Goal: Information Seeking & Learning: Learn about a topic

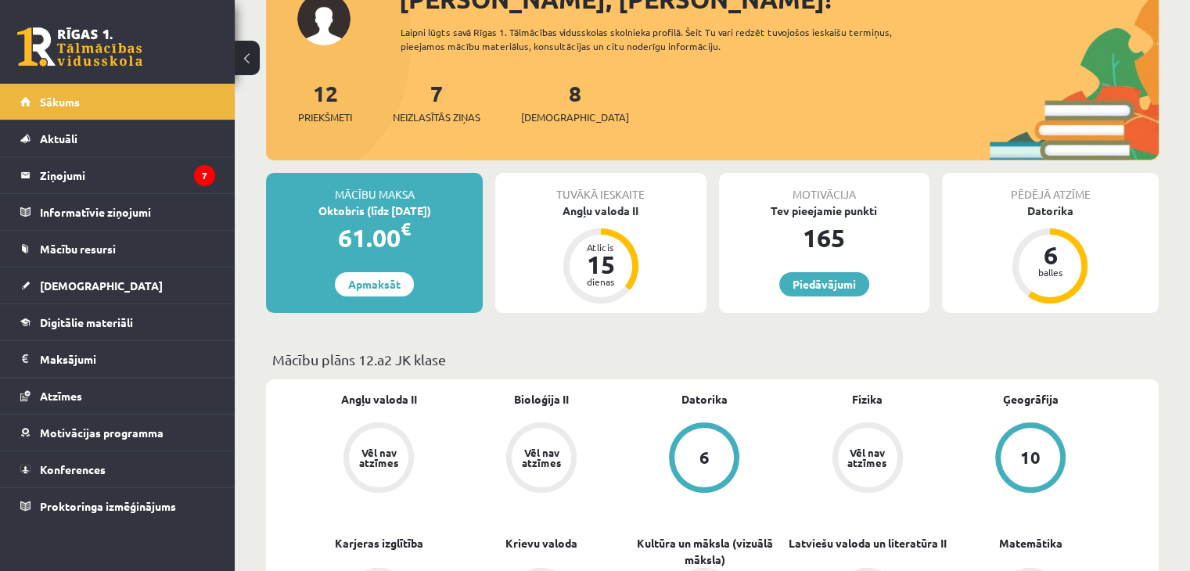
scroll to position [113, 0]
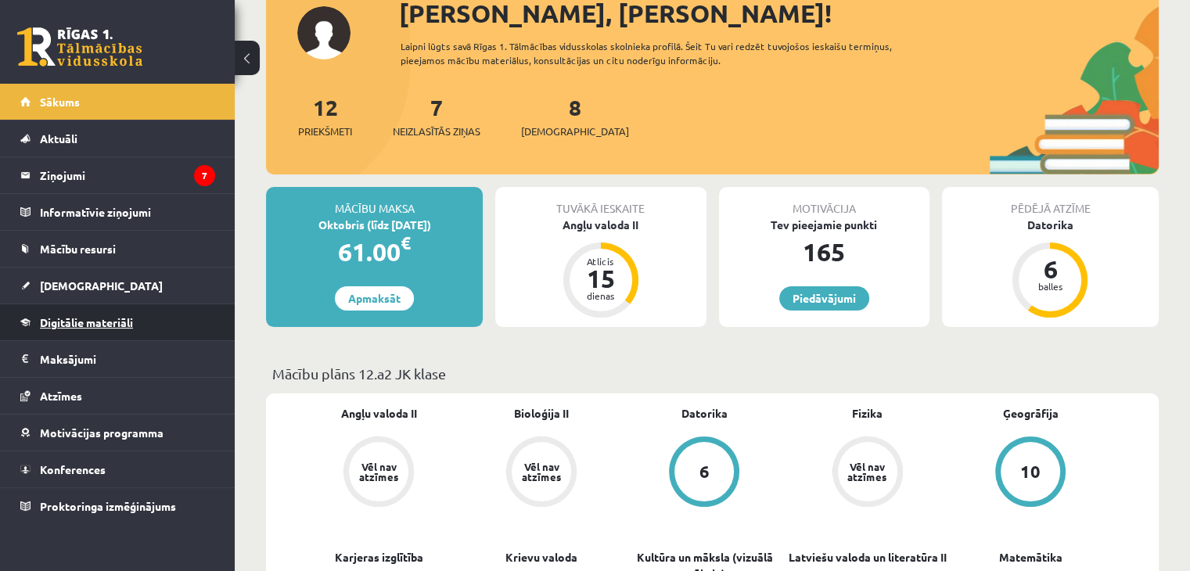
click at [59, 321] on span "Digitālie materiāli" at bounding box center [86, 322] width 93 height 14
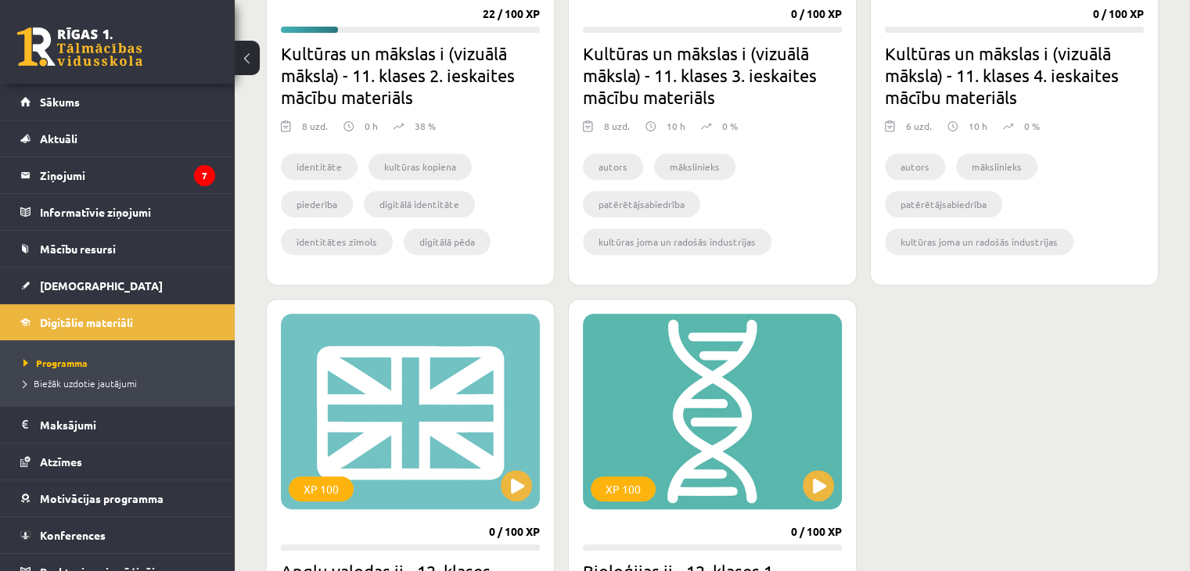
scroll to position [871, 0]
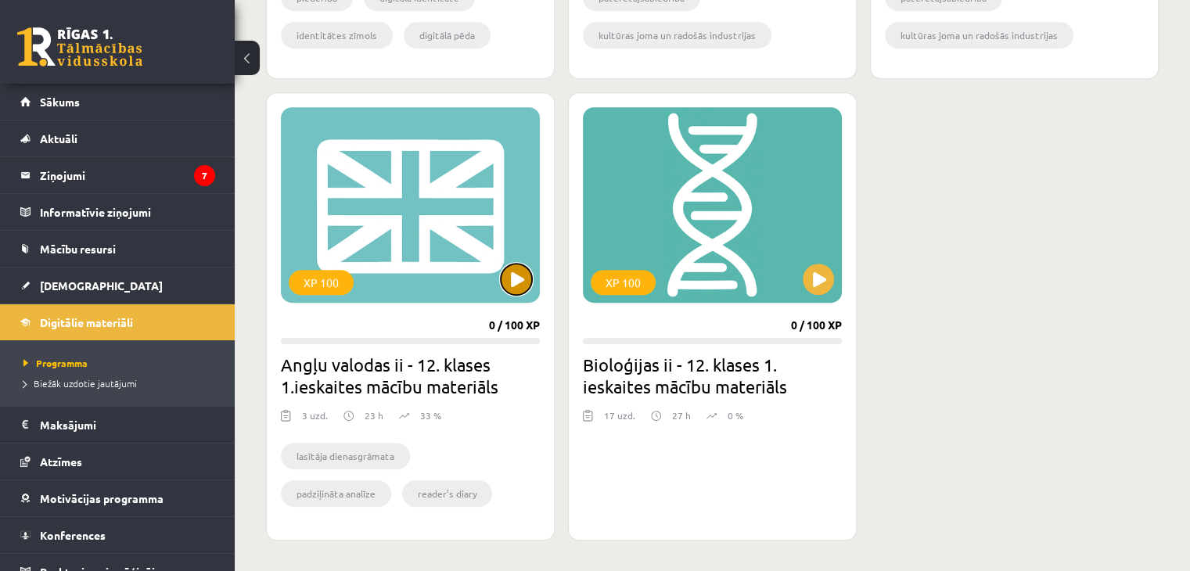
click at [514, 271] on button at bounding box center [516, 279] width 31 height 31
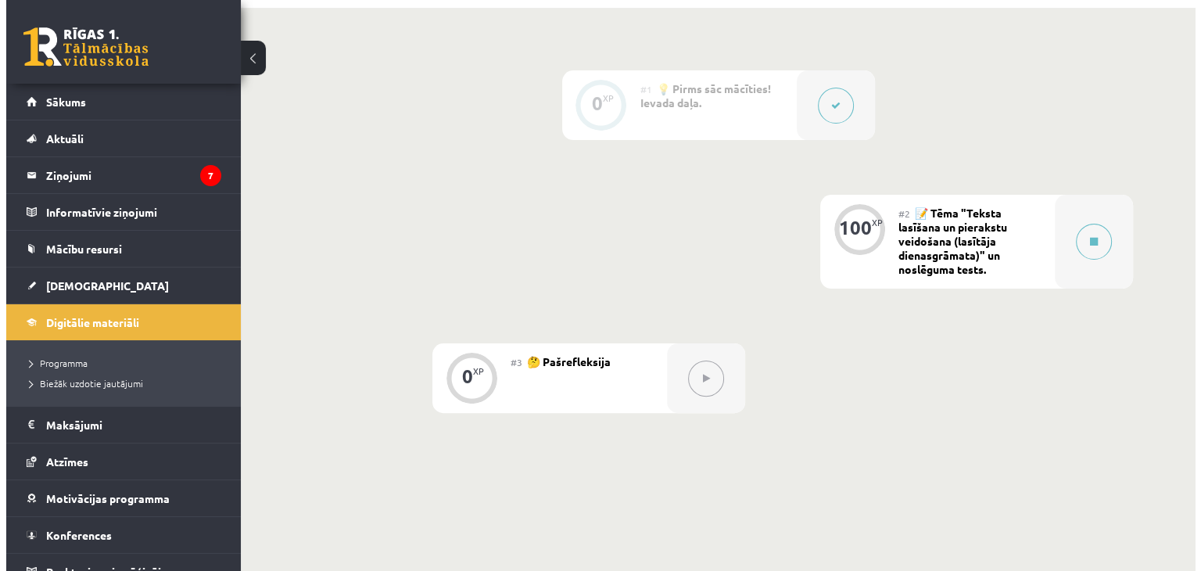
scroll to position [372, 0]
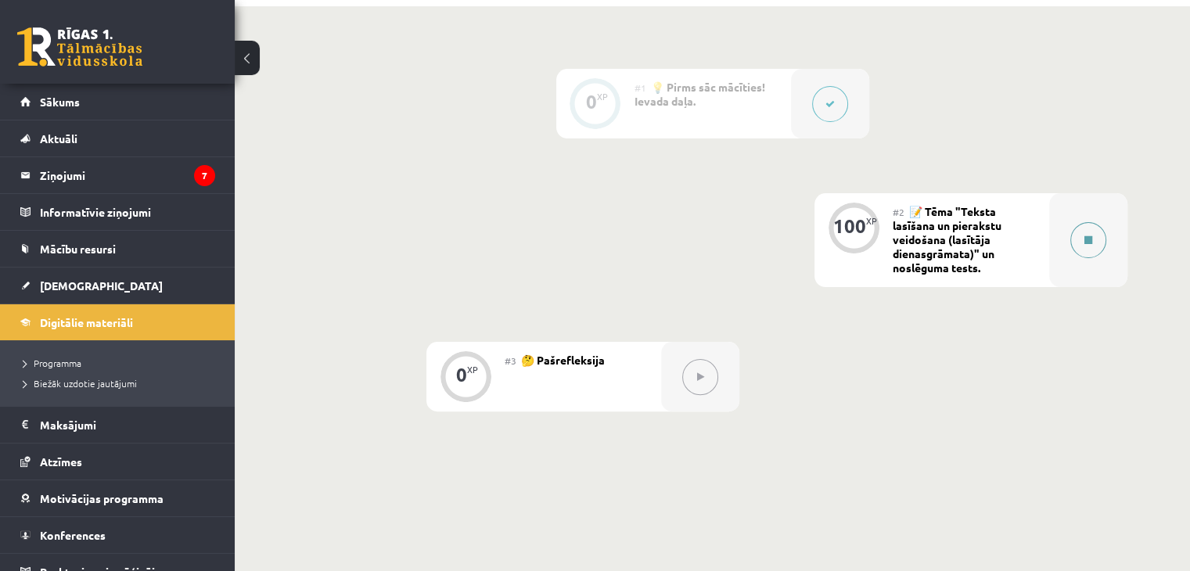
click at [1107, 248] on div at bounding box center [1088, 240] width 78 height 94
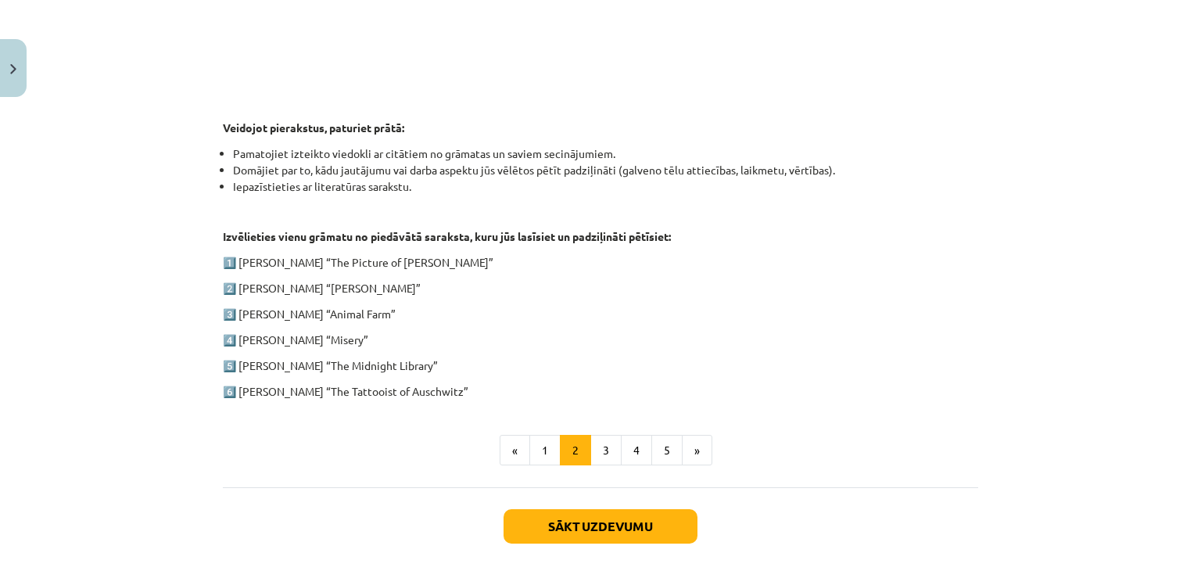
scroll to position [706, 0]
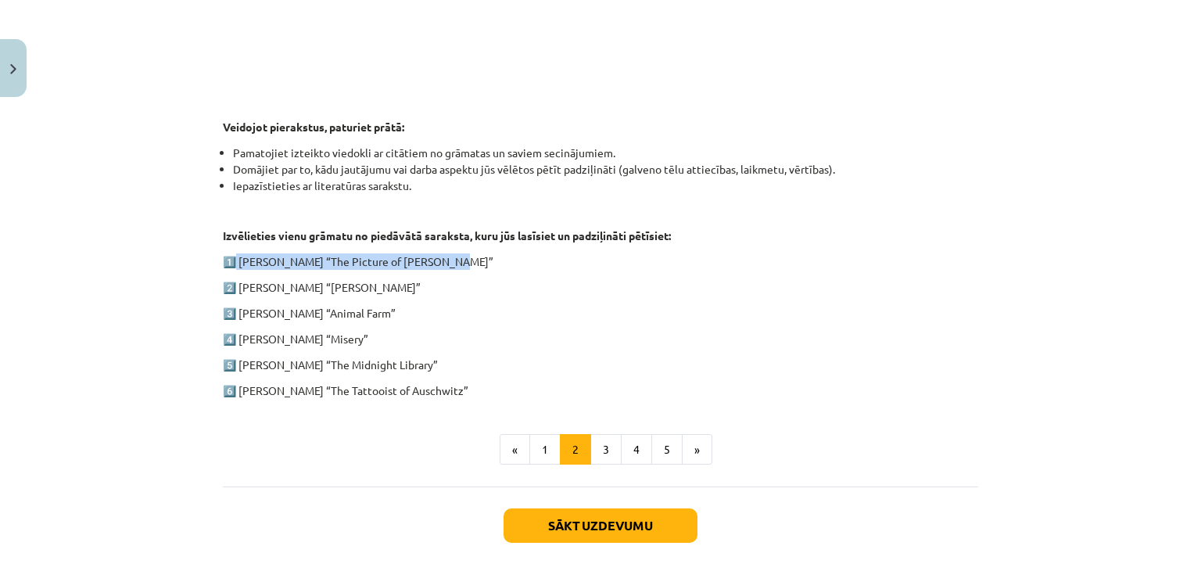
drag, startPoint x: 231, startPoint y: 256, endPoint x: 456, endPoint y: 260, distance: 225.3
click at [456, 260] on p "1️⃣ Oscar Wilde “The Picture of Dorian Gray”" at bounding box center [601, 261] width 756 height 16
copy p "Oscar Wilde “The Picture of Dorian Gray”"
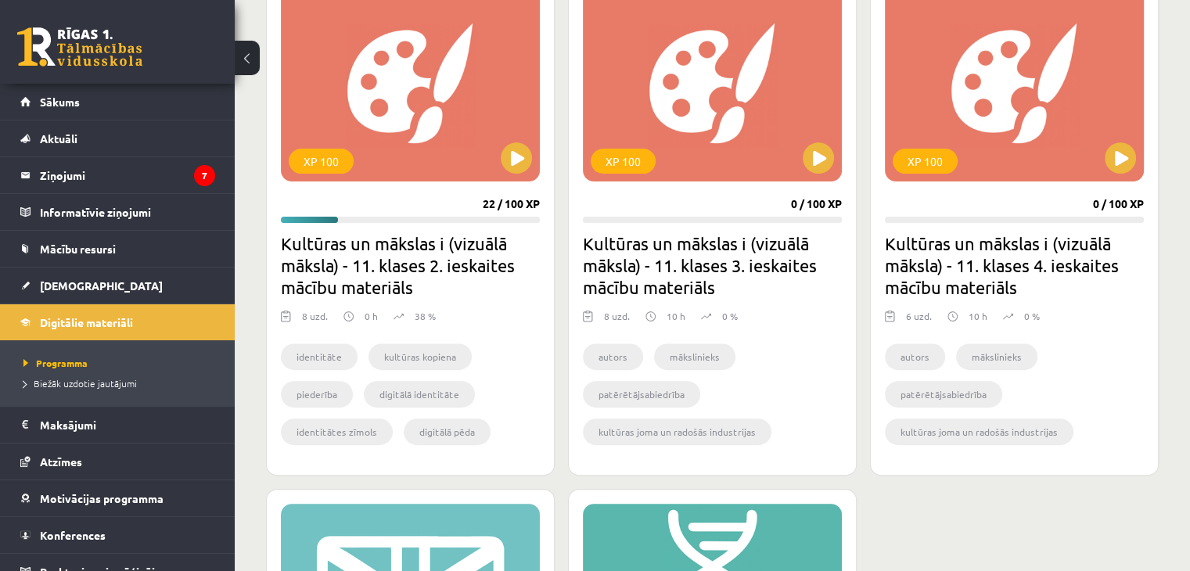
scroll to position [438, 0]
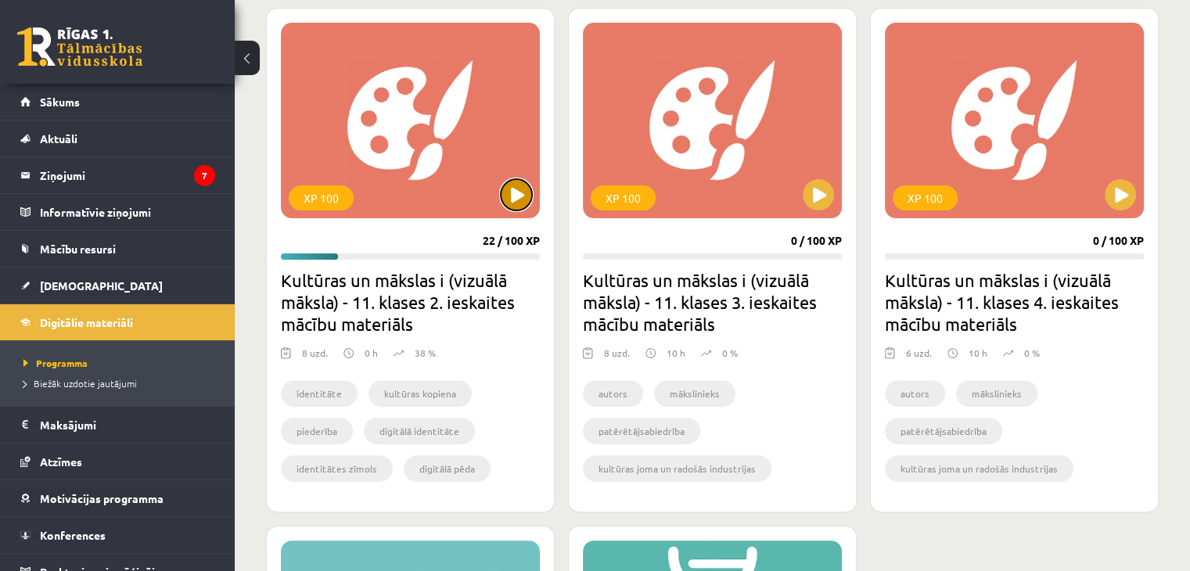
click at [517, 197] on button at bounding box center [516, 194] width 31 height 31
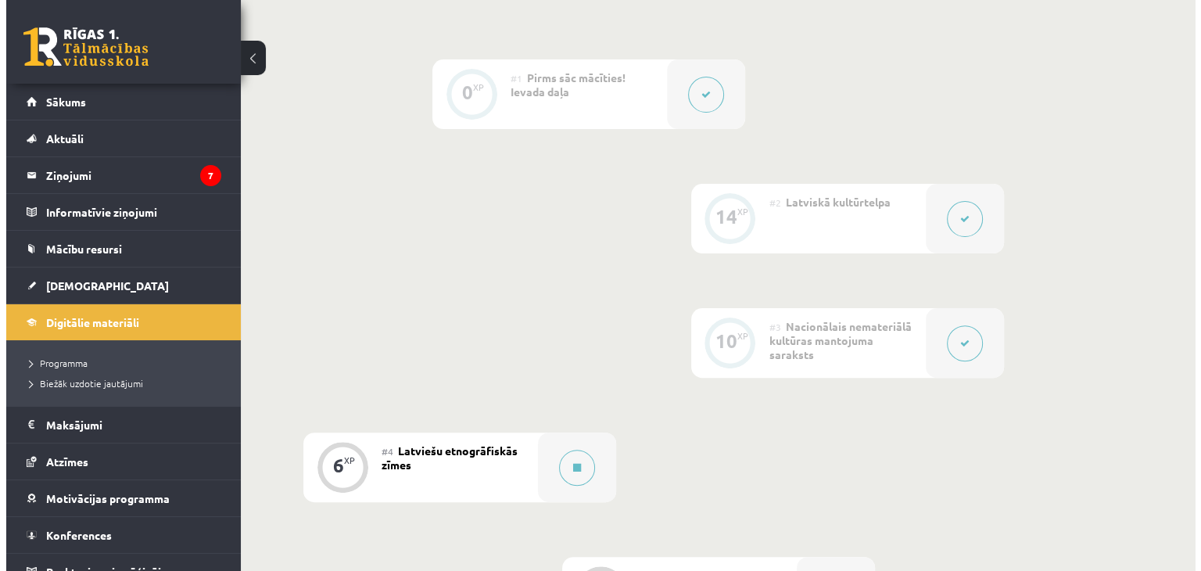
scroll to position [568, 0]
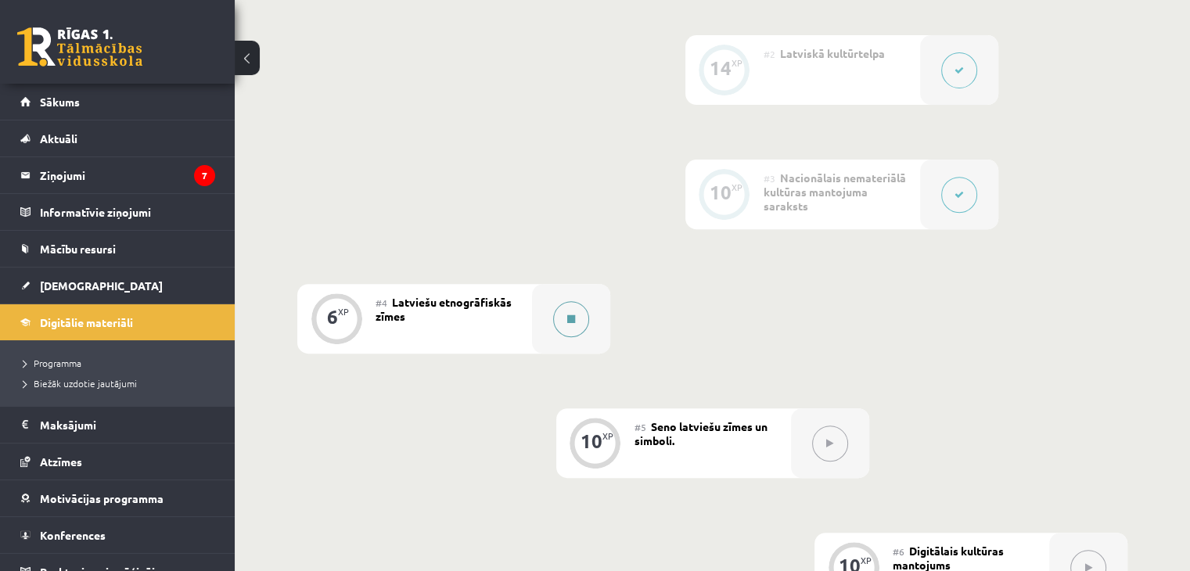
click at [566, 328] on button at bounding box center [571, 319] width 36 height 36
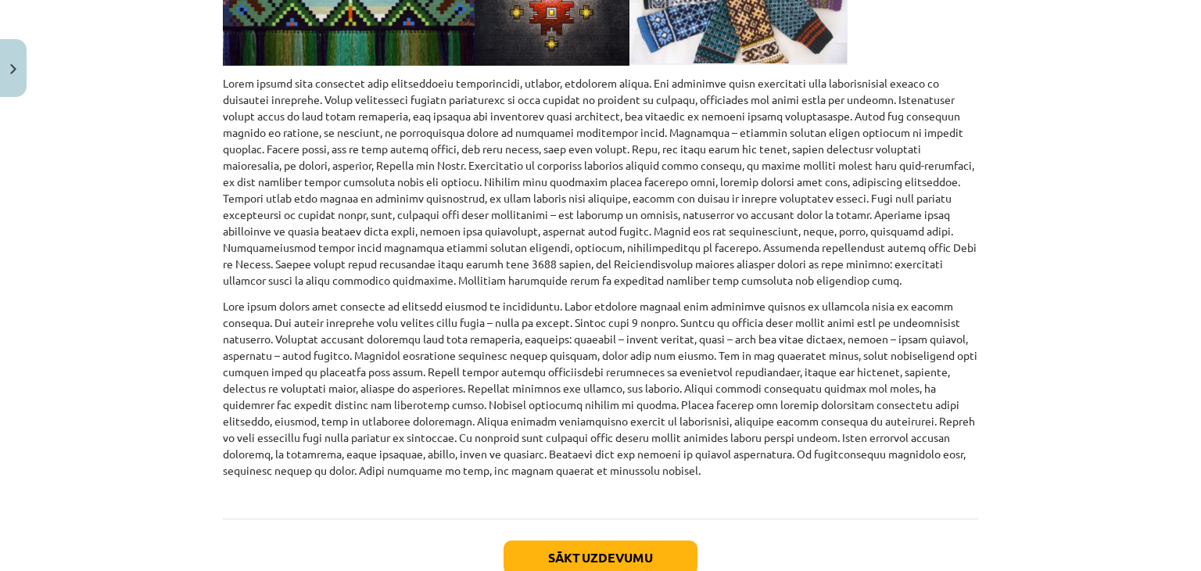
scroll to position [653, 0]
click at [573, 559] on button "Sākt uzdevumu" at bounding box center [601, 558] width 194 height 34
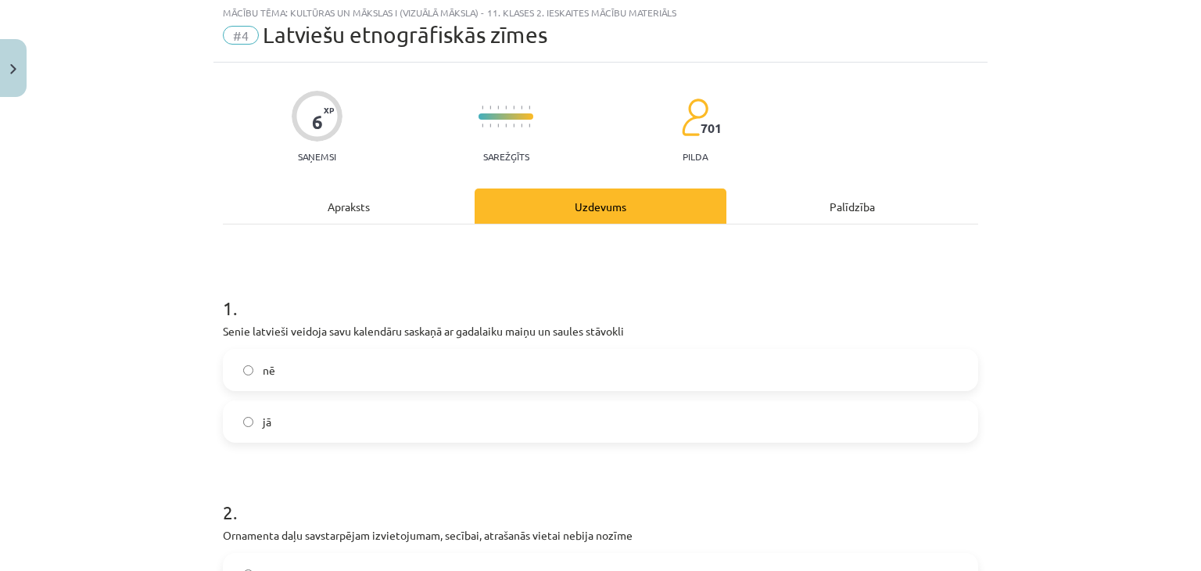
scroll to position [39, 0]
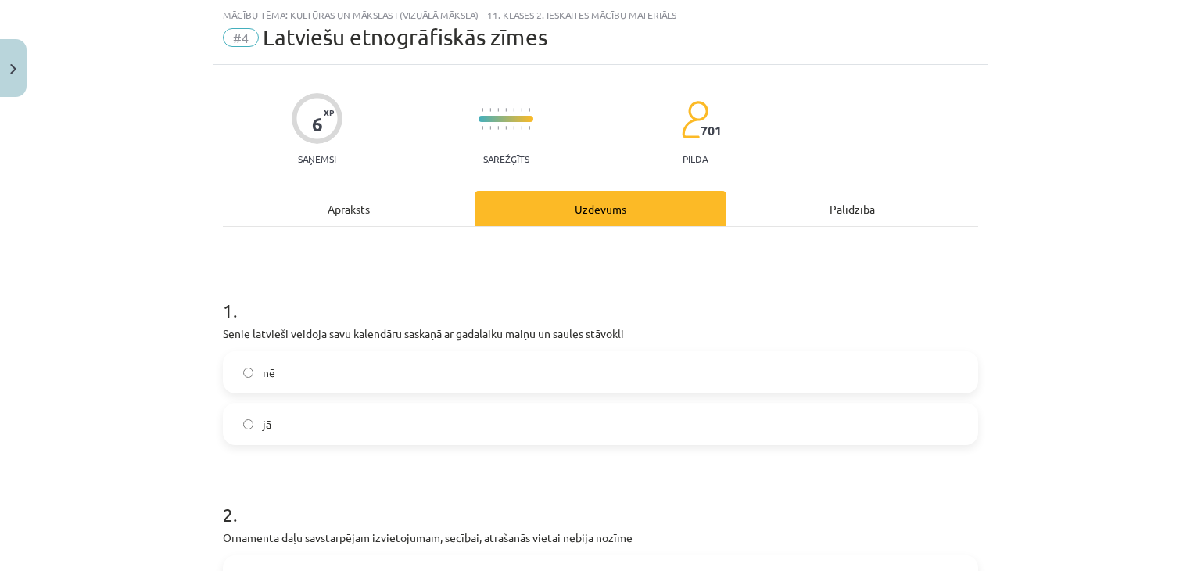
click at [361, 212] on div "Apraksts" at bounding box center [349, 208] width 252 height 35
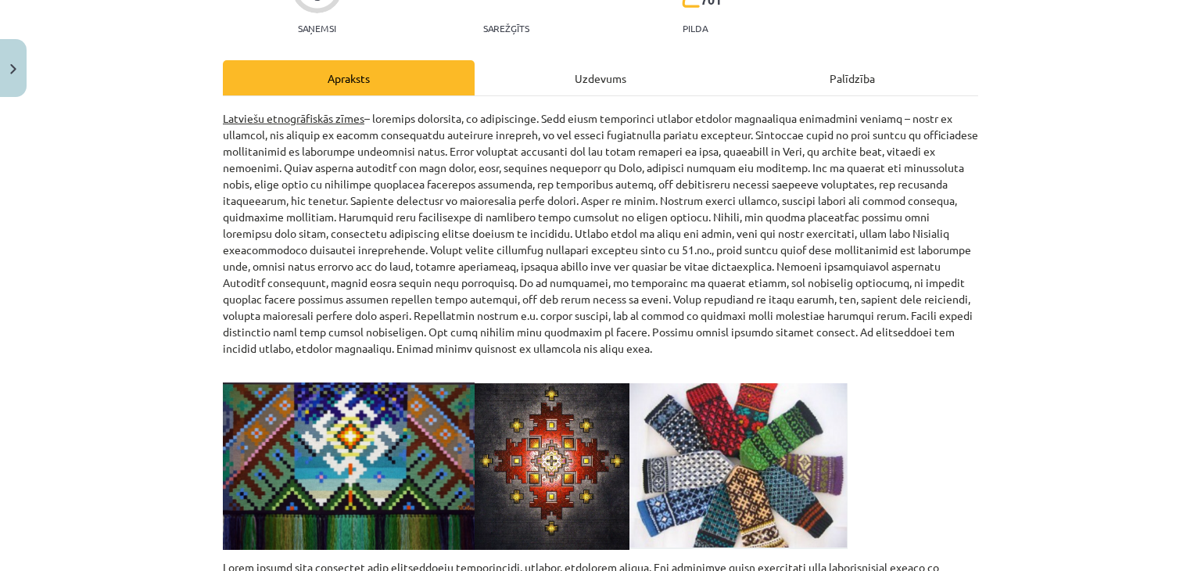
scroll to position [145, 0]
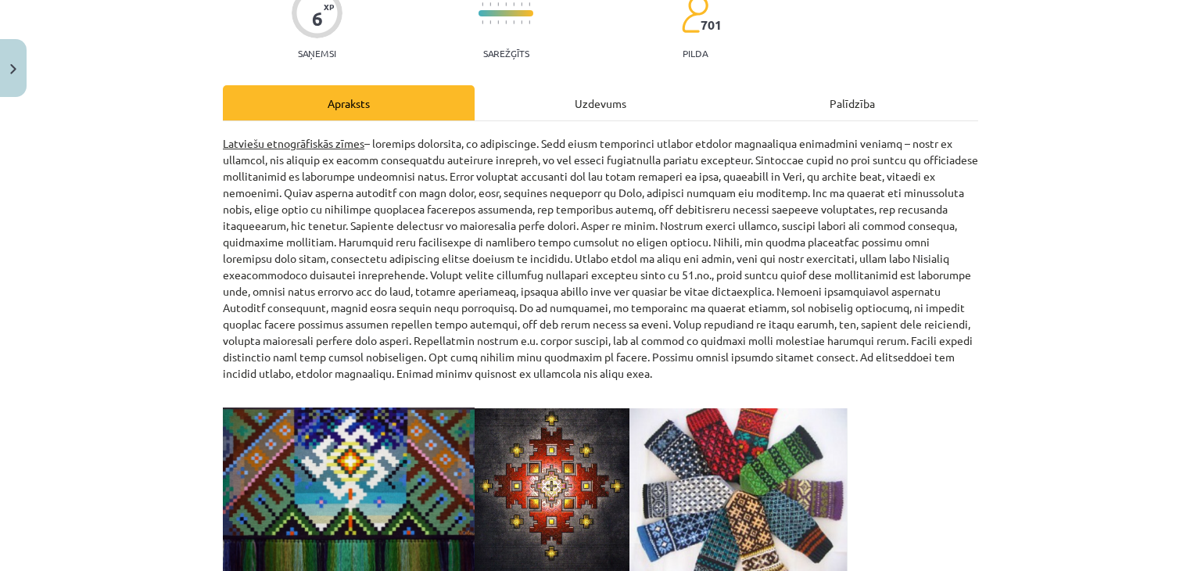
click at [558, 79] on div "6 XP Saņemsi Sarežģīts 701 pilda Apraksts Uzdevums Palīdzība Latviešu etnogrāfi…" at bounding box center [601, 552] width 774 height 1187
click at [557, 88] on div "Uzdevums" at bounding box center [601, 102] width 252 height 35
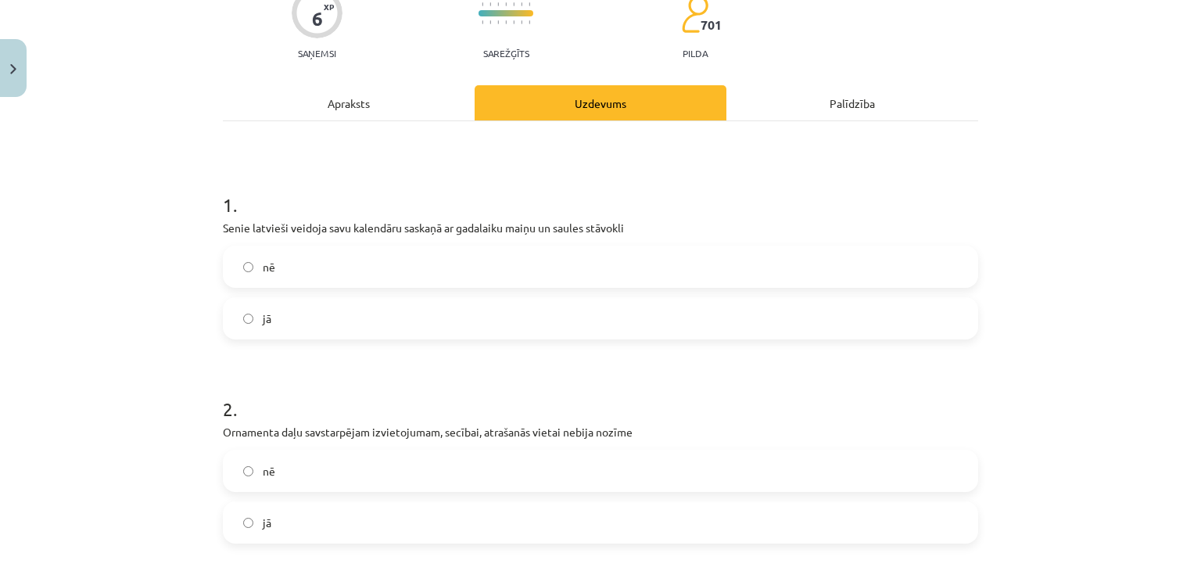
scroll to position [39, 0]
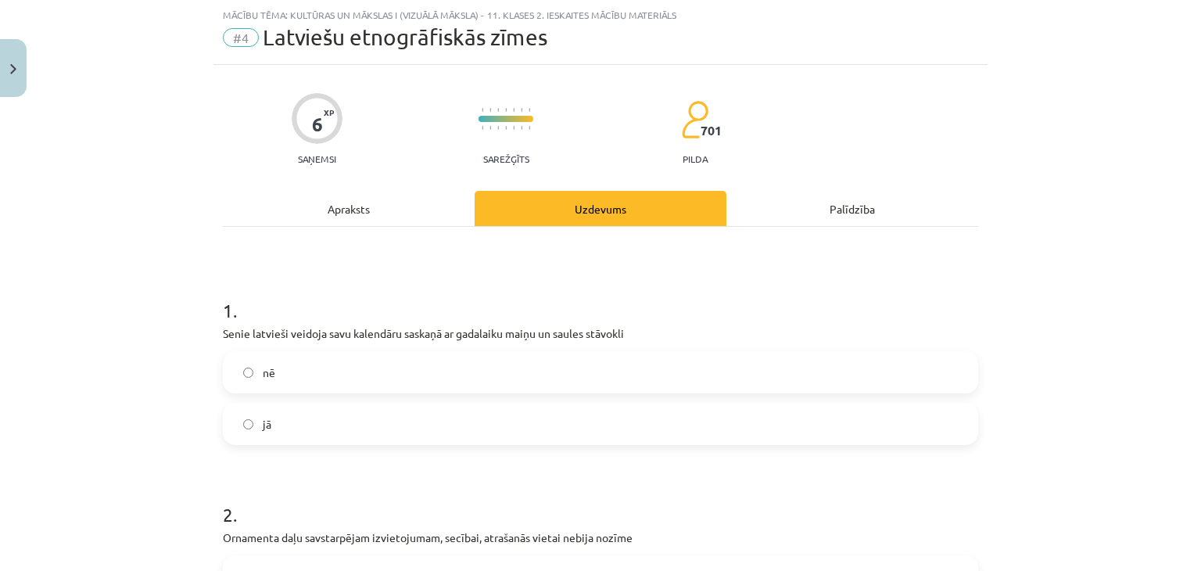
click at [305, 434] on label "jā" at bounding box center [600, 423] width 752 height 39
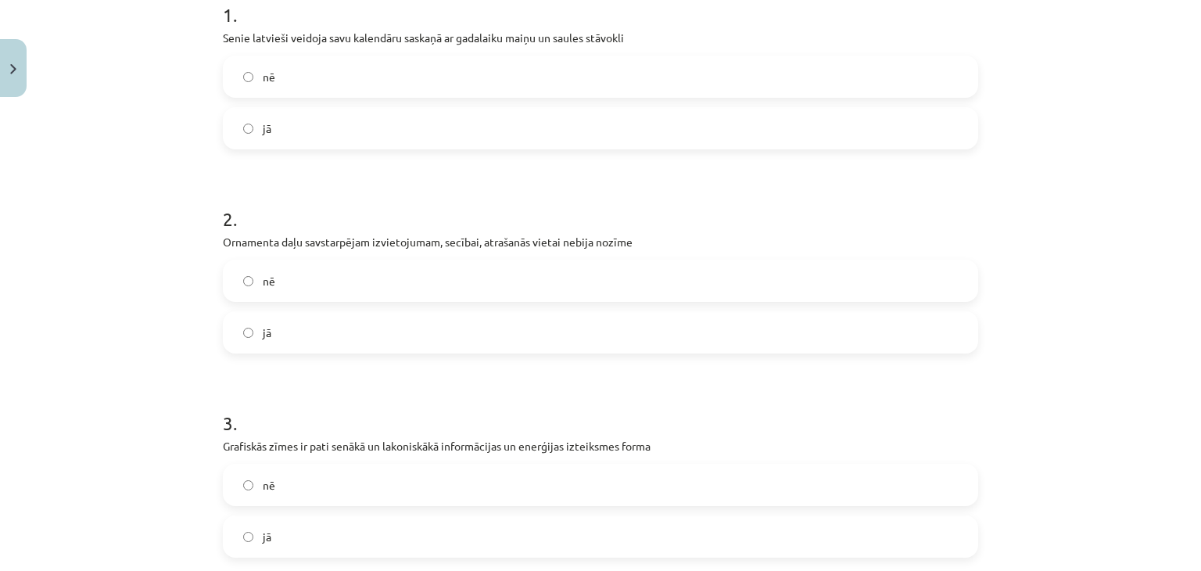
scroll to position [335, 0]
click at [307, 280] on label "nē" at bounding box center [600, 280] width 752 height 39
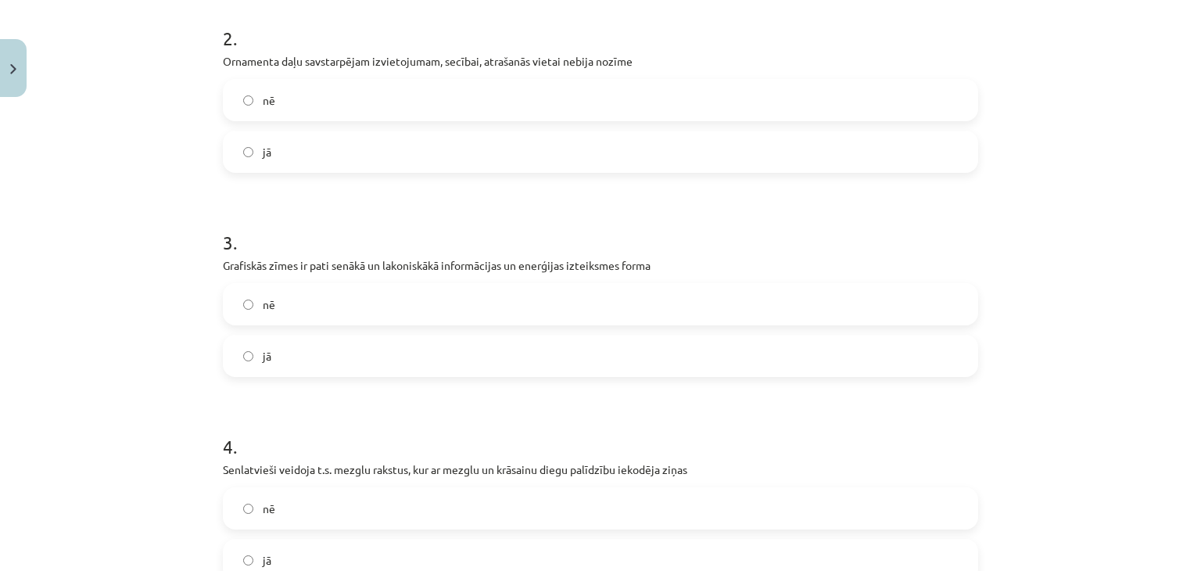
scroll to position [516, 0]
click at [364, 369] on label "jā" at bounding box center [600, 355] width 752 height 39
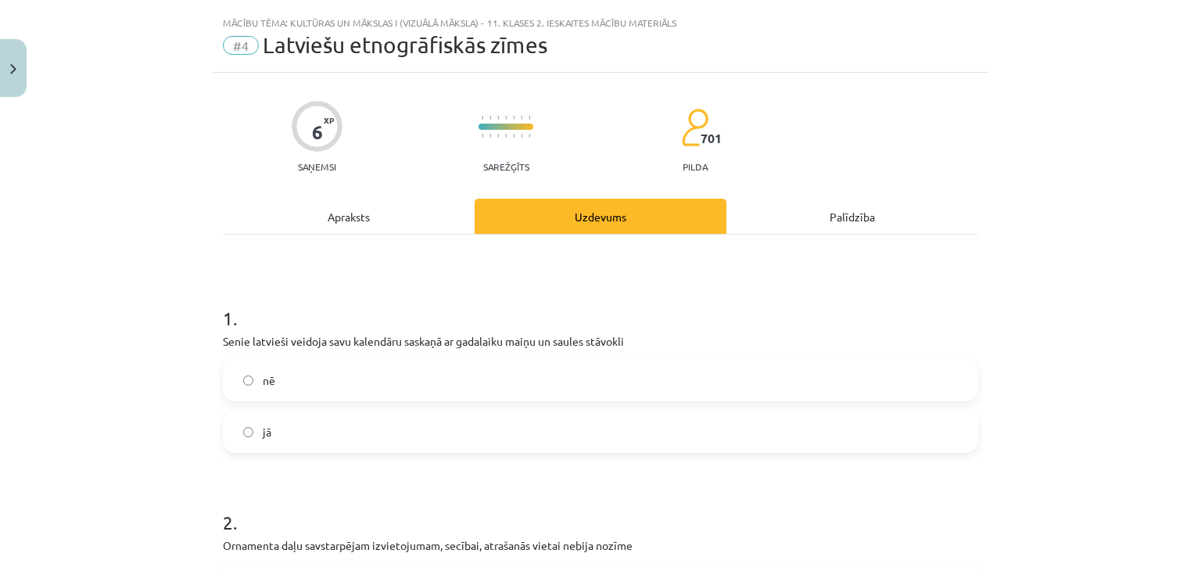
click at [347, 227] on div "Apraksts" at bounding box center [349, 216] width 252 height 35
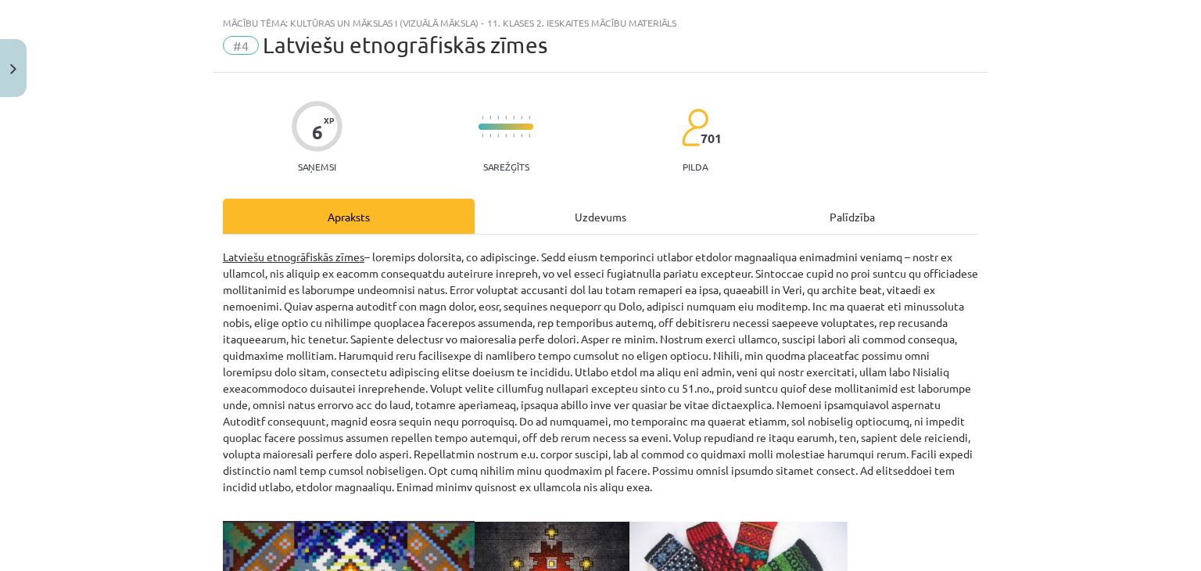
scroll to position [39, 0]
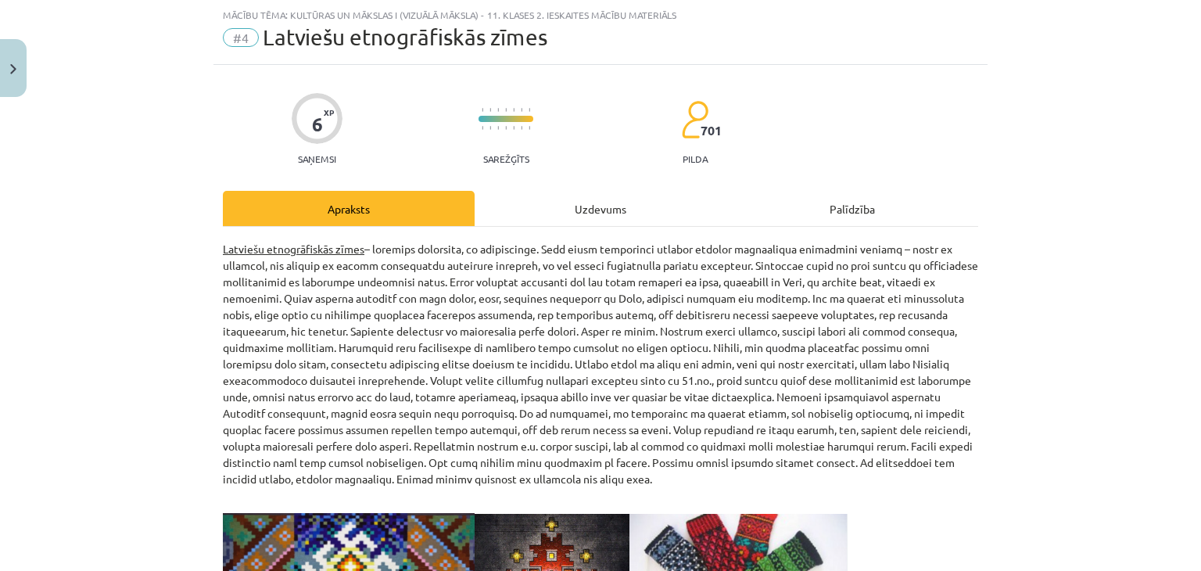
click at [589, 214] on div "Uzdevums" at bounding box center [601, 208] width 252 height 35
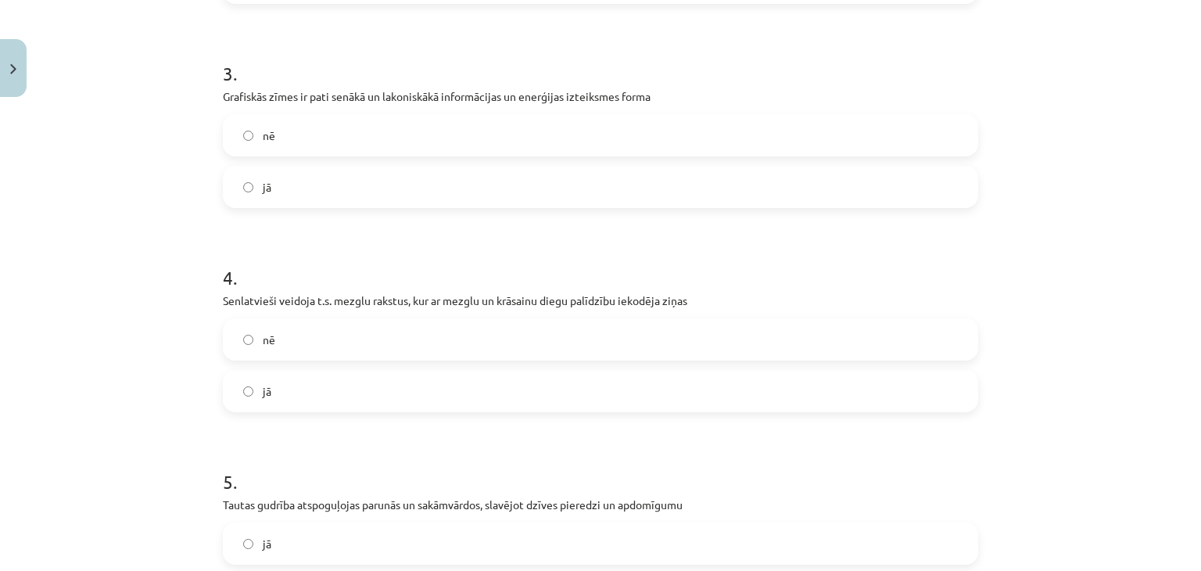
scroll to position [723, 0]
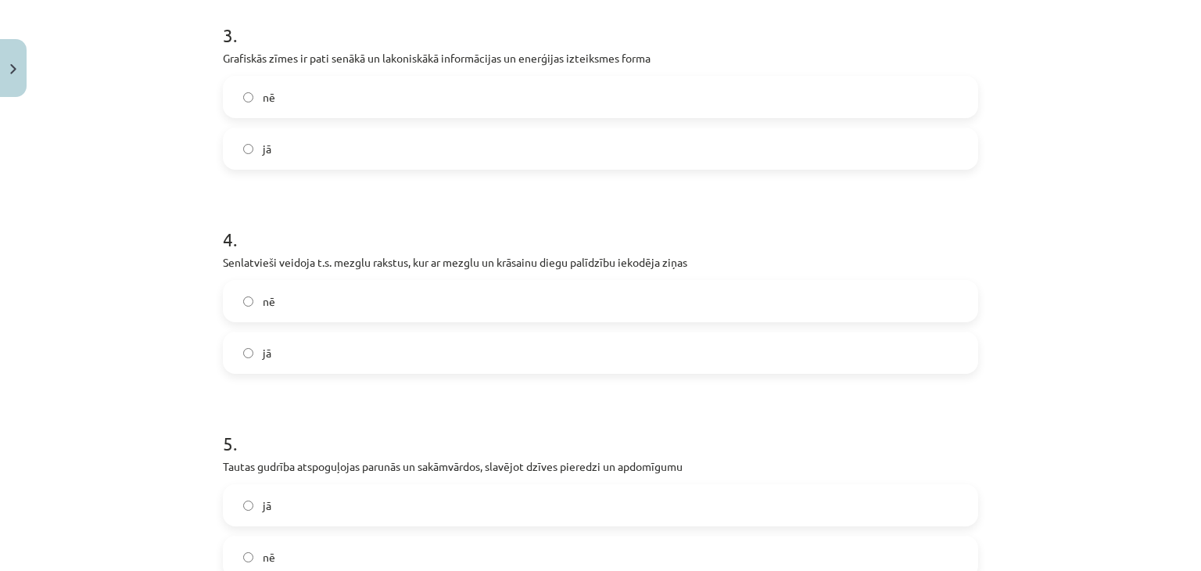
click at [507, 333] on label "jā" at bounding box center [600, 352] width 752 height 39
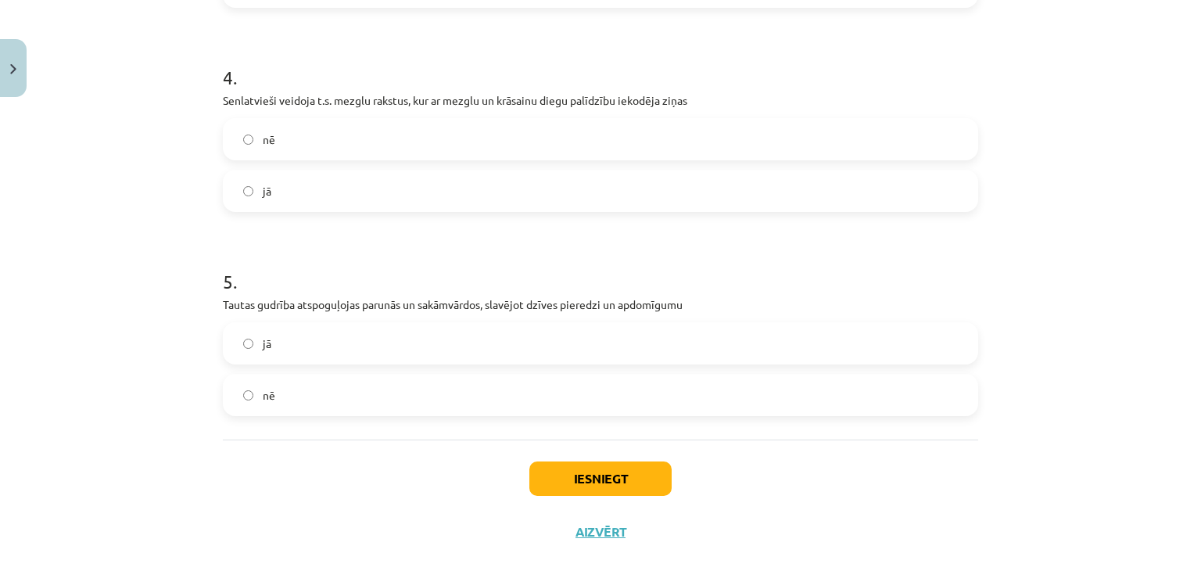
scroll to position [885, 0]
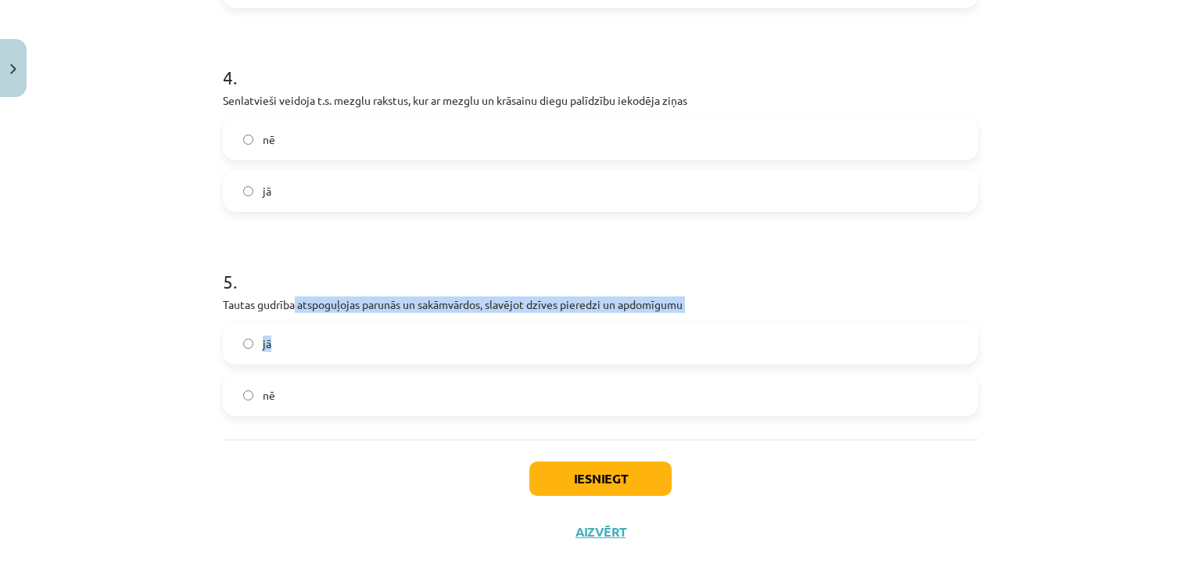
drag, startPoint x: 291, startPoint y: 298, endPoint x: 483, endPoint y: 322, distance: 193.1
click at [483, 322] on div "5 . Tautas gudrība atspoguļojas parunās un sakāmvārdos, slavējot dzīves pieredz…" at bounding box center [601, 329] width 756 height 173
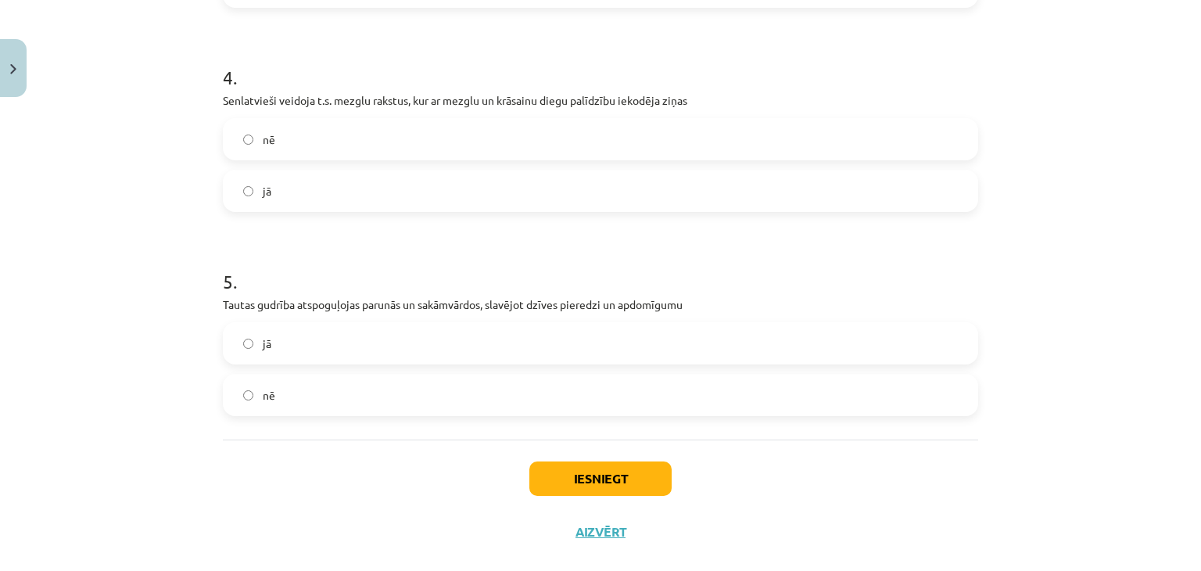
click at [391, 336] on label "jā" at bounding box center [600, 343] width 752 height 39
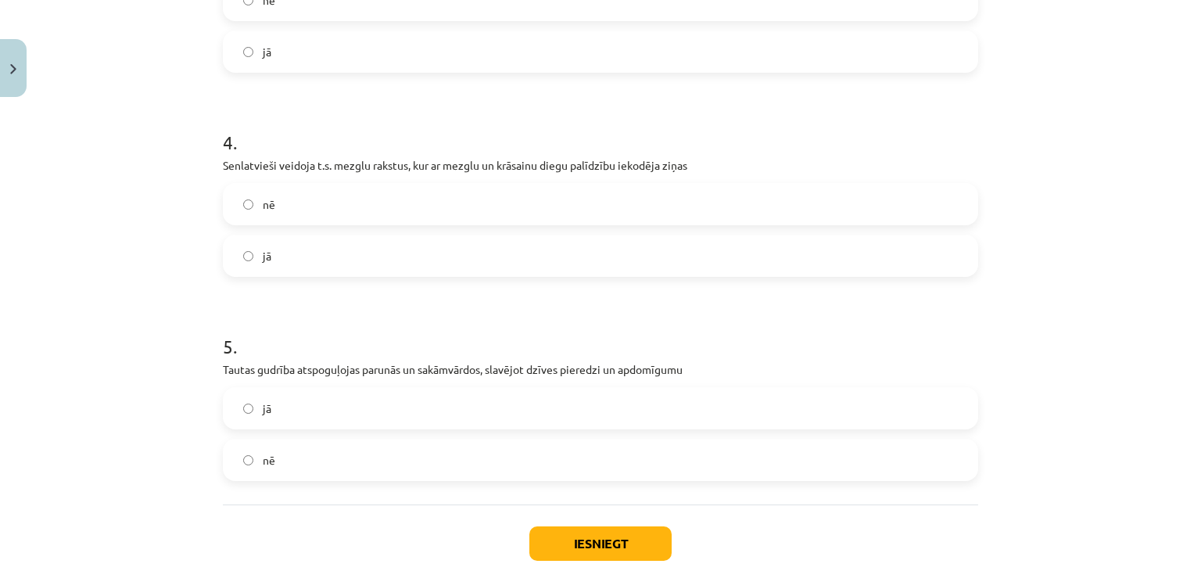
scroll to position [910, 0]
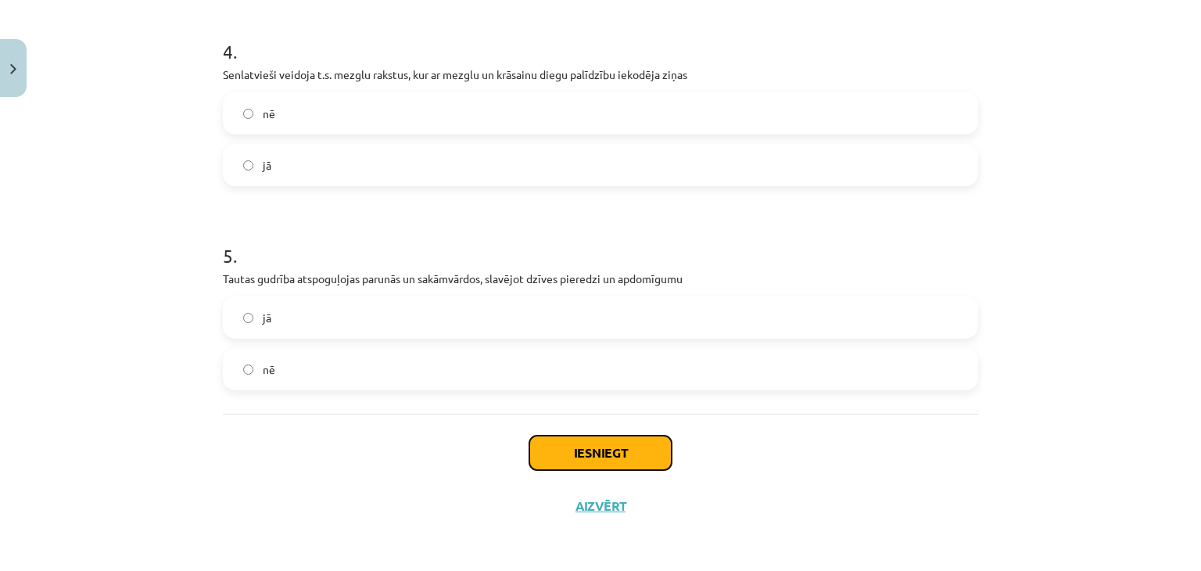
click at [558, 468] on button "Iesniegt" at bounding box center [600, 453] width 142 height 34
click at [356, 319] on label "jā" at bounding box center [600, 317] width 752 height 39
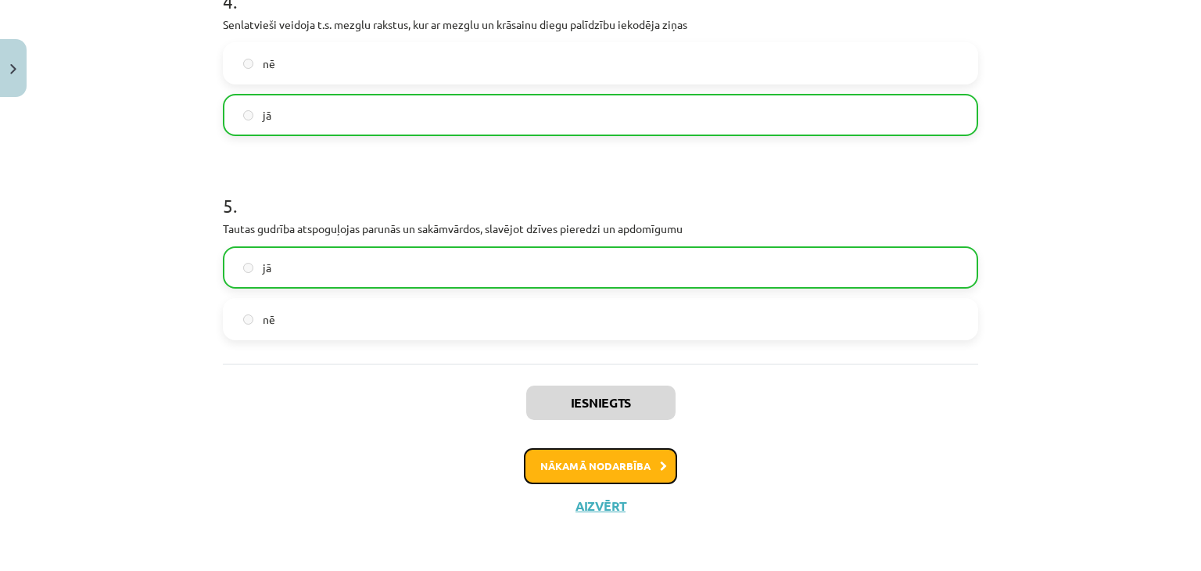
click at [573, 476] on button "Nākamā nodarbība" at bounding box center [600, 466] width 153 height 36
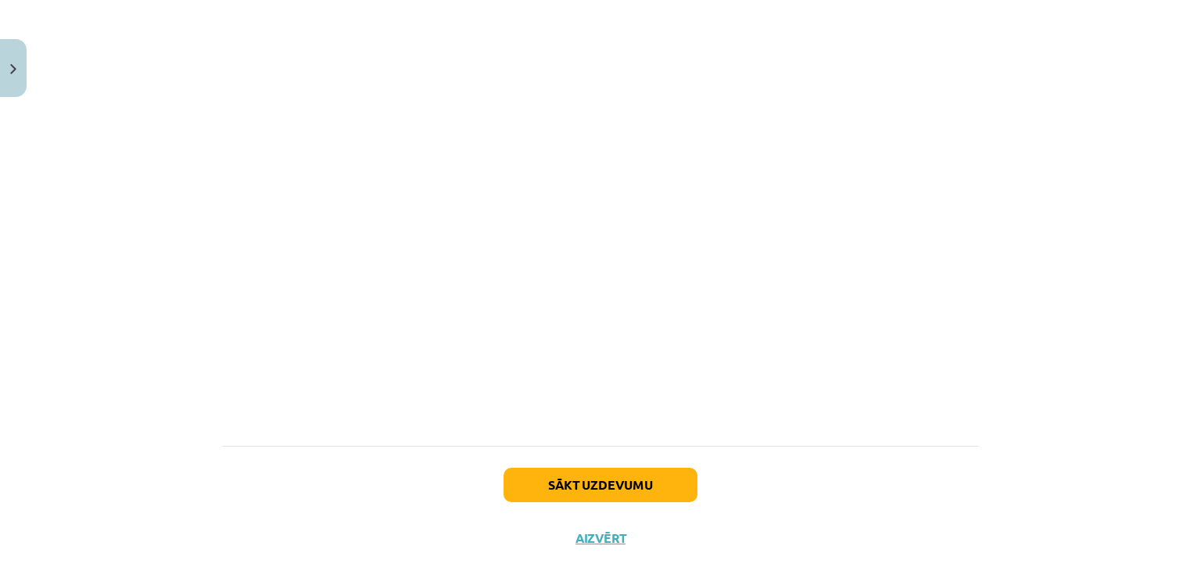
scroll to position [4129, 0]
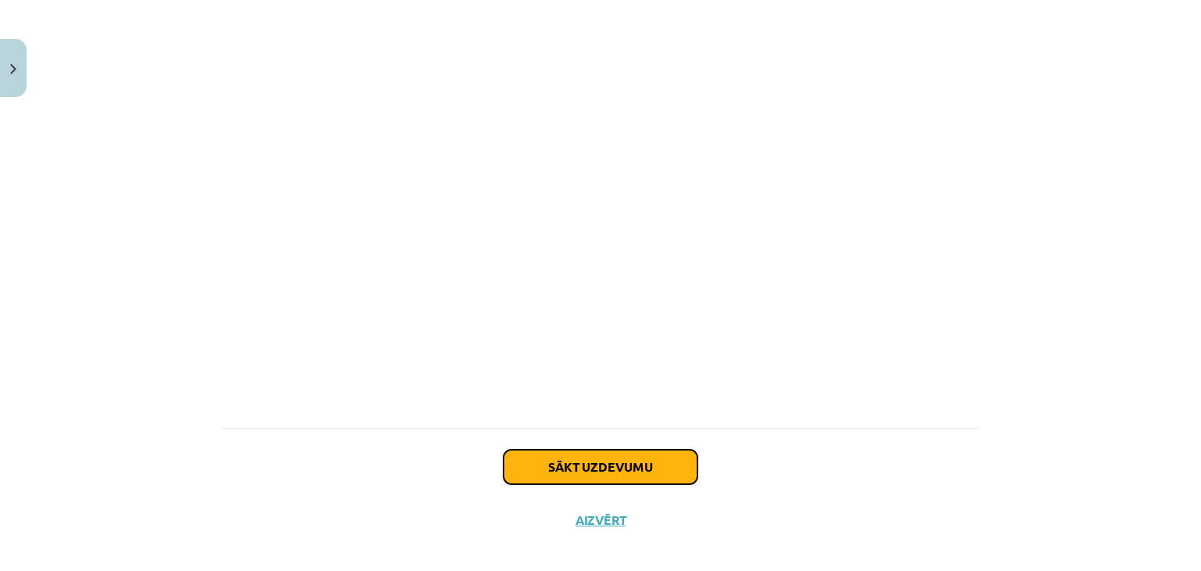
click at [569, 451] on button "Sākt uzdevumu" at bounding box center [601, 467] width 194 height 34
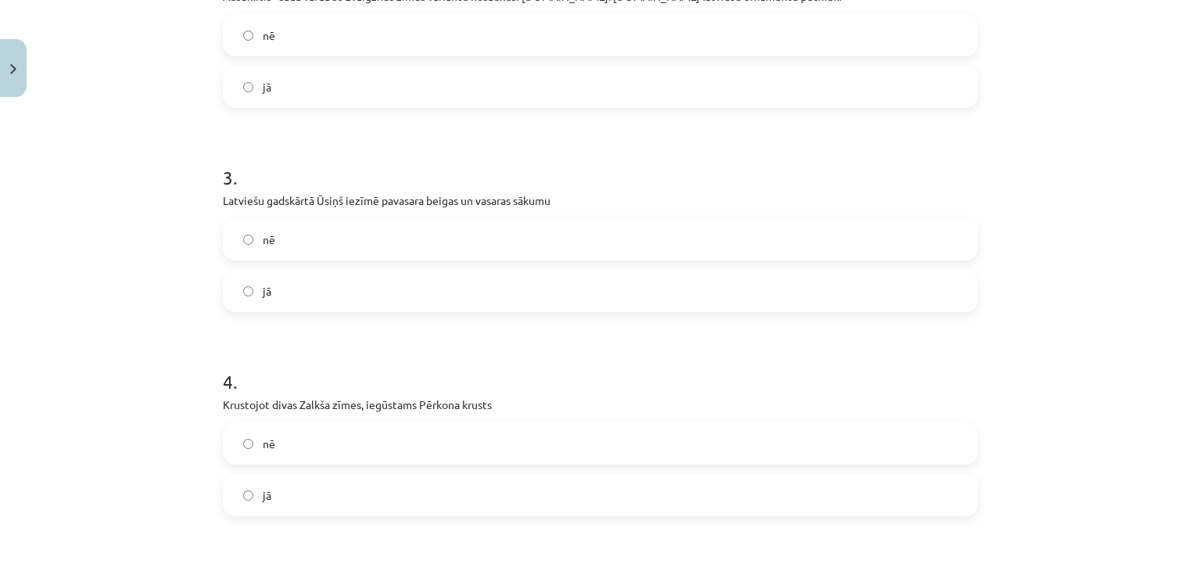
scroll to position [581, 0]
drag, startPoint x: 549, startPoint y: 198, endPoint x: 294, endPoint y: 182, distance: 255.4
click at [294, 182] on div "3 . Latviešu gadskārtā Ūsiņš iezīmē pavasara beigas un vasaras sākumu nē jā" at bounding box center [601, 224] width 756 height 173
copy div "Latviešu gadskārtā Ūsiņš iezīmē pavasara beigas un vasaras sākumu"
click at [440, 174] on h1 "3 ." at bounding box center [601, 162] width 756 height 48
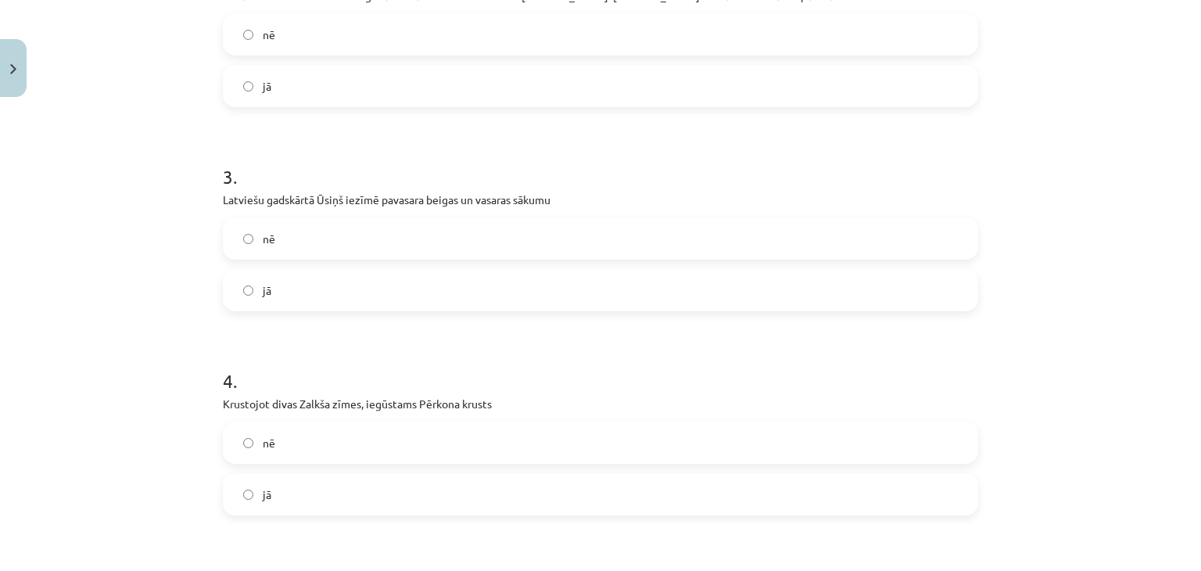
click at [263, 284] on span "jā" at bounding box center [267, 290] width 9 height 16
drag, startPoint x: 294, startPoint y: 404, endPoint x: 361, endPoint y: 401, distance: 66.6
click at [361, 401] on p "Krustojot divas Zalkša zīmes, iegūstams Pērkona krusts" at bounding box center [601, 404] width 756 height 16
copy p "Zalkša zīmes,"
drag, startPoint x: 415, startPoint y: 403, endPoint x: 504, endPoint y: 411, distance: 88.7
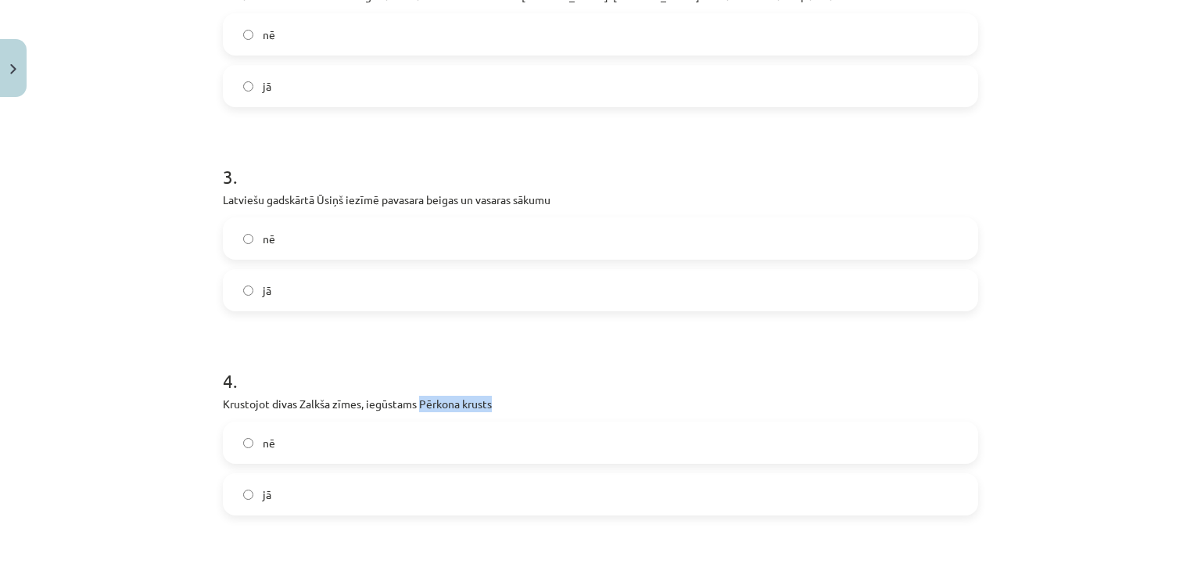
click at [504, 411] on p "Krustojot divas Zalkša zīmes, iegūstams Pērkona krusts" at bounding box center [601, 404] width 756 height 16
copy p "Pērkona krusts"
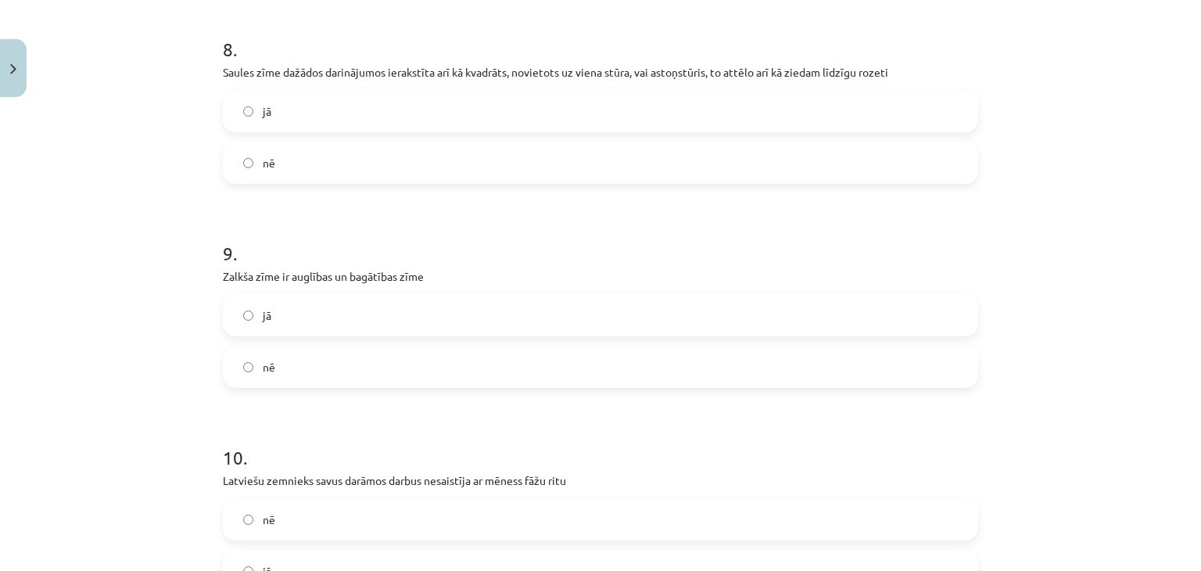
scroll to position [1728, 0]
click at [328, 486] on p "Latviešu zemnieks savus darāmos darbus nesaistīja ar mēness fāžu ritu" at bounding box center [601, 482] width 756 height 16
click at [287, 384] on label "nē" at bounding box center [600, 366] width 752 height 39
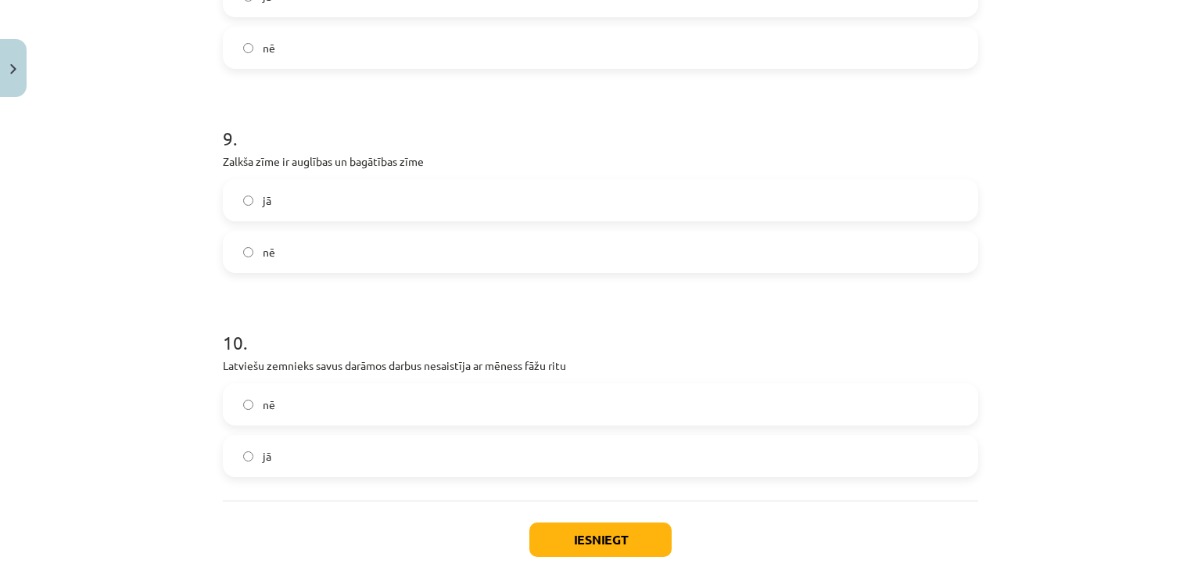
scroll to position [1845, 0]
drag, startPoint x: 563, startPoint y: 363, endPoint x: 352, endPoint y: 361, distance: 211.2
click at [352, 361] on p "Latviešu zemnieks savus darāmos darbus nesaistīja ar mēness fāžu ritu" at bounding box center [601, 365] width 756 height 16
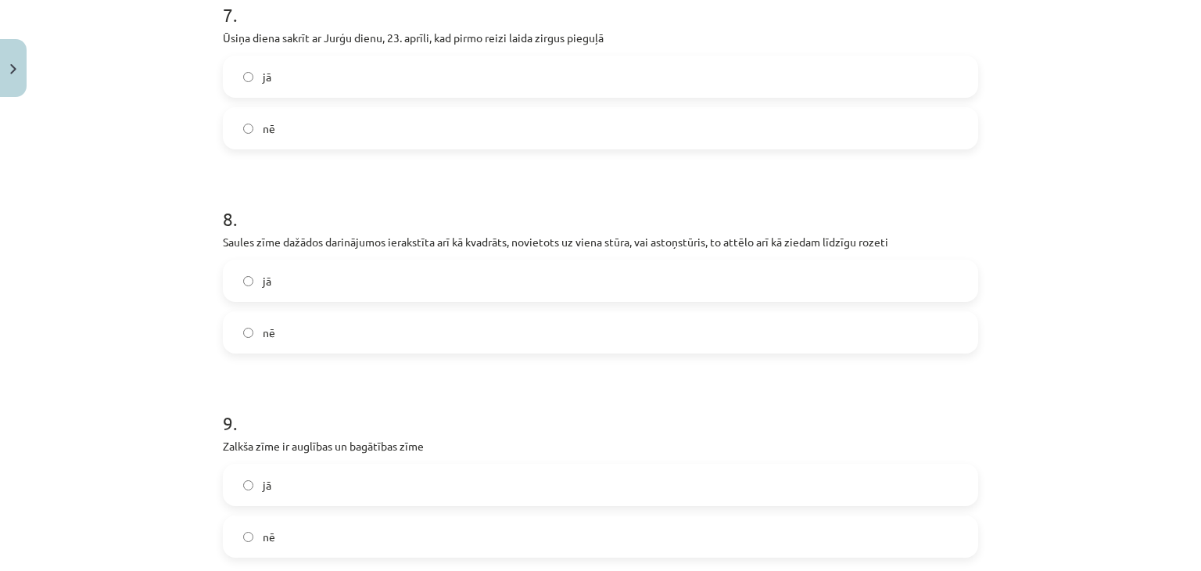
scroll to position [1547, 0]
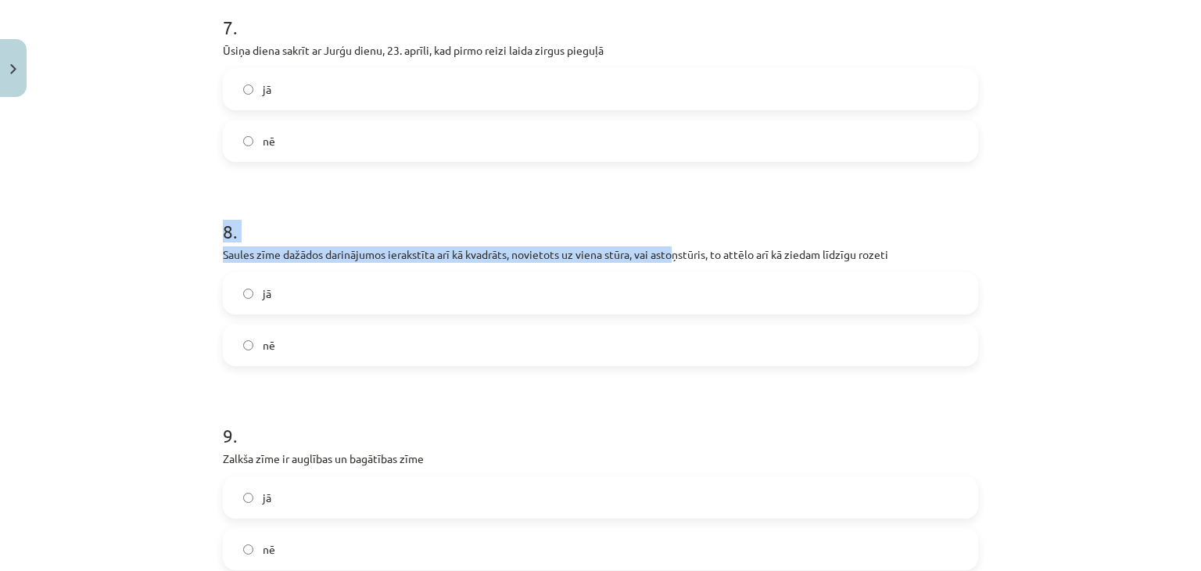
drag, startPoint x: 216, startPoint y: 240, endPoint x: 660, endPoint y: 257, distance: 444.5
click at [660, 257] on div "8 . Saules zīme dažādos darinājumos ierakstīta arī kā kvadrāts, novietots uz vi…" at bounding box center [601, 279] width 756 height 173
drag, startPoint x: 218, startPoint y: 257, endPoint x: 899, endPoint y: 255, distance: 681.2
click at [899, 255] on p "Saules zīme dažādos darinājumos ierakstīta arī kā kvadrāts, novietots uz viena …" at bounding box center [601, 254] width 756 height 16
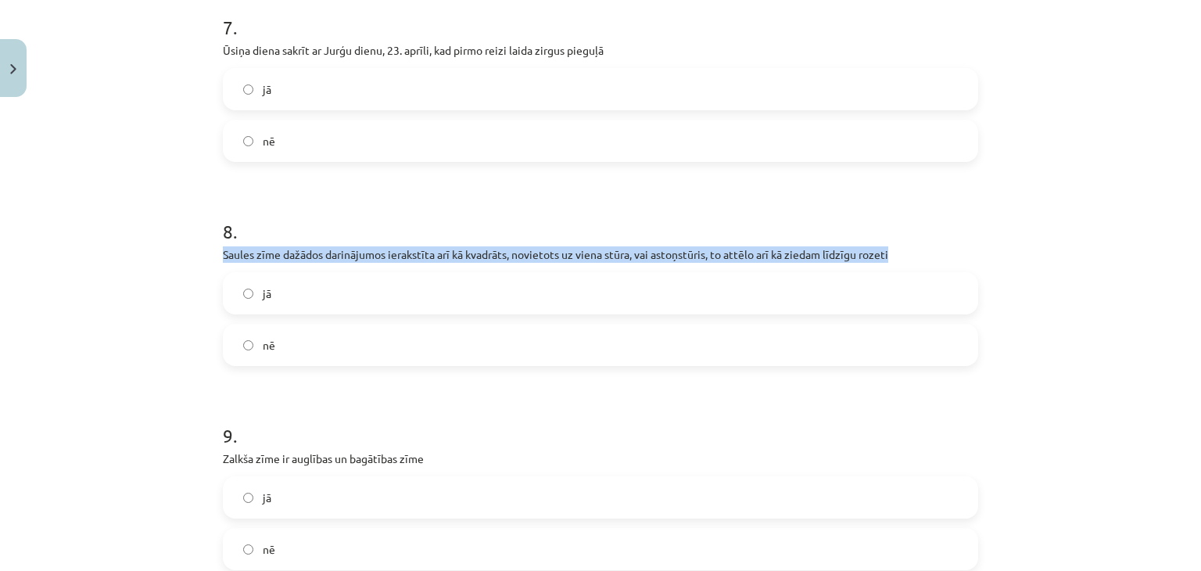
copy p "Saules zīme dažādos darinājumos ierakstīta arī kā kvadrāts, novietots uz viena …"
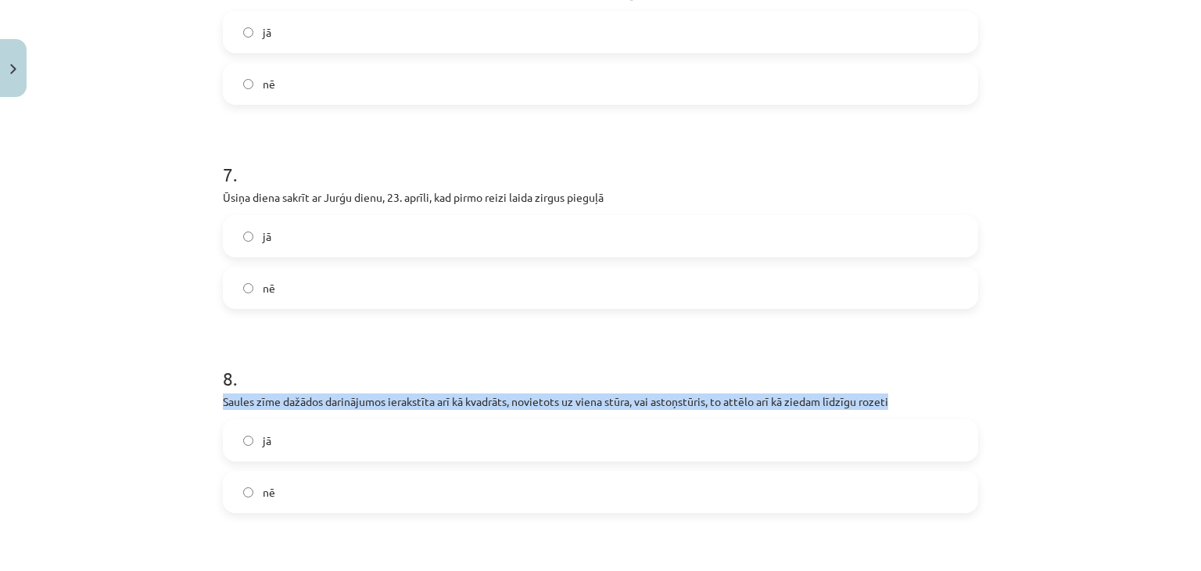
scroll to position [1398, 0]
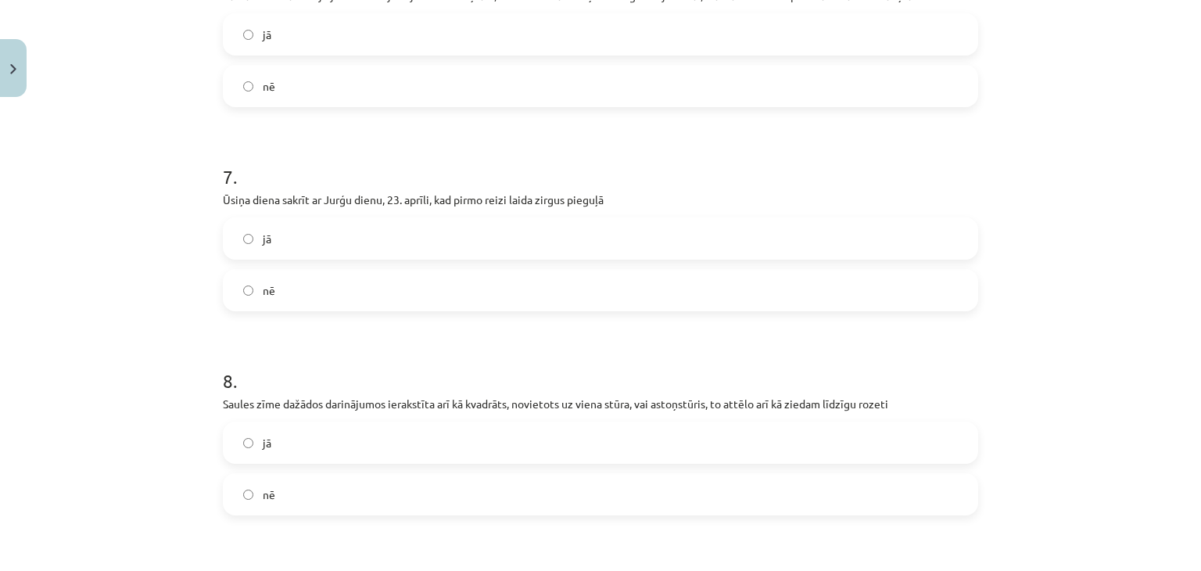
click at [244, 221] on label "jā" at bounding box center [600, 238] width 752 height 39
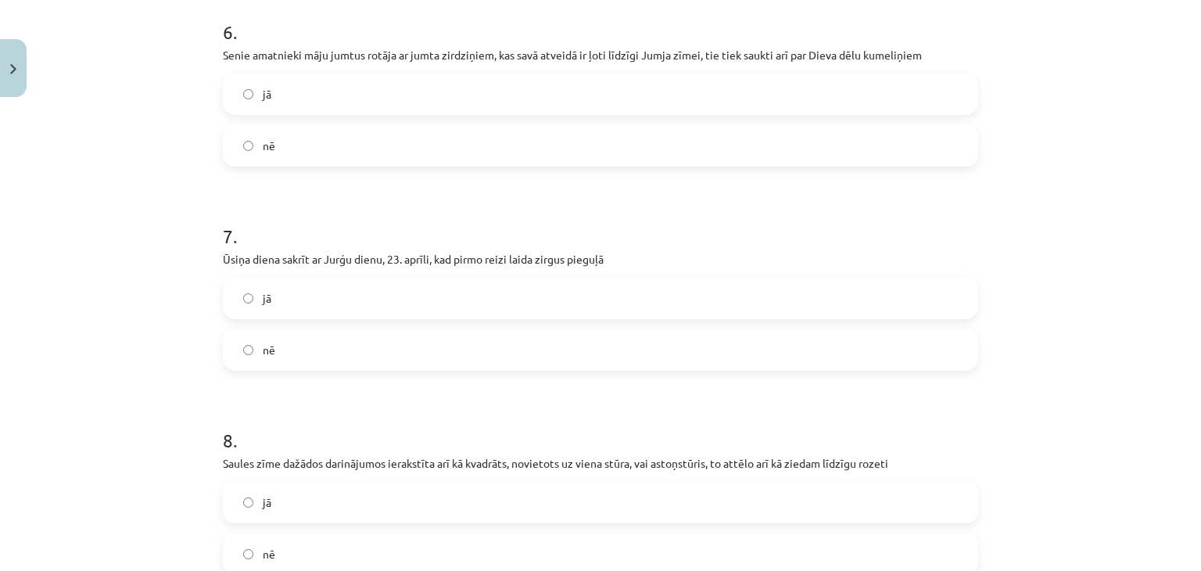
scroll to position [1229, 0]
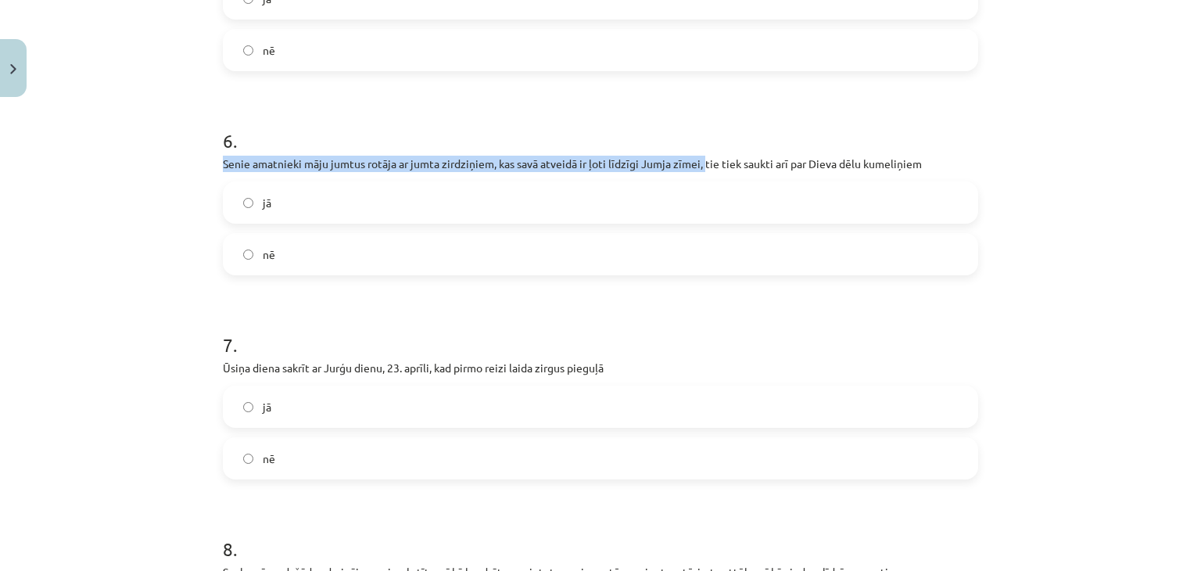
drag, startPoint x: 216, startPoint y: 157, endPoint x: 698, endPoint y: 164, distance: 482.6
click at [698, 164] on div "10 XP Saņemsi Sarežģīts 701 pilda Apraksts Uzdevums Palīdzība 1 . Laimas zīmes …" at bounding box center [601, 55] width 774 height 2360
copy p "Senie amatnieki māju jumtus rotāja ar jumta zirdziņiem, kas savā atveidā ir ļot…"
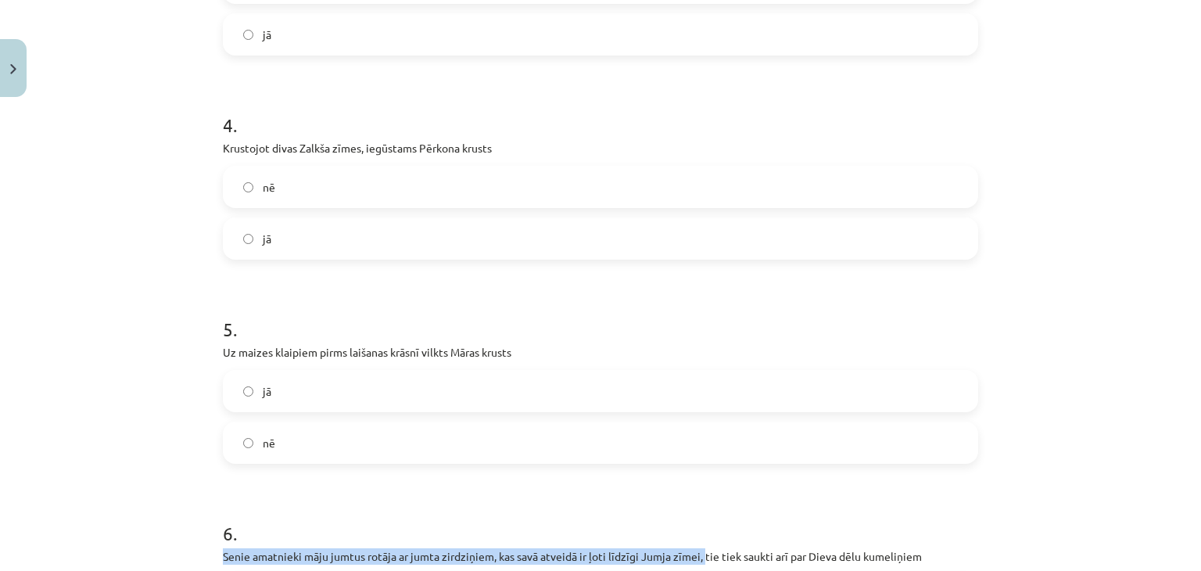
scroll to position [936, 0]
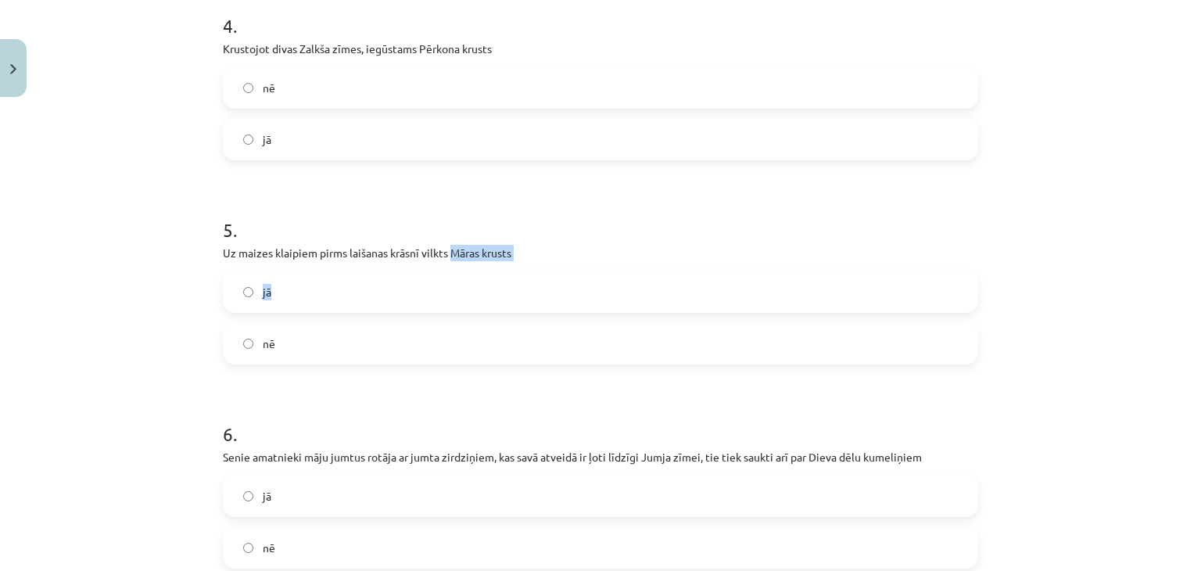
drag, startPoint x: 450, startPoint y: 249, endPoint x: 550, endPoint y: 264, distance: 101.2
click at [550, 264] on div "5 . Uz maizes klaipiem pirms laišanas krāsnī vilkts Māras krusts jā nē" at bounding box center [601, 278] width 756 height 173
click at [535, 260] on div "5 . Uz maizes klaipiem pirms laišanas krāsnī vilkts Māras krusts jā nē" at bounding box center [601, 278] width 756 height 173
drag, startPoint x: 446, startPoint y: 247, endPoint x: 540, endPoint y: 260, distance: 95.6
click at [540, 260] on div "5 . Uz maizes klaipiem pirms laišanas krāsnī vilkts Māras krusts jā nē" at bounding box center [601, 278] width 756 height 173
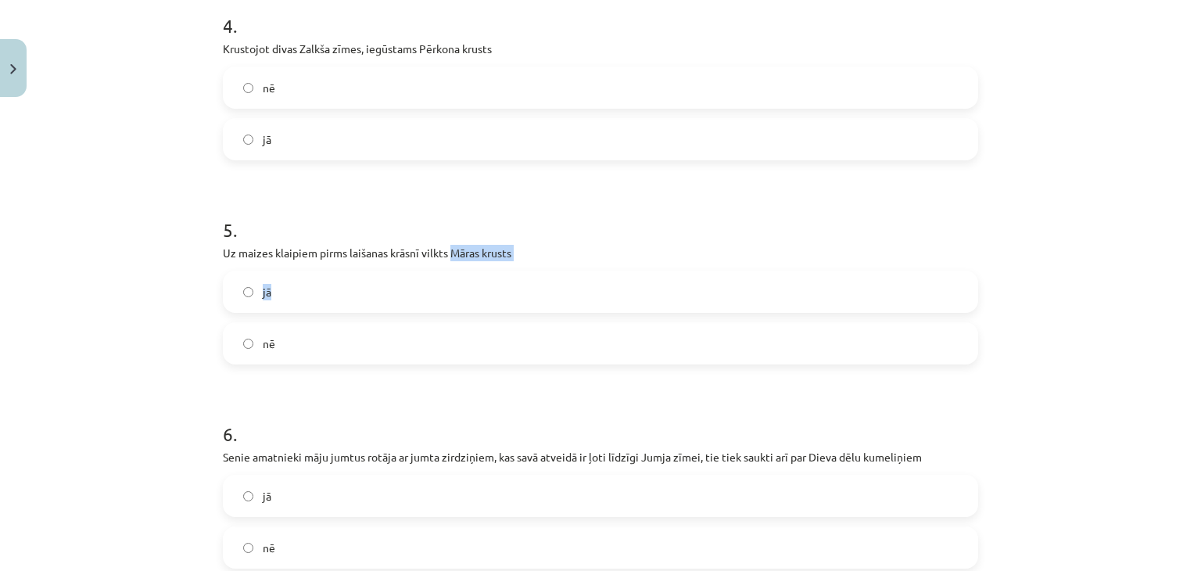
copy div "Māras krusts jā"
click at [248, 308] on label "jā" at bounding box center [600, 291] width 752 height 39
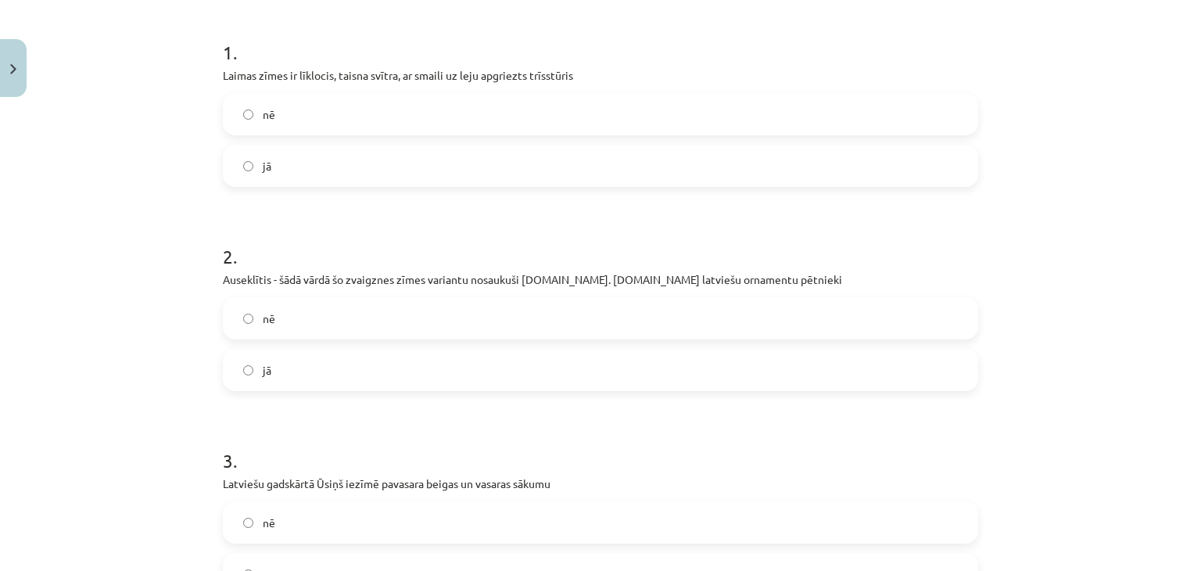
scroll to position [224, 0]
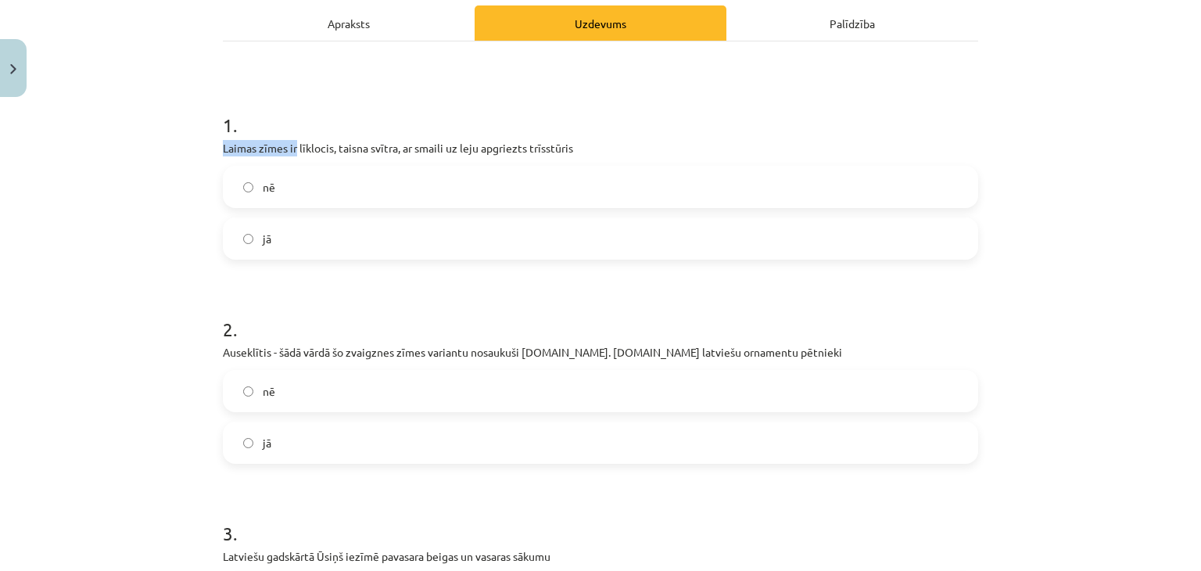
drag, startPoint x: 208, startPoint y: 145, endPoint x: 292, endPoint y: 153, distance: 84.0
copy p "Laimas zīmes ir"
click at [249, 248] on label "jā" at bounding box center [600, 238] width 752 height 39
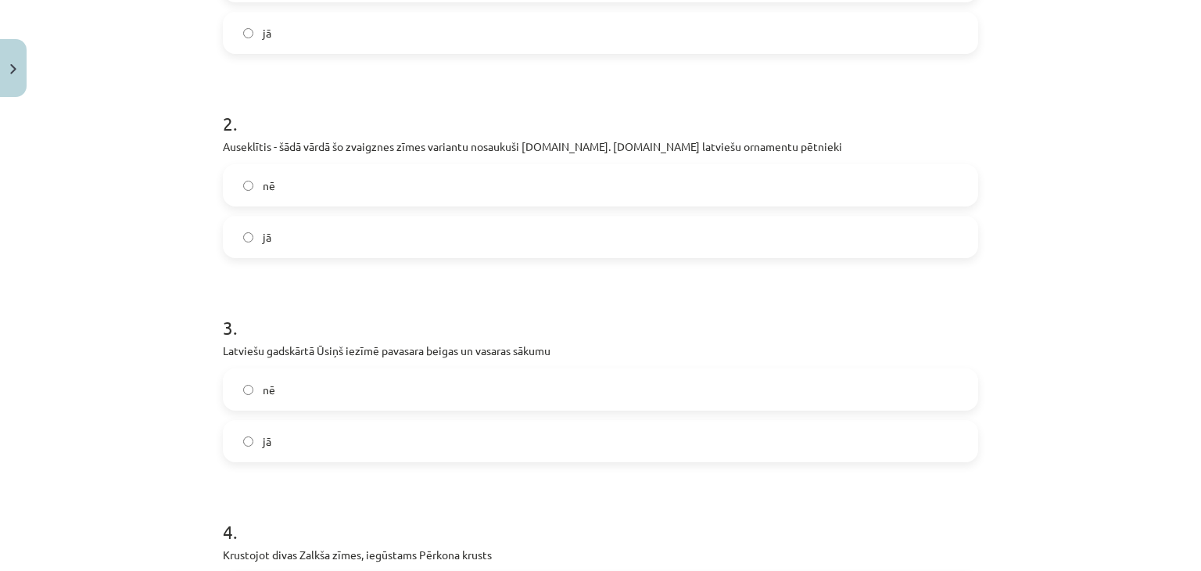
scroll to position [425, 0]
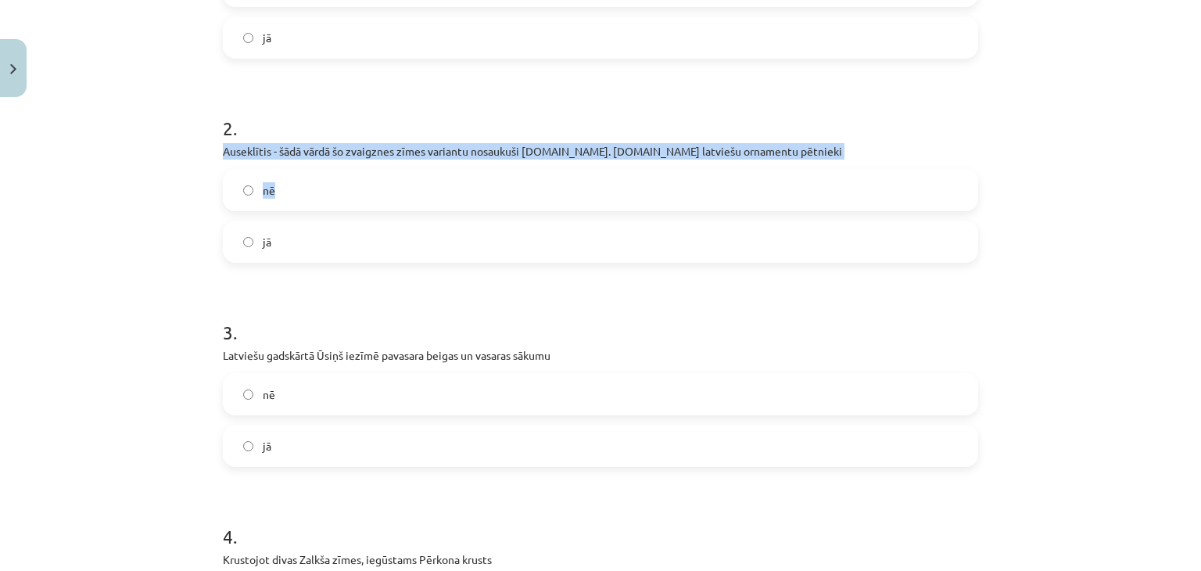
drag, startPoint x: 210, startPoint y: 149, endPoint x: 806, endPoint y: 159, distance: 595.3
copy div "Auseklītis - šādā vārdā šo zvaigznes zīmes variantu nosaukuši 20.gs. 30.gadu la…"
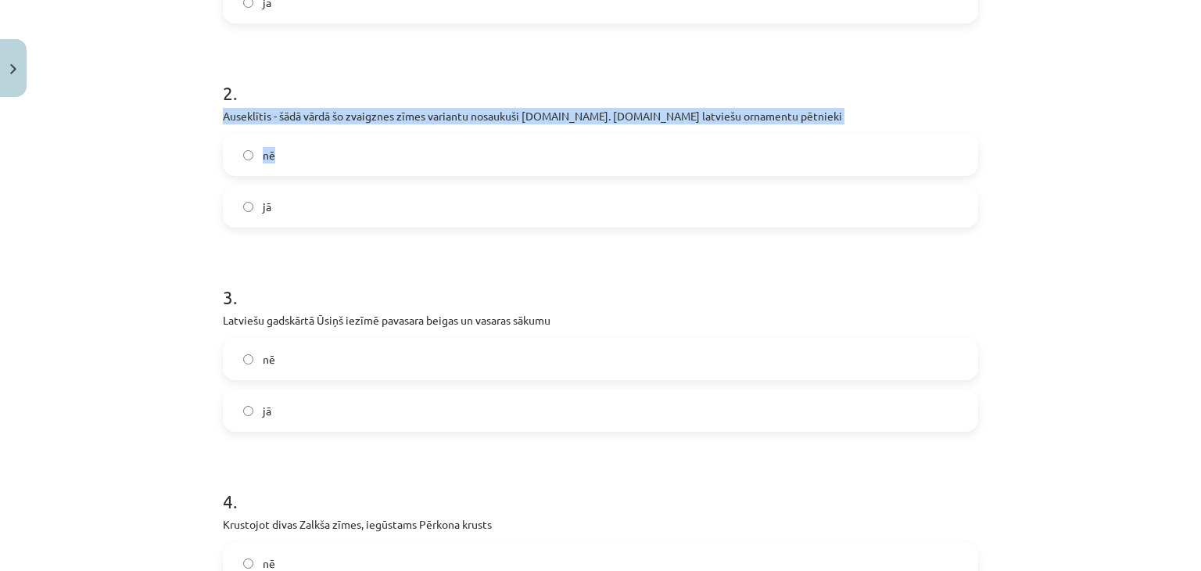
scroll to position [454, 0]
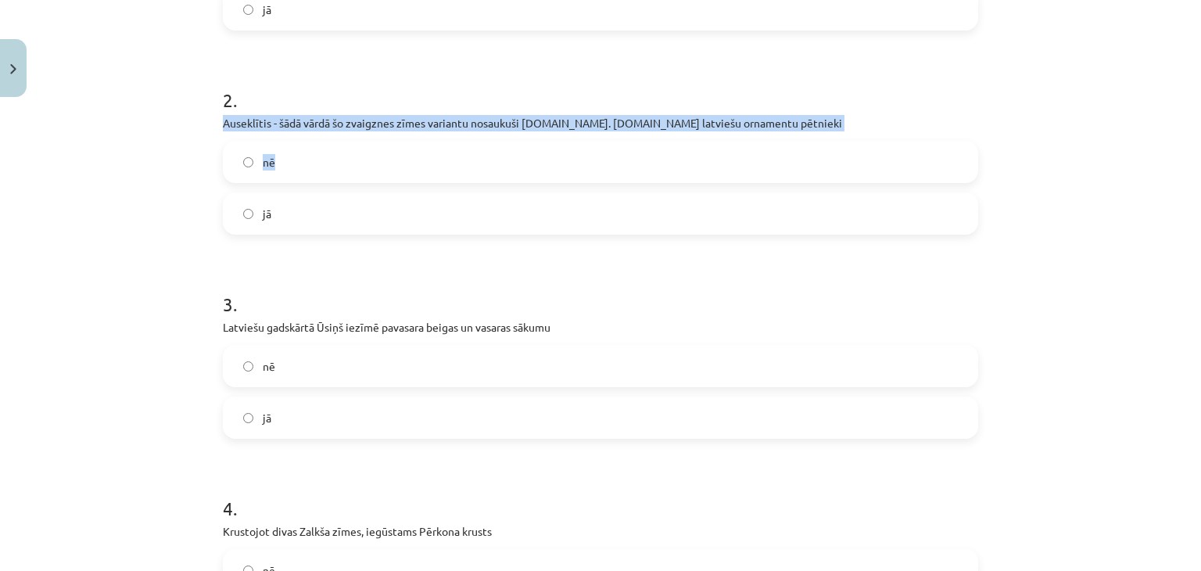
click at [246, 178] on label "nē" at bounding box center [600, 161] width 752 height 39
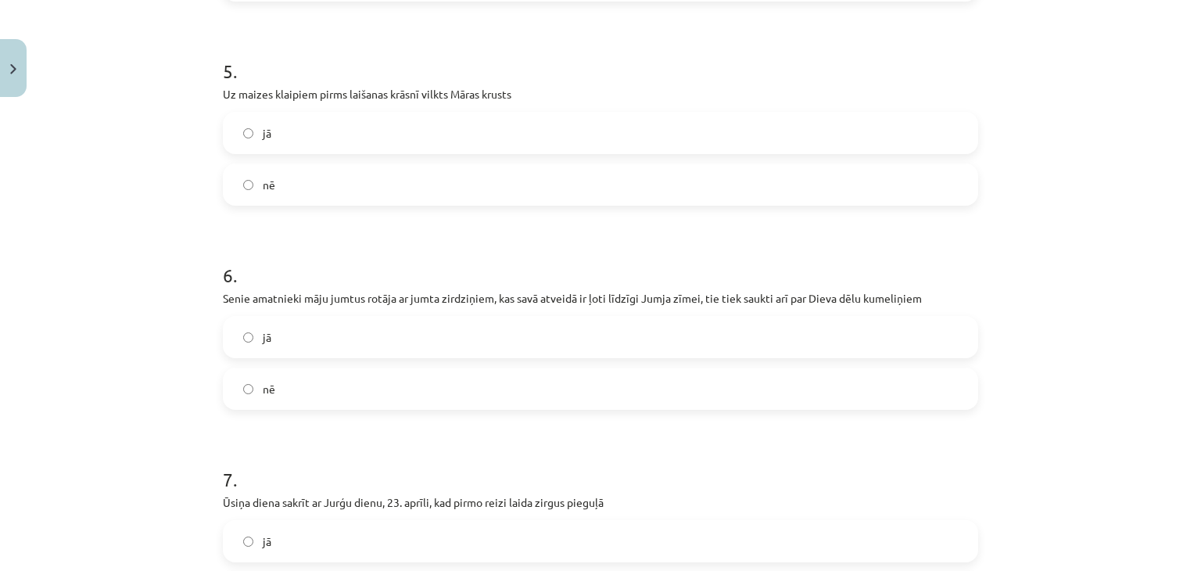
scroll to position [1158, 0]
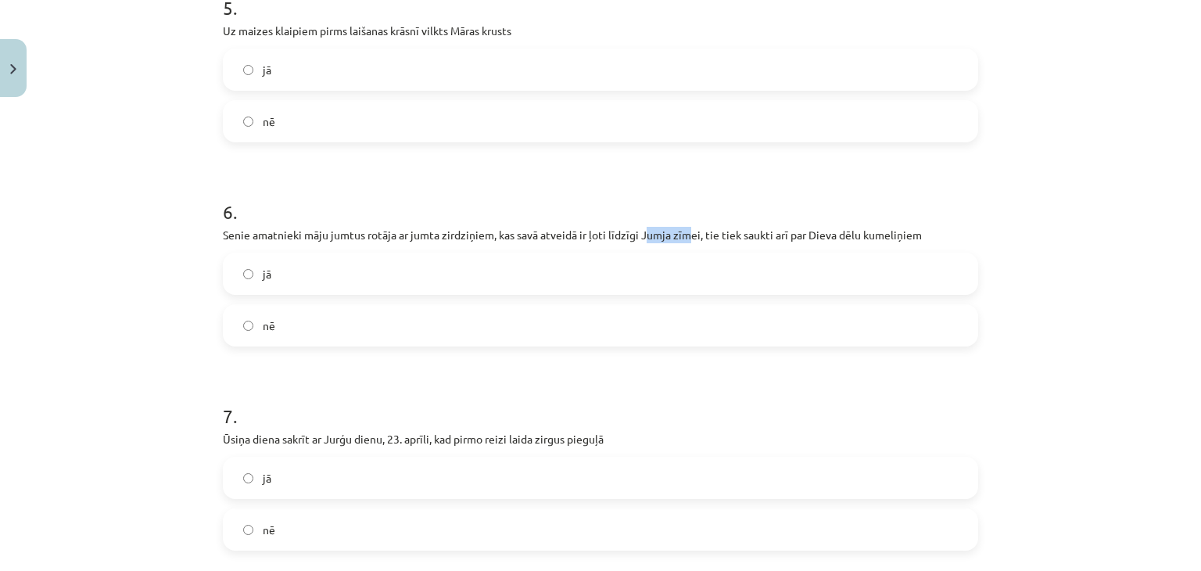
drag, startPoint x: 638, startPoint y: 233, endPoint x: 684, endPoint y: 232, distance: 45.4
click at [684, 232] on p "Senie amatnieki māju jumtus rotāja ar jumta zirdziņiem, kas savā atveidā ir ļot…" at bounding box center [601, 235] width 756 height 16
drag, startPoint x: 634, startPoint y: 231, endPoint x: 701, endPoint y: 238, distance: 66.9
click at [701, 238] on p "Senie amatnieki māju jumtus rotāja ar jumta zirdziņiem, kas savā atveidā ir ļot…" at bounding box center [601, 235] width 756 height 16
copy p "Jumja zīmei,"
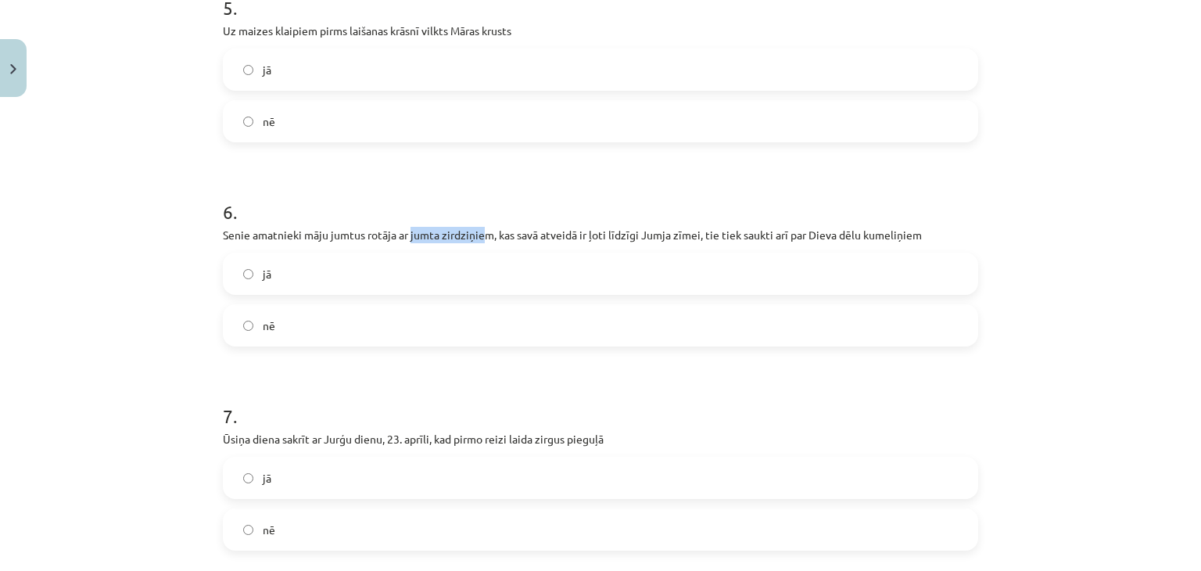
drag, startPoint x: 406, startPoint y: 232, endPoint x: 484, endPoint y: 229, distance: 78.3
click at [484, 229] on p "Senie amatnieki māju jumtus rotāja ar jumta zirdziņiem, kas savā atveidā ir ļot…" at bounding box center [601, 235] width 756 height 16
copy p "jumta zirdziņiem"
drag, startPoint x: 800, startPoint y: 228, endPoint x: 942, endPoint y: 225, distance: 141.6
click at [942, 225] on div "6 . Senie amatnieki māju jumtus rotāja ar jumta zirdziņiem, kas savā atveidā ir…" at bounding box center [601, 260] width 756 height 173
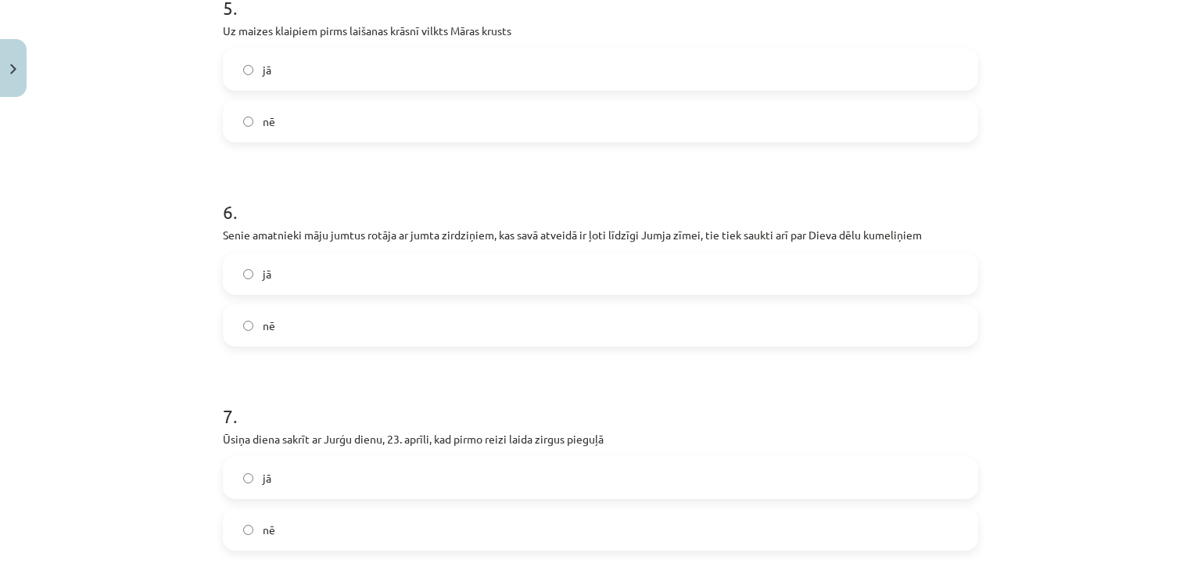
click at [253, 281] on label "jā" at bounding box center [600, 273] width 752 height 39
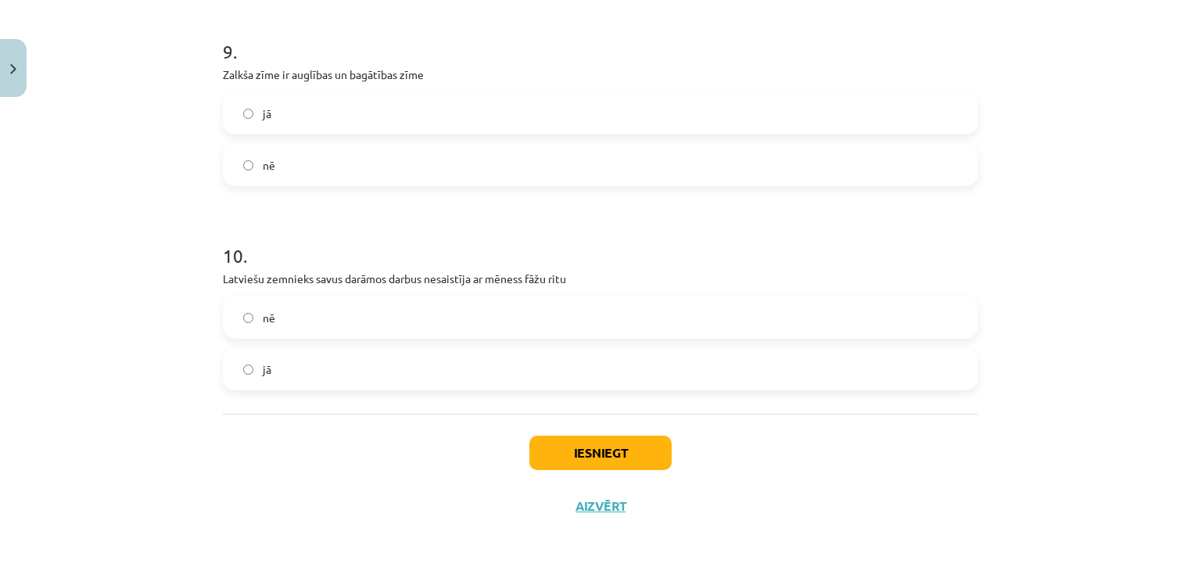
click at [476, 314] on label "nē" at bounding box center [600, 317] width 752 height 39
click at [579, 465] on button "Iesniegt" at bounding box center [600, 453] width 142 height 34
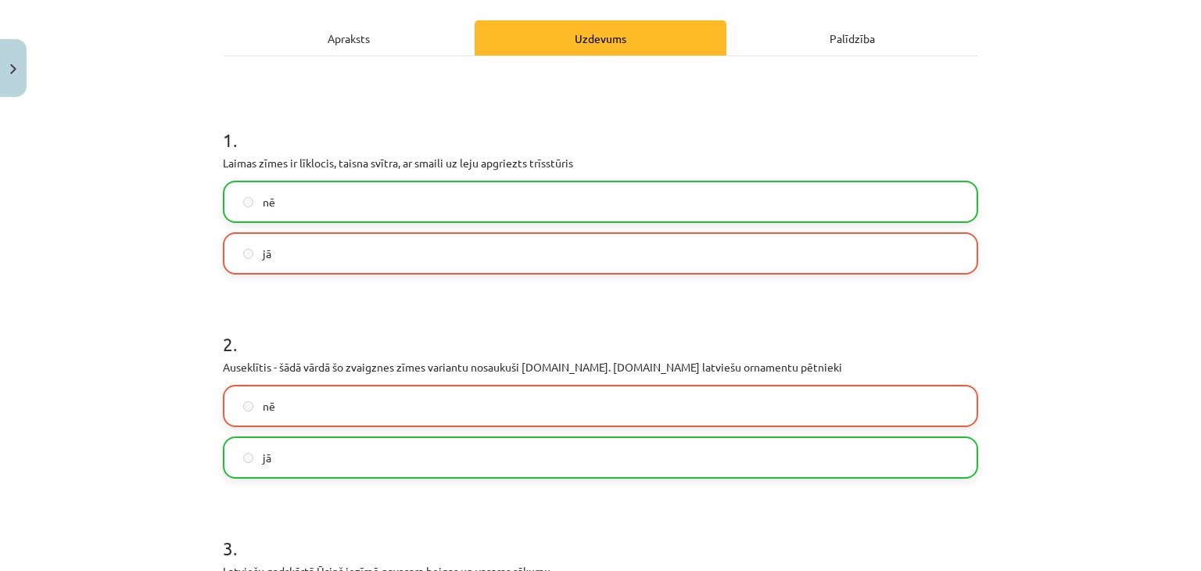
scroll to position [194, 0]
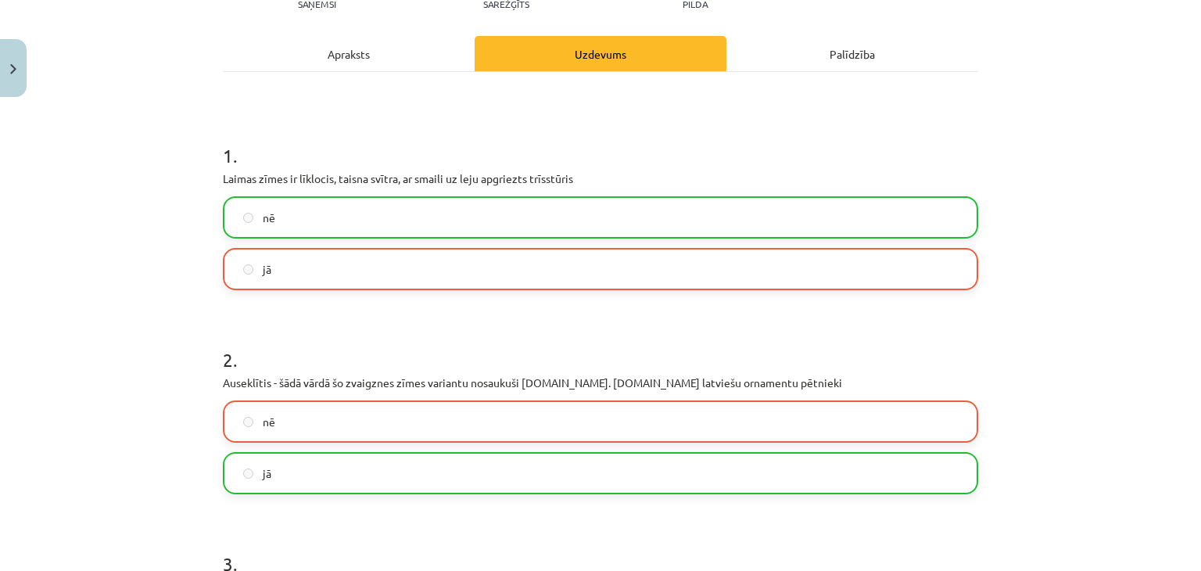
click at [359, 239] on div "nē jā" at bounding box center [601, 243] width 756 height 94
click at [358, 260] on label "jā" at bounding box center [600, 268] width 752 height 39
click at [363, 221] on label "nē" at bounding box center [600, 217] width 752 height 39
click at [346, 429] on label "nē" at bounding box center [600, 421] width 752 height 39
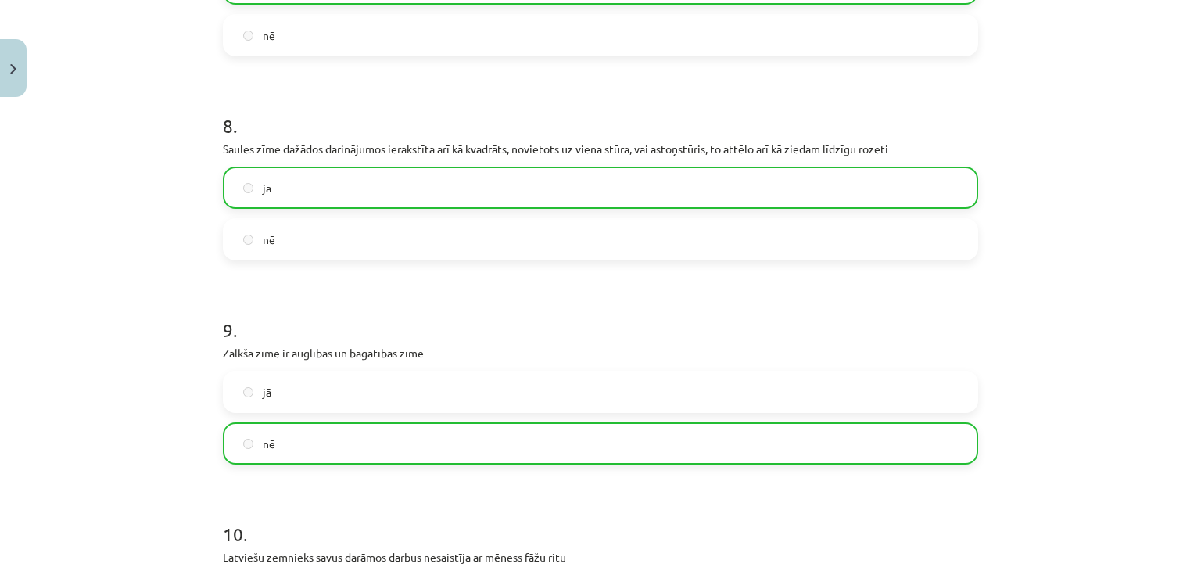
scroll to position [1980, 0]
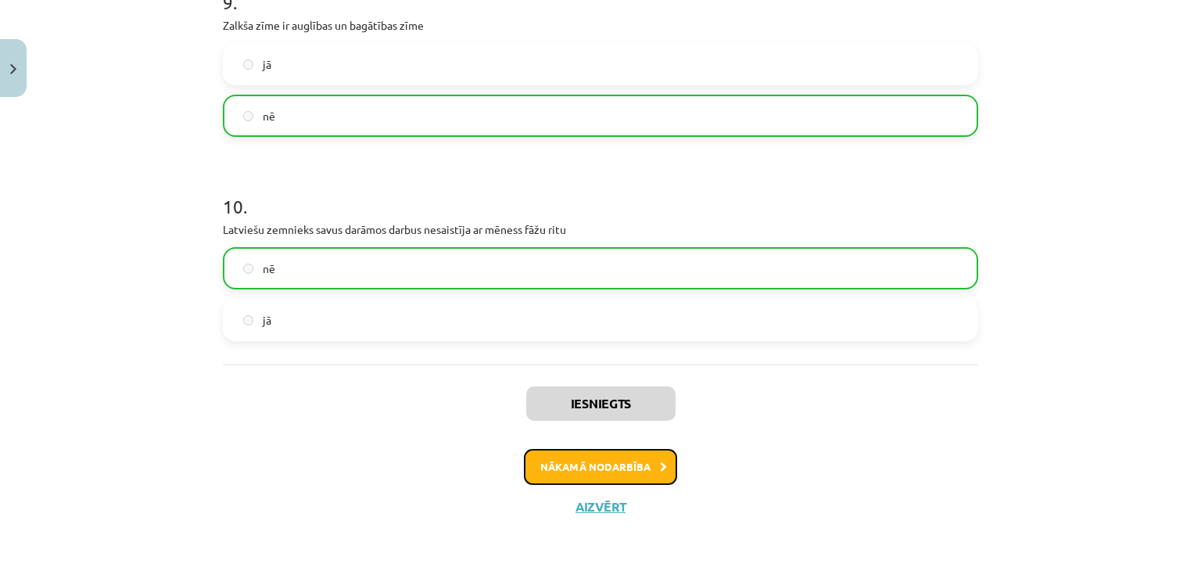
click at [594, 479] on button "Nākamā nodarbība" at bounding box center [600, 467] width 153 height 36
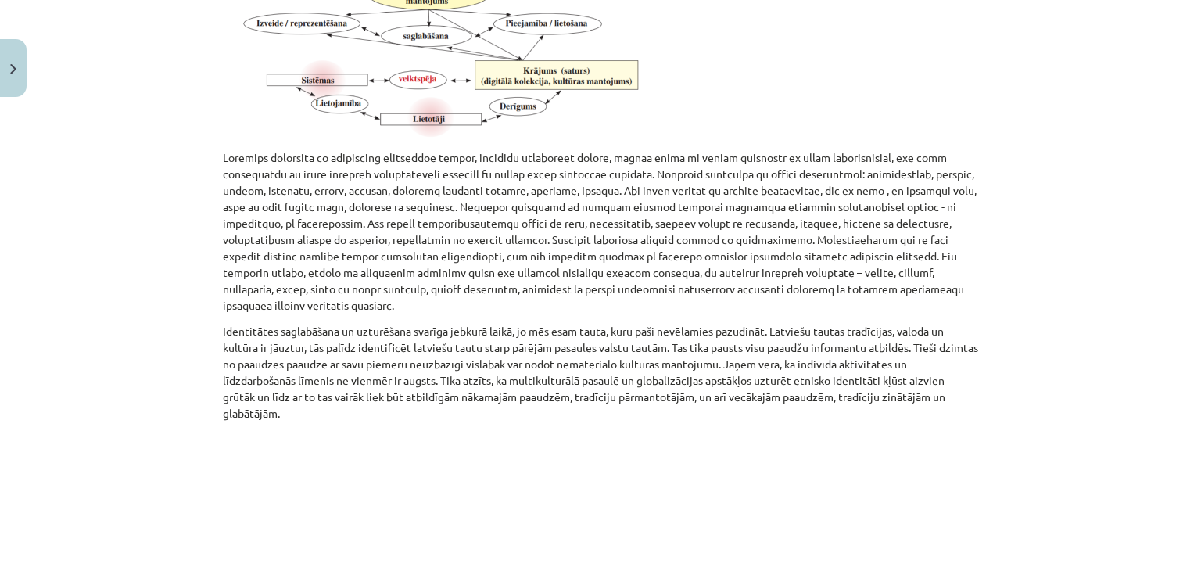
scroll to position [1118, 0]
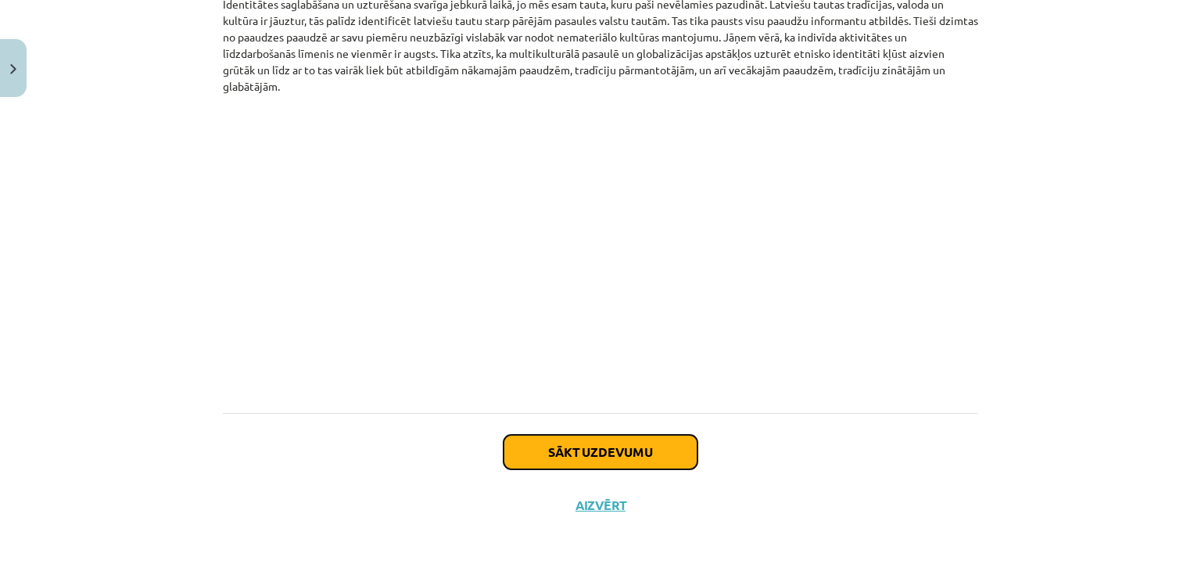
click at [611, 455] on button "Sākt uzdevumu" at bounding box center [601, 452] width 194 height 34
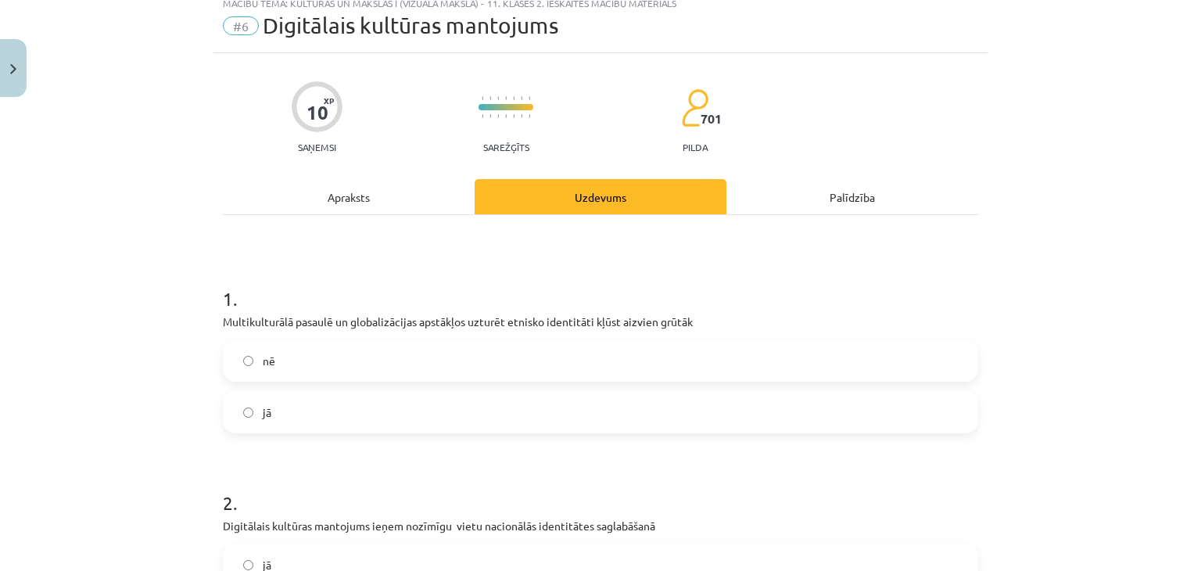
scroll to position [39, 0]
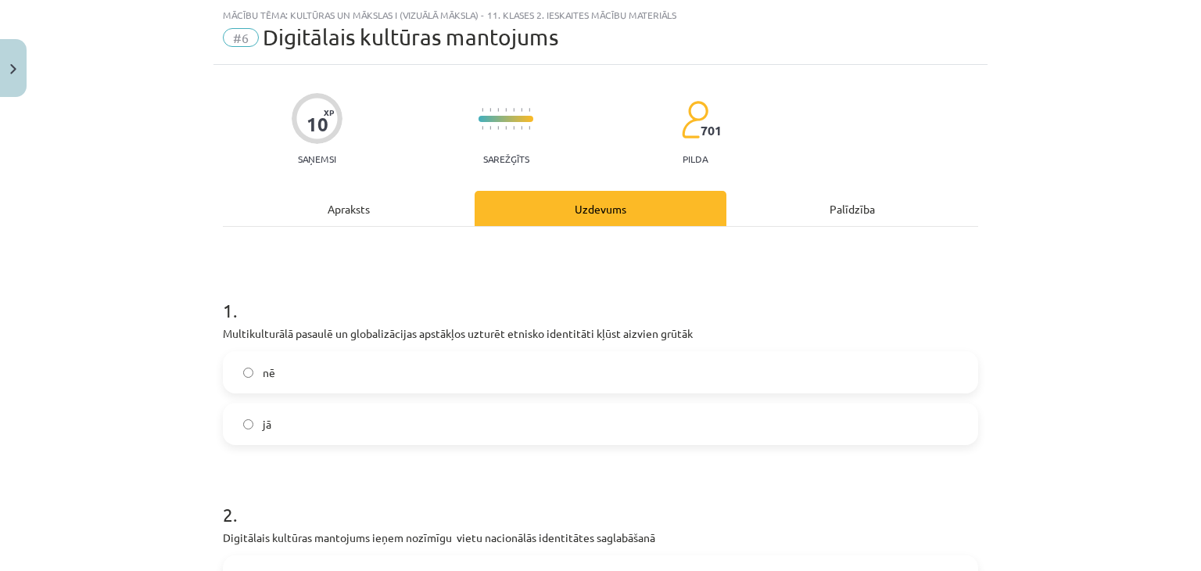
click at [613, 412] on label "jā" at bounding box center [600, 423] width 752 height 39
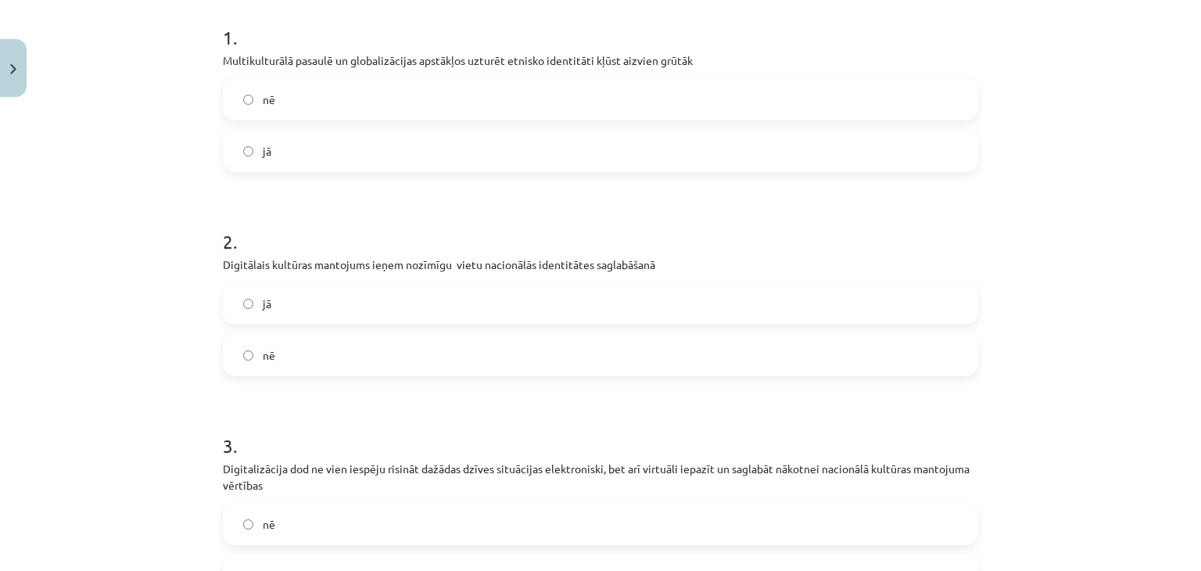
scroll to position [311, 0]
click at [332, 311] on label "jā" at bounding box center [600, 304] width 752 height 39
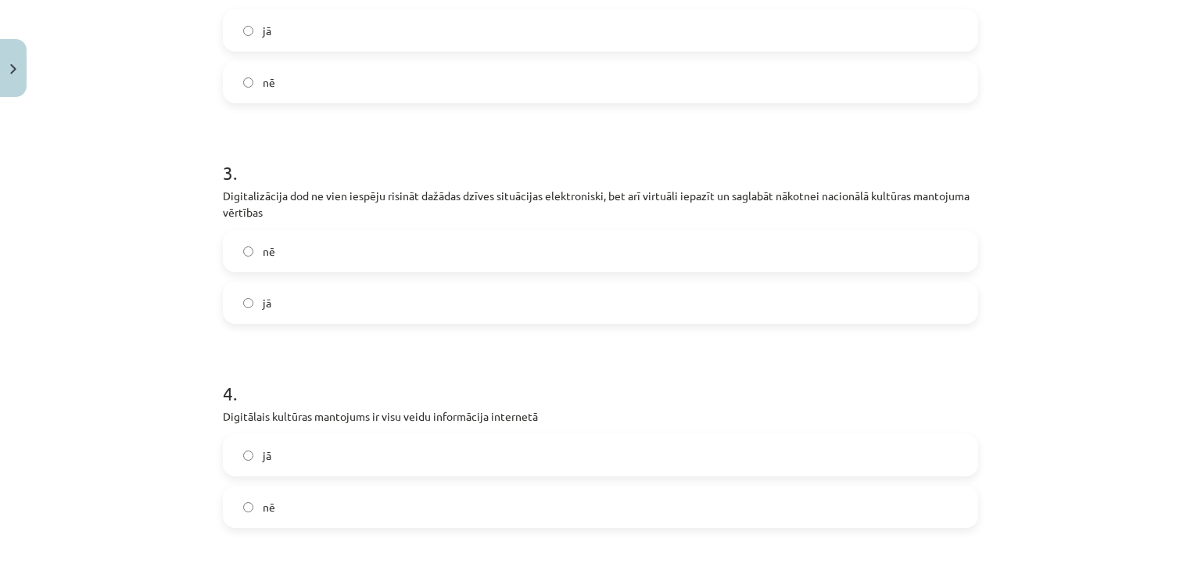
scroll to position [598, 0]
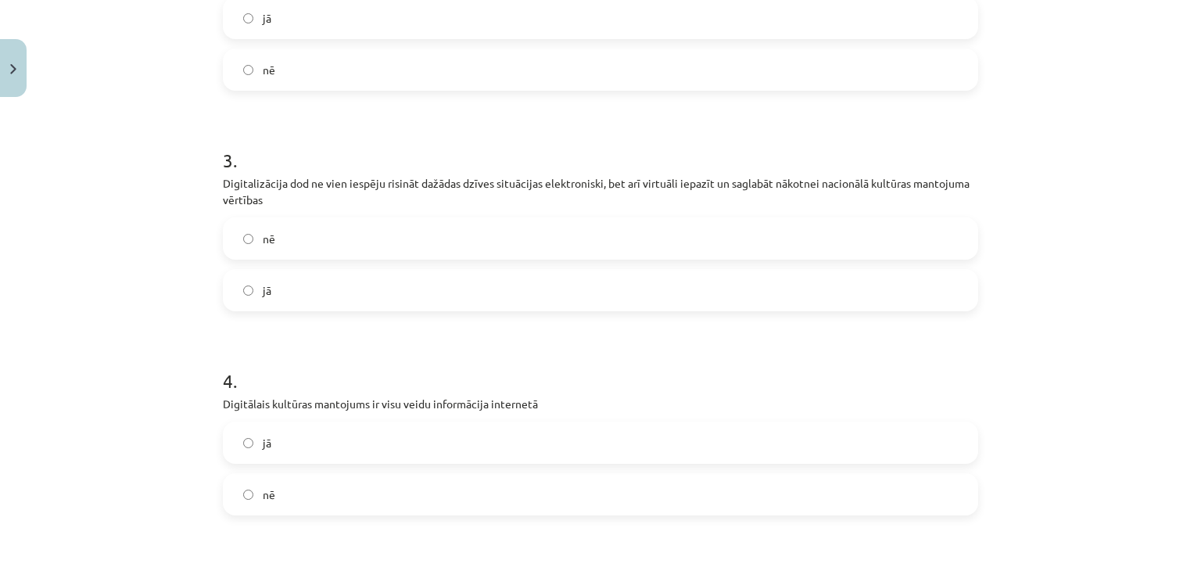
click at [462, 289] on label "jā" at bounding box center [600, 290] width 752 height 39
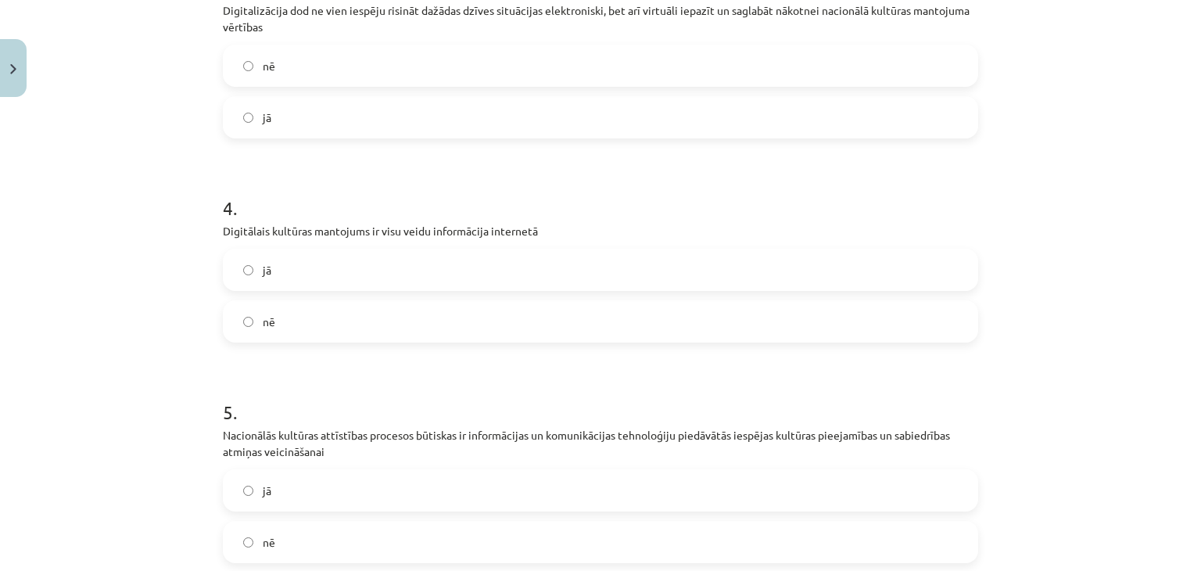
scroll to position [870, 0]
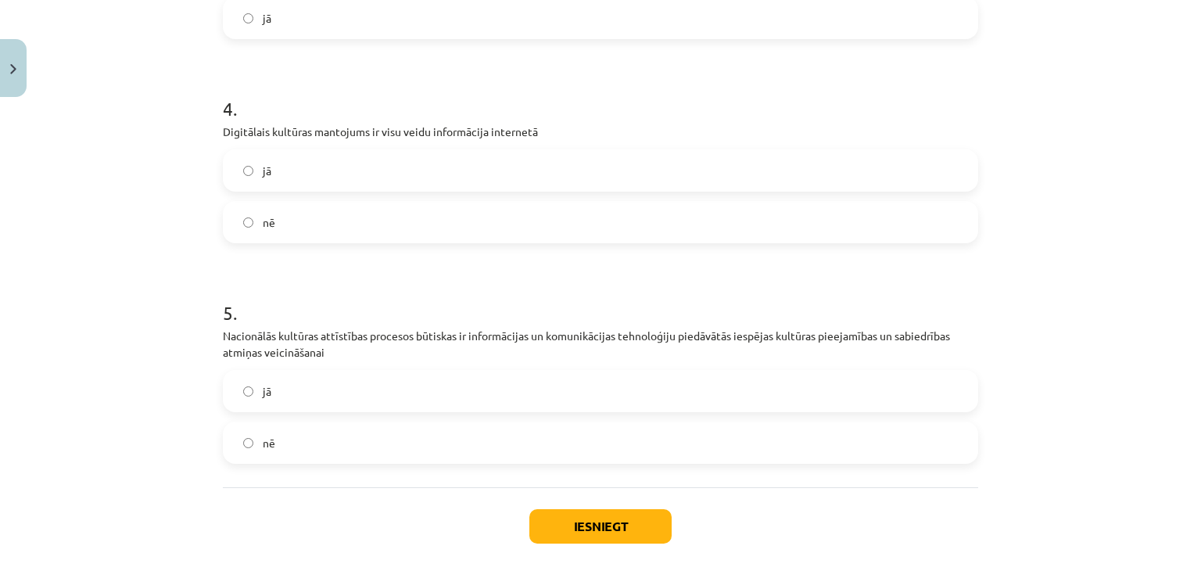
click at [356, 397] on label "jā" at bounding box center [600, 390] width 752 height 39
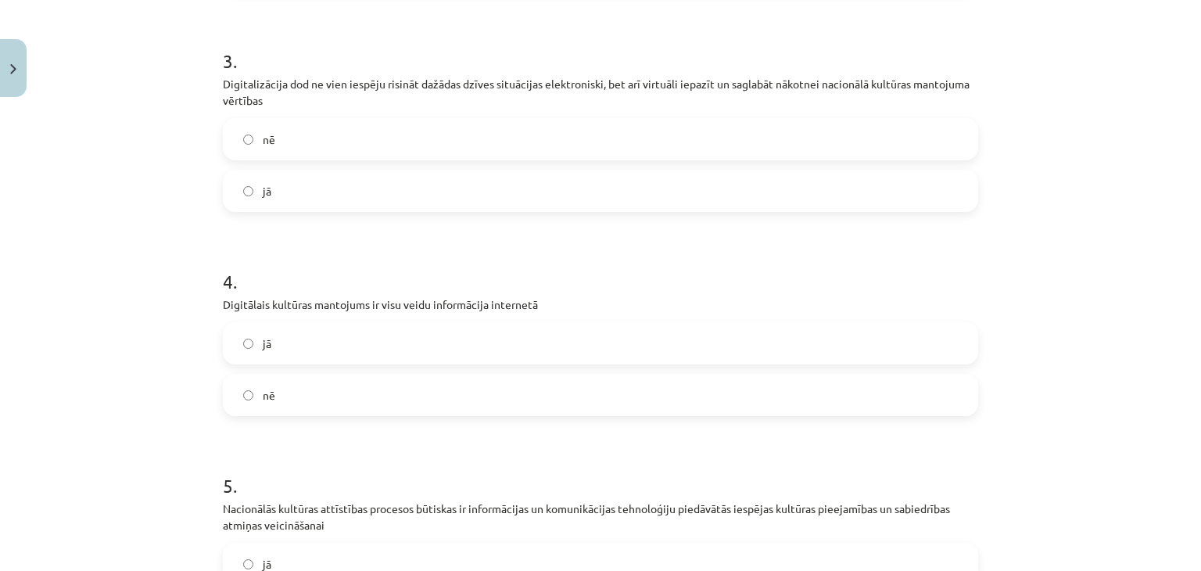
scroll to position [698, 0]
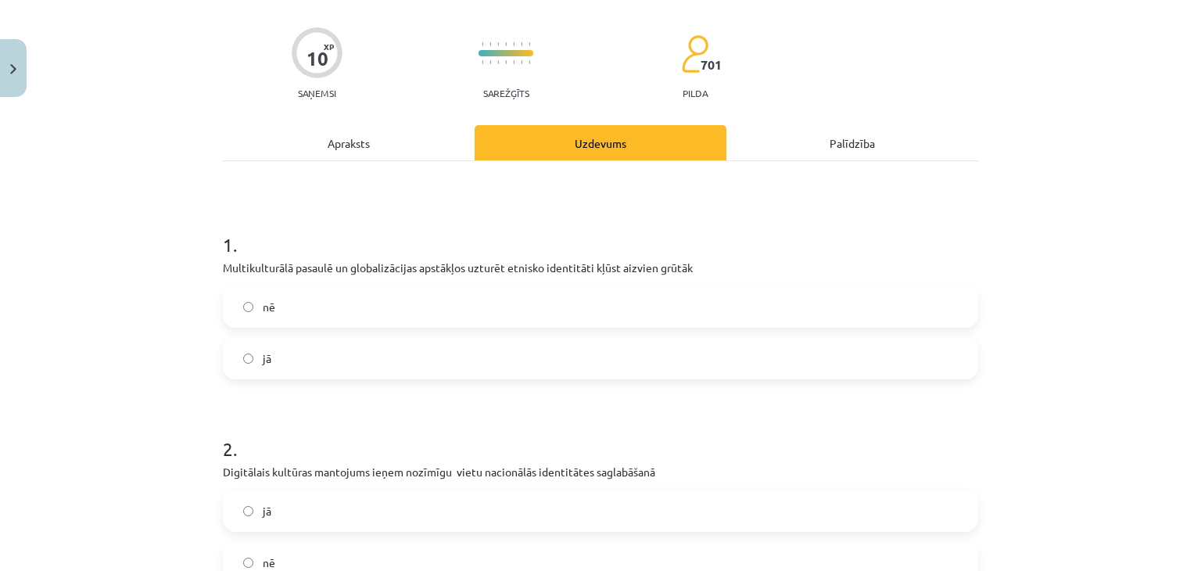
click at [368, 154] on div "Apraksts" at bounding box center [349, 142] width 252 height 35
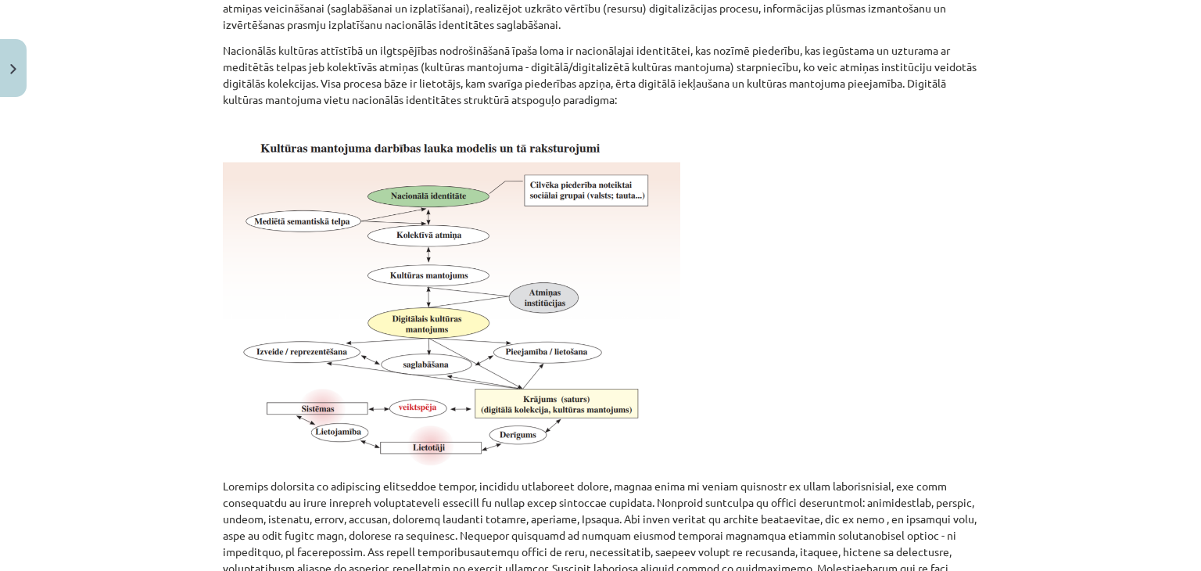
scroll to position [1118, 0]
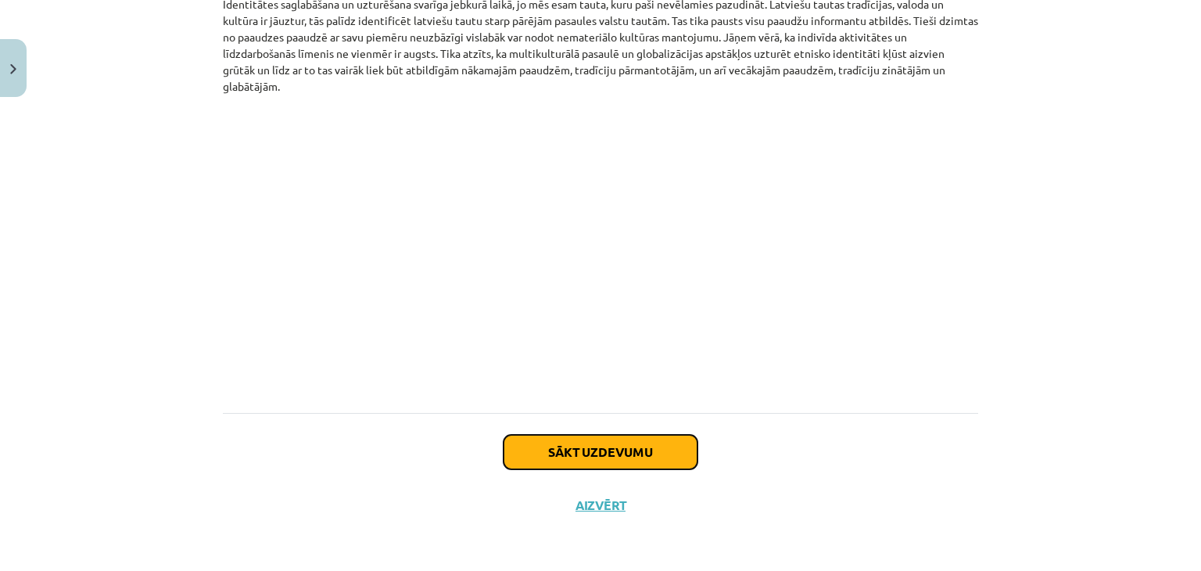
click at [586, 461] on button "Sākt uzdevumu" at bounding box center [601, 452] width 194 height 34
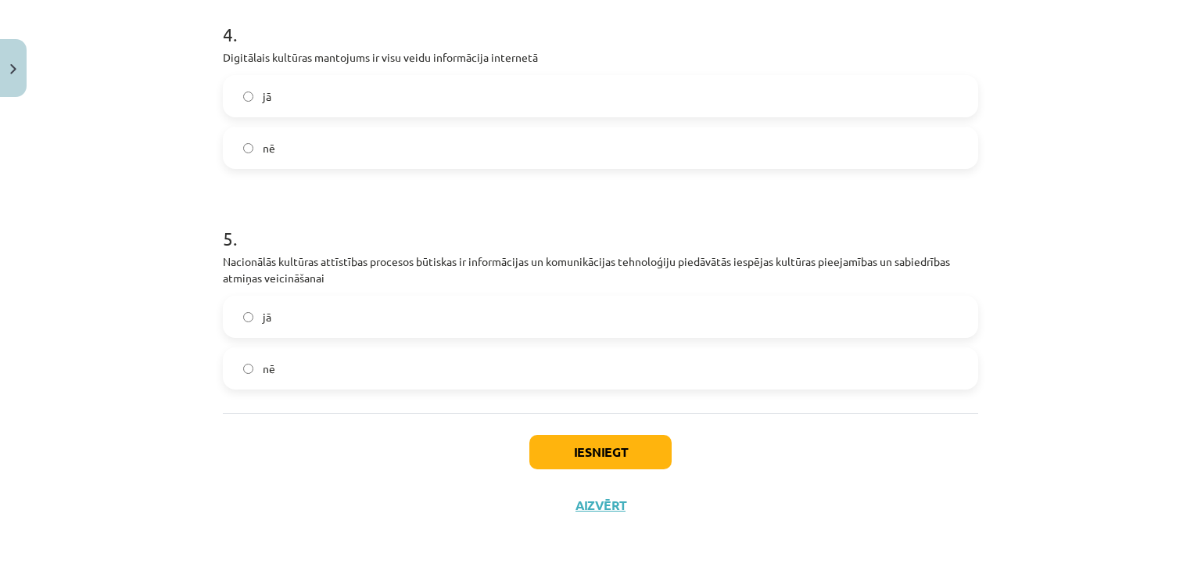
scroll to position [885, 0]
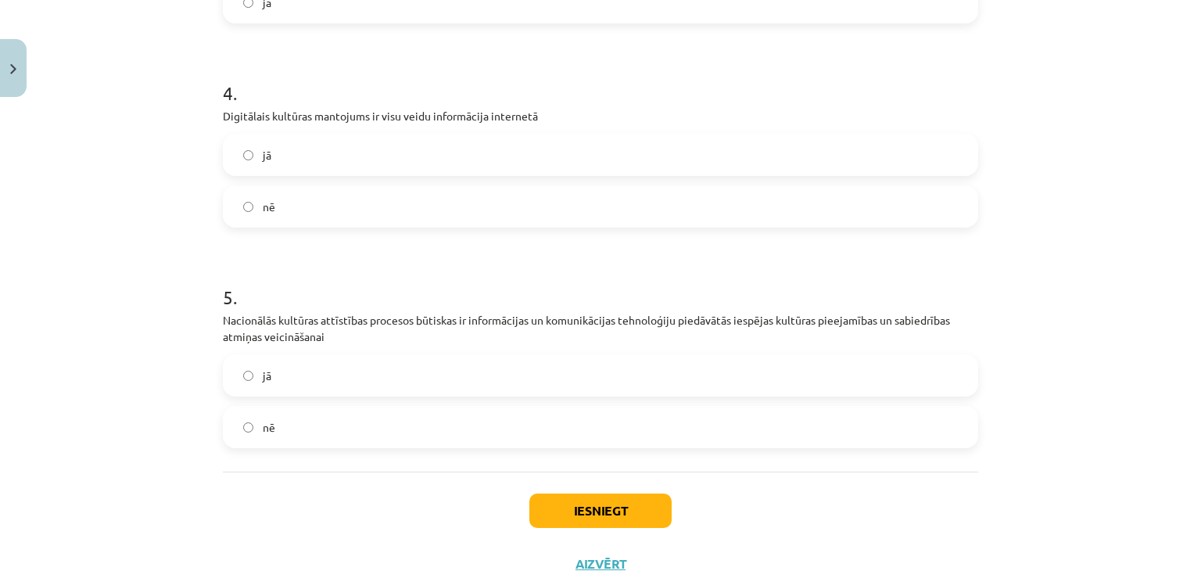
click at [382, 195] on label "nē" at bounding box center [600, 206] width 752 height 39
click at [557, 499] on button "Iesniegt" at bounding box center [600, 511] width 142 height 34
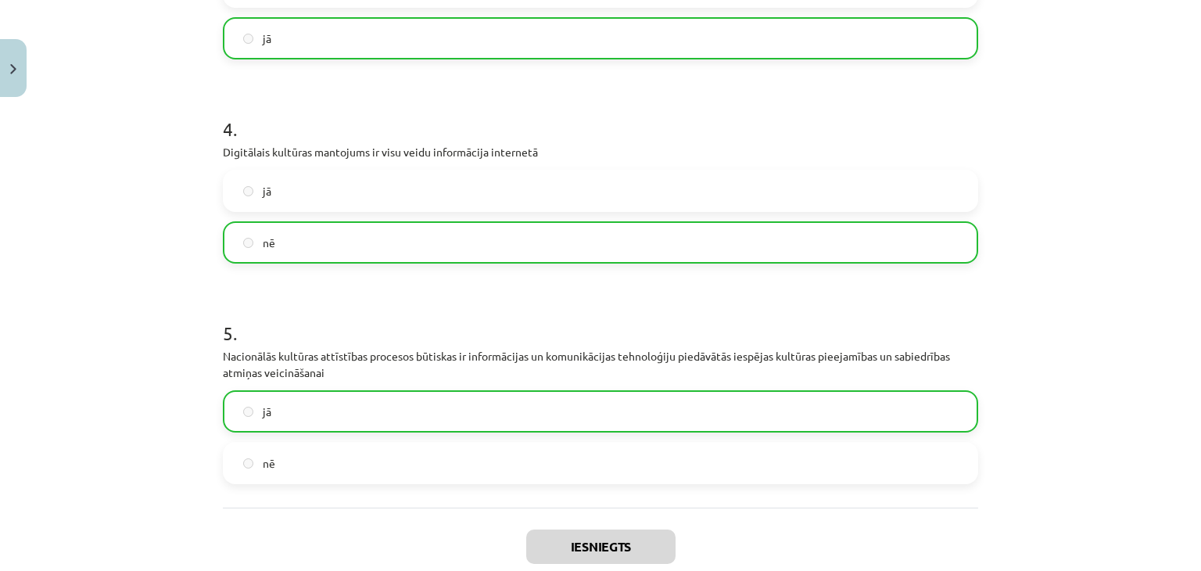
scroll to position [992, 0]
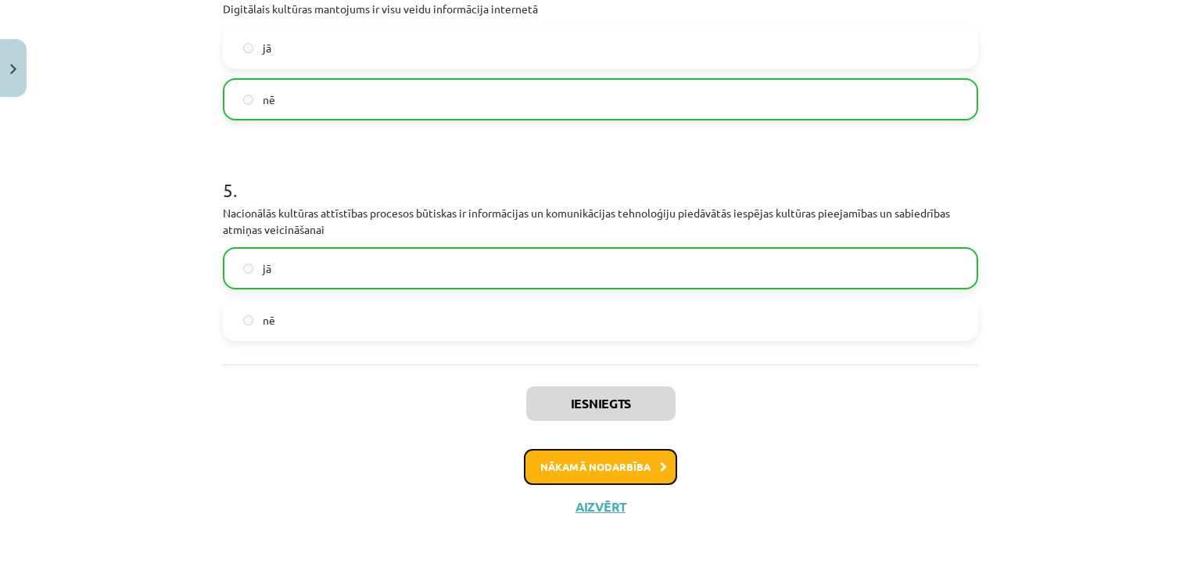
click at [601, 468] on button "Nākamā nodarbība" at bounding box center [600, 467] width 153 height 36
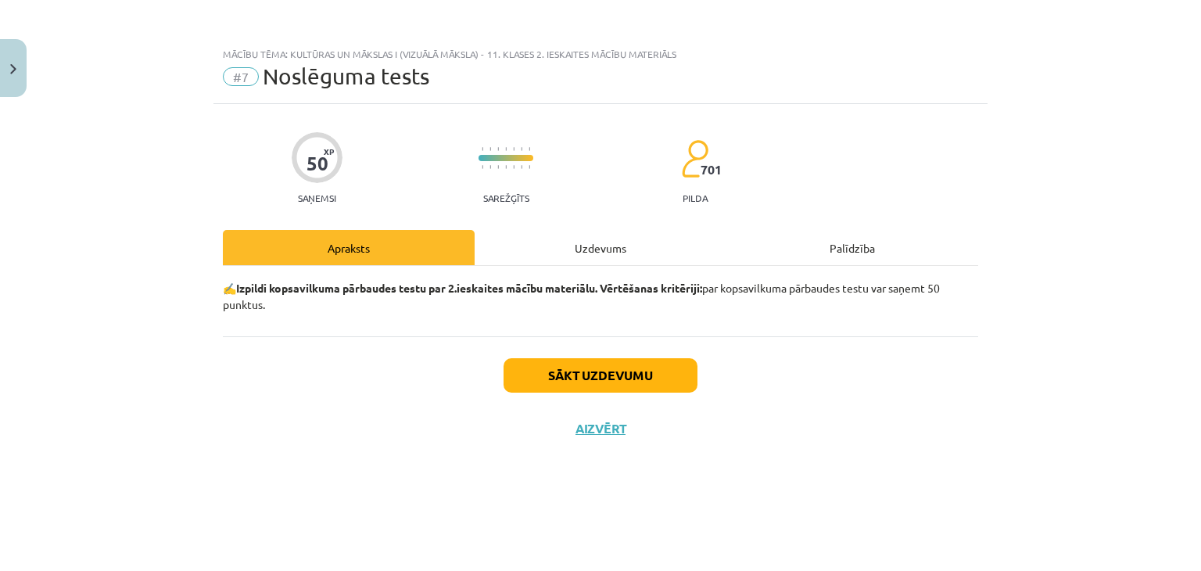
scroll to position [0, 0]
click at [626, 359] on button "Sākt uzdevumu" at bounding box center [601, 375] width 194 height 34
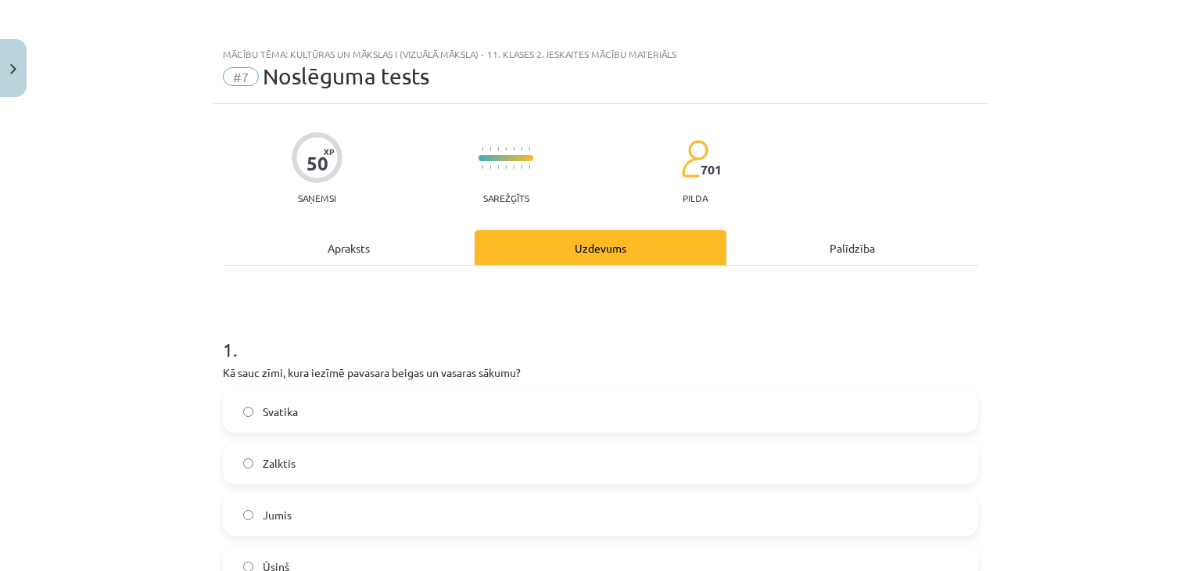
scroll to position [97, 0]
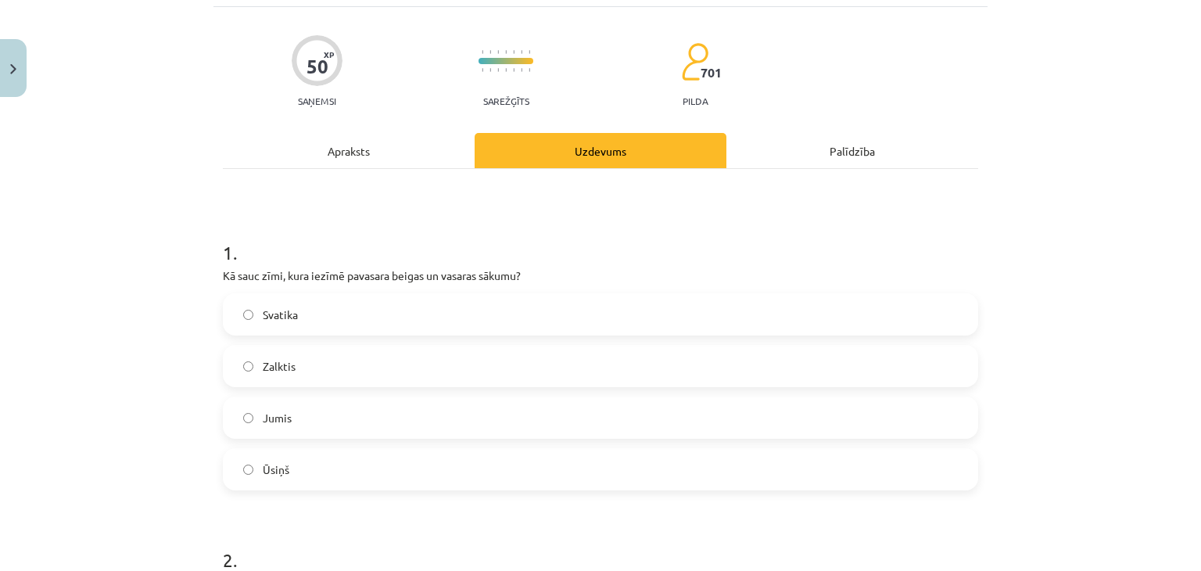
click at [330, 483] on label "Ūsiņš" at bounding box center [600, 469] width 752 height 39
drag, startPoint x: 519, startPoint y: 273, endPoint x: 203, endPoint y: 274, distance: 316.8
click at [203, 274] on div "Mācību tēma: Kultūras un mākslas i (vizuālā māksla) - 11. klases 2. ieskaites m…" at bounding box center [600, 285] width 1201 height 571
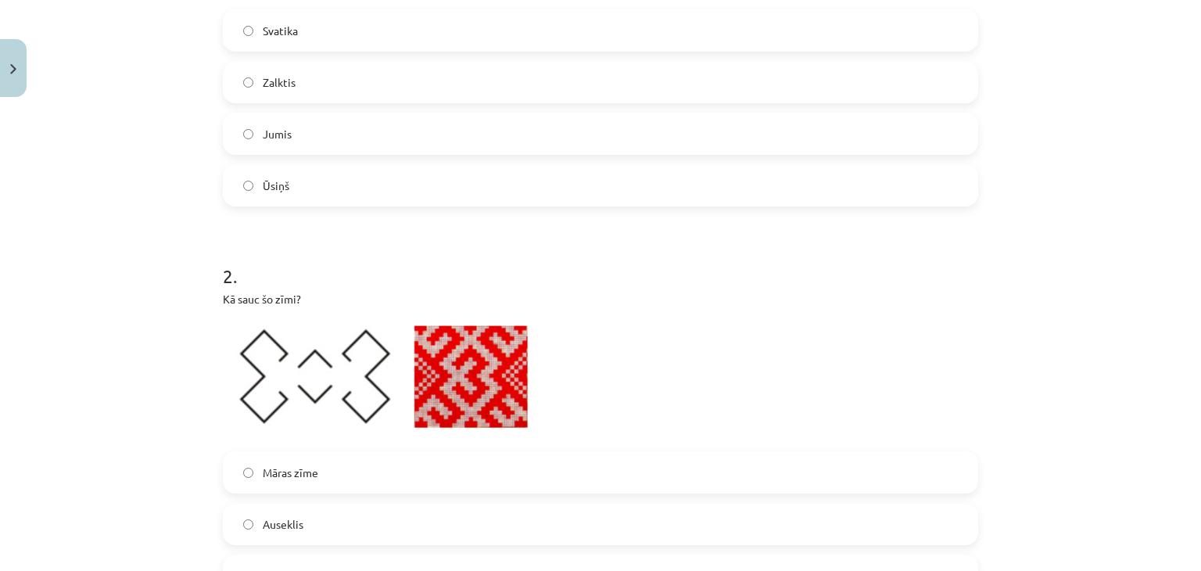
scroll to position [382, 0]
click at [169, 172] on div "Mācību tēma: Kultūras un mākslas i (vizuālā māksla) - 11. klases 2. ieskaites m…" at bounding box center [600, 285] width 1201 height 571
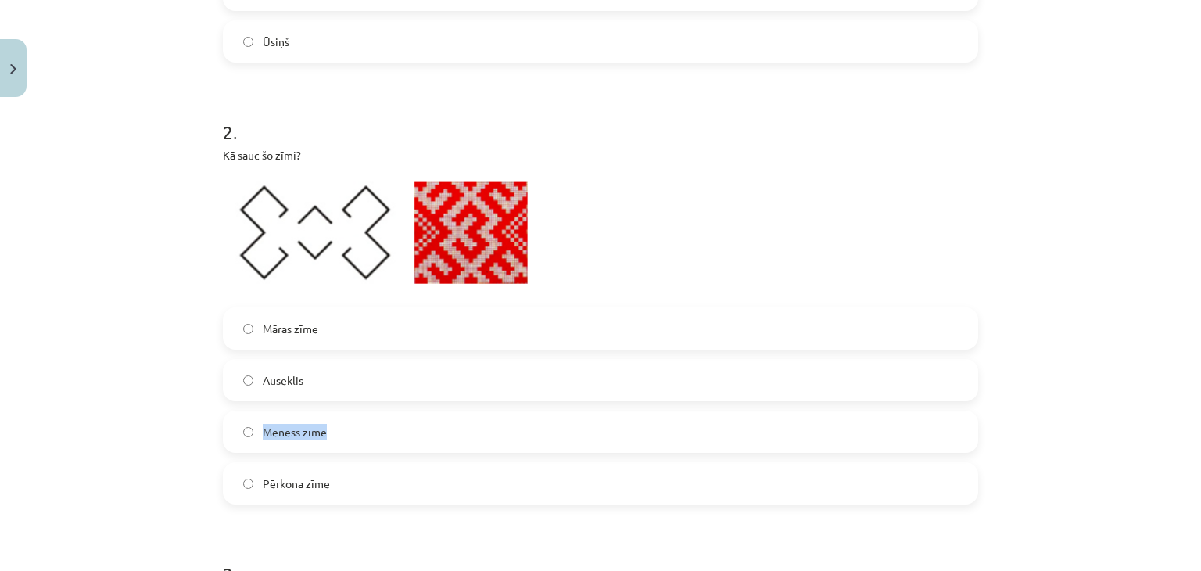
drag, startPoint x: 259, startPoint y: 426, endPoint x: 332, endPoint y: 424, distance: 73.6
click at [332, 424] on label "Mēness zīme" at bounding box center [600, 431] width 752 height 39
drag, startPoint x: 259, startPoint y: 379, endPoint x: 355, endPoint y: 379, distance: 96.2
click at [355, 379] on label "Auseklis" at bounding box center [600, 380] width 752 height 39
drag, startPoint x: 256, startPoint y: 483, endPoint x: 418, endPoint y: 472, distance: 163.0
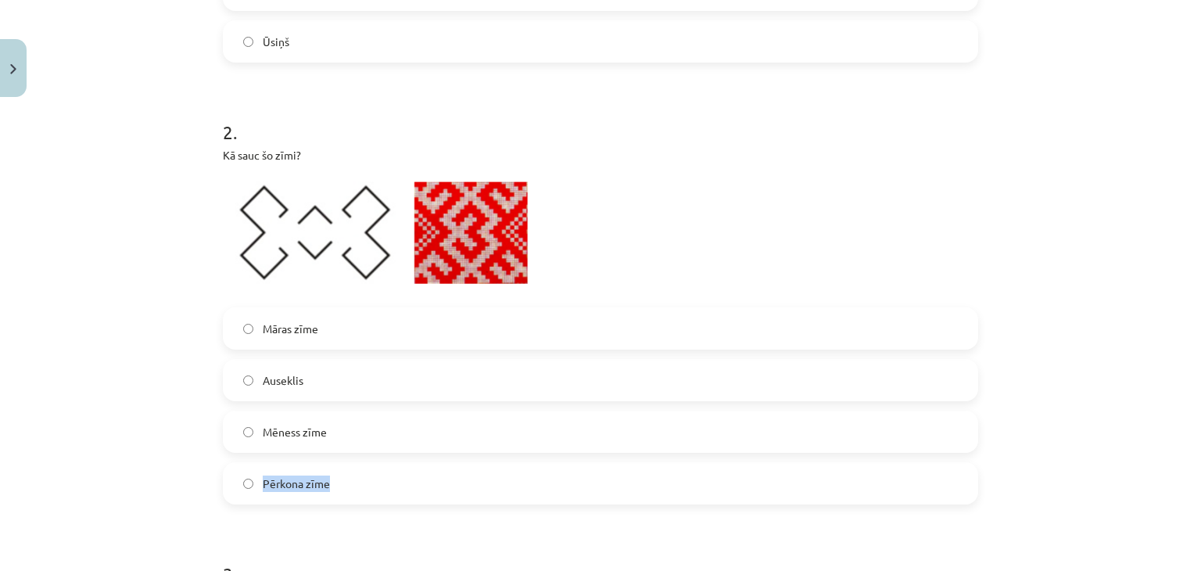
drag, startPoint x: 418, startPoint y: 472, endPoint x: 228, endPoint y: 476, distance: 190.9
click at [228, 476] on label "Pērkona zīme" at bounding box center [600, 483] width 752 height 39
click at [275, 412] on label "Mēness zīme" at bounding box center [600, 431] width 752 height 39
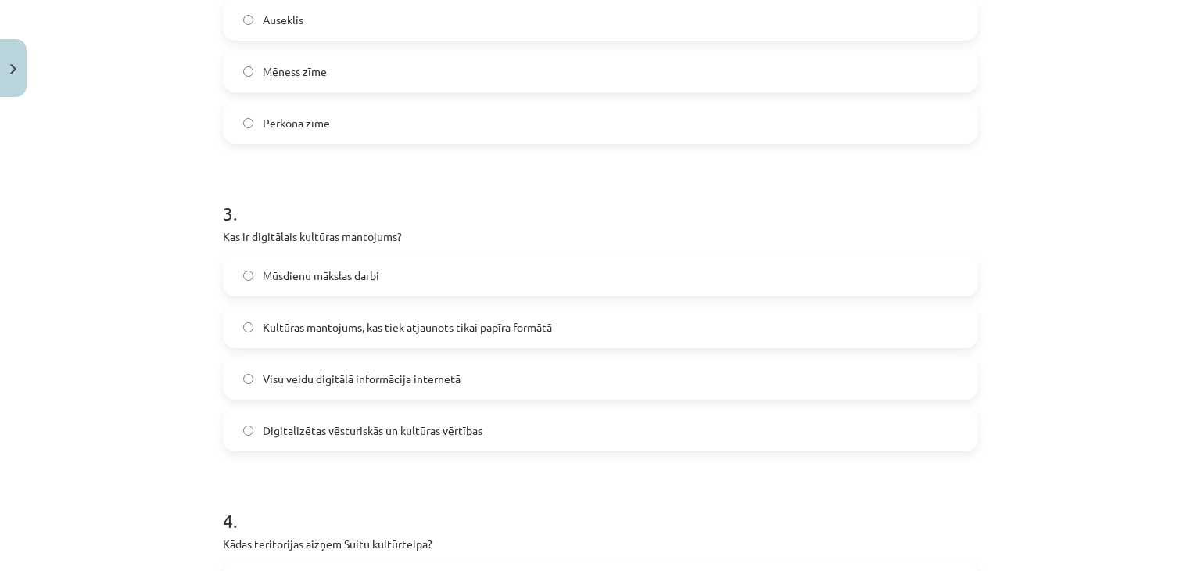
scroll to position [928, 0]
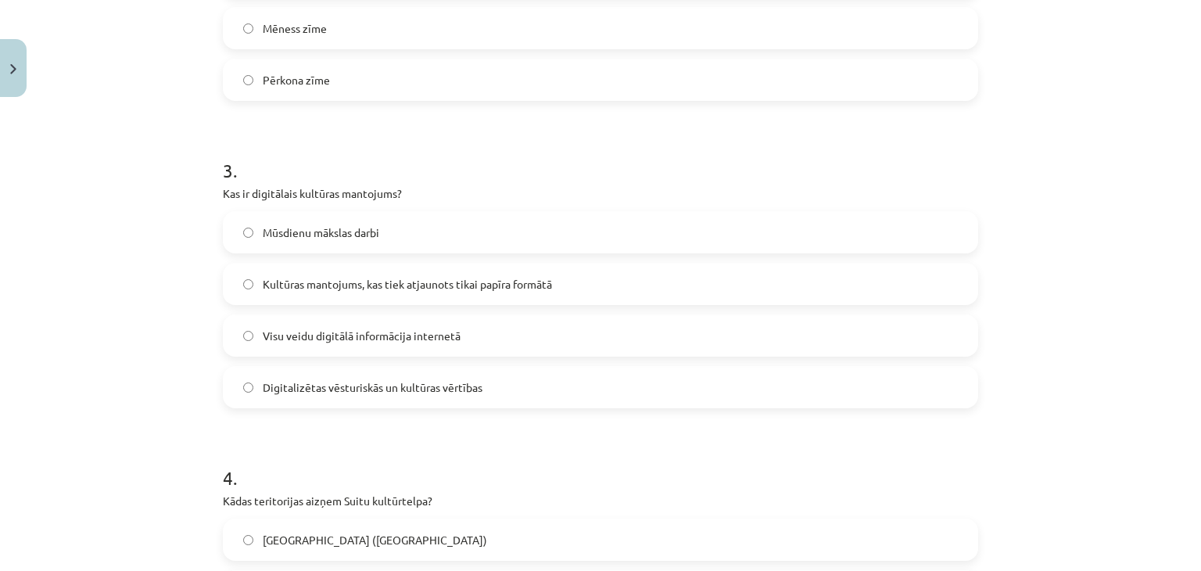
click at [372, 395] on label "Digitalizētas vēsturiskās un kultūras vērtības" at bounding box center [600, 387] width 752 height 39
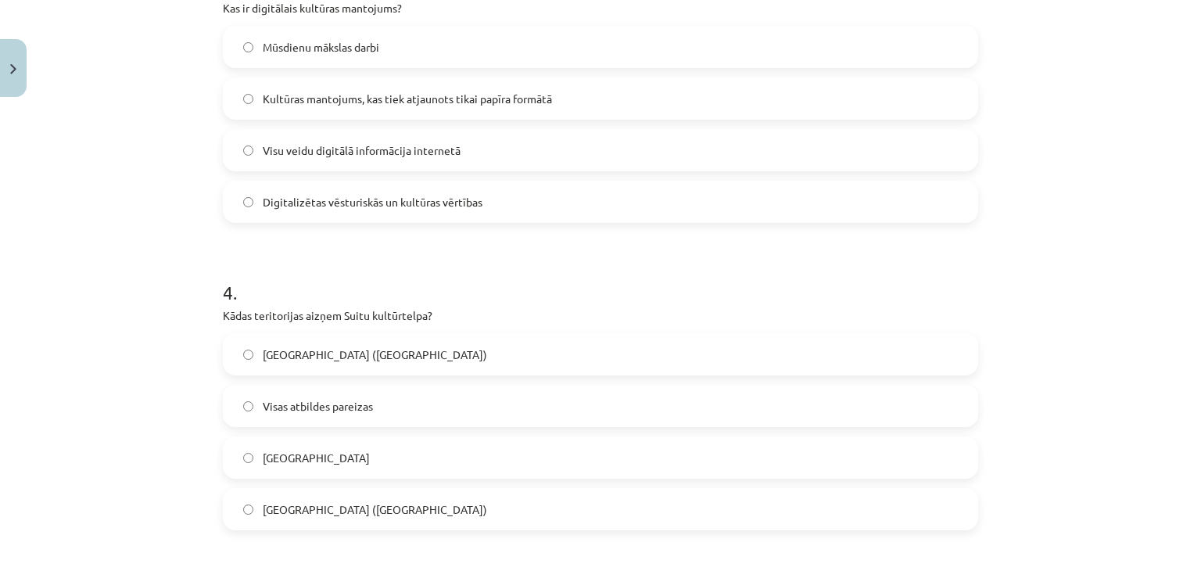
scroll to position [1179, 0]
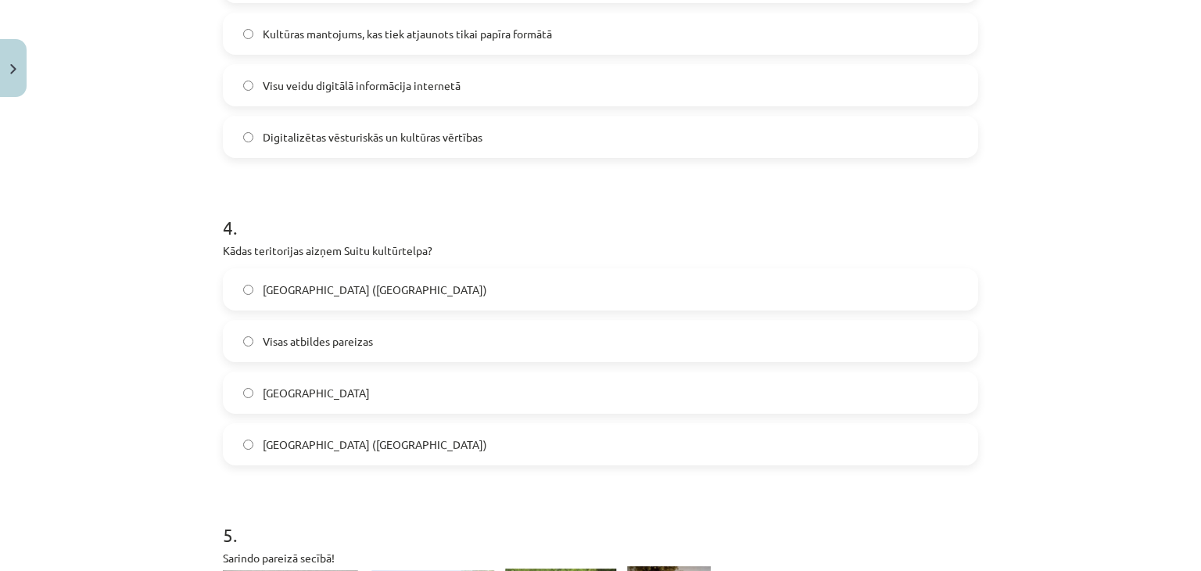
click at [382, 291] on span "Jūrkalnes pagasts (Ventspils novads)" at bounding box center [375, 290] width 224 height 16
click at [346, 348] on span "Visas atbildes pareizas" at bounding box center [318, 341] width 110 height 16
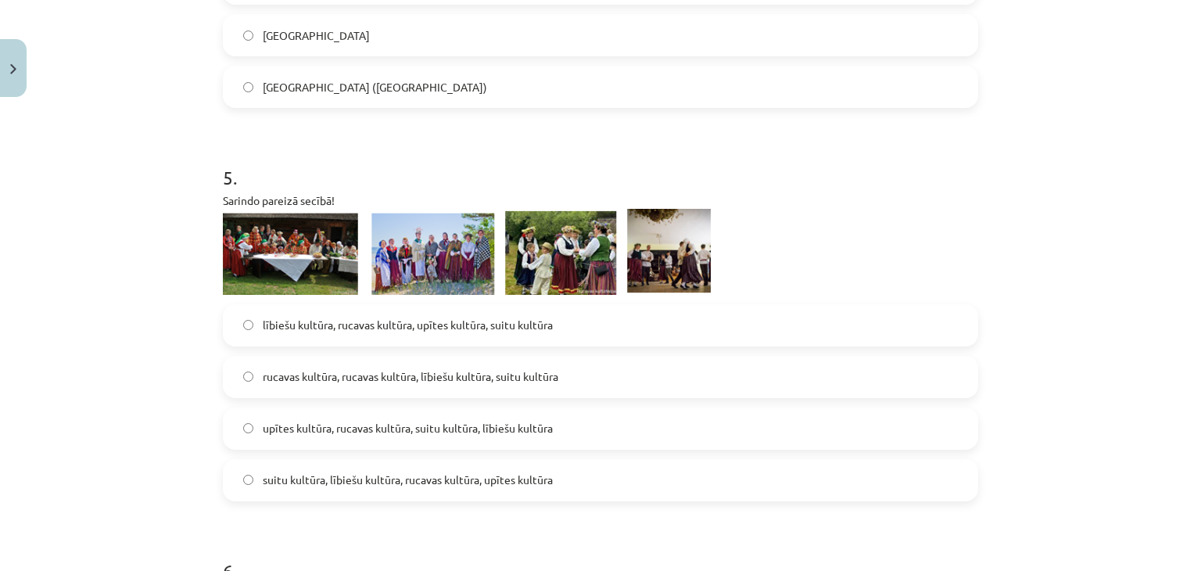
scroll to position [1538, 0]
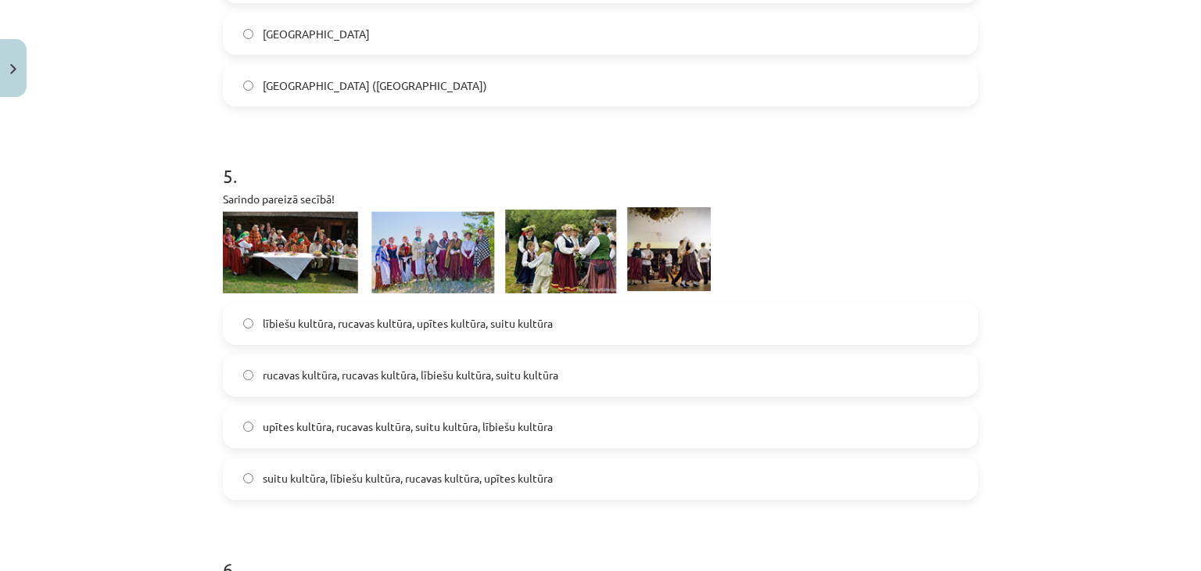
click at [283, 468] on label "suitu kultūra, lībiešu kultūra, rucavas kultūra, upītes kultūra" at bounding box center [600, 478] width 752 height 39
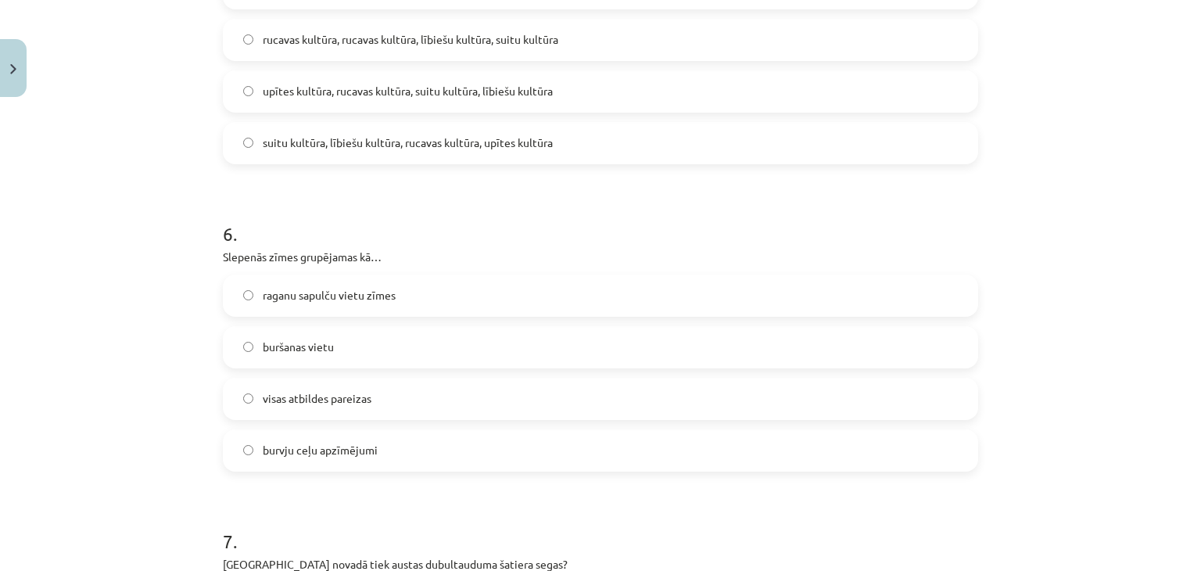
scroll to position [1933, 0]
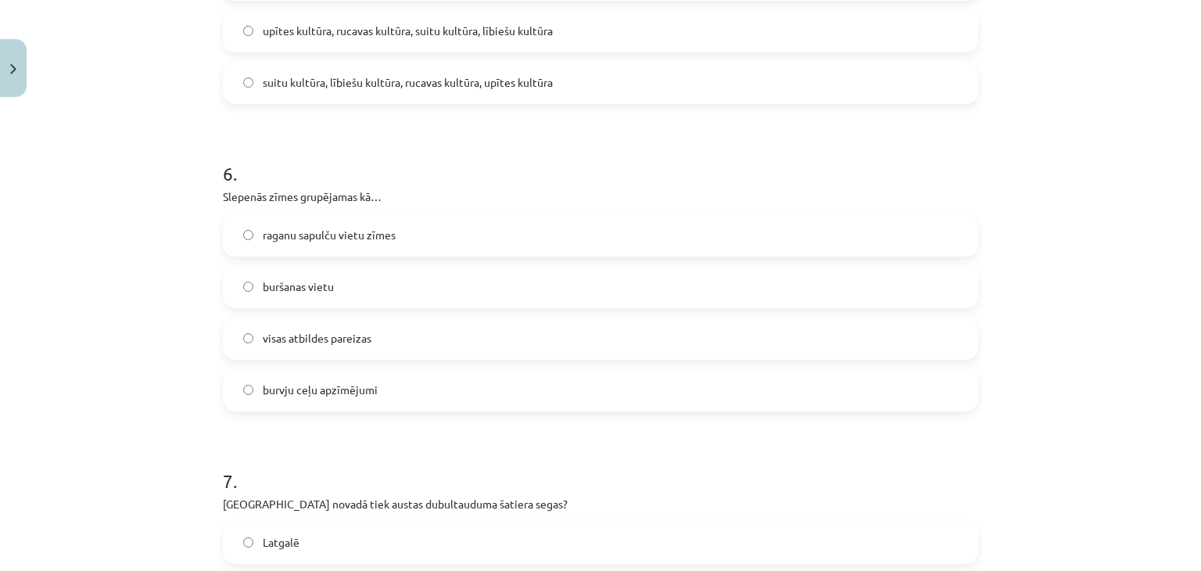
click at [381, 246] on label "raganu sapulču vietu zīmes" at bounding box center [600, 235] width 752 height 39
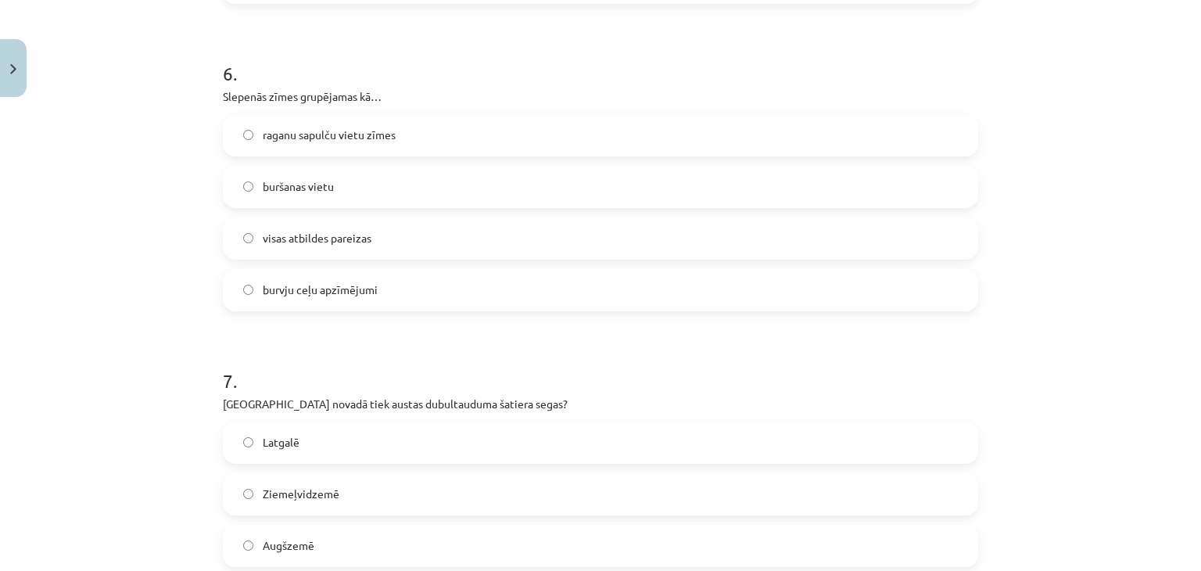
scroll to position [2033, 0]
click at [363, 236] on span "visas atbildes pareizas" at bounding box center [317, 238] width 109 height 16
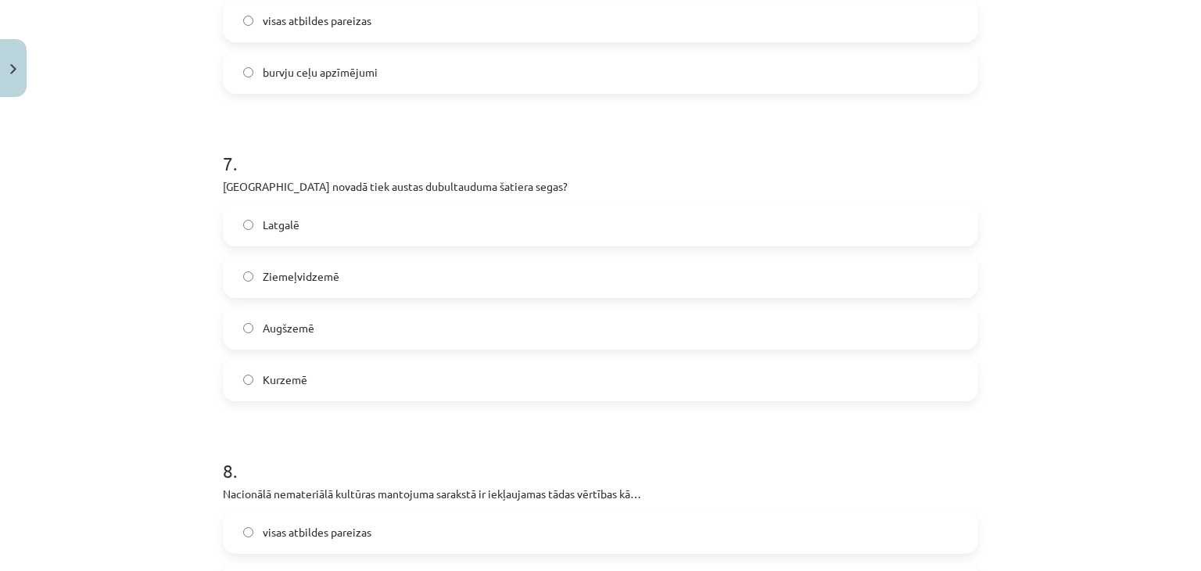
scroll to position [2259, 0]
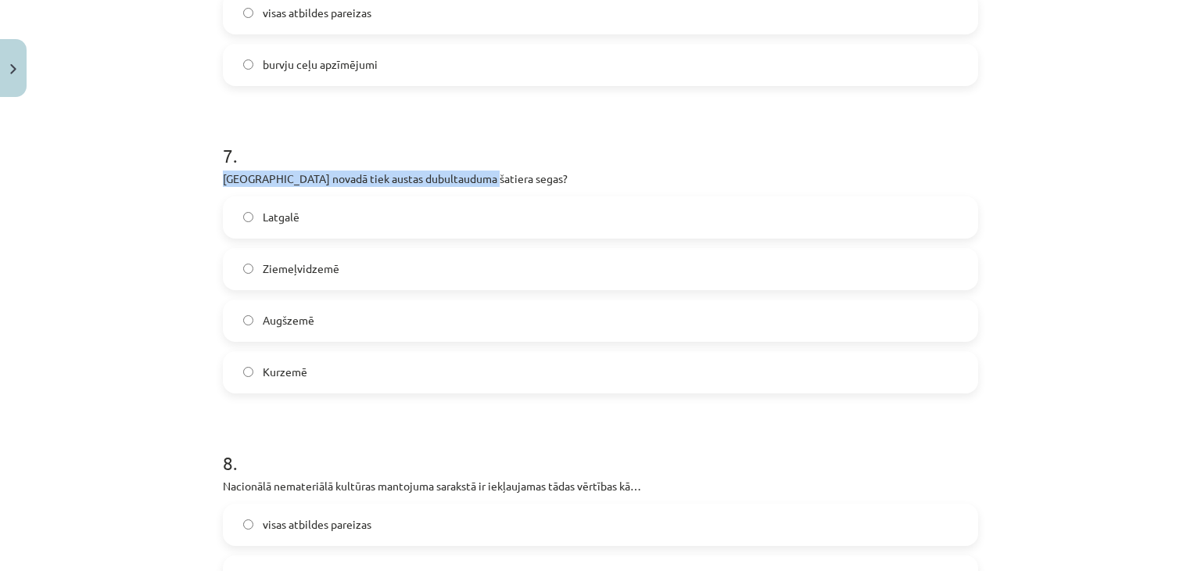
drag, startPoint x: 477, startPoint y: 179, endPoint x: 209, endPoint y: 172, distance: 268.4
click at [314, 269] on span "Ziemeļvidzemē" at bounding box center [301, 268] width 77 height 16
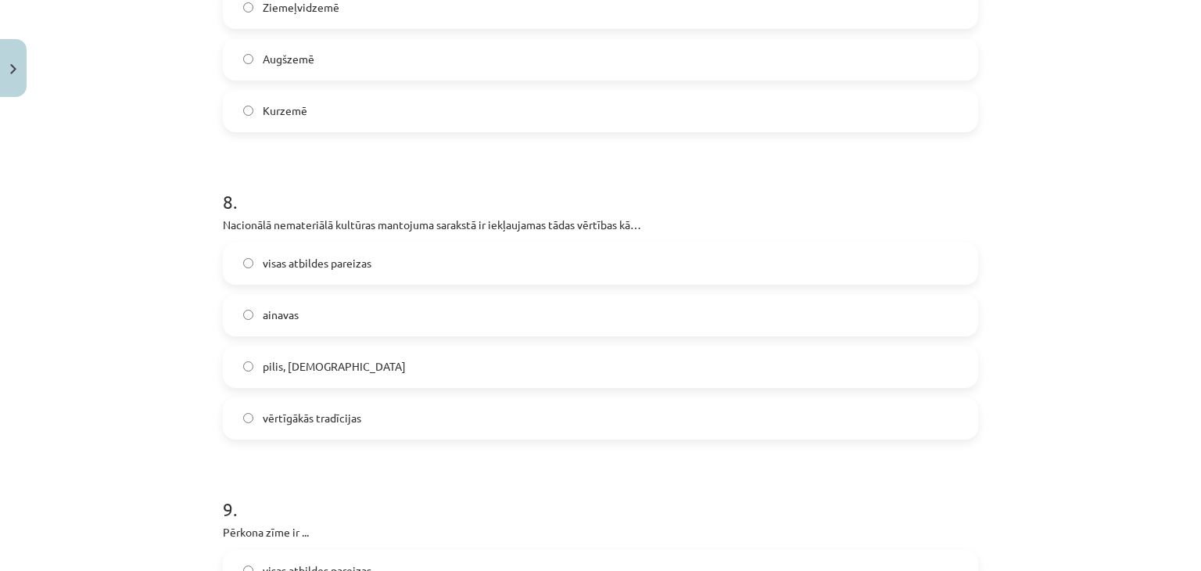
scroll to position [2518, 0]
click at [307, 265] on span "visas atbildes pareizas" at bounding box center [317, 265] width 109 height 16
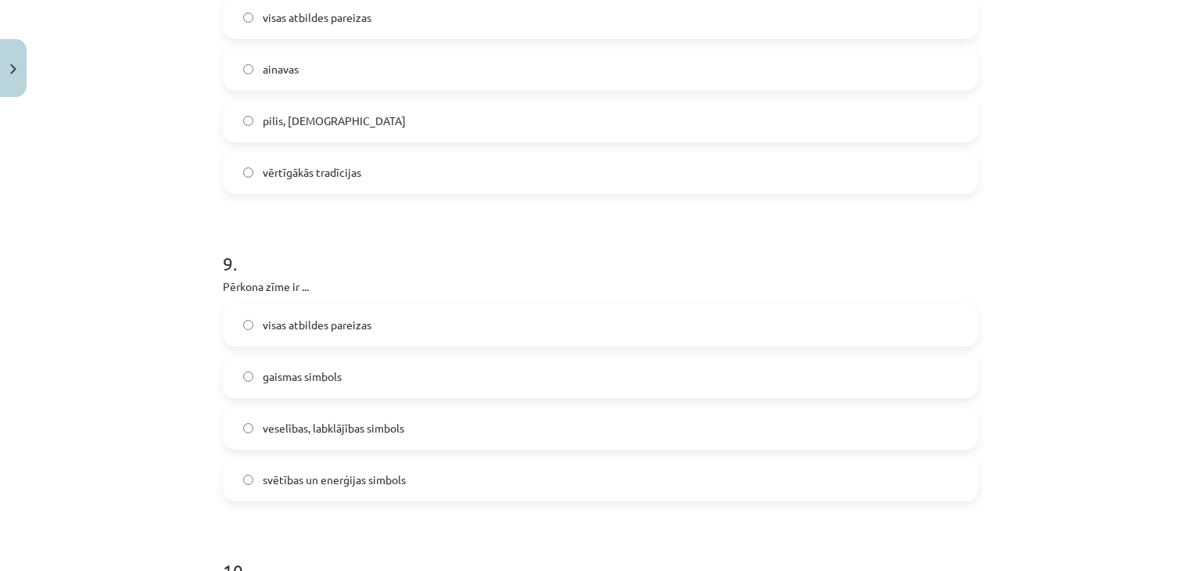
scroll to position [2768, 0]
drag, startPoint x: 307, startPoint y: 285, endPoint x: 184, endPoint y: 291, distance: 123.7
click at [184, 291] on div "Mācību tēma: Kultūras un mākslas i (vizuālā māksla) - 11. klases 2. ieskaites m…" at bounding box center [600, 285] width 1201 height 571
click at [365, 397] on div "visas atbildes pareizas gaismas simbols veselības, labklājības simbols svētības…" at bounding box center [601, 400] width 756 height 197
click at [371, 378] on label "gaismas simbols" at bounding box center [600, 374] width 752 height 39
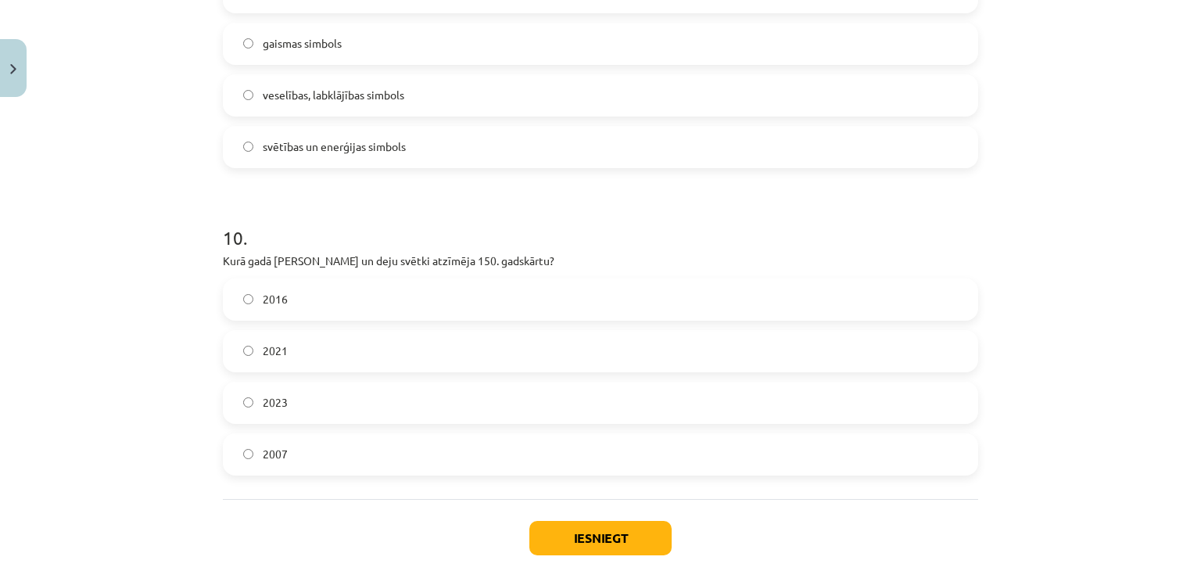
scroll to position [3103, 0]
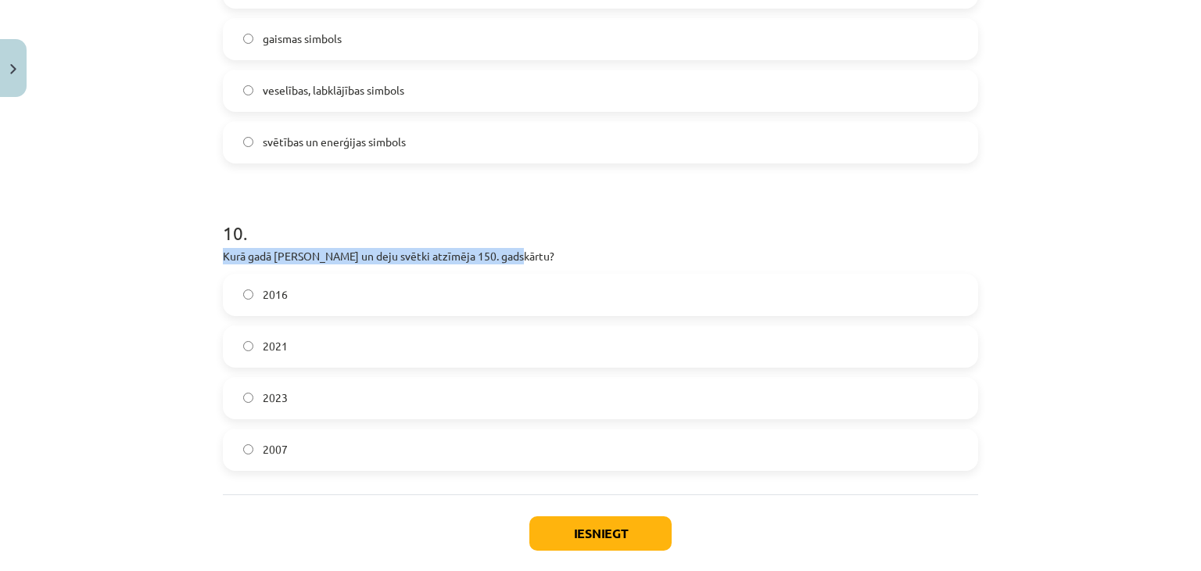
drag, startPoint x: 520, startPoint y: 254, endPoint x: 404, endPoint y: 226, distance: 119.1
click at [404, 226] on div "10 . Kurā gadā Dziesmu un deju svētki atzīmēja 150. gadskārtu? 2016 2021 2023 2…" at bounding box center [601, 333] width 756 height 276
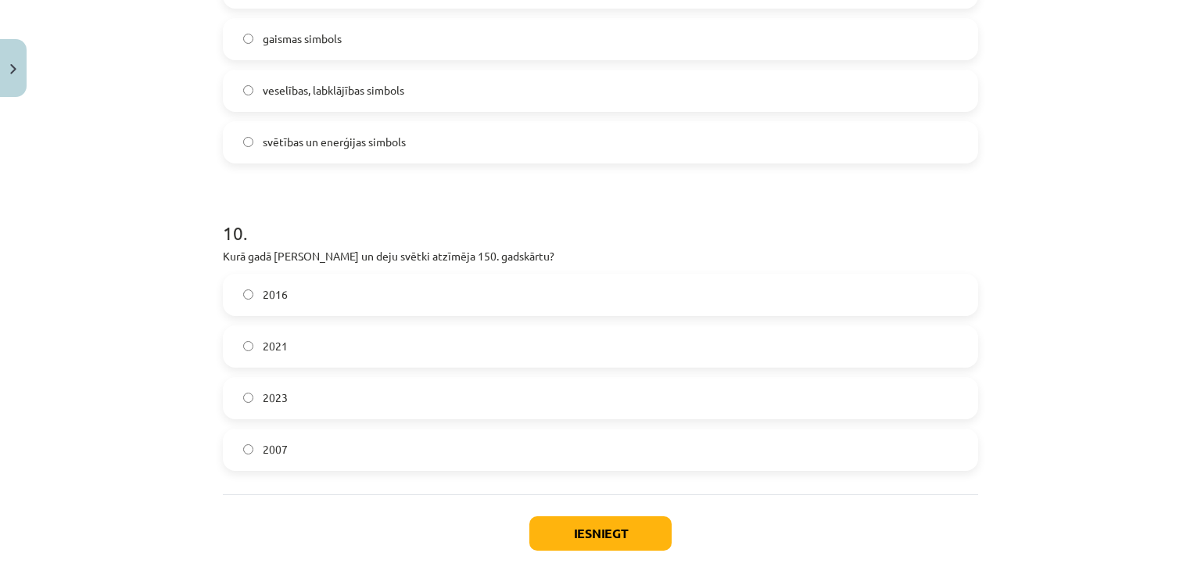
click at [269, 392] on span "2023" at bounding box center [275, 397] width 25 height 16
click at [582, 522] on button "Iesniegt" at bounding box center [600, 533] width 142 height 34
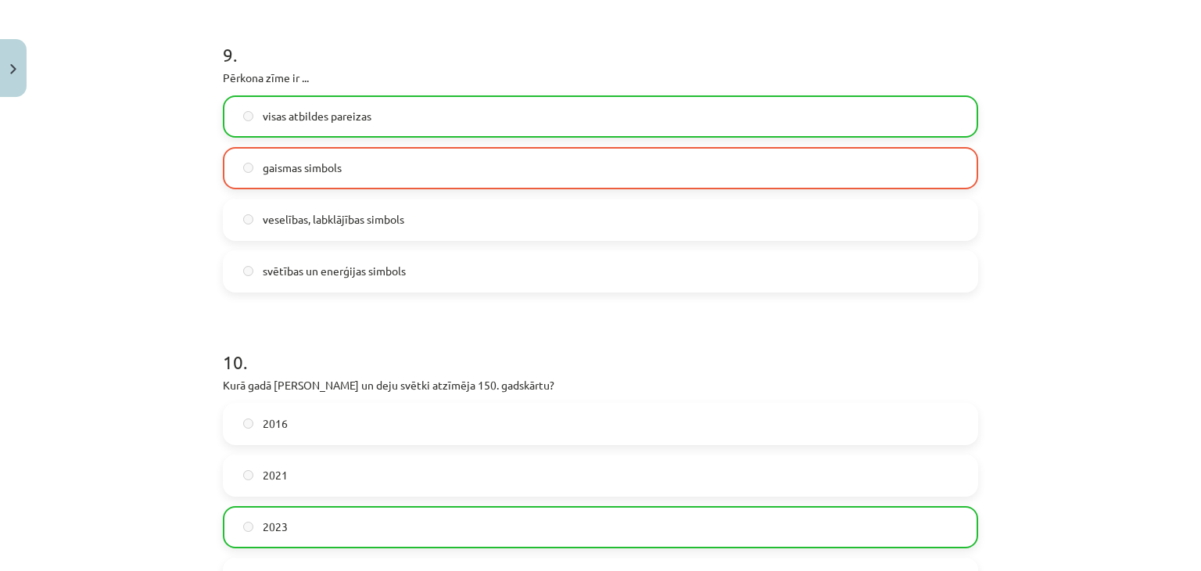
scroll to position [3233, 0]
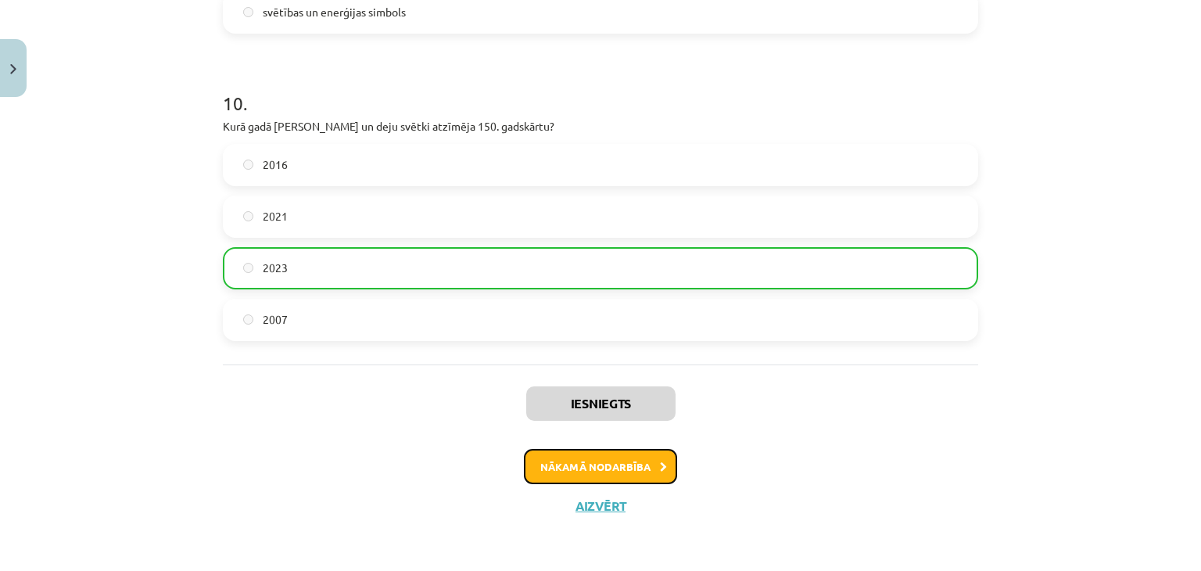
click at [578, 477] on button "Nākamā nodarbība" at bounding box center [600, 467] width 153 height 36
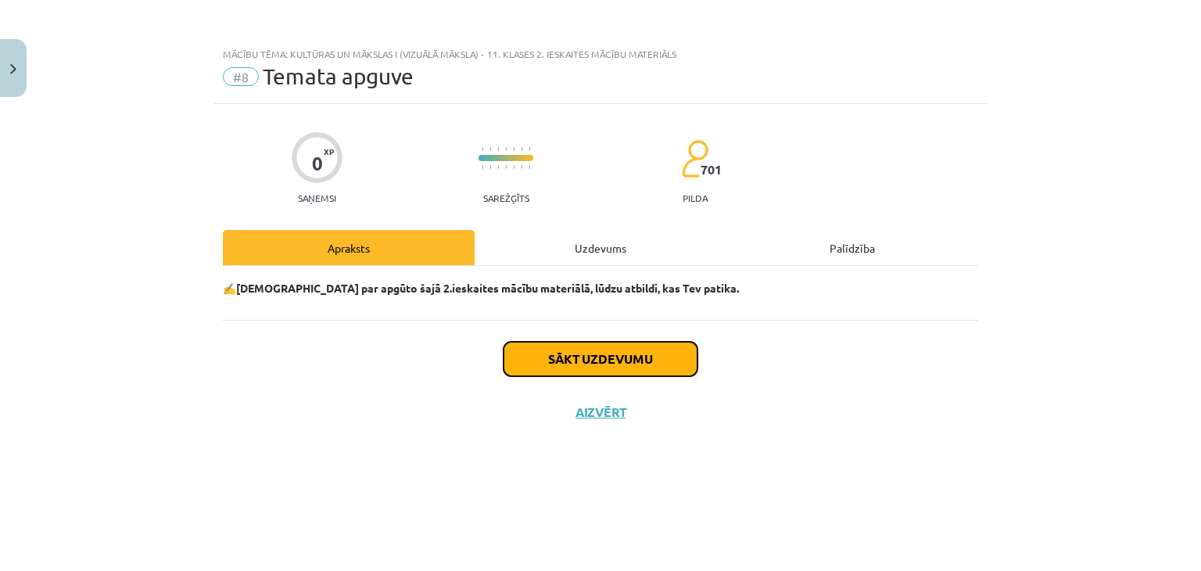
click at [524, 366] on button "Sākt uzdevumu" at bounding box center [601, 359] width 194 height 34
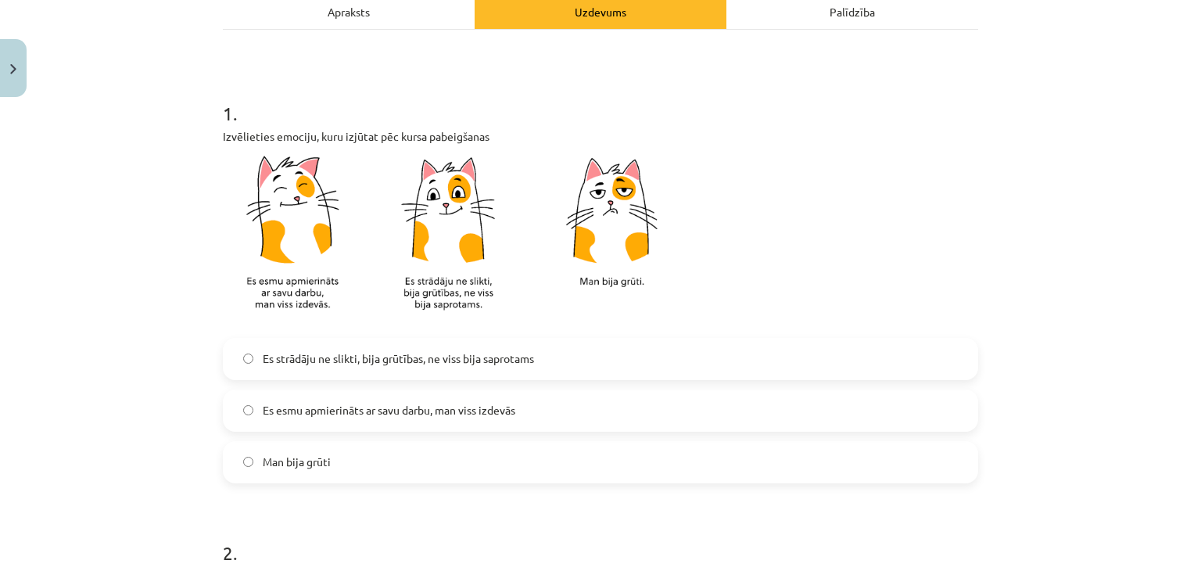
scroll to position [237, 0]
click at [357, 422] on label "Es esmu apmierināts ar savu darbu, man viss izdevās" at bounding box center [600, 409] width 752 height 39
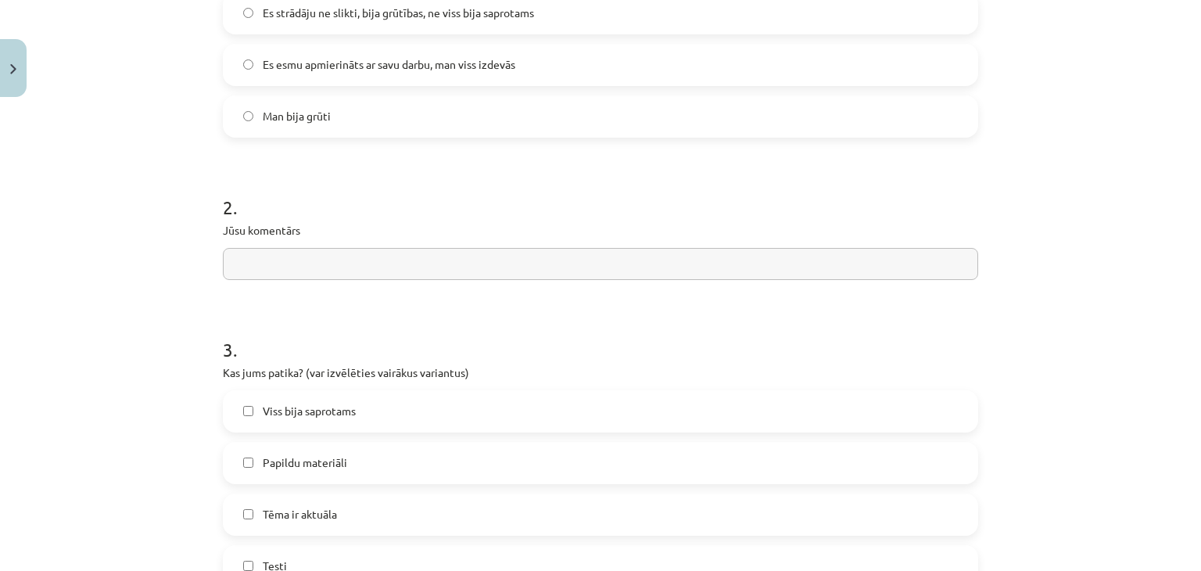
scroll to position [582, 0]
click at [312, 257] on input "text" at bounding box center [601, 264] width 756 height 32
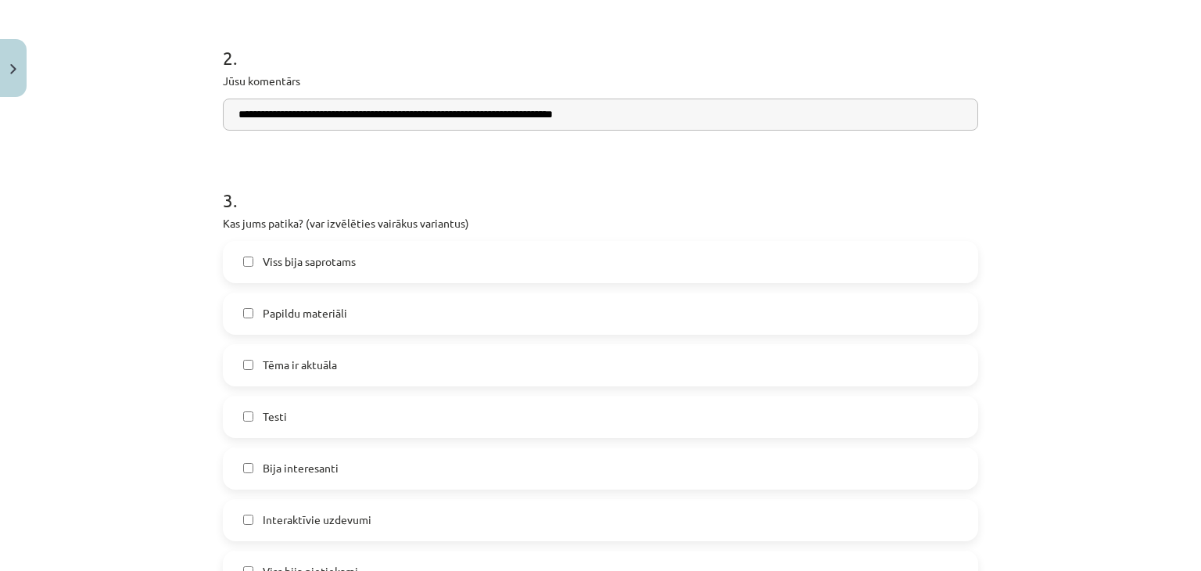
scroll to position [763, 0]
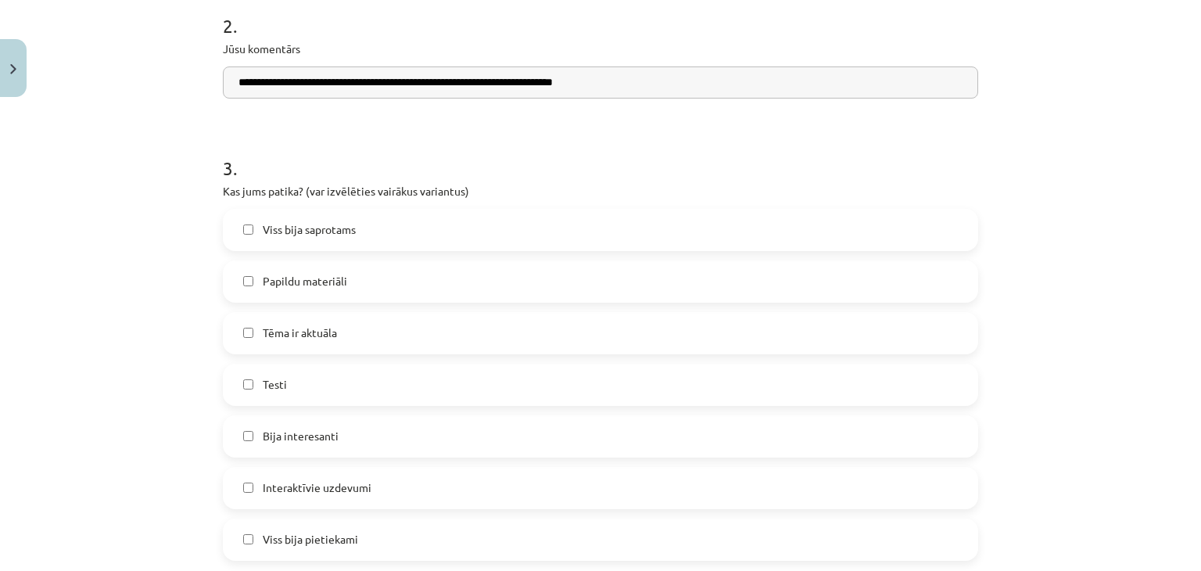
type input "**********"
click at [325, 446] on label "Bija interesanti" at bounding box center [600, 436] width 752 height 39
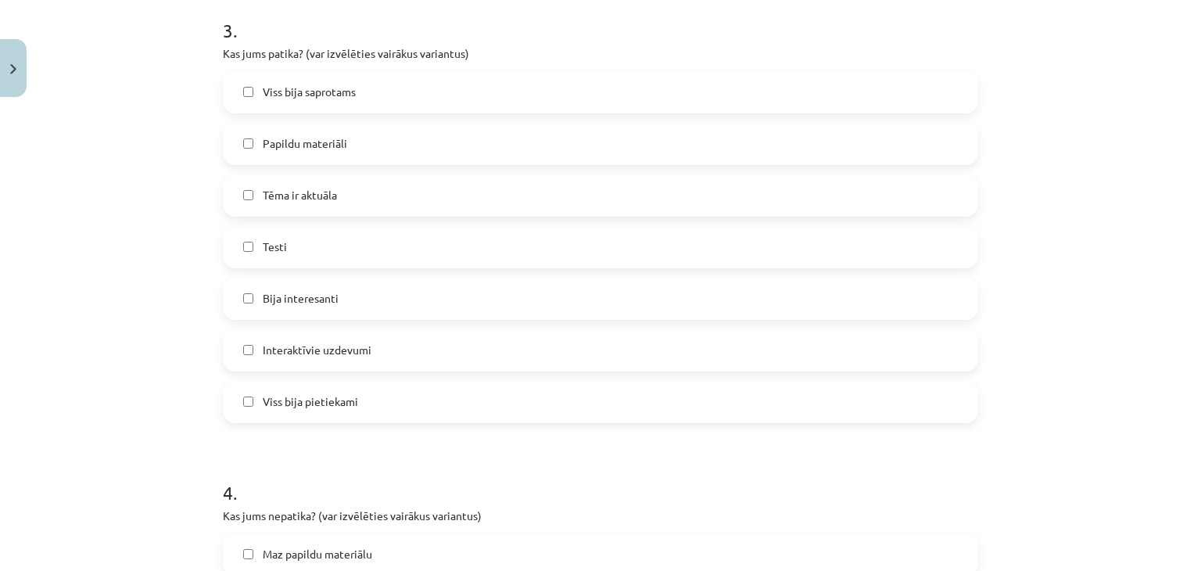
scroll to position [822, 0]
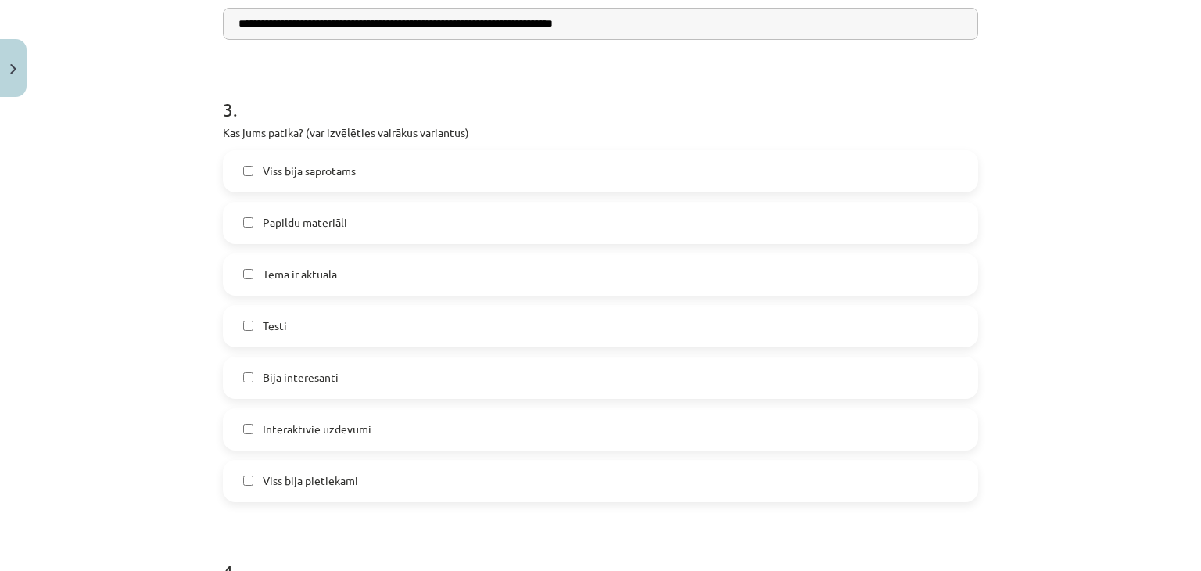
click at [374, 171] on label "Viss bija saprotams" at bounding box center [600, 171] width 752 height 39
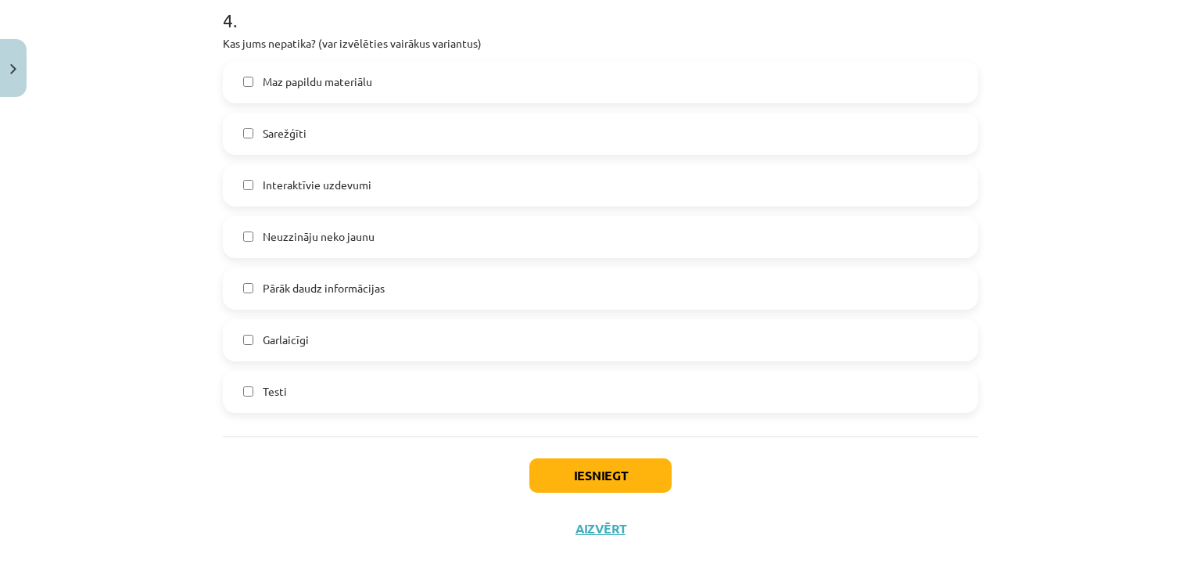
scroll to position [1380, 0]
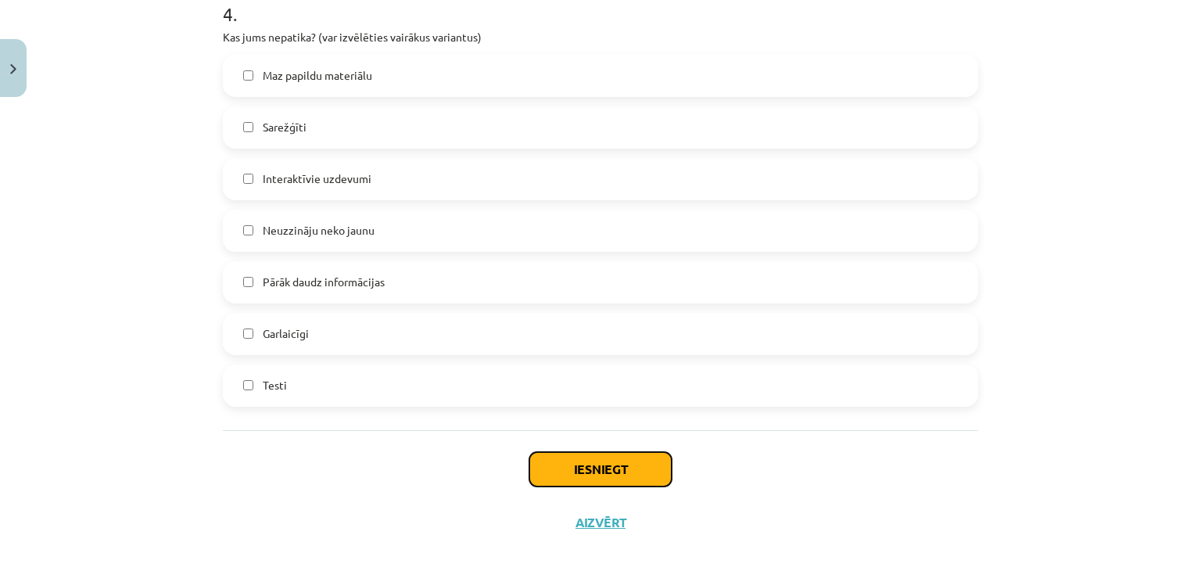
click at [642, 478] on button "Iesniegt" at bounding box center [600, 469] width 142 height 34
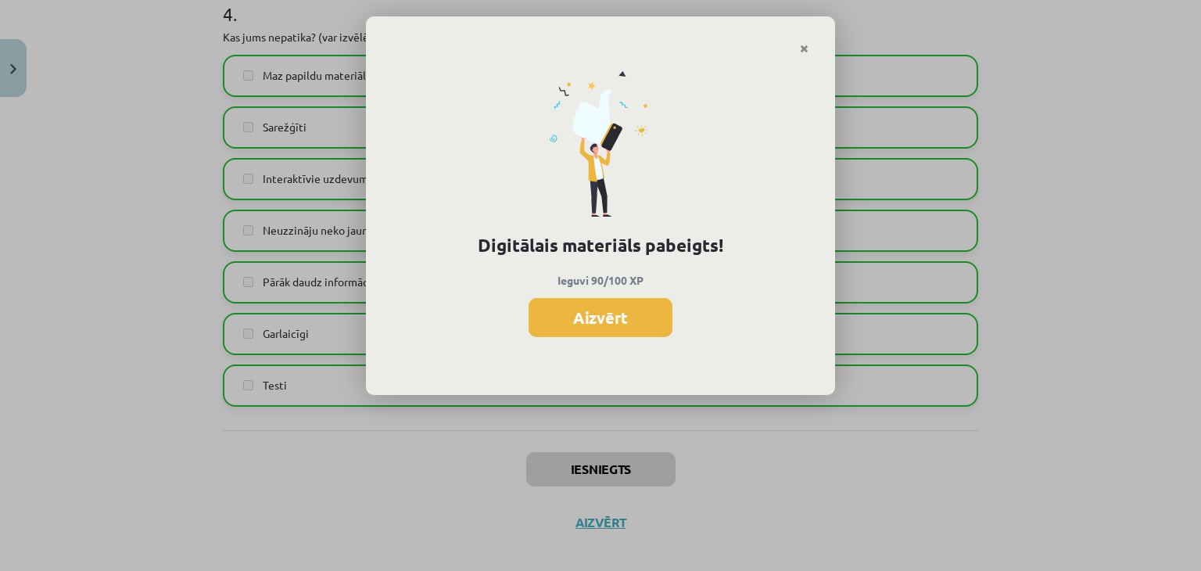
scroll to position [566, 0]
click at [638, 332] on button "Aizvērt" at bounding box center [601, 317] width 144 height 39
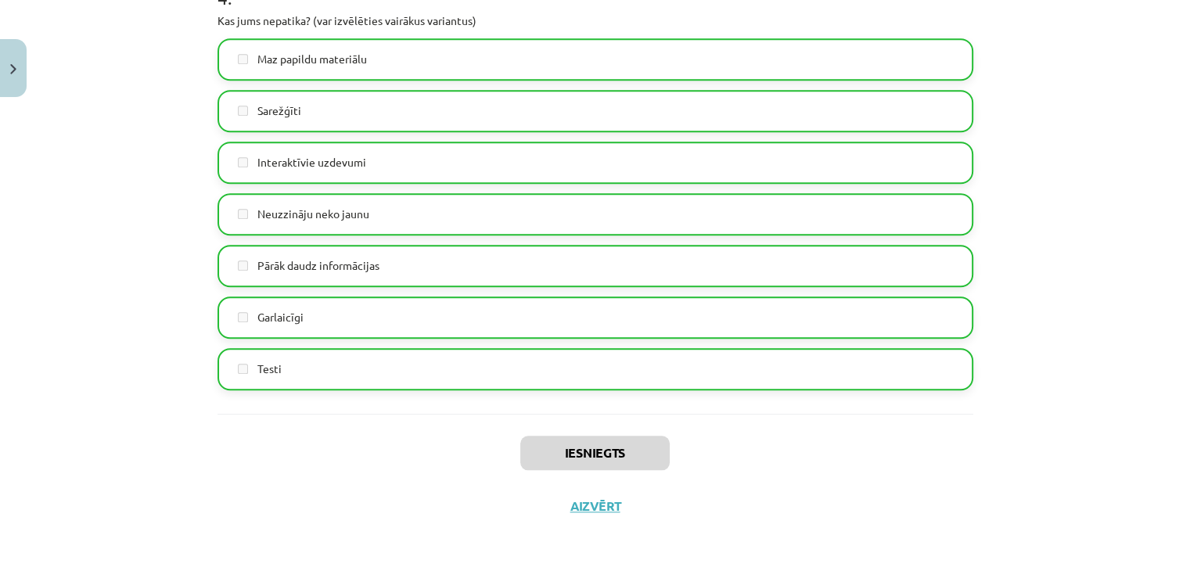
scroll to position [1120, 0]
click at [586, 501] on button "Aizvērt" at bounding box center [594, 506] width 59 height 16
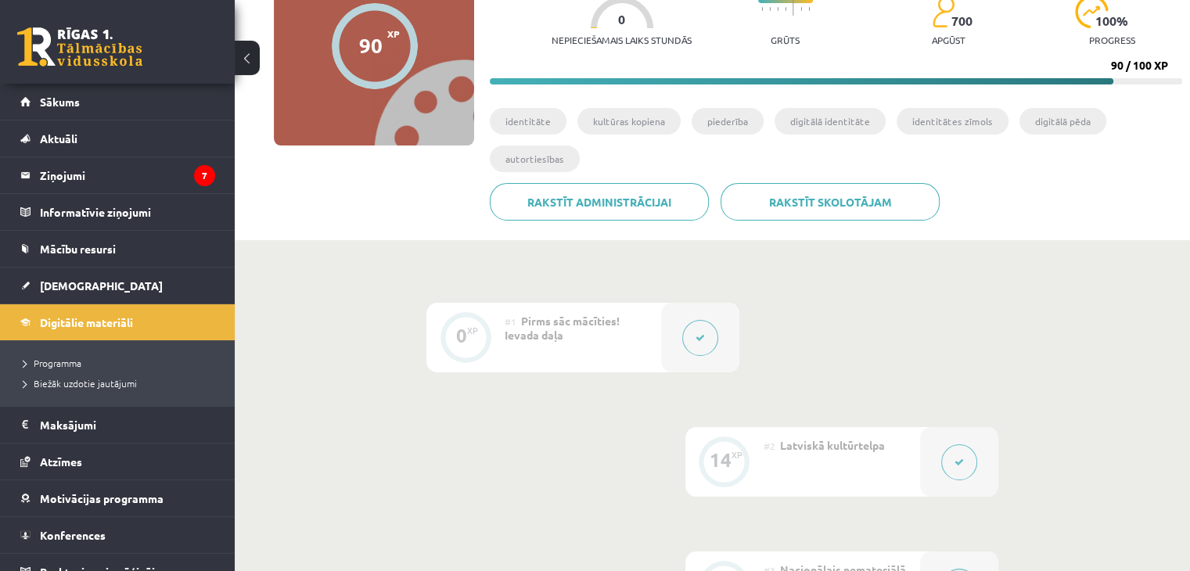
scroll to position [0, 0]
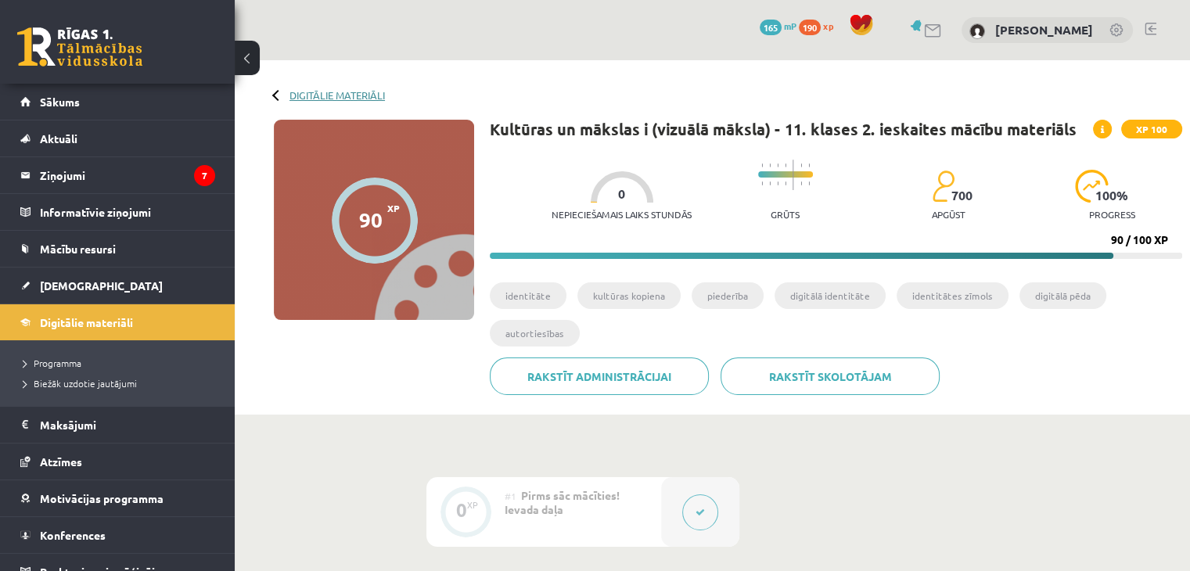
click at [309, 92] on link "Digitālie materiāli" at bounding box center [336, 95] width 95 height 12
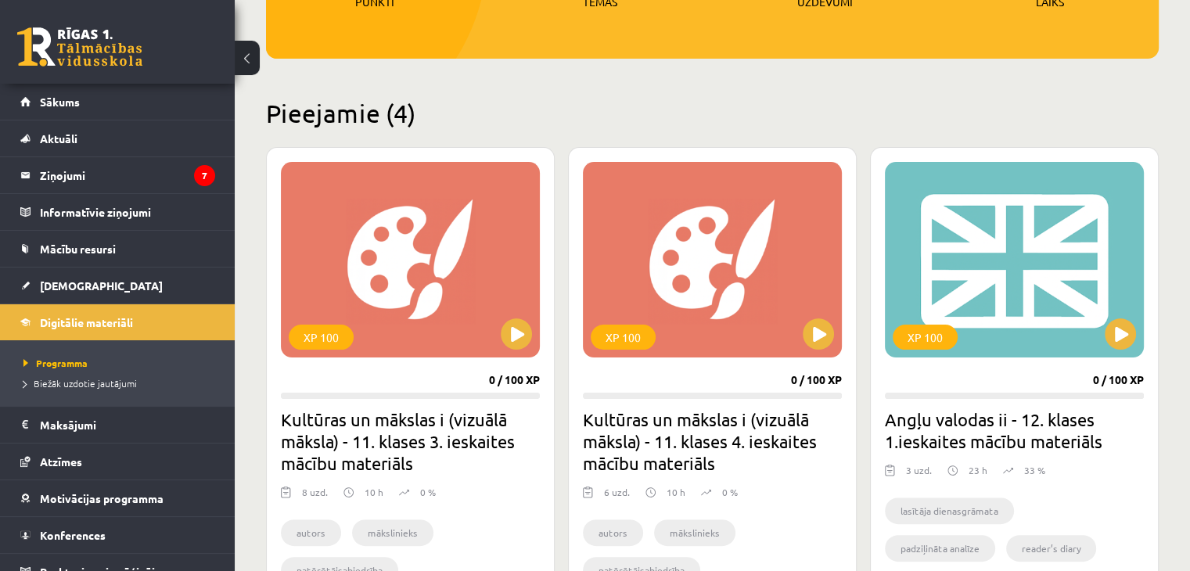
scroll to position [362, 0]
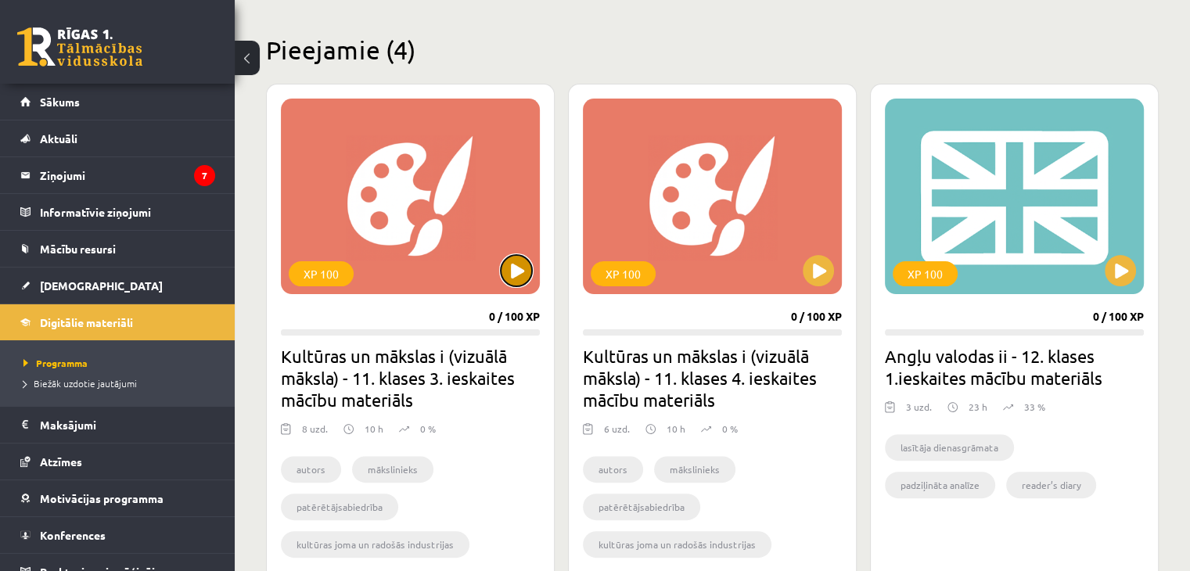
click at [507, 258] on button at bounding box center [516, 270] width 31 height 31
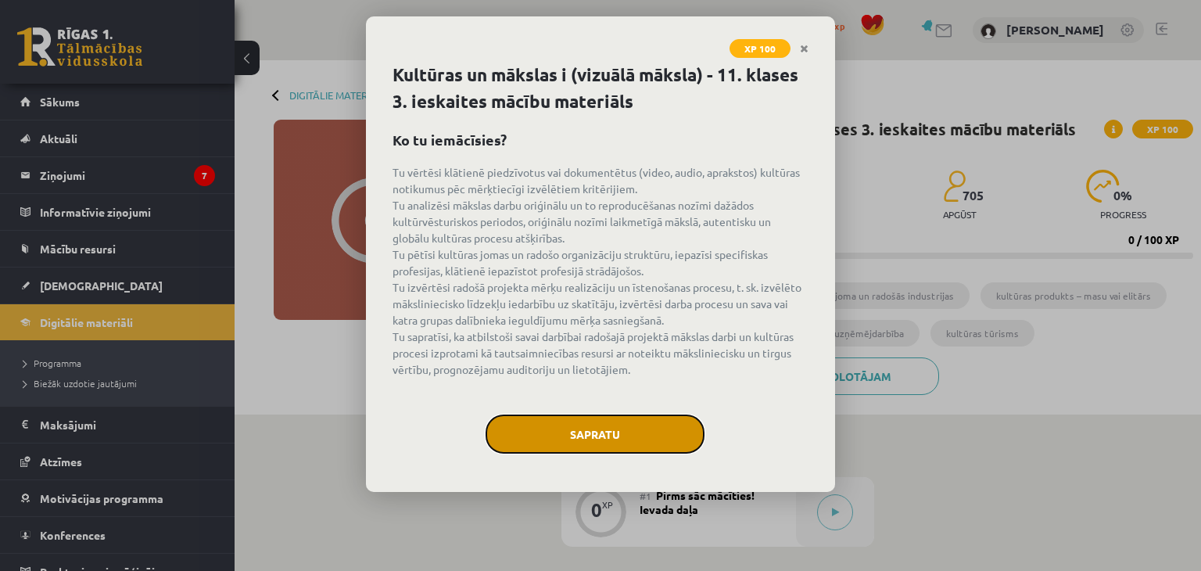
click at [601, 417] on button "Sapratu" at bounding box center [595, 434] width 219 height 39
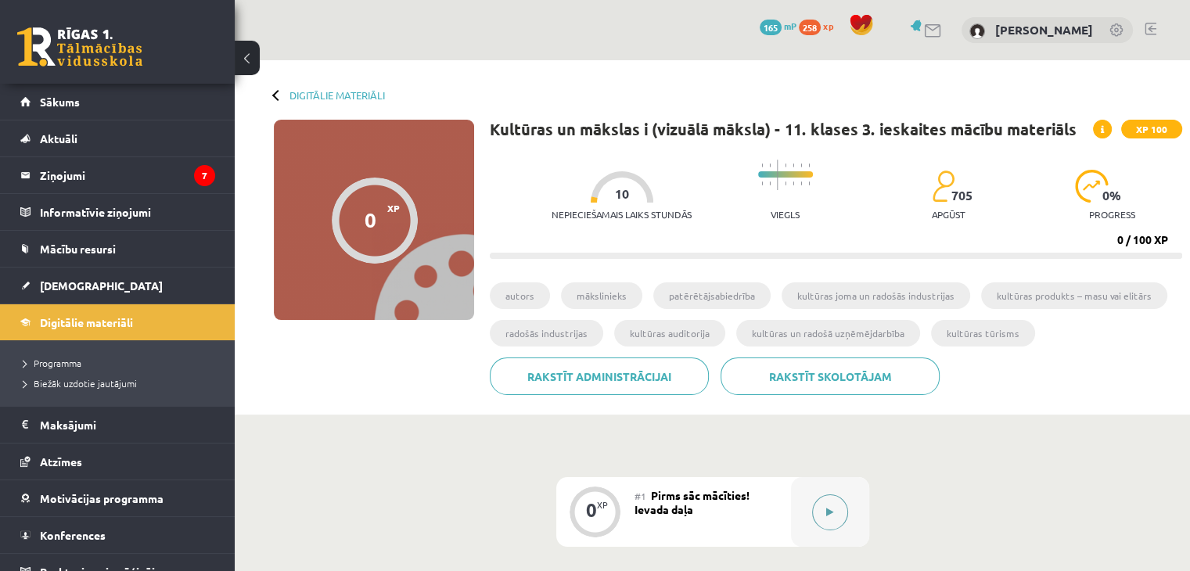
click at [820, 506] on button at bounding box center [830, 512] width 36 height 36
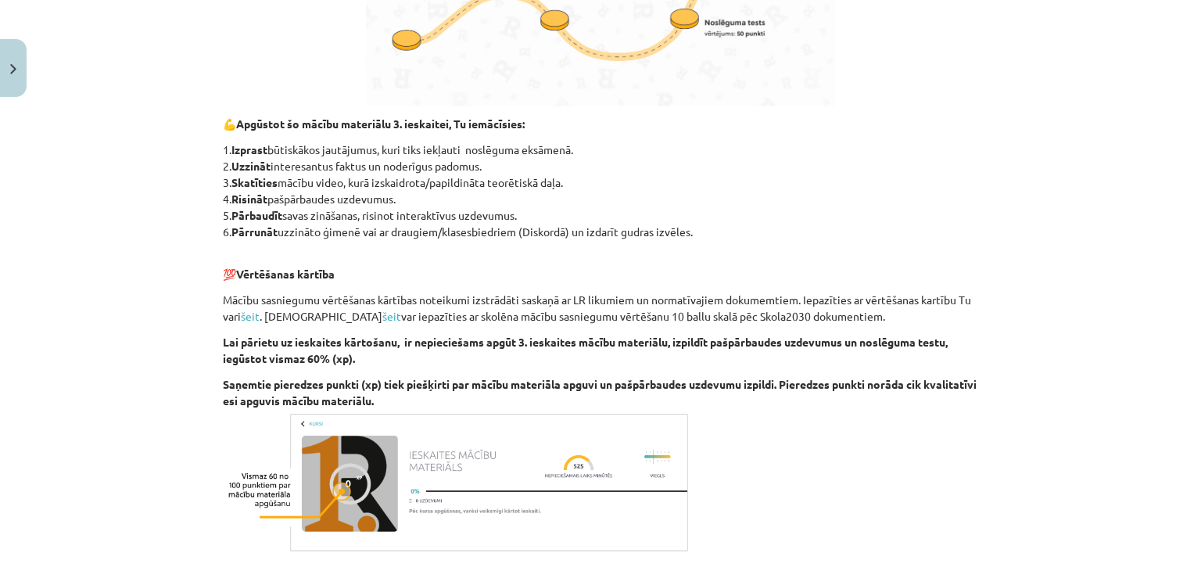
scroll to position [920, 0]
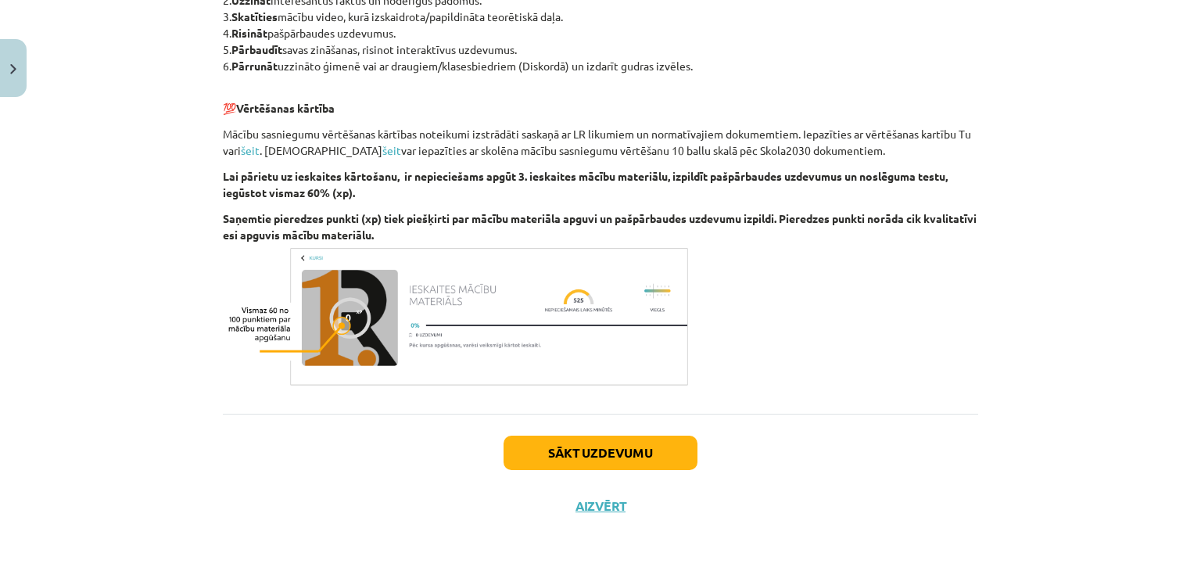
click at [624, 422] on div "Sākt uzdevumu Aizvērt" at bounding box center [601, 468] width 756 height 109
click at [582, 443] on button "Sākt uzdevumu" at bounding box center [601, 453] width 194 height 34
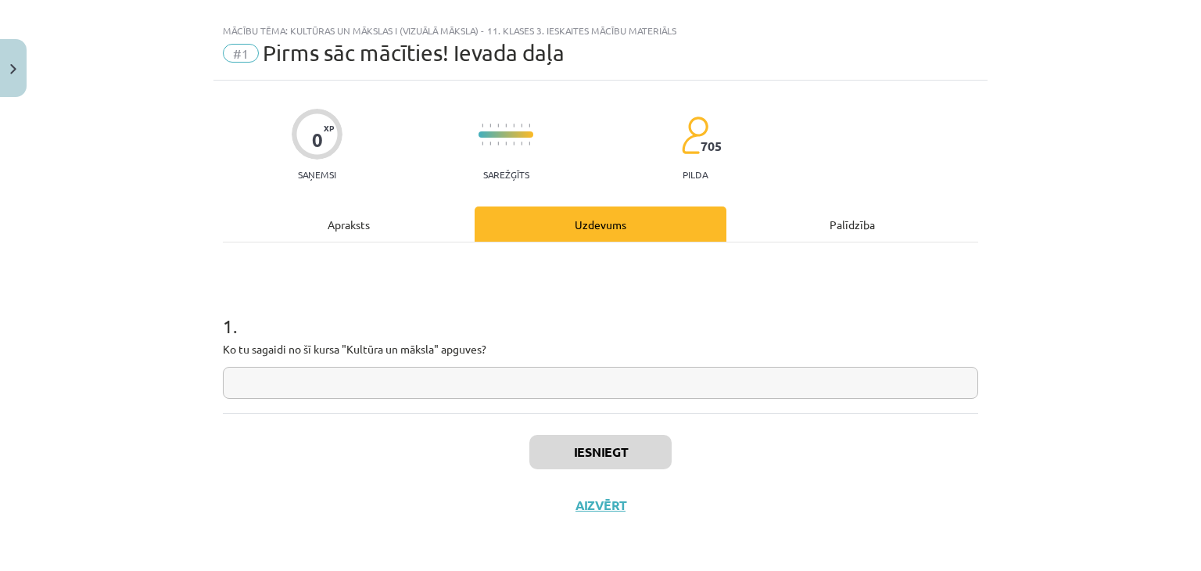
scroll to position [23, 0]
click at [491, 380] on input "text" at bounding box center [601, 384] width 756 height 32
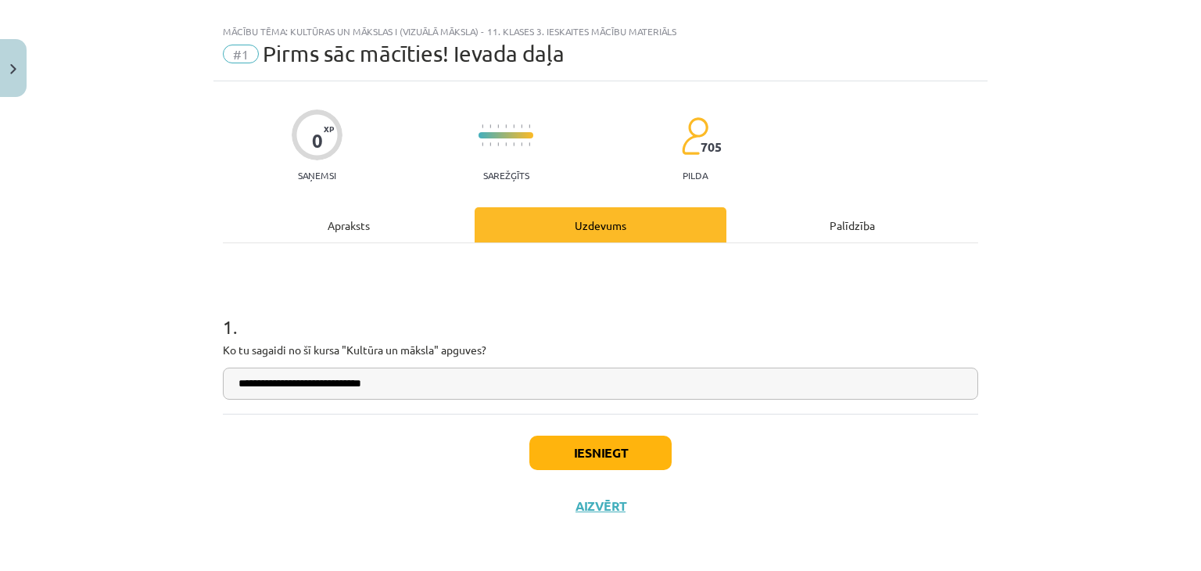
type input "**********"
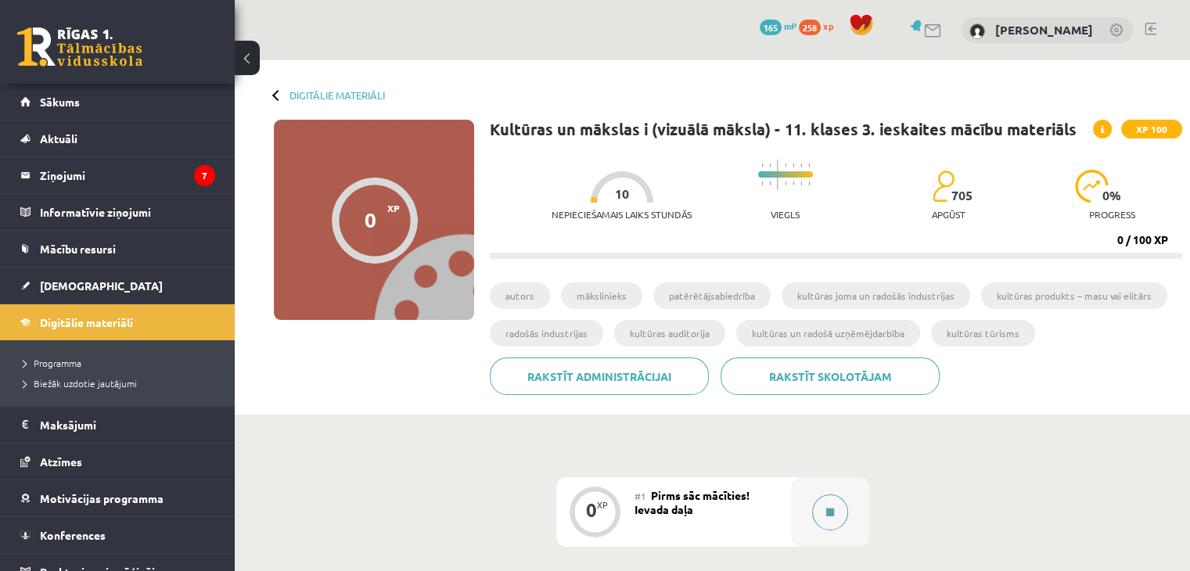
click at [801, 513] on div at bounding box center [830, 512] width 78 height 70
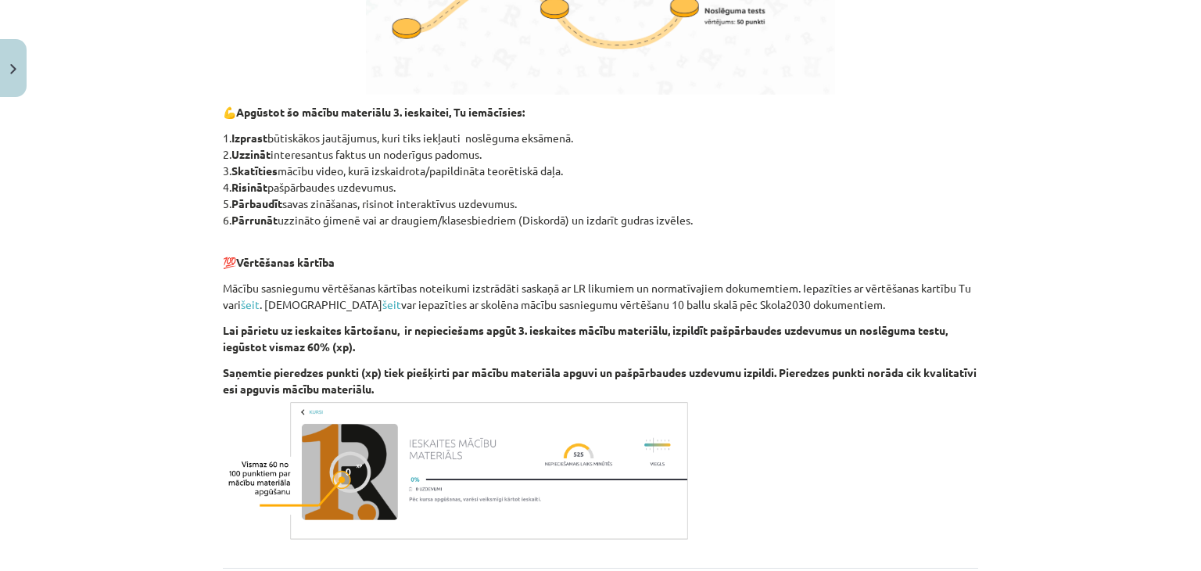
scroll to position [920, 0]
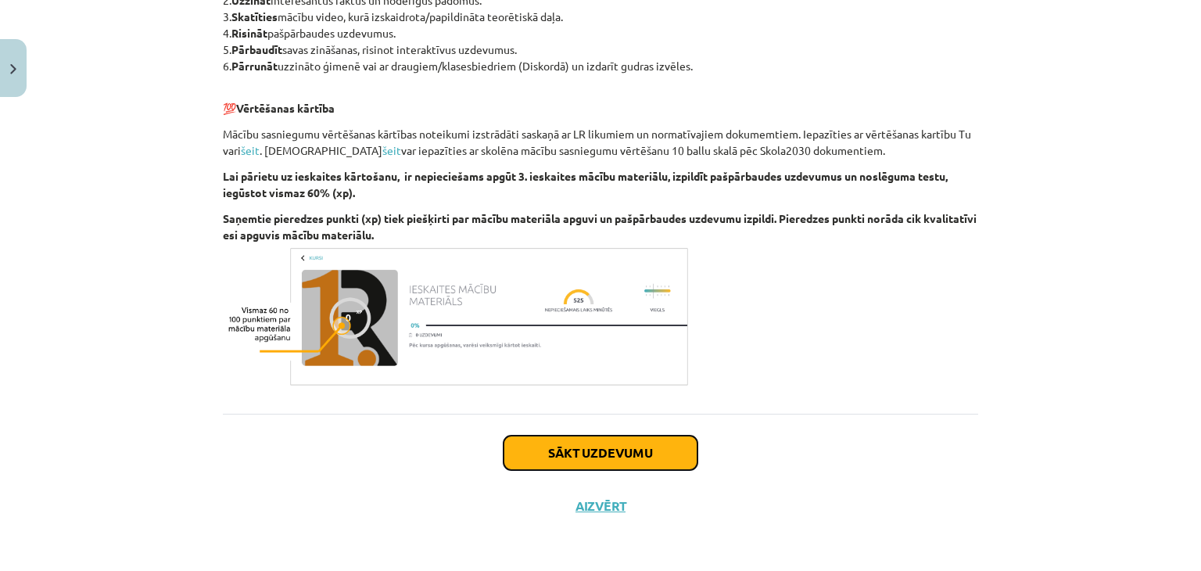
click at [568, 445] on button "Sākt uzdevumu" at bounding box center [601, 453] width 194 height 34
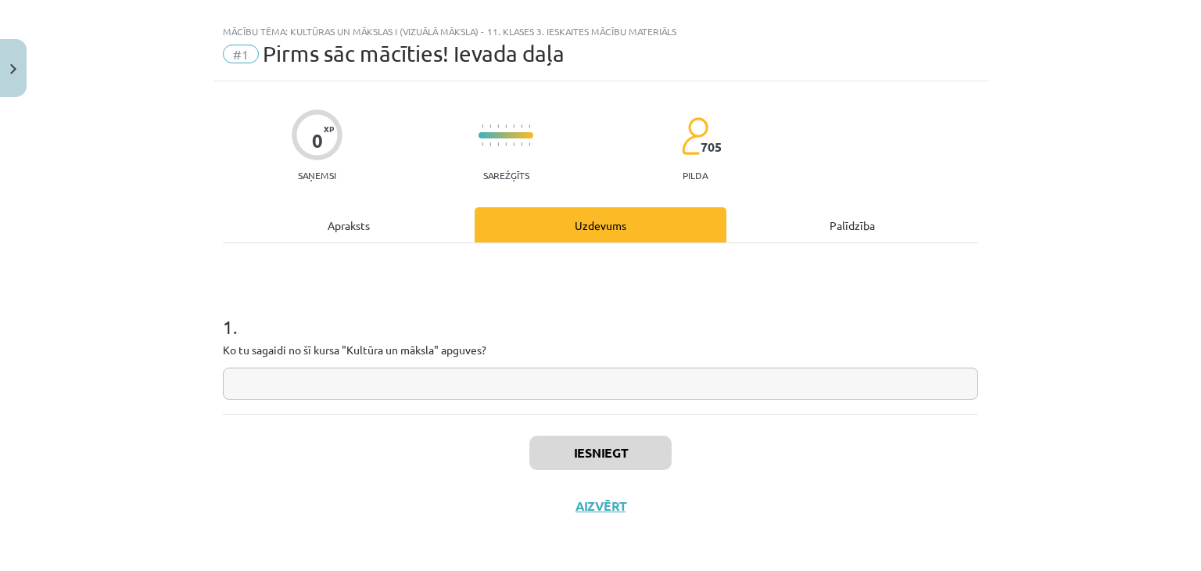
click at [486, 379] on input "text" at bounding box center [601, 384] width 756 height 32
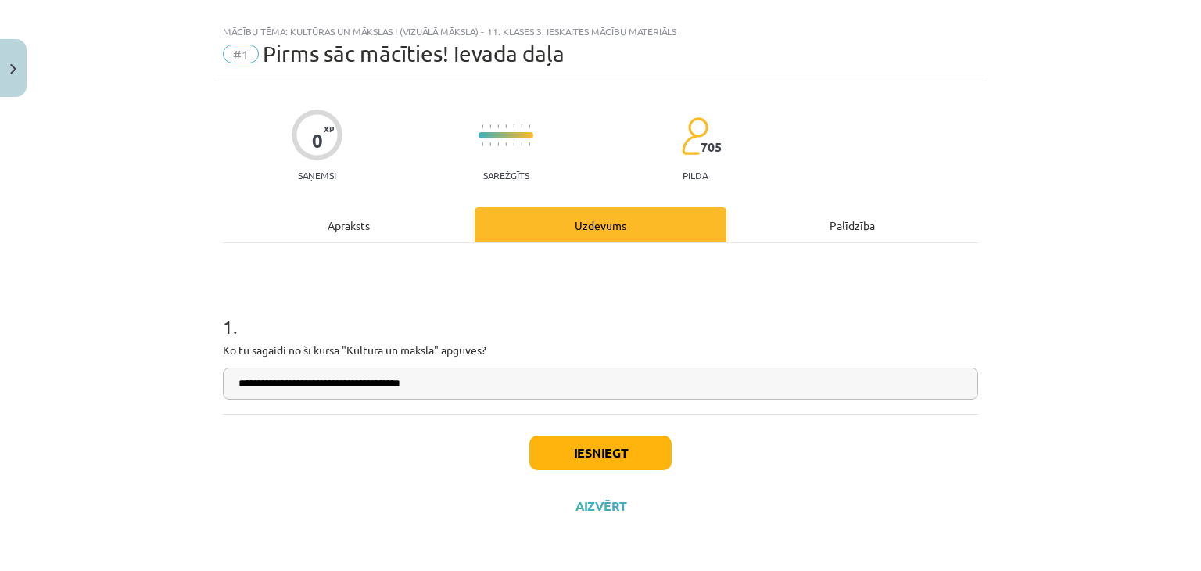
type input "**********"
click at [560, 443] on button "Iesniegt" at bounding box center [600, 453] width 142 height 34
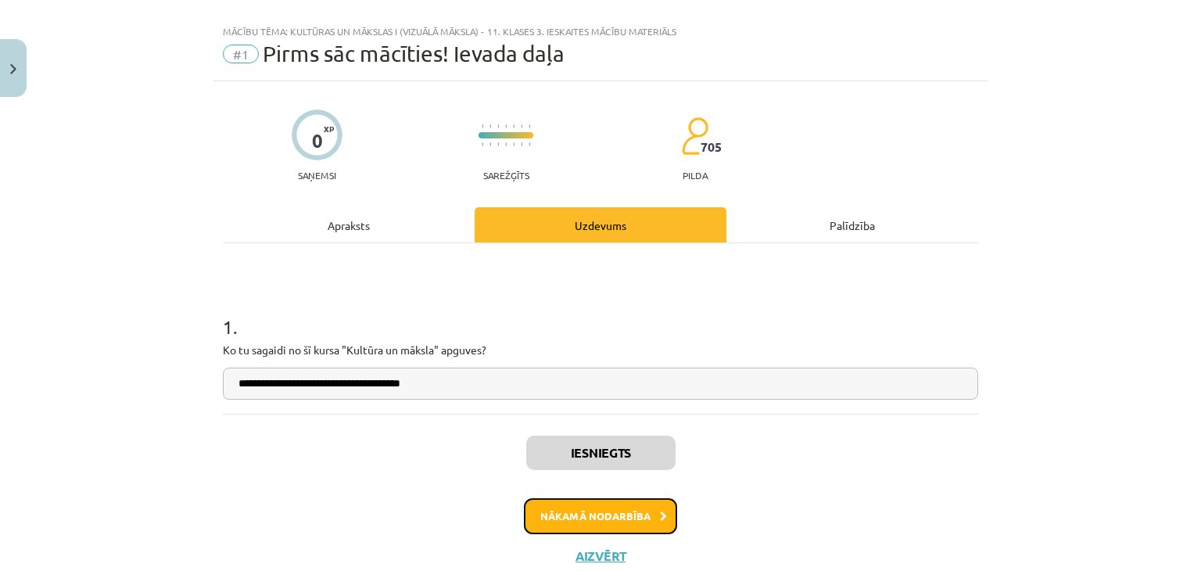
drag, startPoint x: 588, startPoint y: 529, endPoint x: 580, endPoint y: 556, distance: 28.5
click at [580, 556] on div "Iesniegts Nākamā nodarbība Aizvērt" at bounding box center [601, 494] width 756 height 160
click at [547, 508] on button "Nākamā nodarbība" at bounding box center [600, 516] width 153 height 36
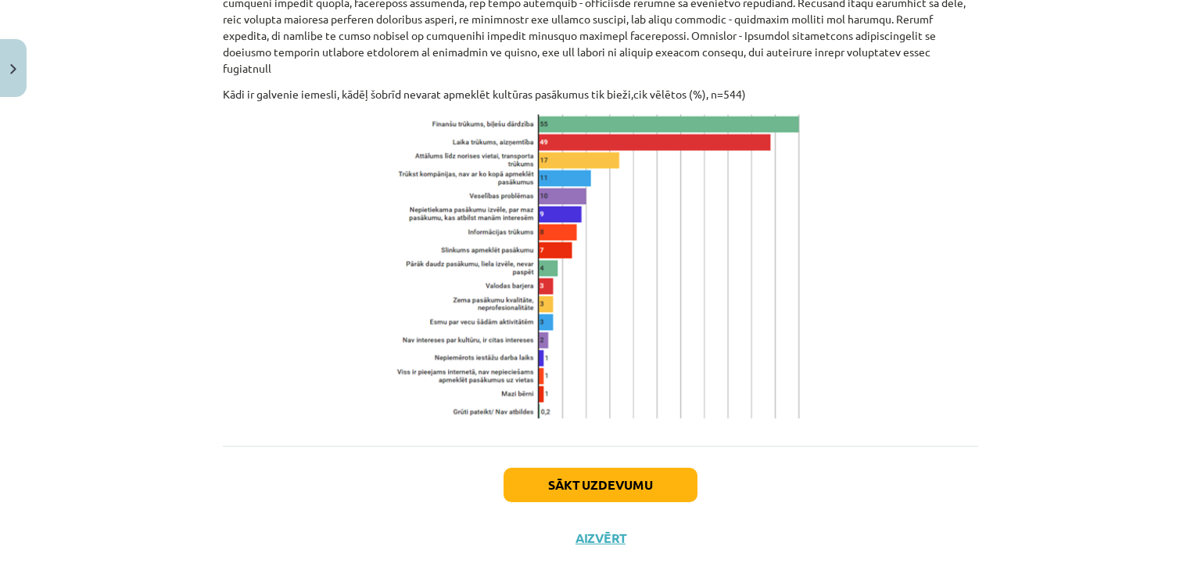
scroll to position [2097, 0]
click at [632, 468] on button "Sākt uzdevumu" at bounding box center [601, 485] width 194 height 34
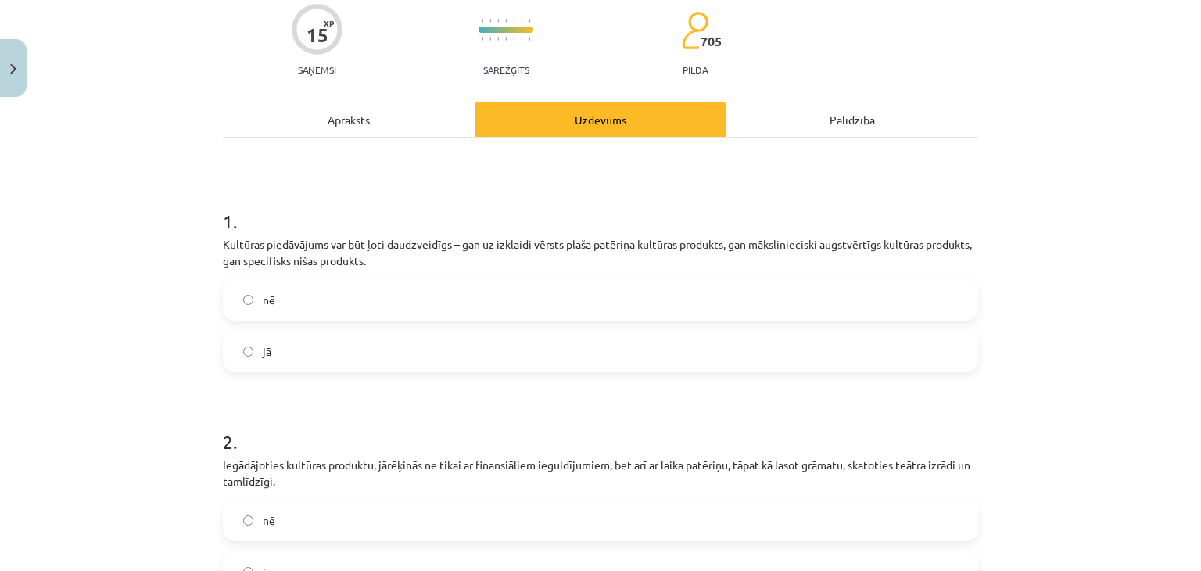
scroll to position [129, 0]
click at [364, 332] on label "jā" at bounding box center [600, 350] width 752 height 39
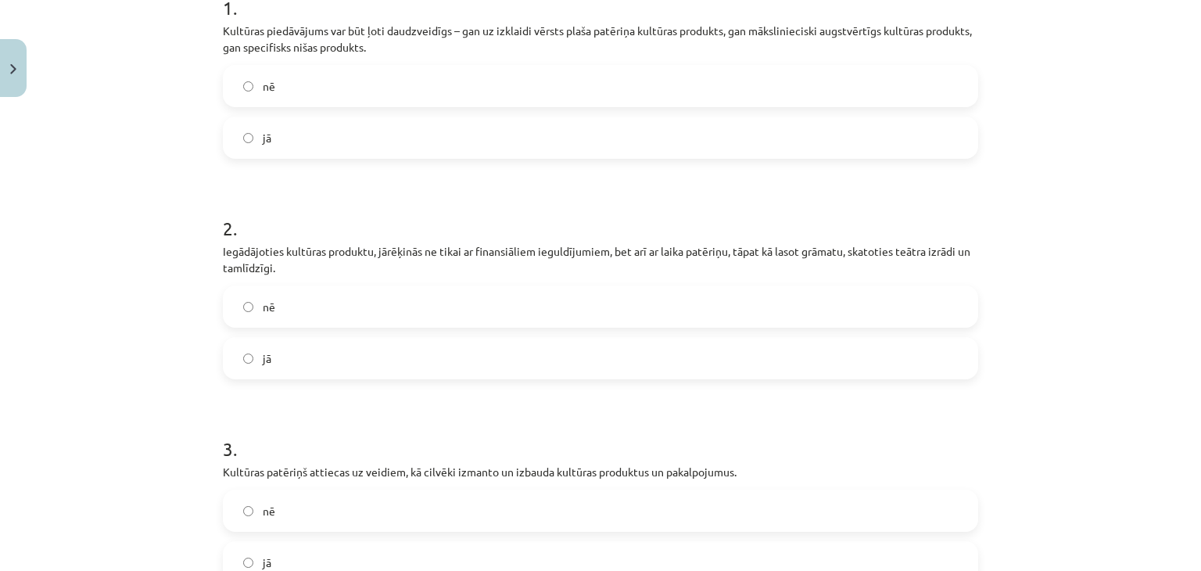
scroll to position [343, 0]
click at [482, 342] on label "jā" at bounding box center [600, 357] width 752 height 39
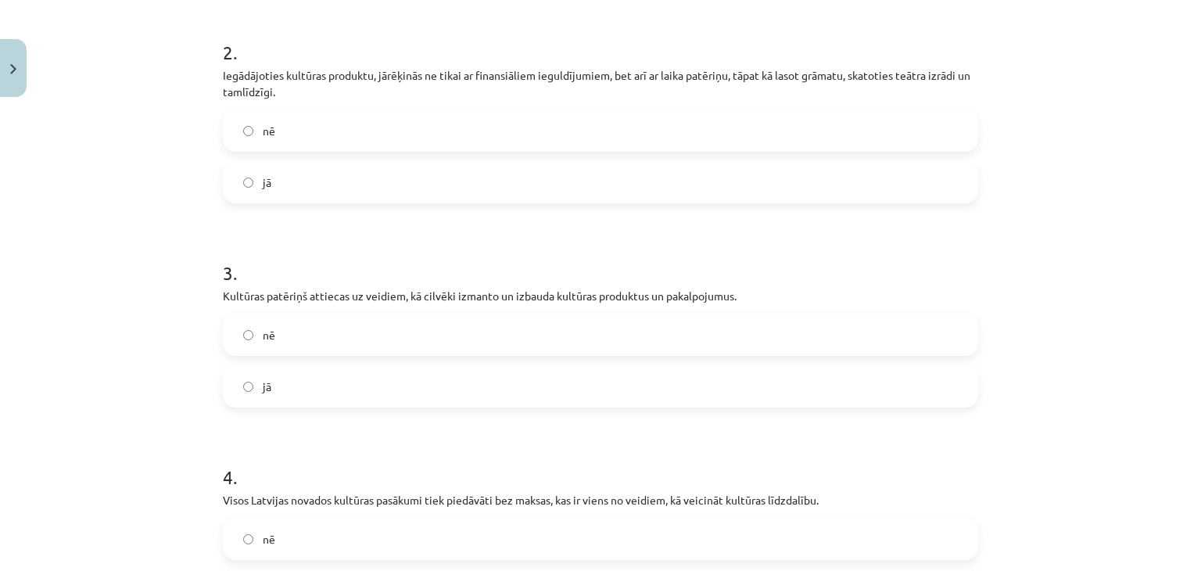
scroll to position [580, 0]
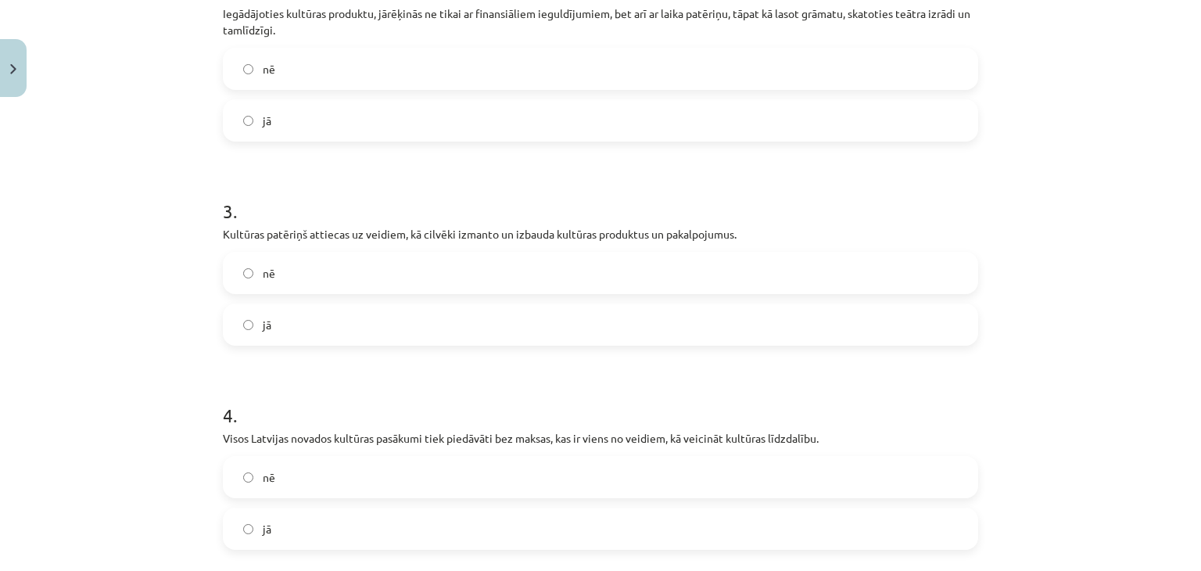
click at [350, 322] on label "jā" at bounding box center [600, 324] width 752 height 39
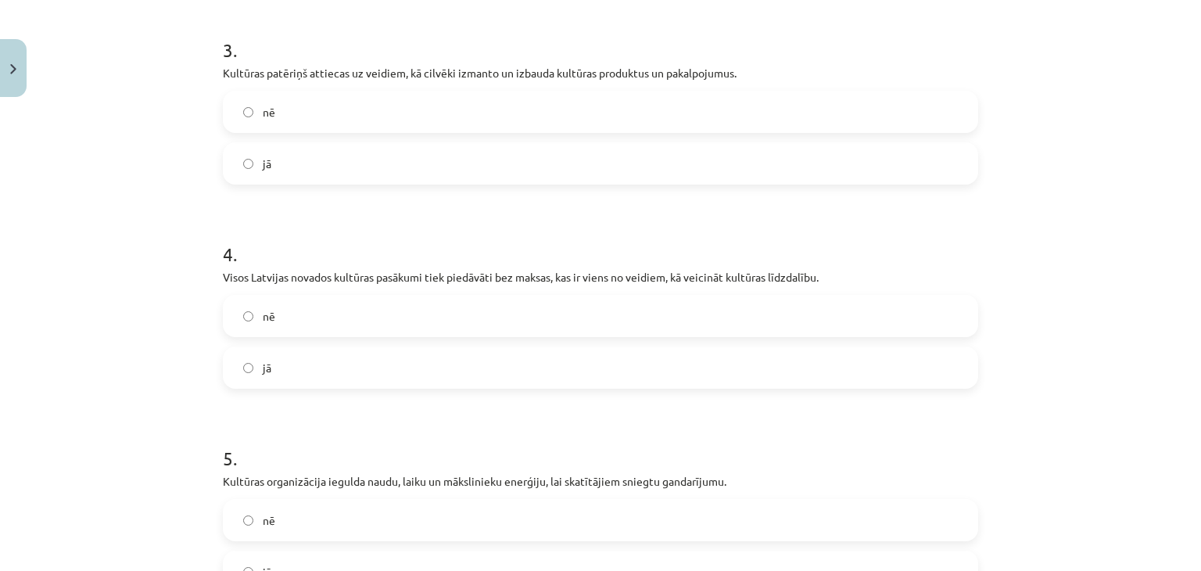
scroll to position [835, 0]
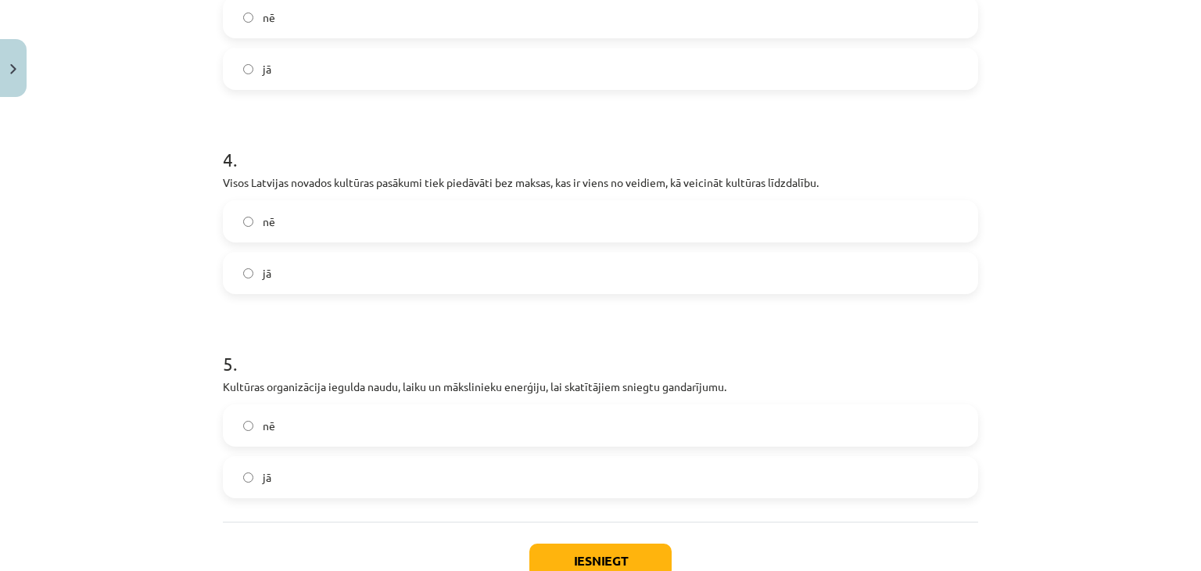
click at [372, 260] on label "jā" at bounding box center [600, 272] width 752 height 39
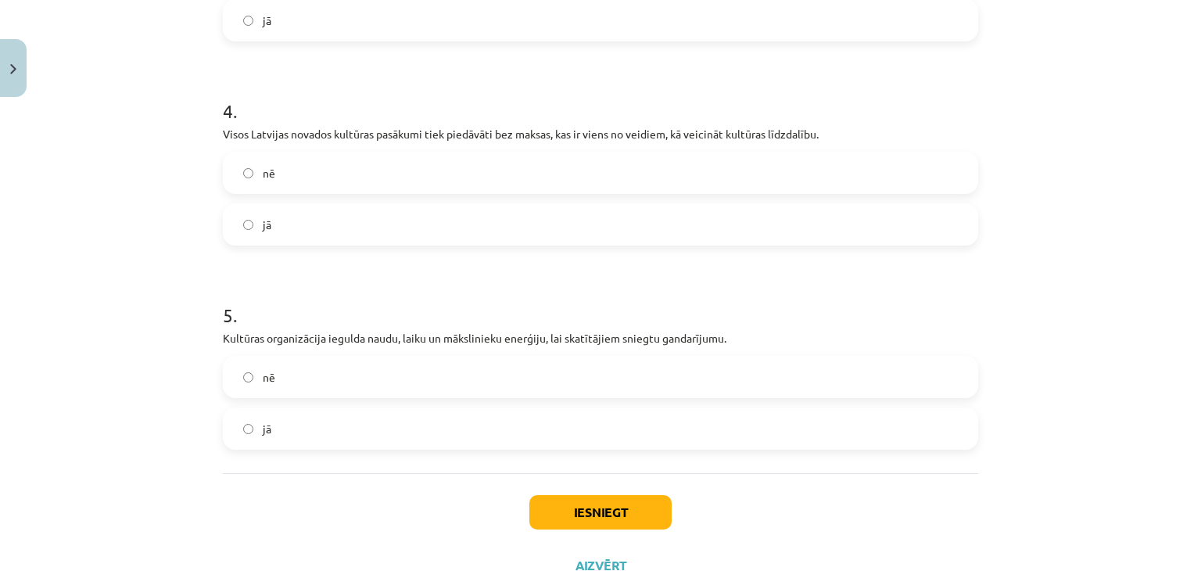
scroll to position [885, 0]
click at [325, 439] on label "jā" at bounding box center [600, 427] width 752 height 39
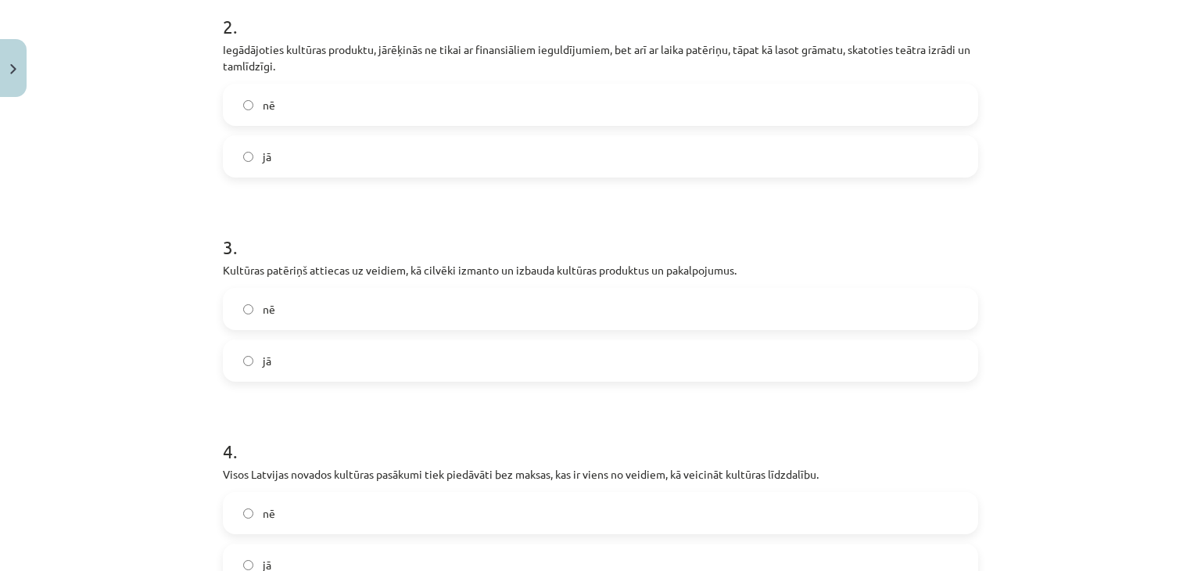
scroll to position [944, 0]
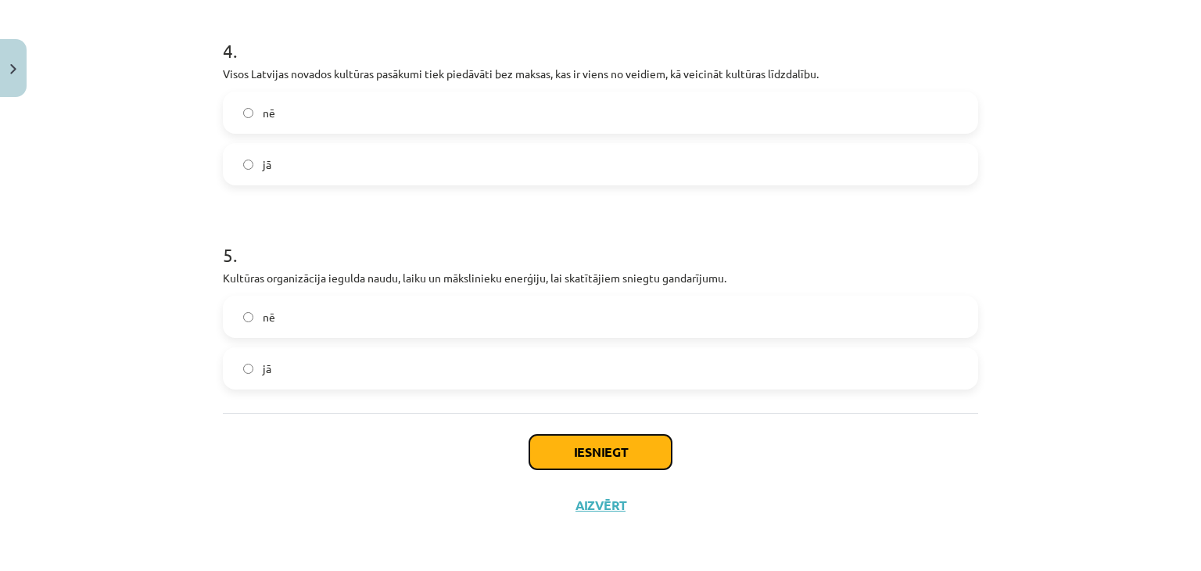
click at [613, 448] on button "Iesniegt" at bounding box center [600, 452] width 142 height 34
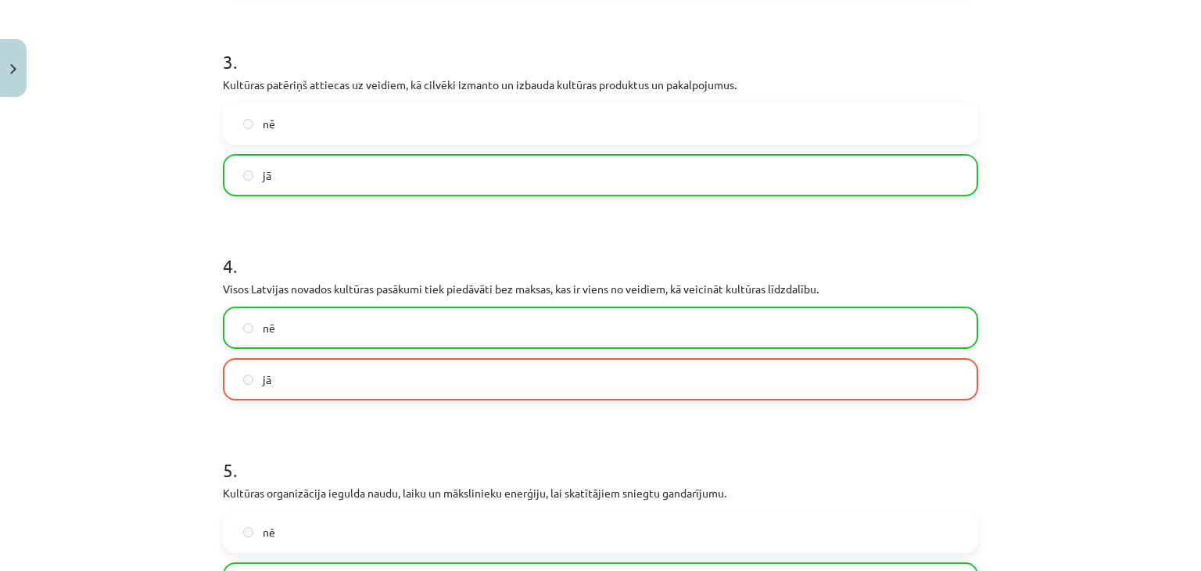
scroll to position [716, 0]
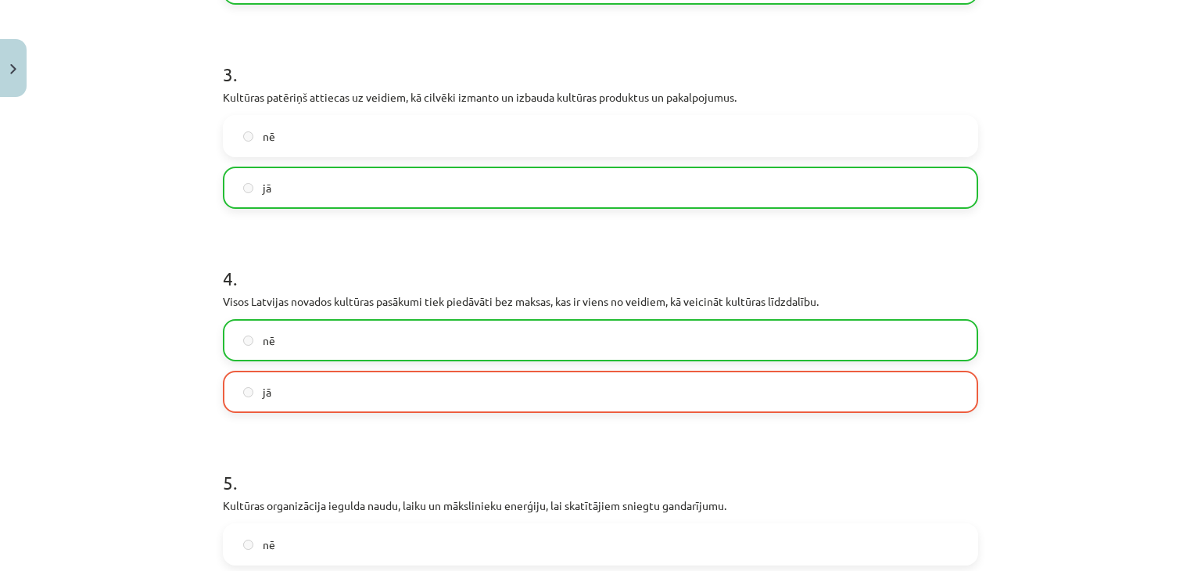
click at [560, 360] on div "nē" at bounding box center [601, 340] width 756 height 42
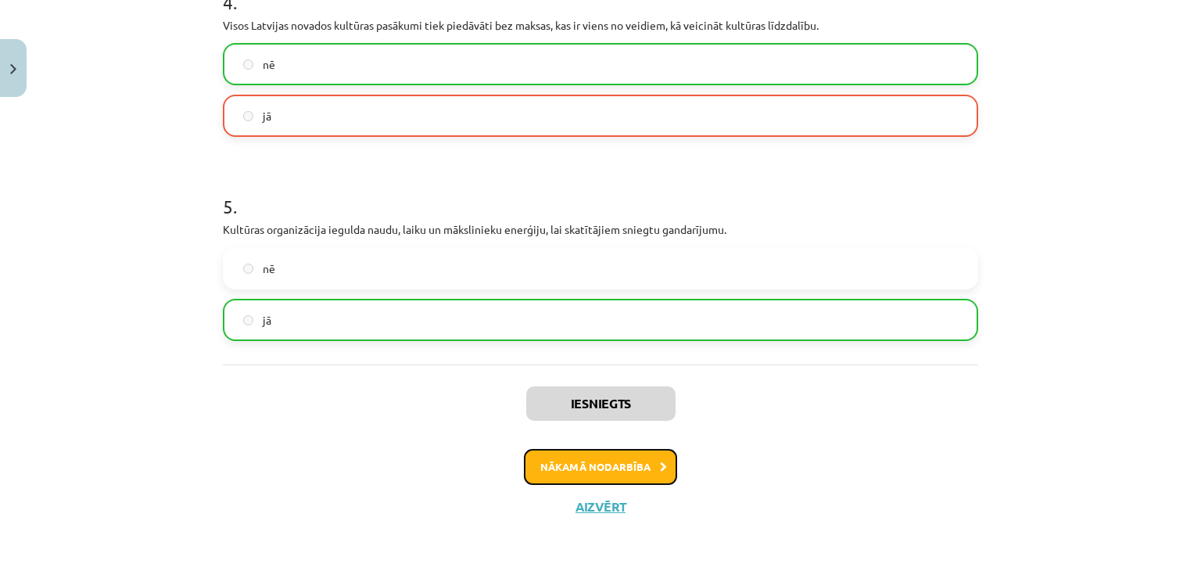
click at [552, 461] on button "Nākamā nodarbība" at bounding box center [600, 467] width 153 height 36
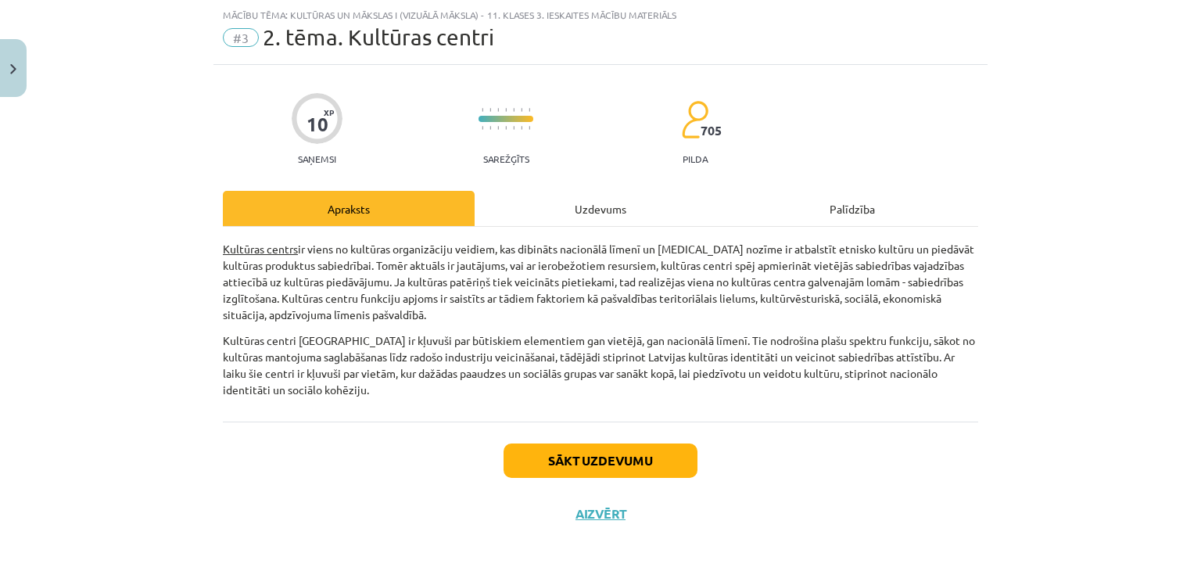
scroll to position [47, 0]
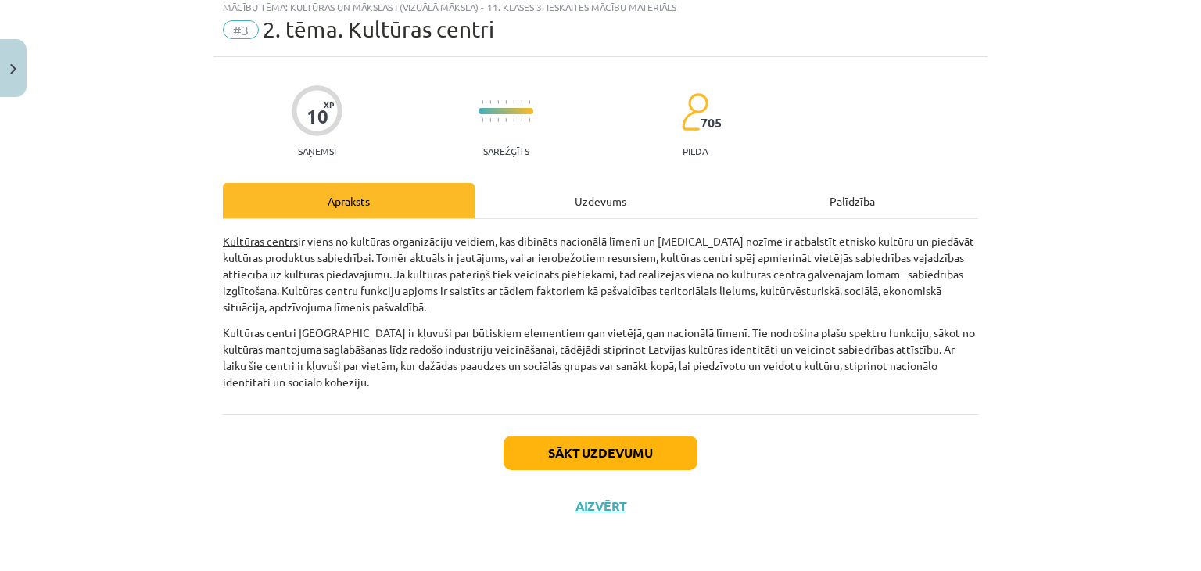
click at [526, 425] on div "Sākt uzdevumu Aizvērt" at bounding box center [601, 468] width 756 height 109
click at [637, 436] on button "Sākt uzdevumu" at bounding box center [601, 453] width 194 height 34
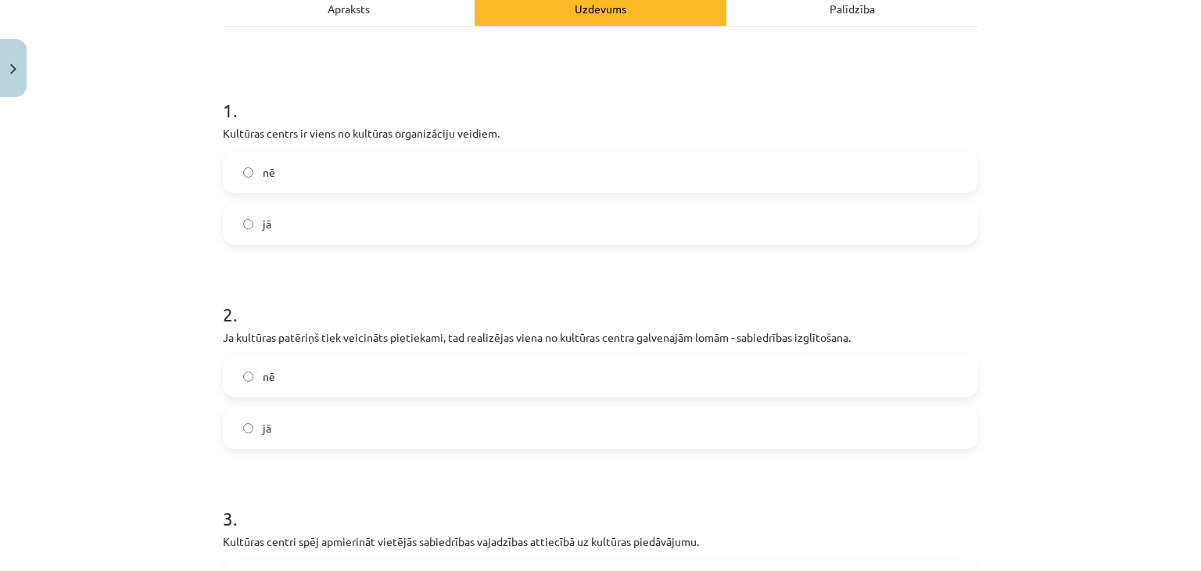
scroll to position [240, 0]
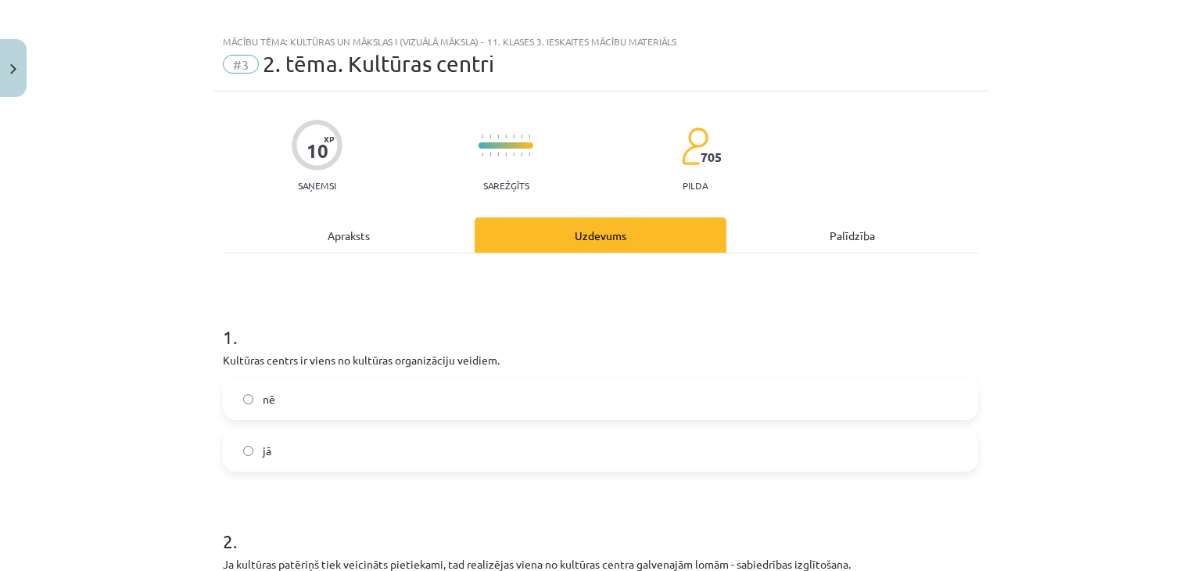
click at [356, 219] on div "Apraksts" at bounding box center [349, 234] width 252 height 35
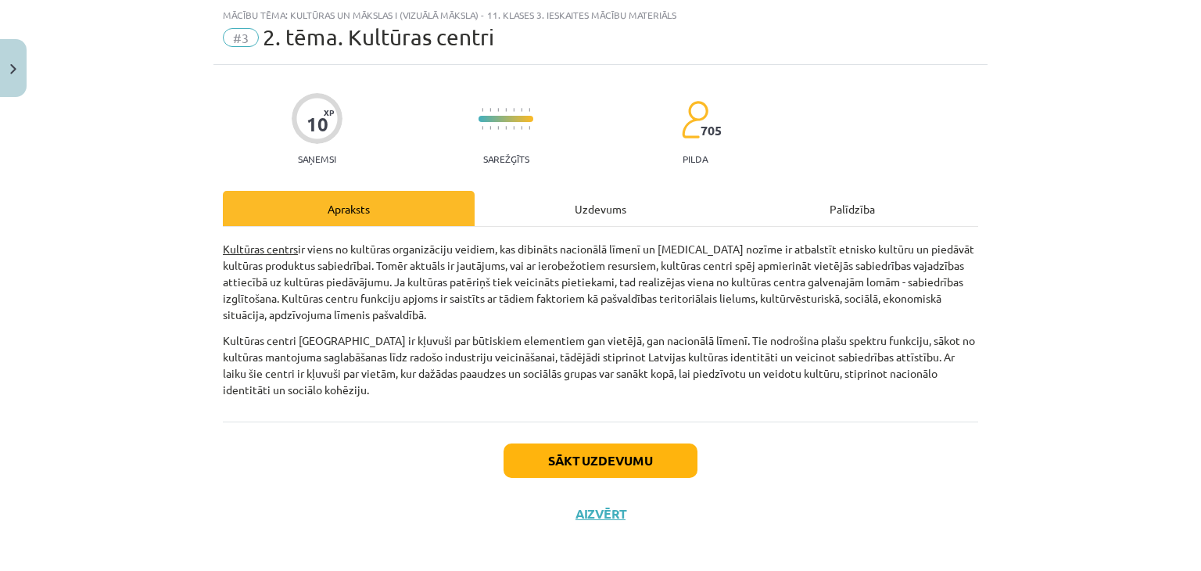
click at [594, 439] on div "Sākt uzdevumu Aizvērt" at bounding box center [601, 476] width 756 height 109
click at [583, 450] on button "Sākt uzdevumu" at bounding box center [601, 460] width 194 height 34
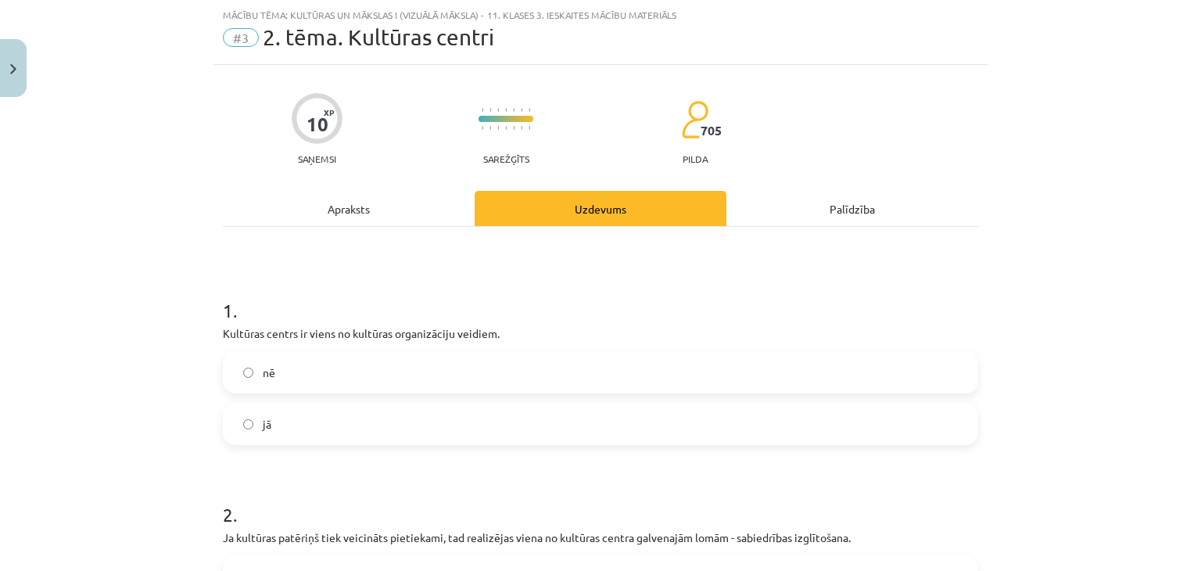
click at [318, 414] on label "jā" at bounding box center [600, 423] width 752 height 39
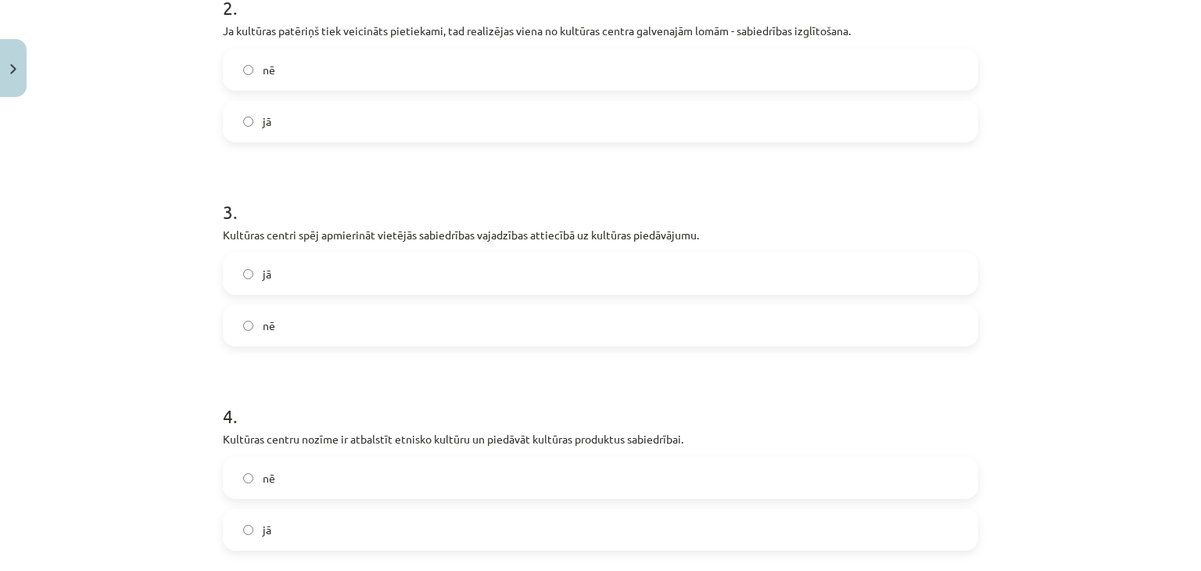
scroll to position [549, 0]
click at [510, 273] on label "jā" at bounding box center [600, 270] width 752 height 39
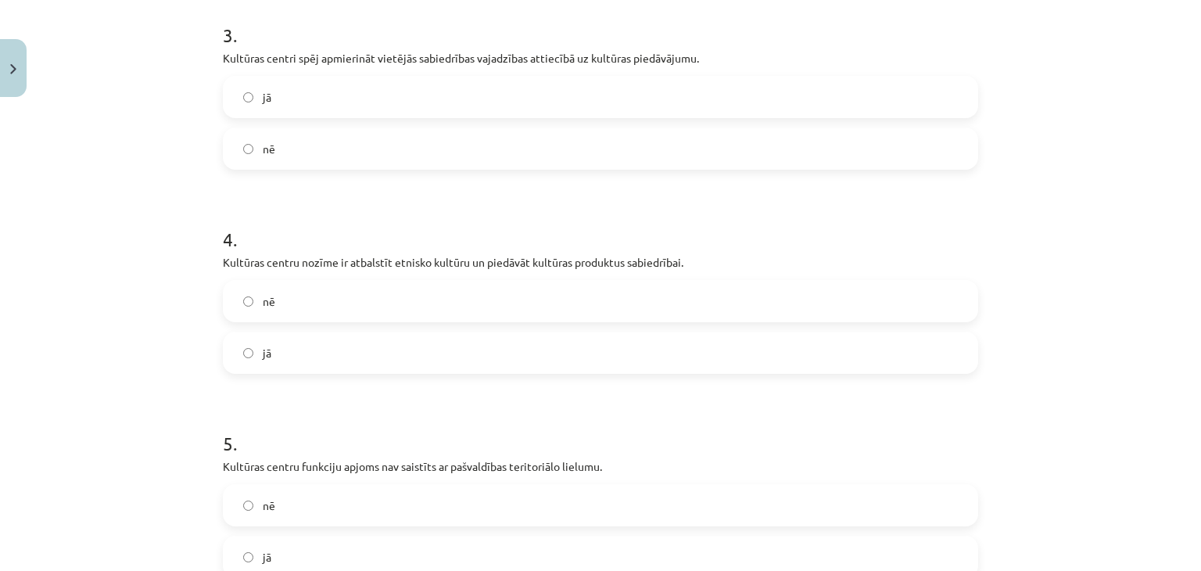
scroll to position [737, 0]
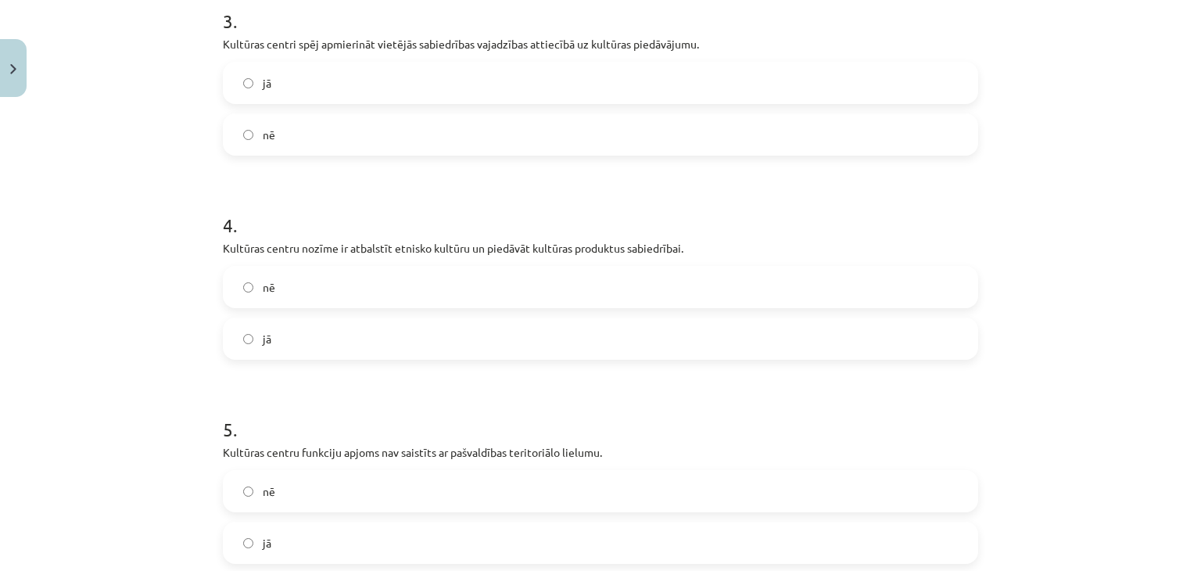
click at [536, 344] on label "jā" at bounding box center [600, 338] width 752 height 39
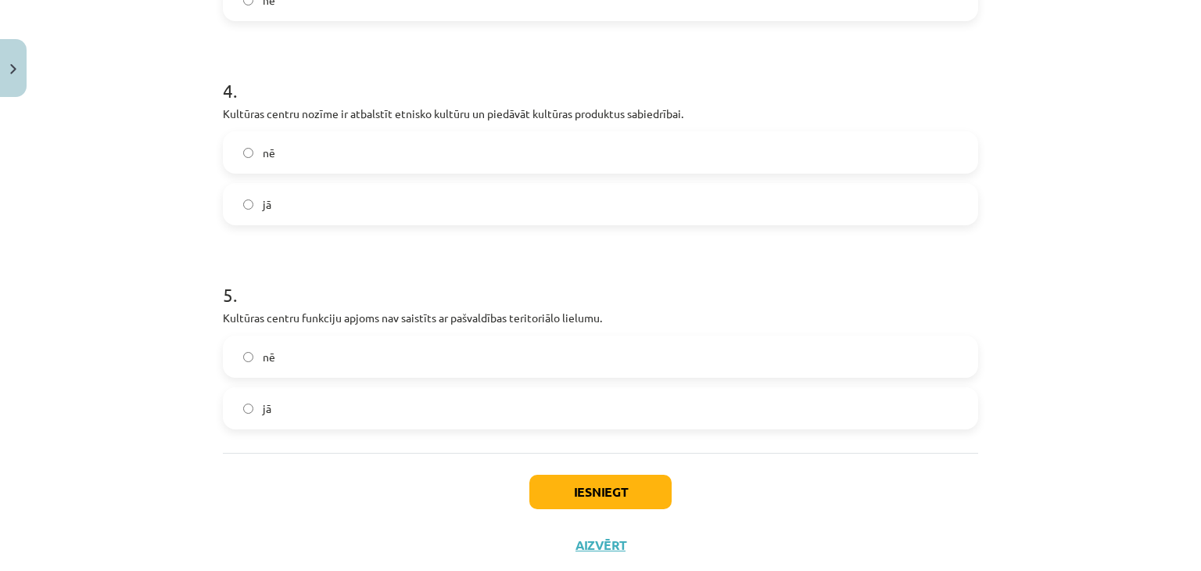
click at [473, 363] on label "nē" at bounding box center [600, 356] width 752 height 39
click at [538, 472] on div "Iesniegt Aizvērt" at bounding box center [601, 507] width 756 height 109
click at [534, 479] on button "Iesniegt" at bounding box center [600, 492] width 142 height 34
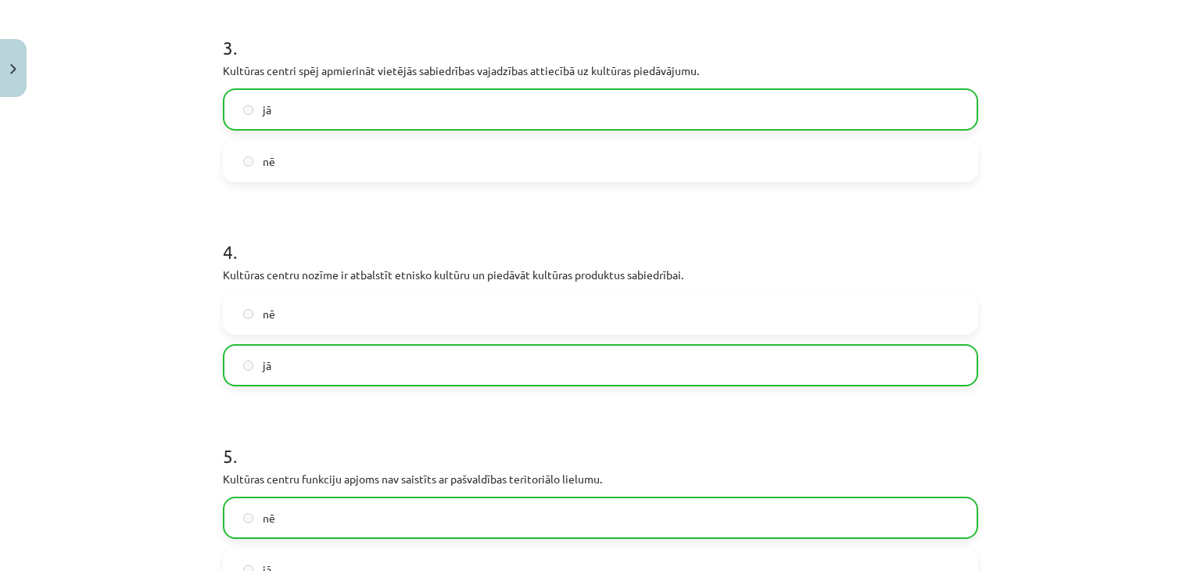
scroll to position [960, 0]
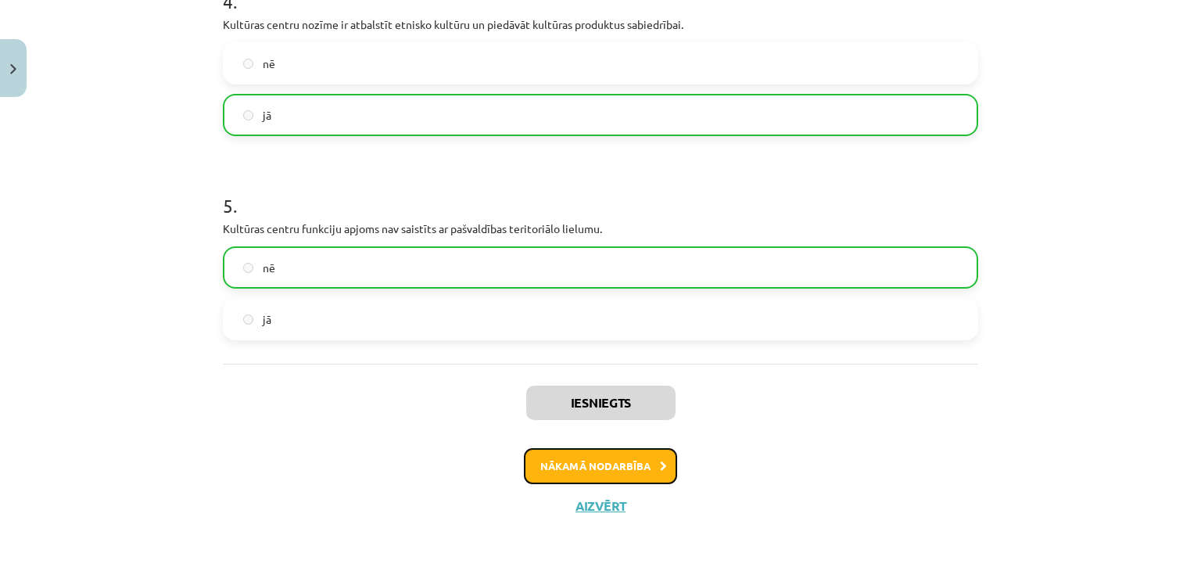
click at [554, 474] on button "Nākamā nodarbība" at bounding box center [600, 466] width 153 height 36
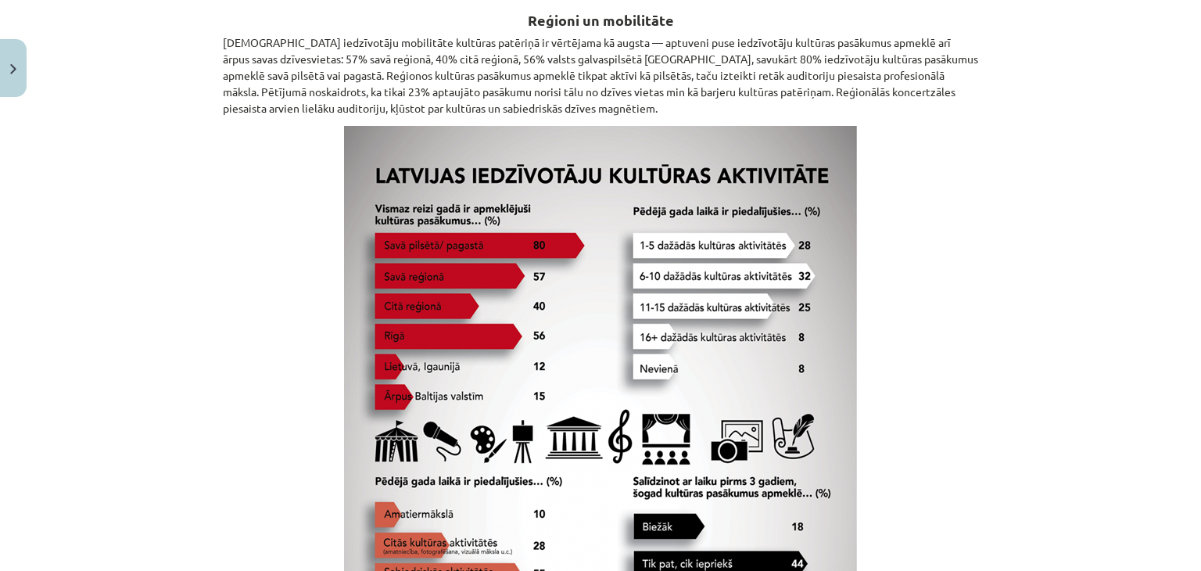
scroll to position [1450, 0]
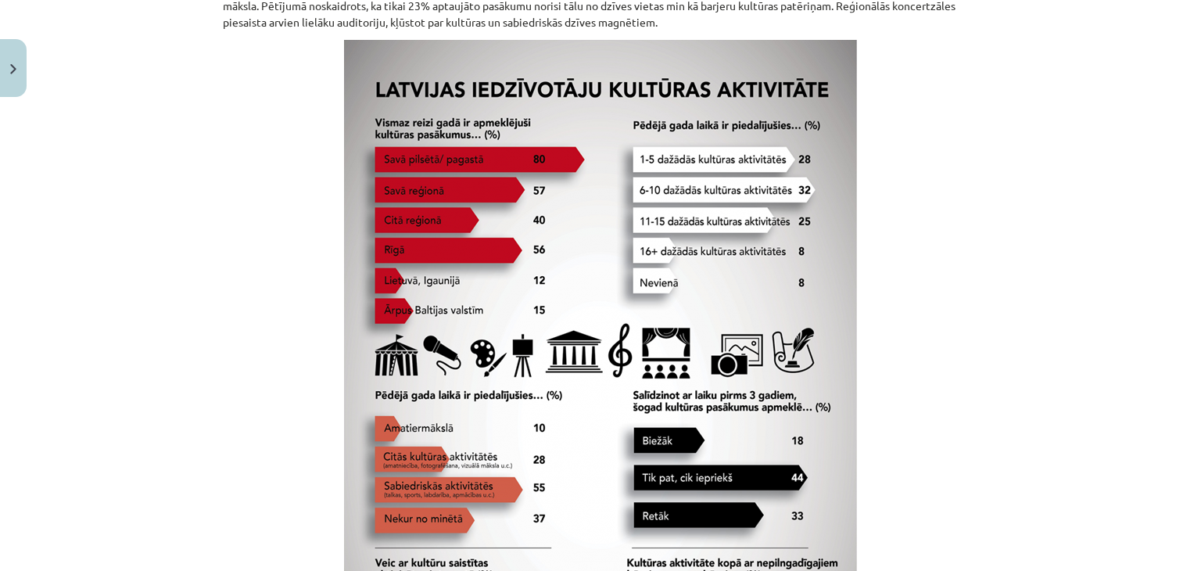
click at [654, 232] on img at bounding box center [600, 400] width 513 height 721
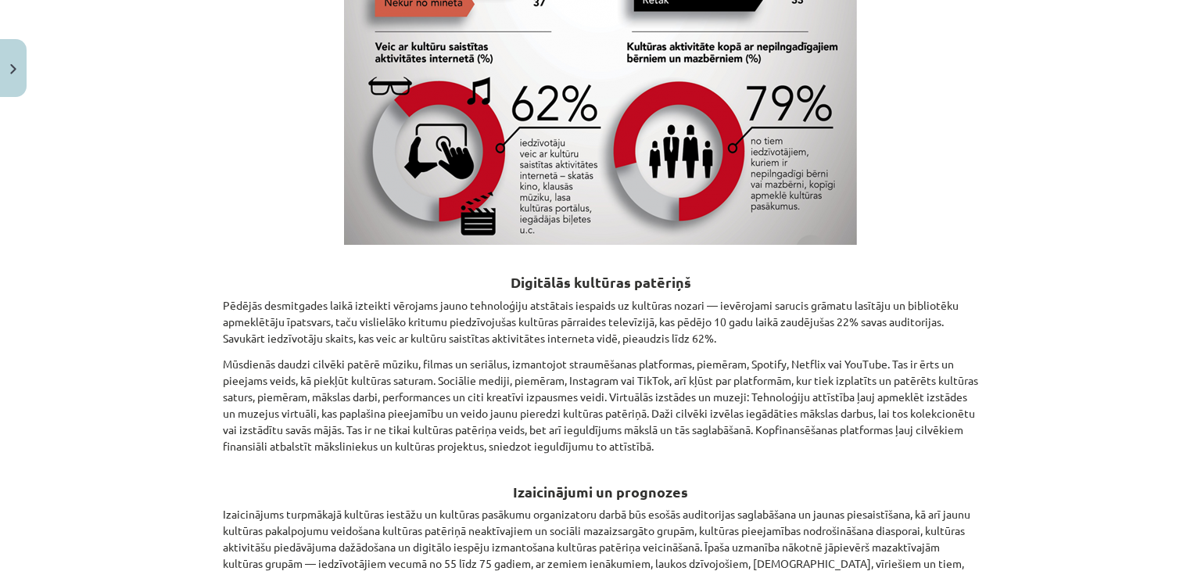
scroll to position [2207, 0]
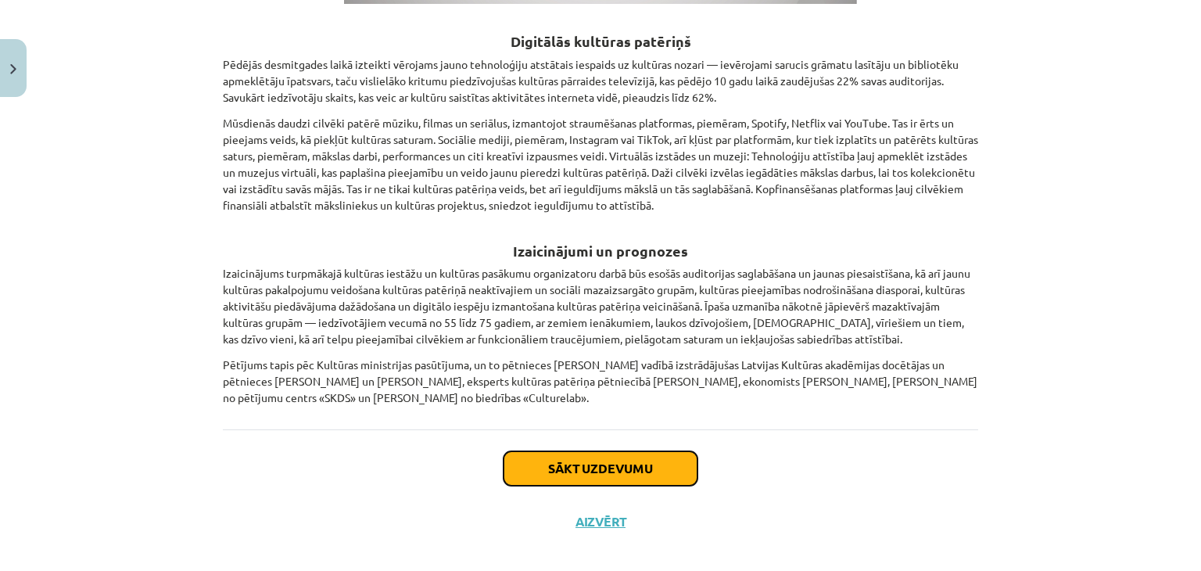
click at [601, 454] on button "Sākt uzdevumu" at bounding box center [601, 468] width 194 height 34
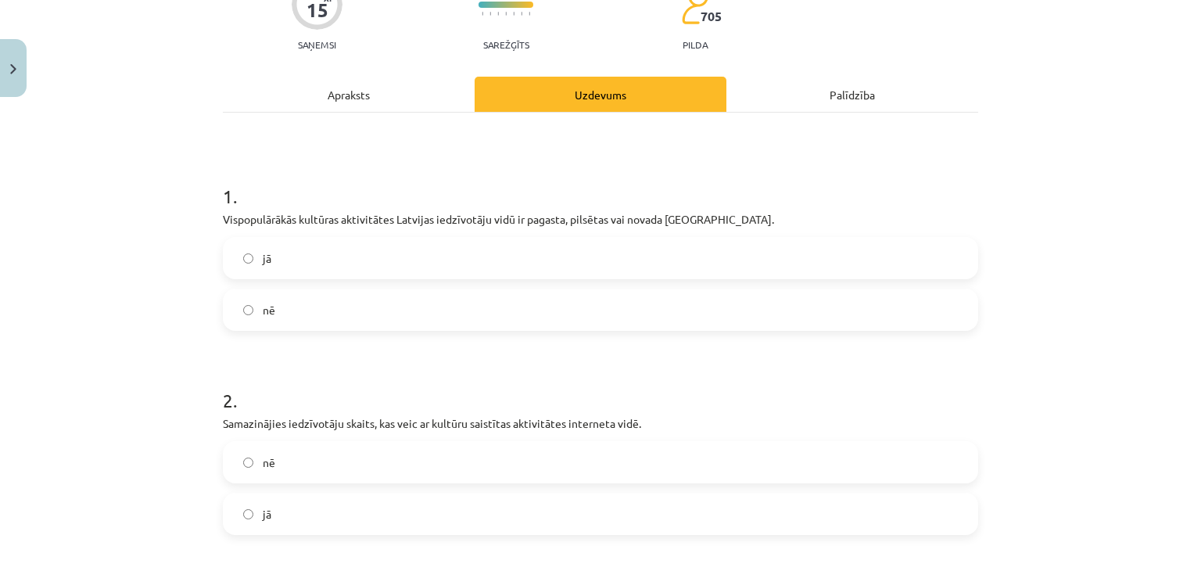
scroll to position [155, 0]
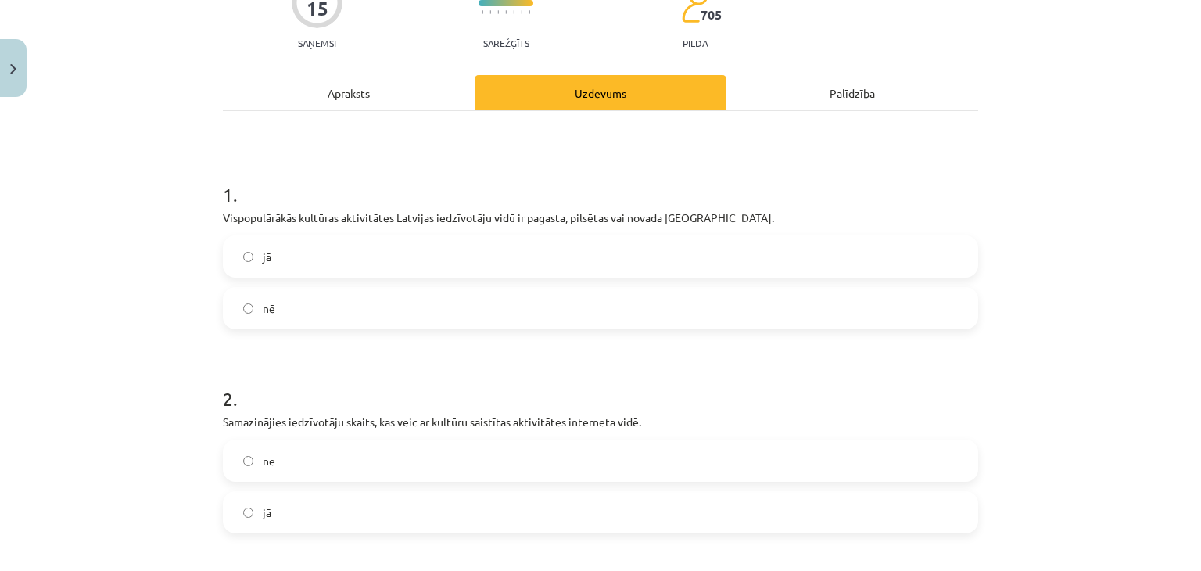
click at [388, 93] on div "Apraksts" at bounding box center [349, 92] width 252 height 35
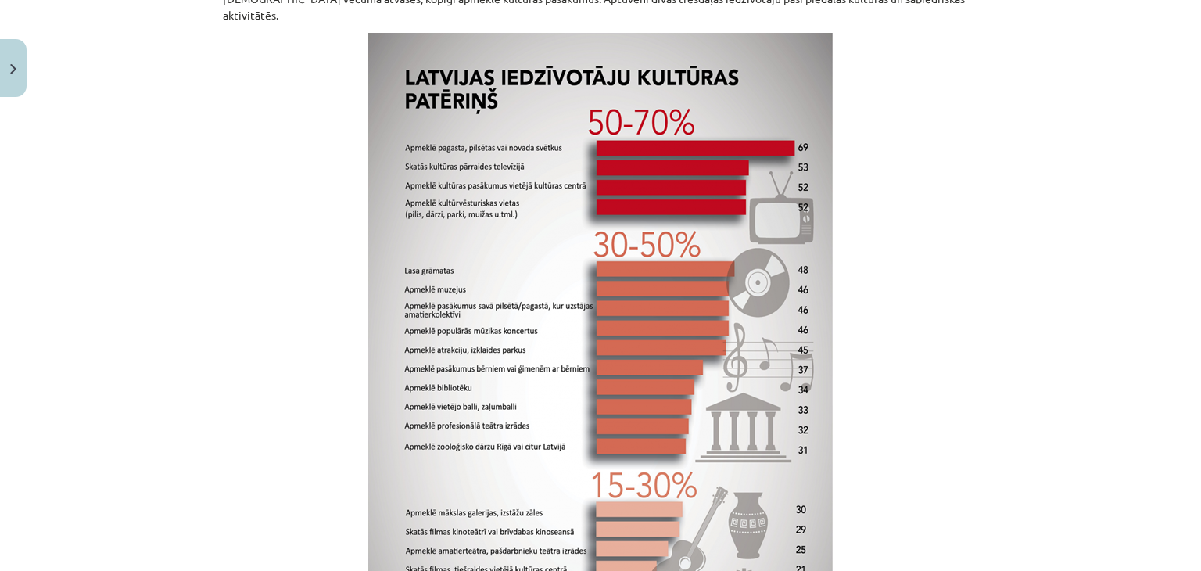
scroll to position [518, 0]
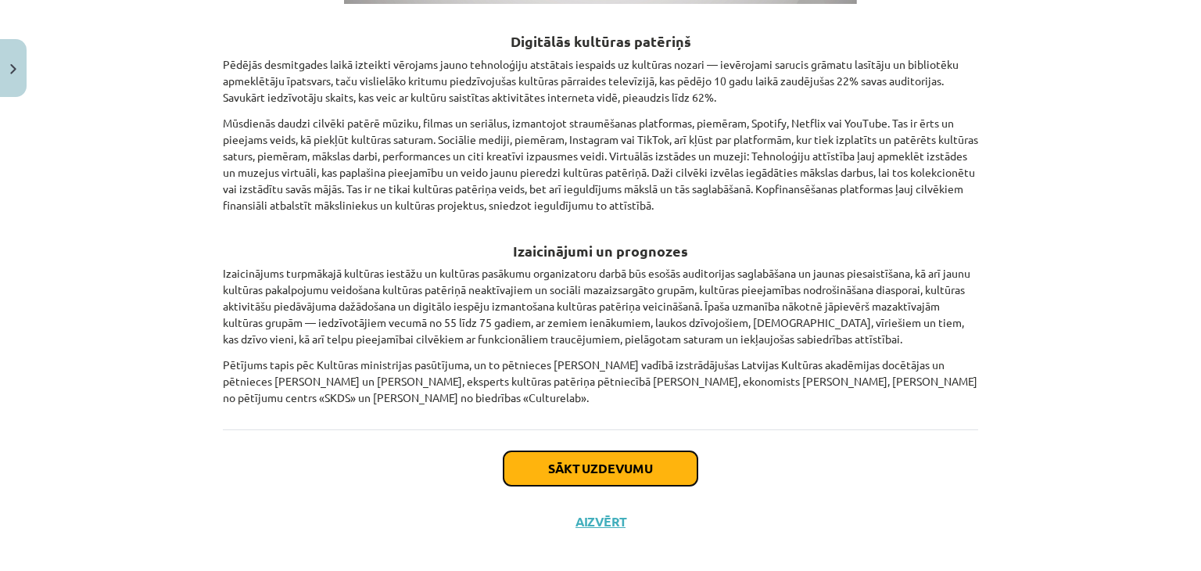
click at [620, 452] on button "Sākt uzdevumu" at bounding box center [601, 468] width 194 height 34
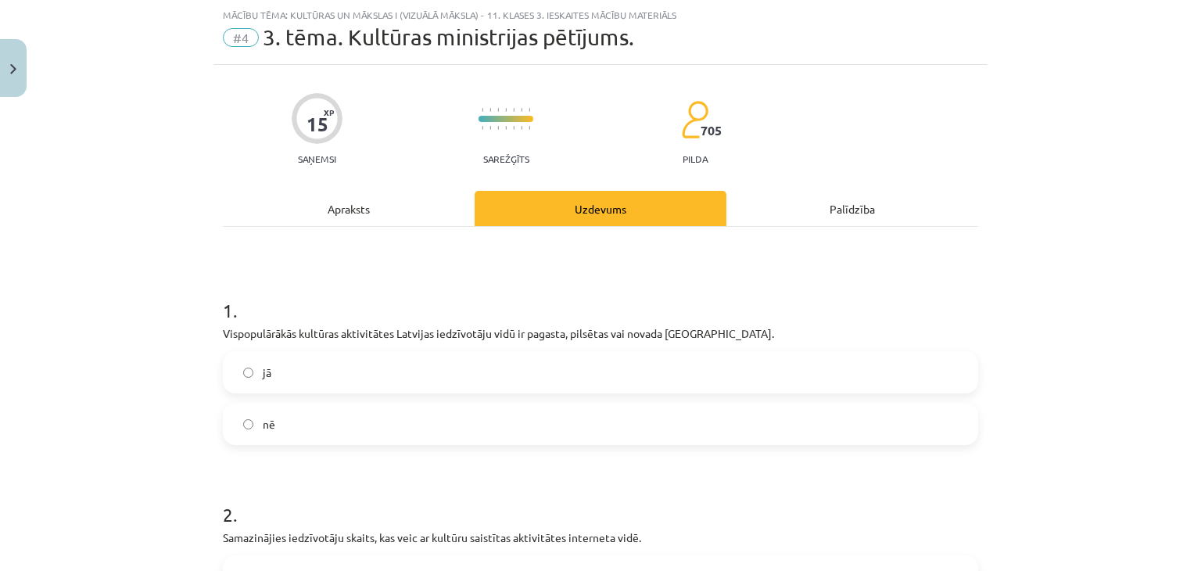
click at [342, 386] on label "jā" at bounding box center [600, 372] width 752 height 39
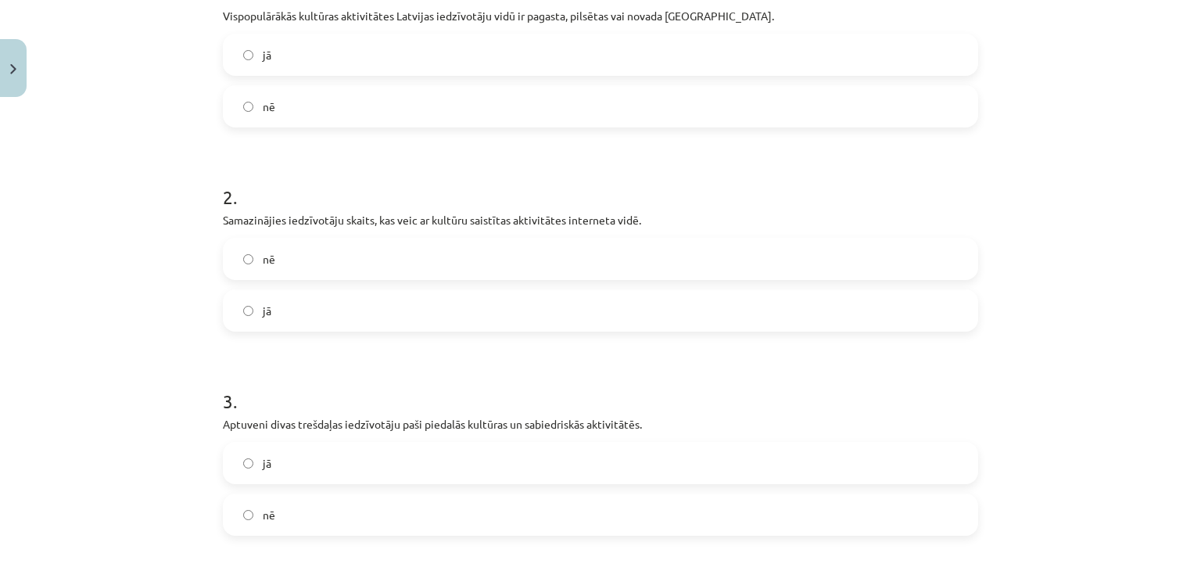
scroll to position [410, 0]
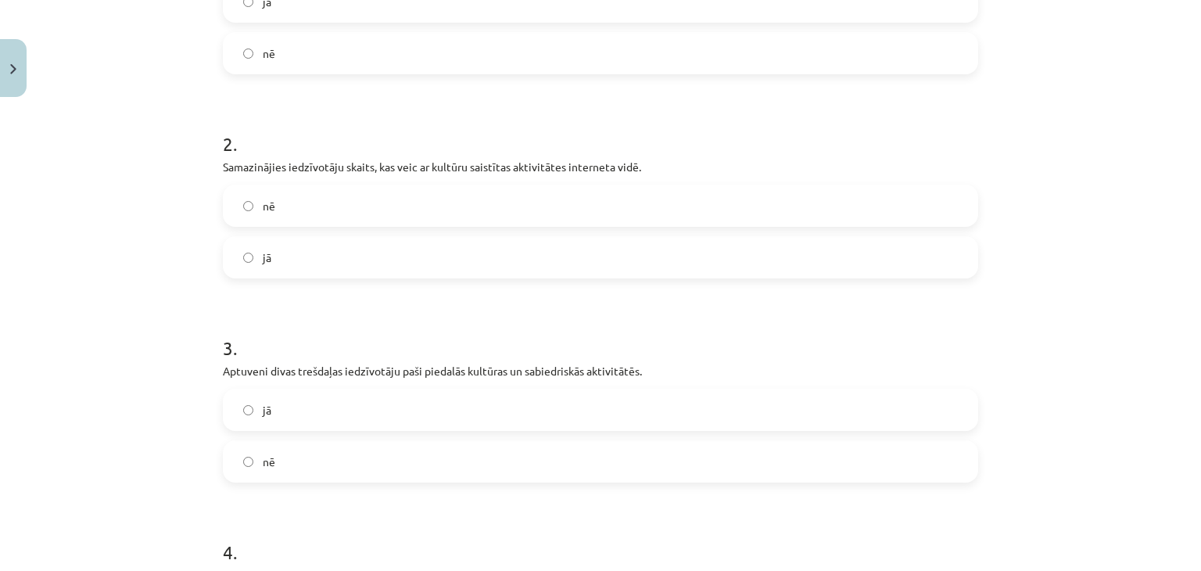
click at [388, 251] on label "jā" at bounding box center [600, 257] width 752 height 39
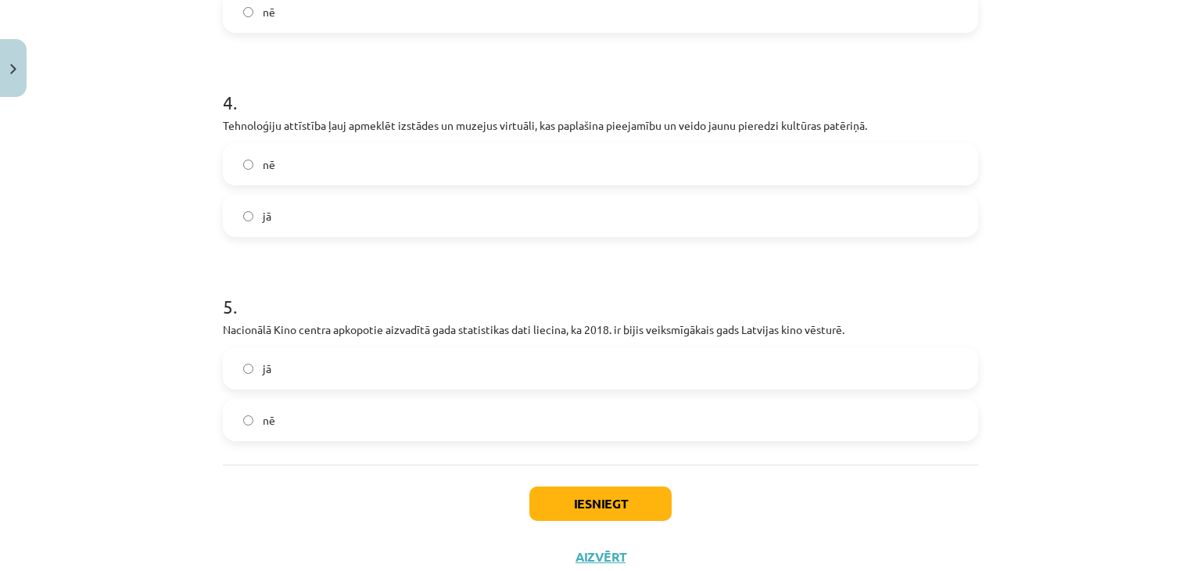
scroll to position [860, 0]
click at [519, 202] on label "jā" at bounding box center [600, 215] width 752 height 39
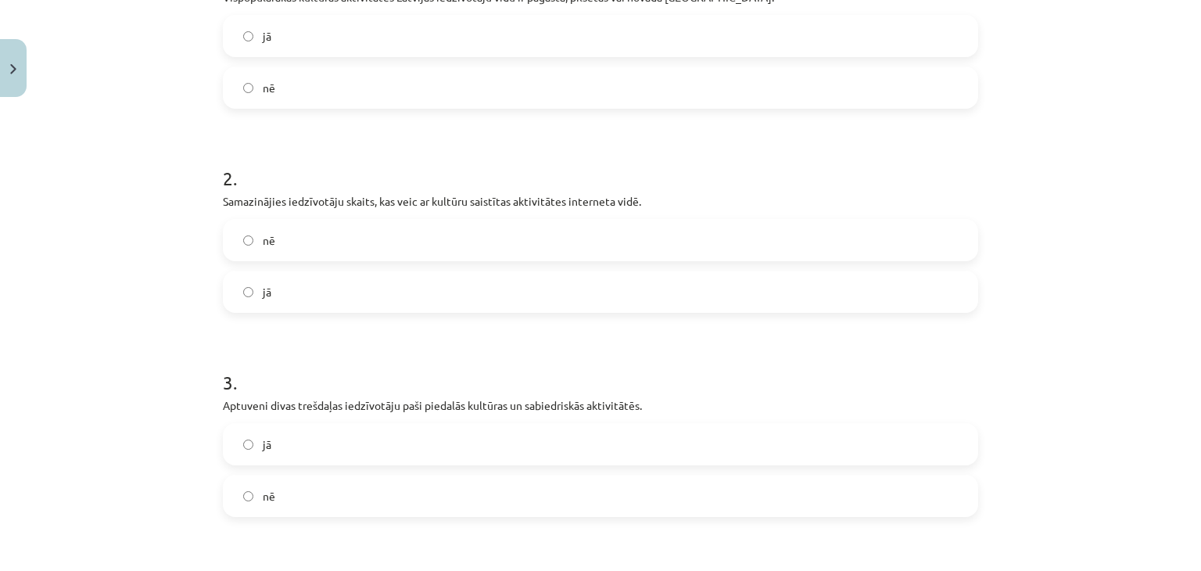
scroll to position [375, 0]
click at [472, 252] on label "nē" at bounding box center [600, 240] width 752 height 39
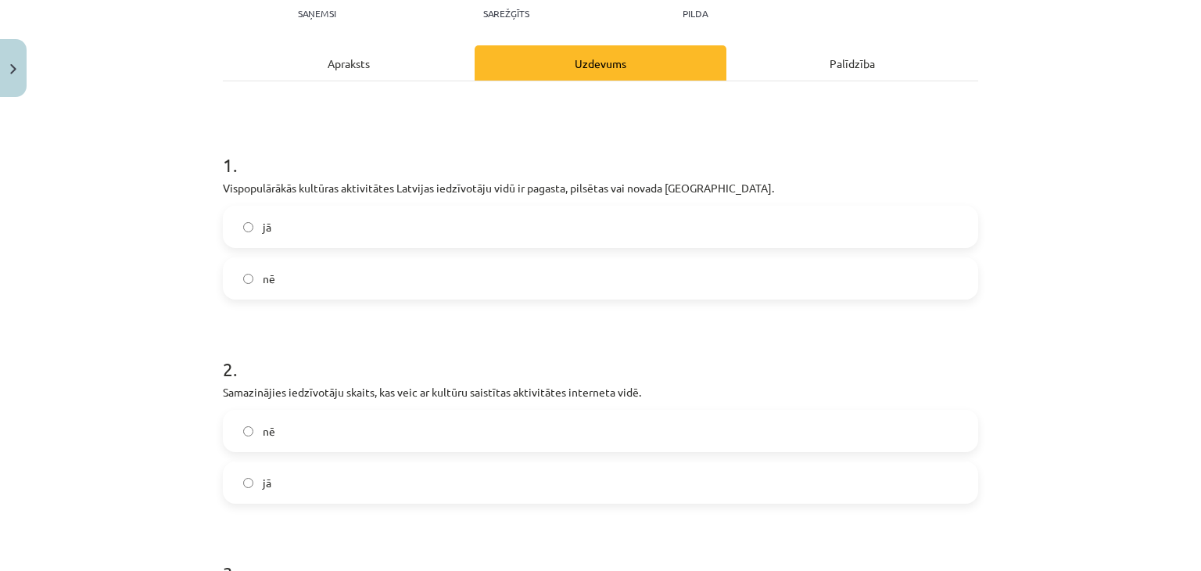
scroll to position [0, 0]
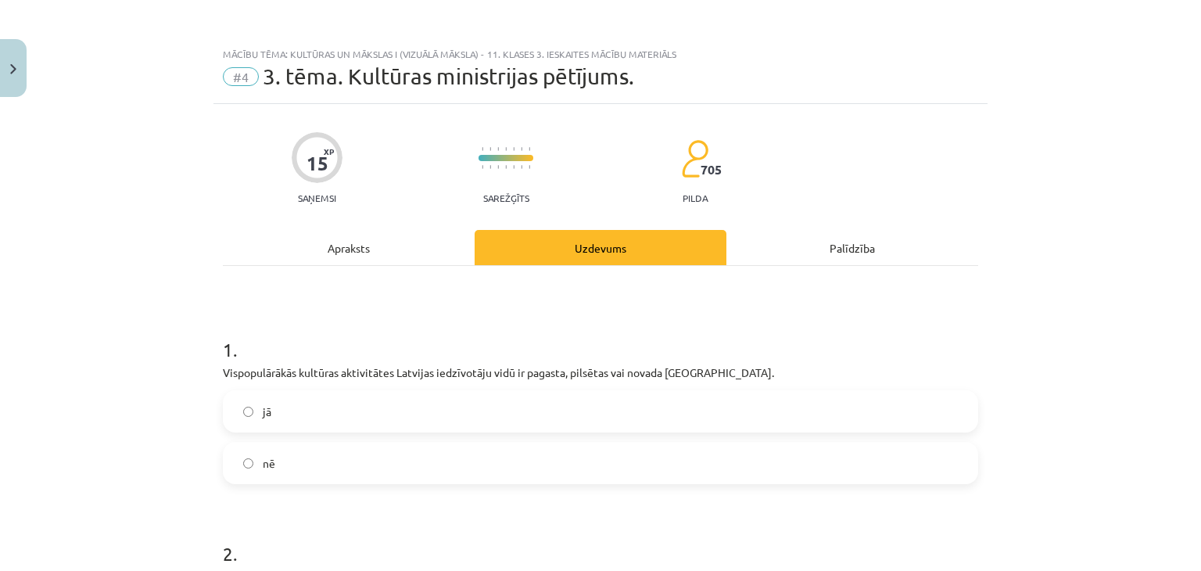
click at [372, 232] on div "Apraksts" at bounding box center [349, 247] width 252 height 35
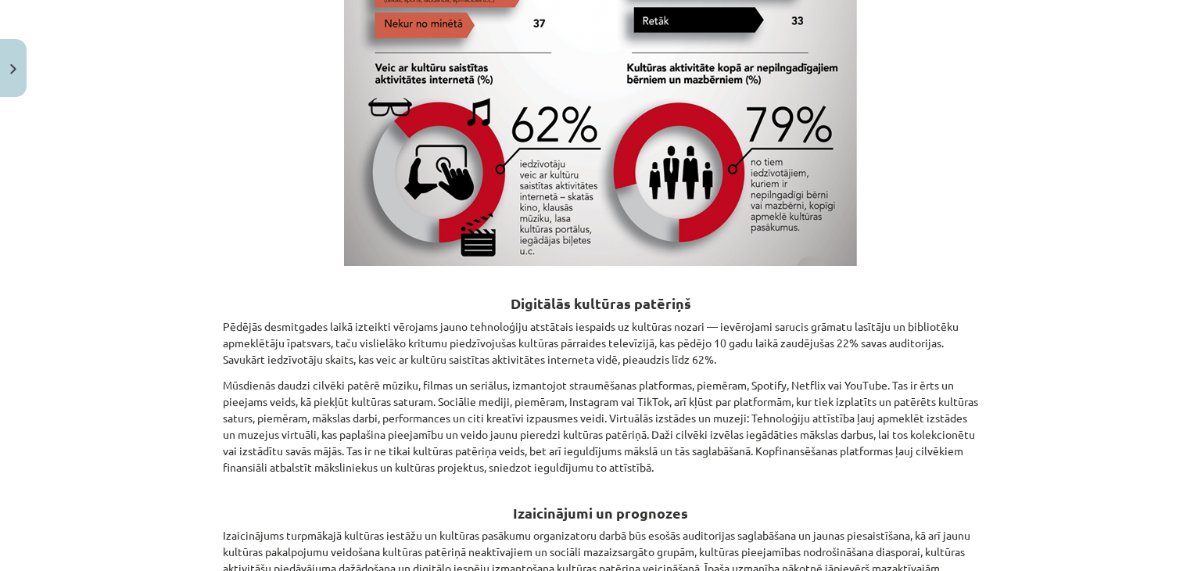
scroll to position [2207, 0]
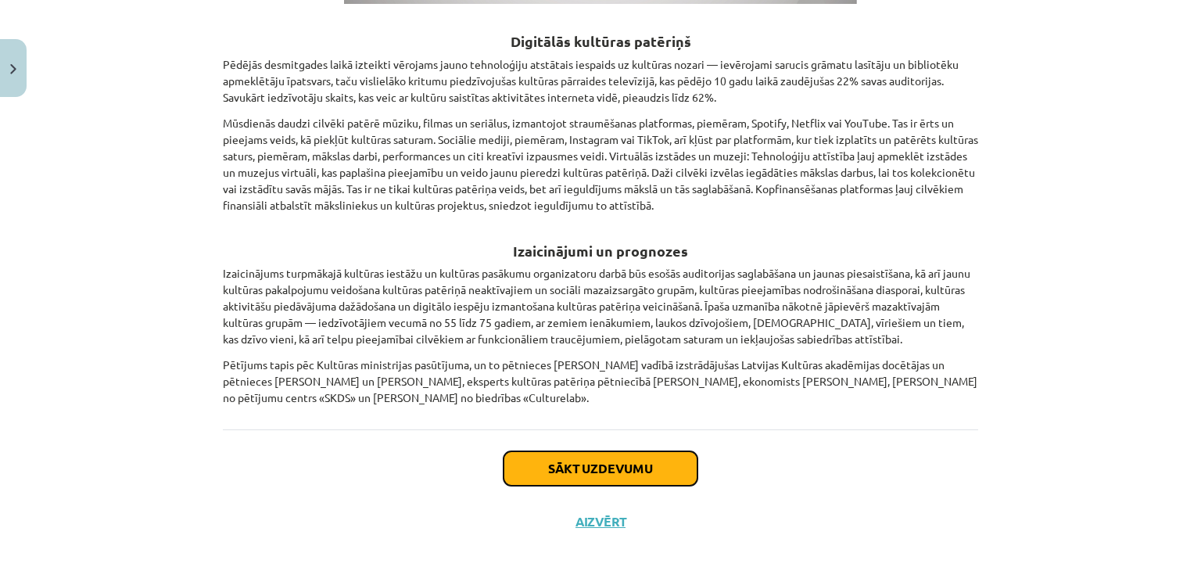
click at [584, 451] on button "Sākt uzdevumu" at bounding box center [601, 468] width 194 height 34
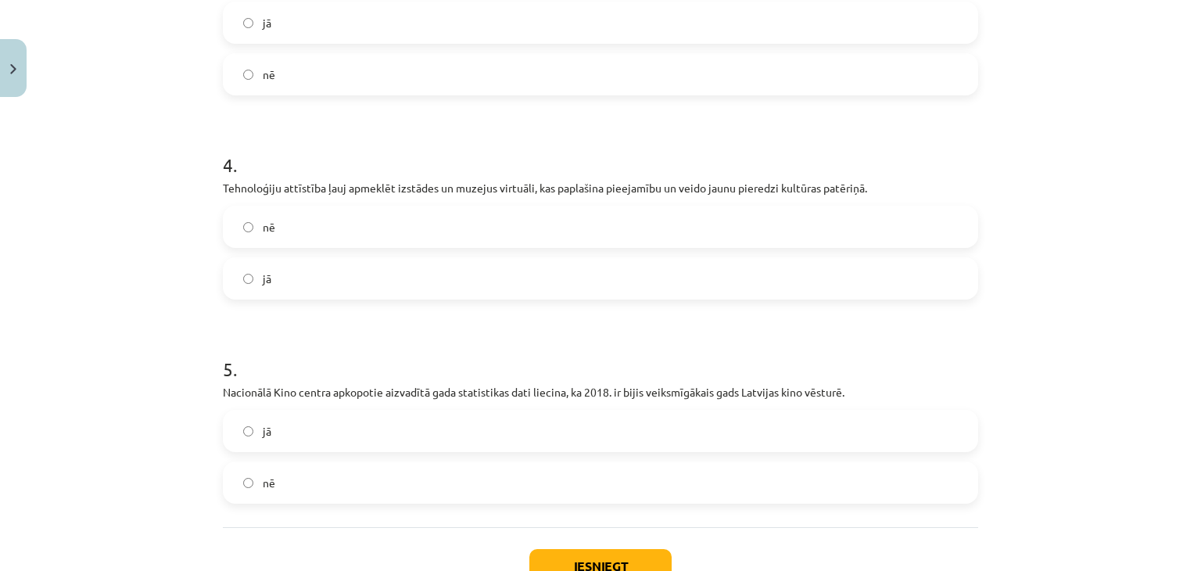
scroll to position [910, 0]
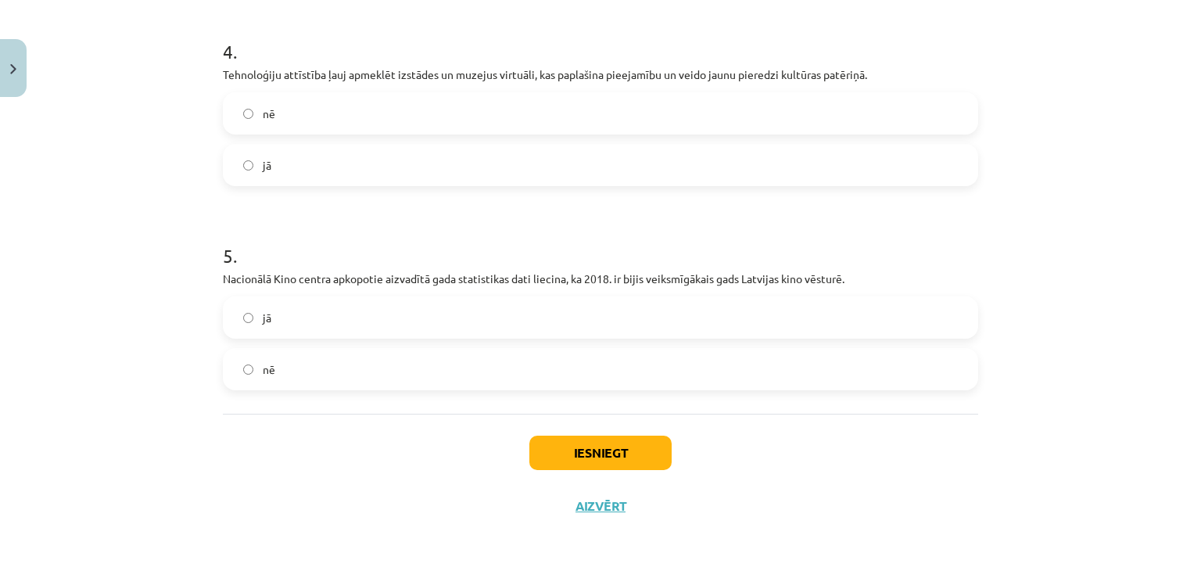
click at [475, 318] on label "jā" at bounding box center [600, 317] width 752 height 39
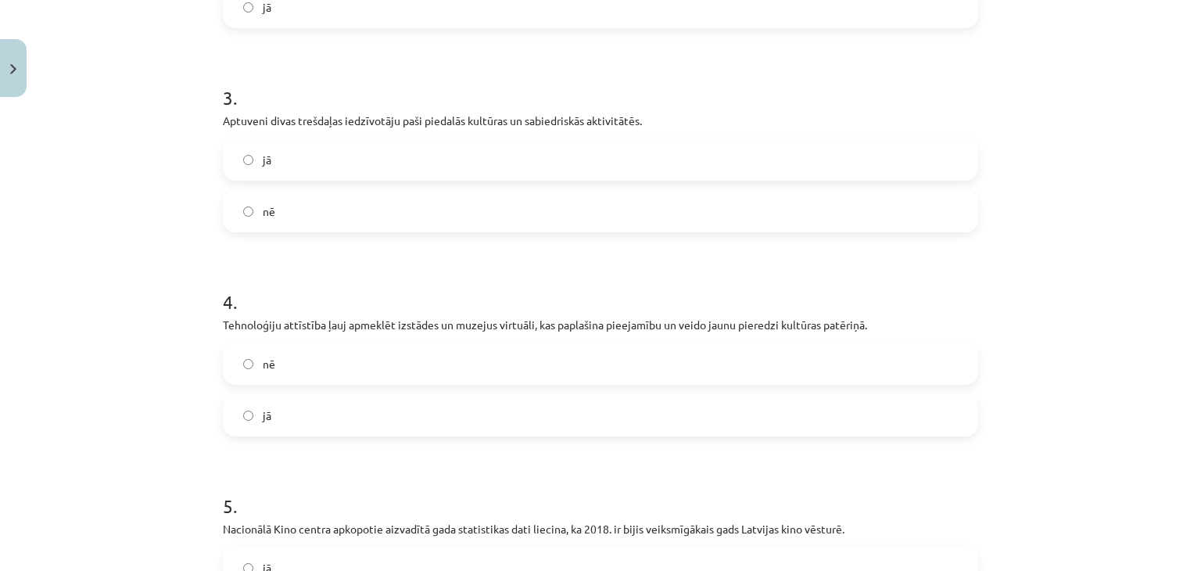
scroll to position [494, 0]
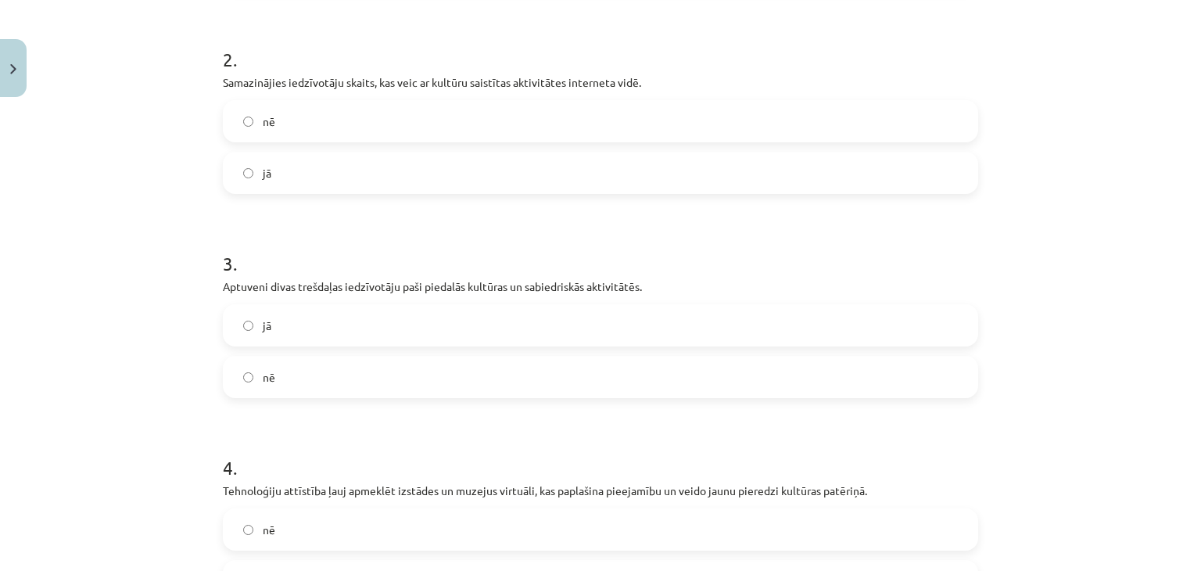
click at [460, 325] on label "jā" at bounding box center [600, 325] width 752 height 39
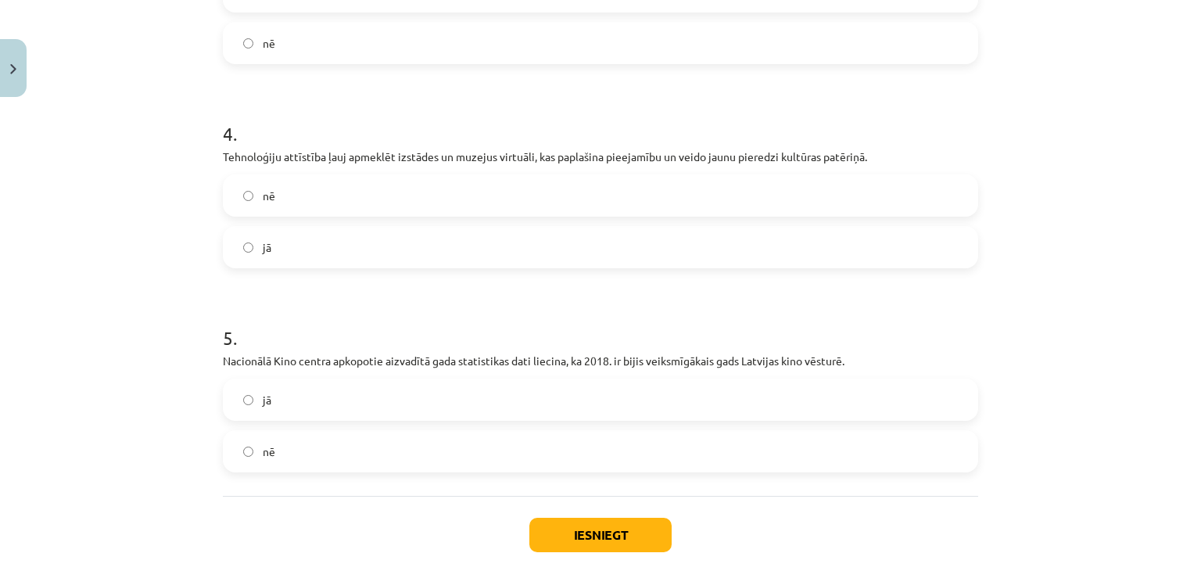
scroll to position [910, 0]
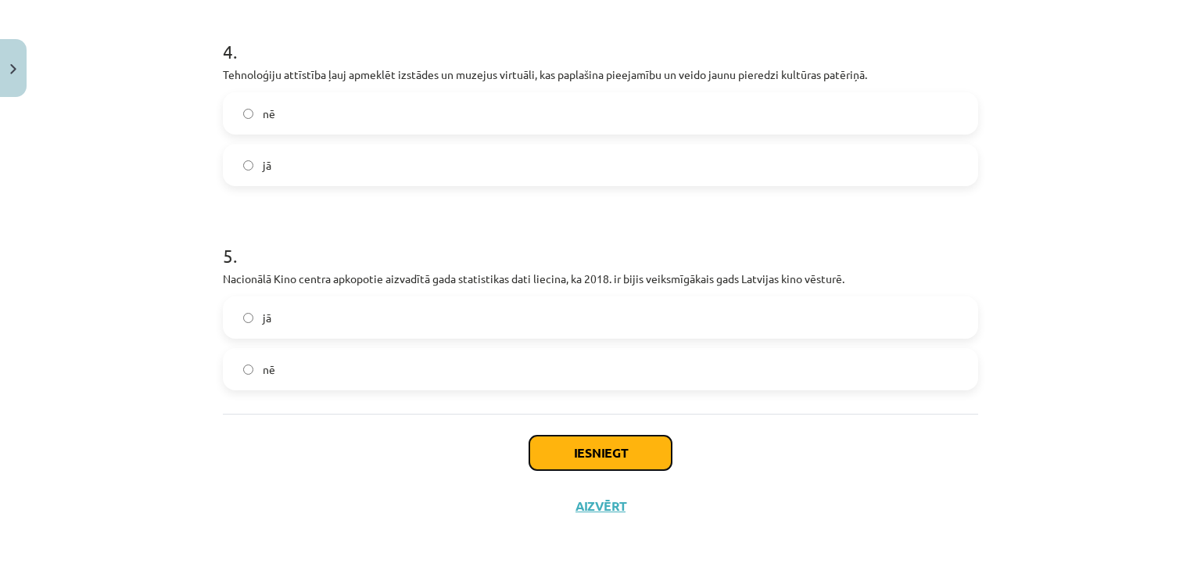
click at [545, 446] on button "Iesniegt" at bounding box center [600, 453] width 142 height 34
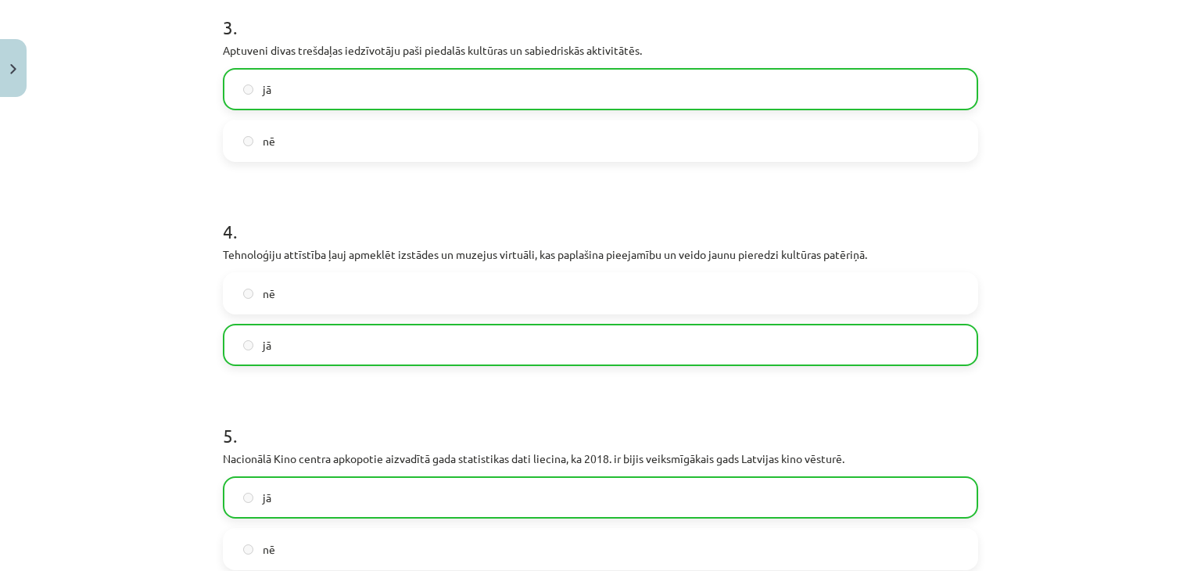
scroll to position [960, 0]
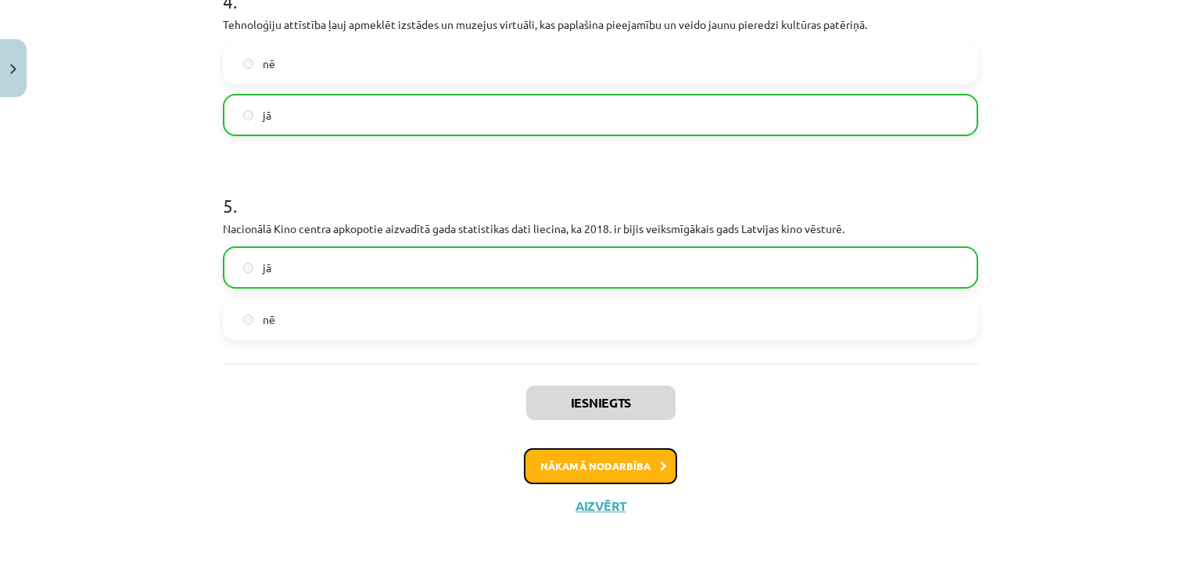
click at [572, 468] on button "Nākamā nodarbība" at bounding box center [600, 466] width 153 height 36
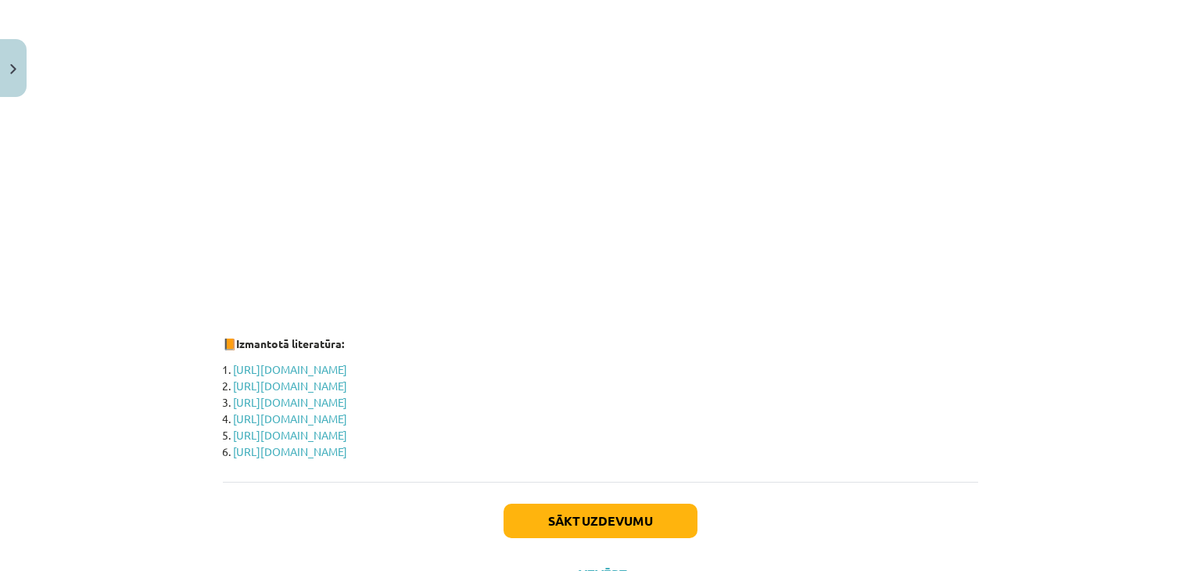
scroll to position [2167, 0]
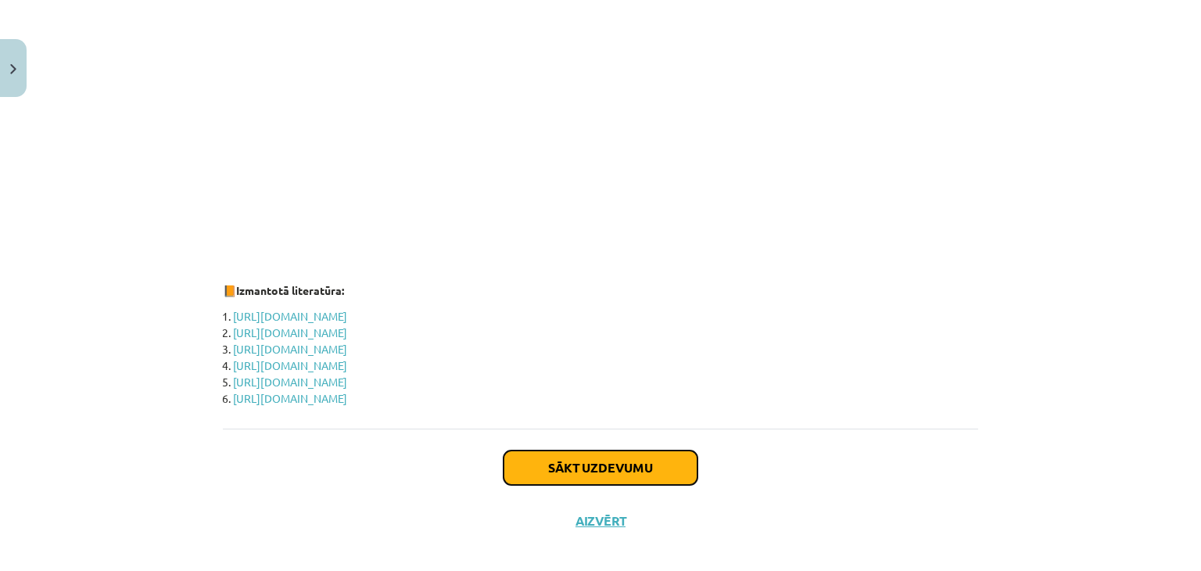
click at [598, 458] on button "Sākt uzdevumu" at bounding box center [601, 467] width 194 height 34
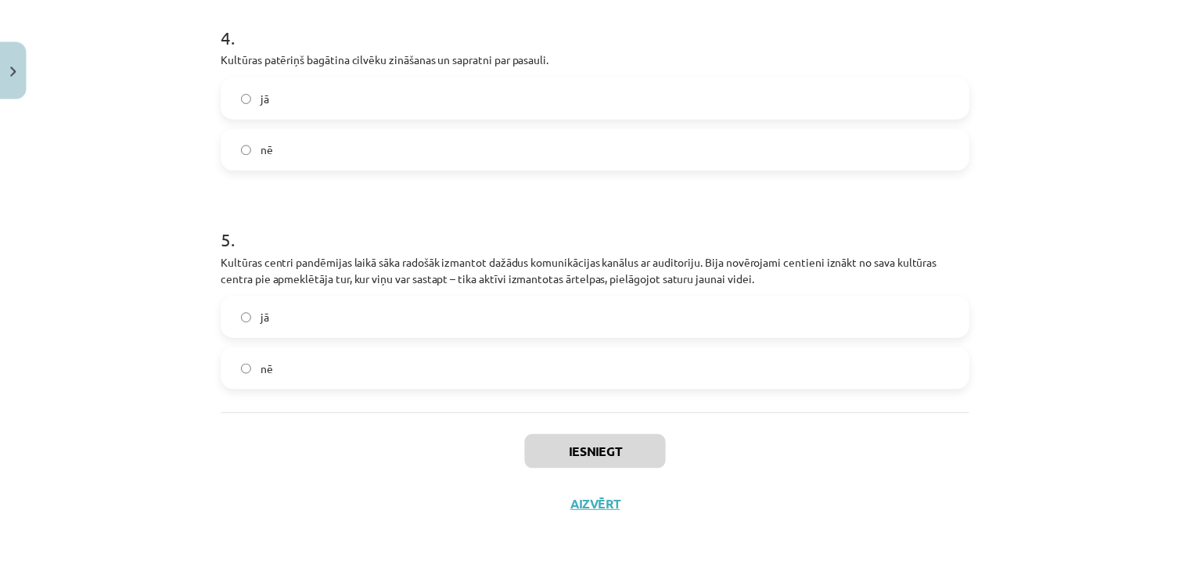
scroll to position [0, 0]
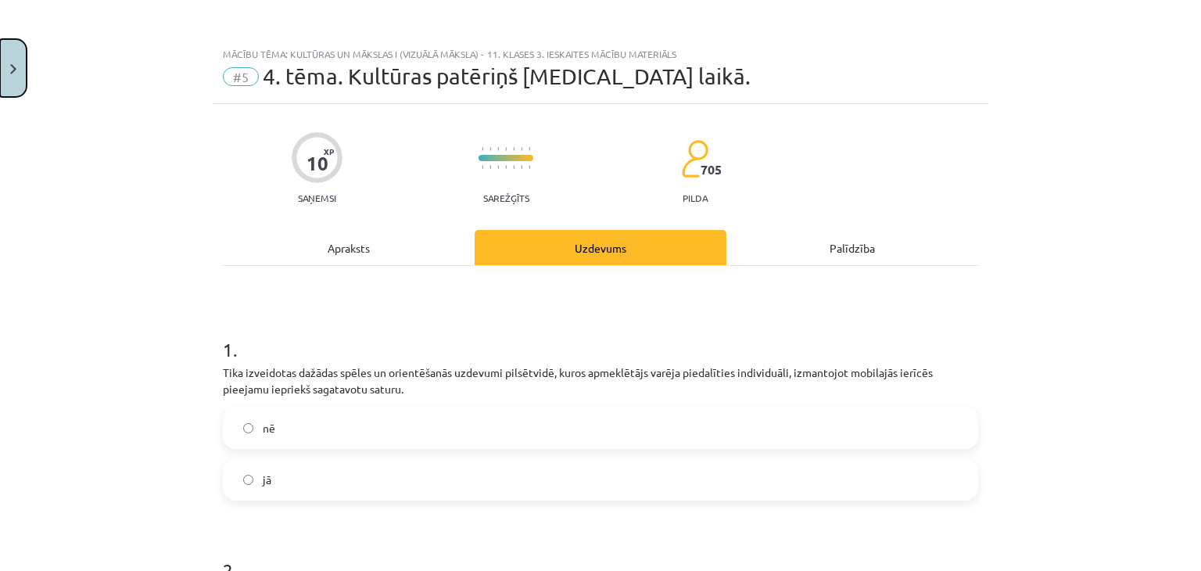
click at [22, 41] on button "Close" at bounding box center [13, 68] width 27 height 58
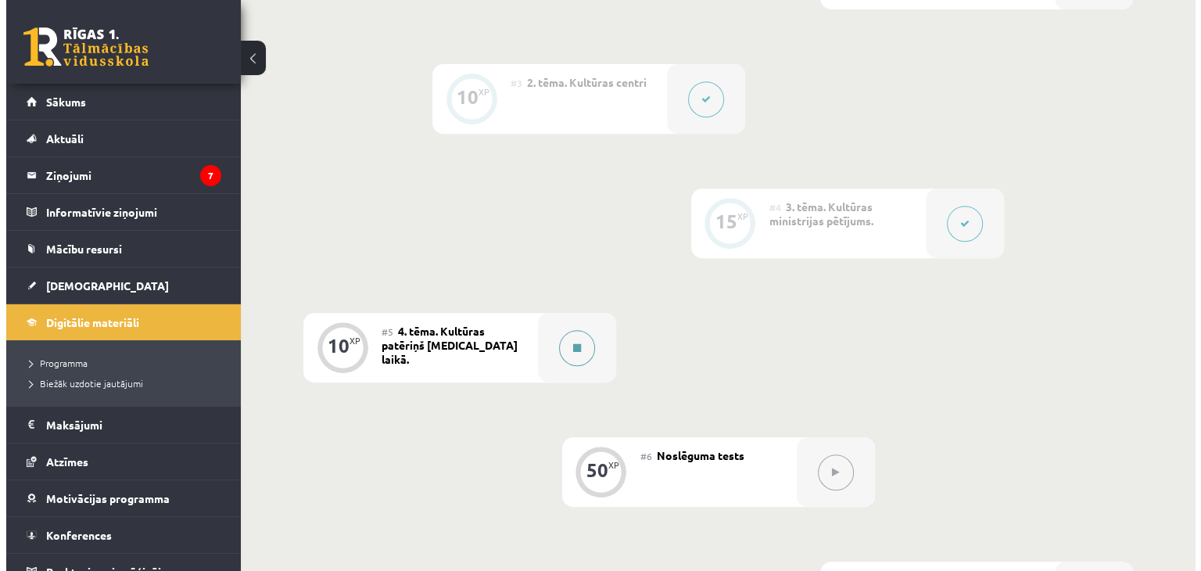
scroll to position [663, 0]
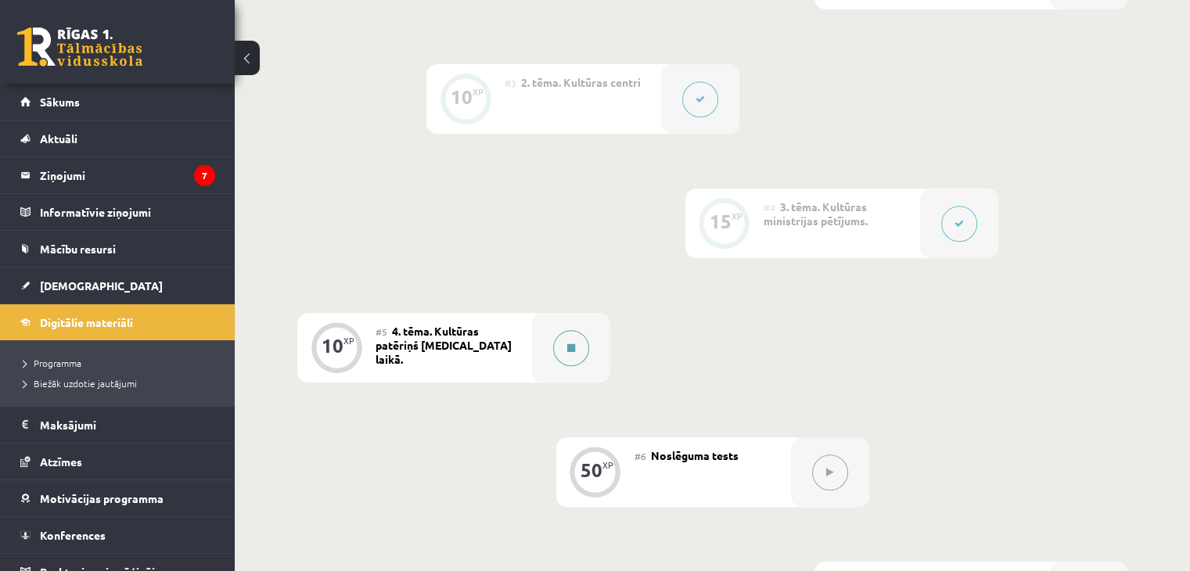
click at [563, 357] on button at bounding box center [571, 348] width 36 height 36
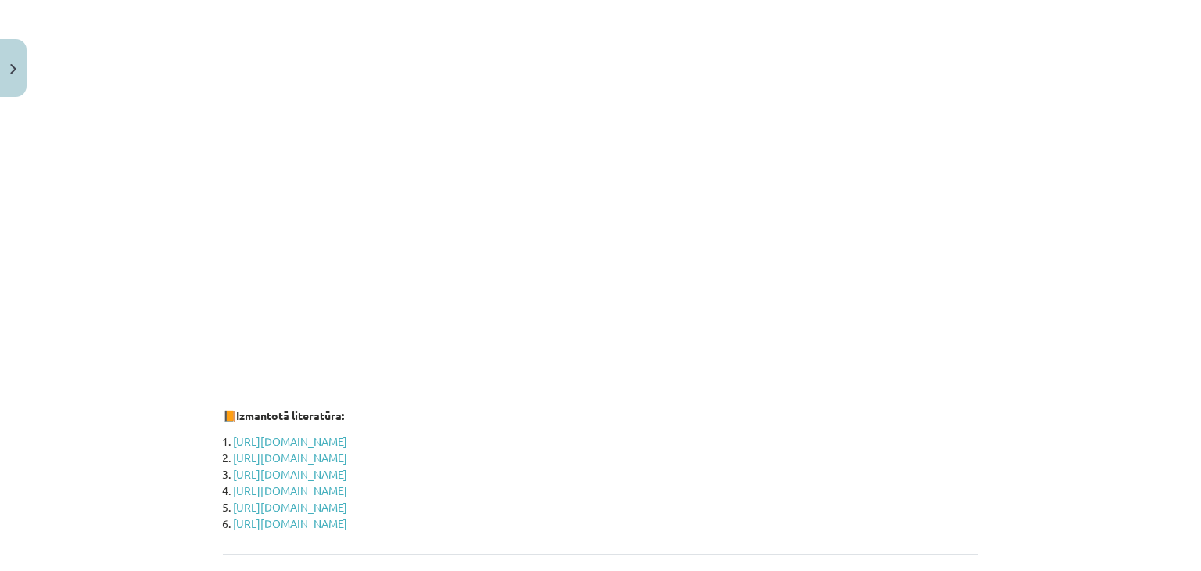
scroll to position [2082, 0]
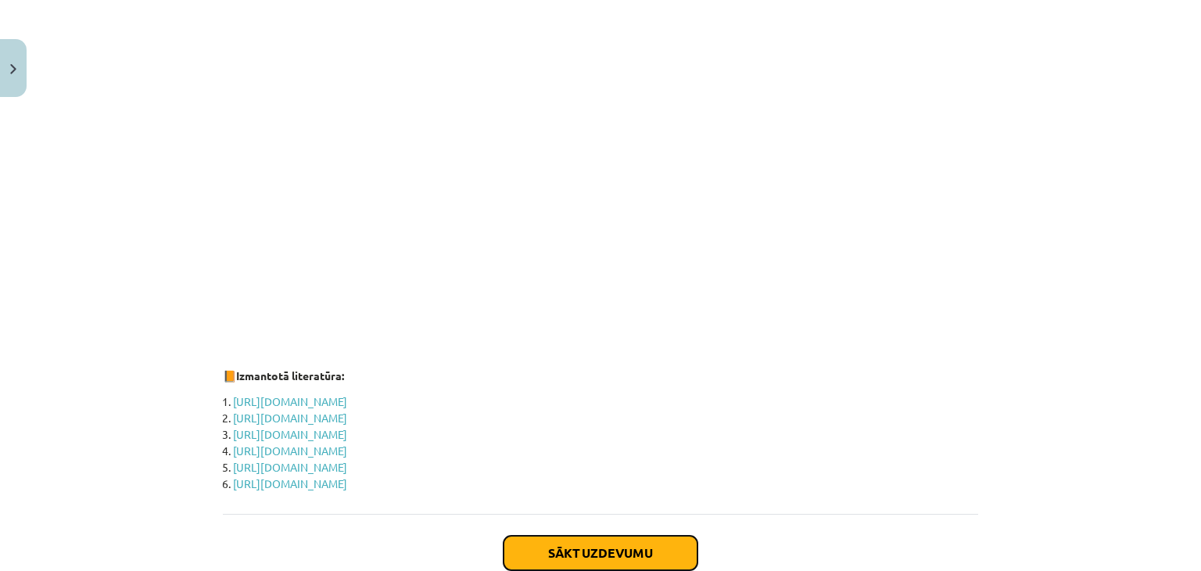
click at [621, 536] on button "Sākt uzdevumu" at bounding box center [601, 553] width 194 height 34
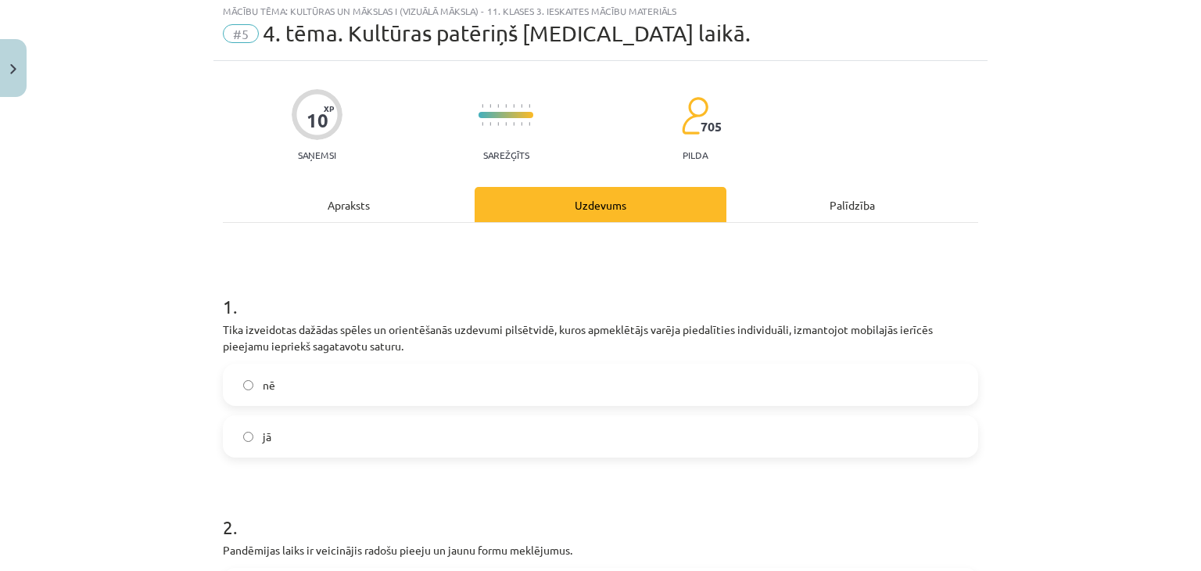
scroll to position [39, 0]
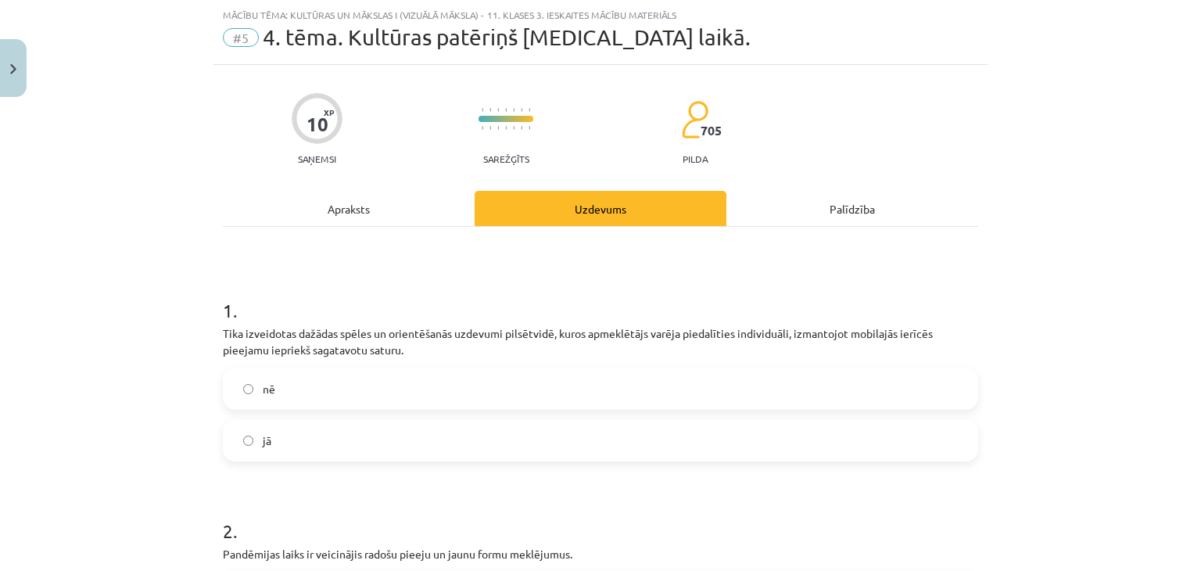
click at [444, 453] on label "jā" at bounding box center [600, 440] width 752 height 39
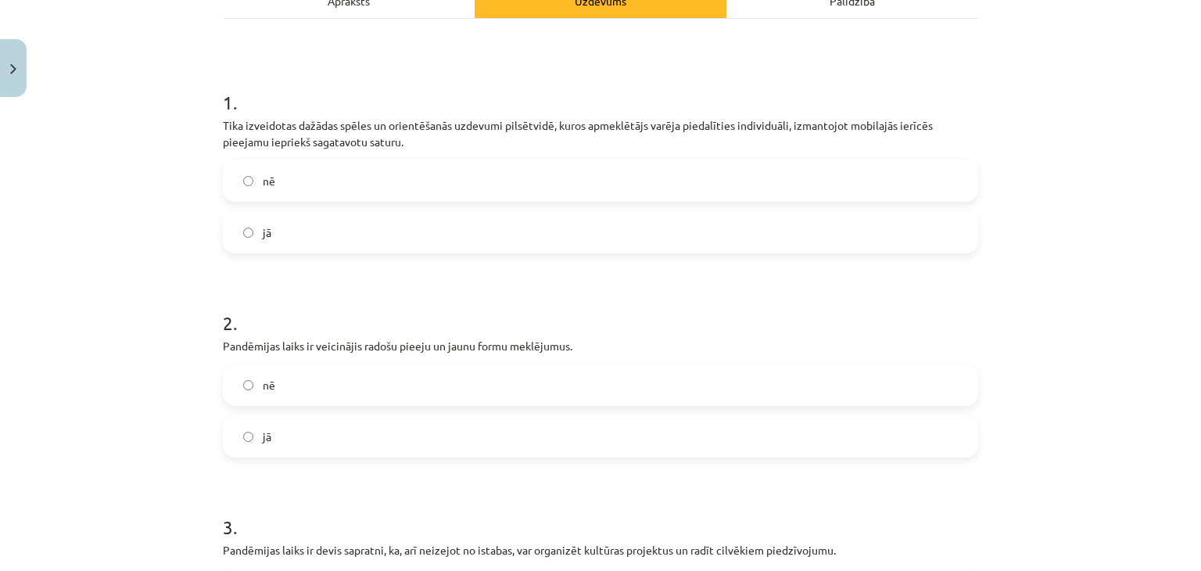
scroll to position [272, 0]
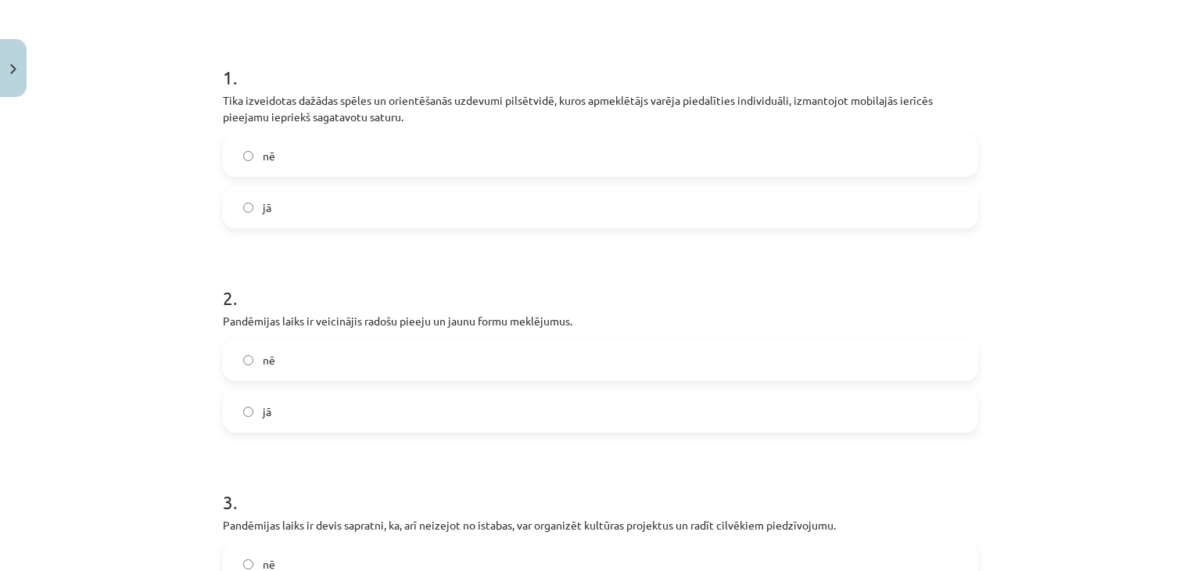
click at [436, 393] on label "jā" at bounding box center [600, 411] width 752 height 39
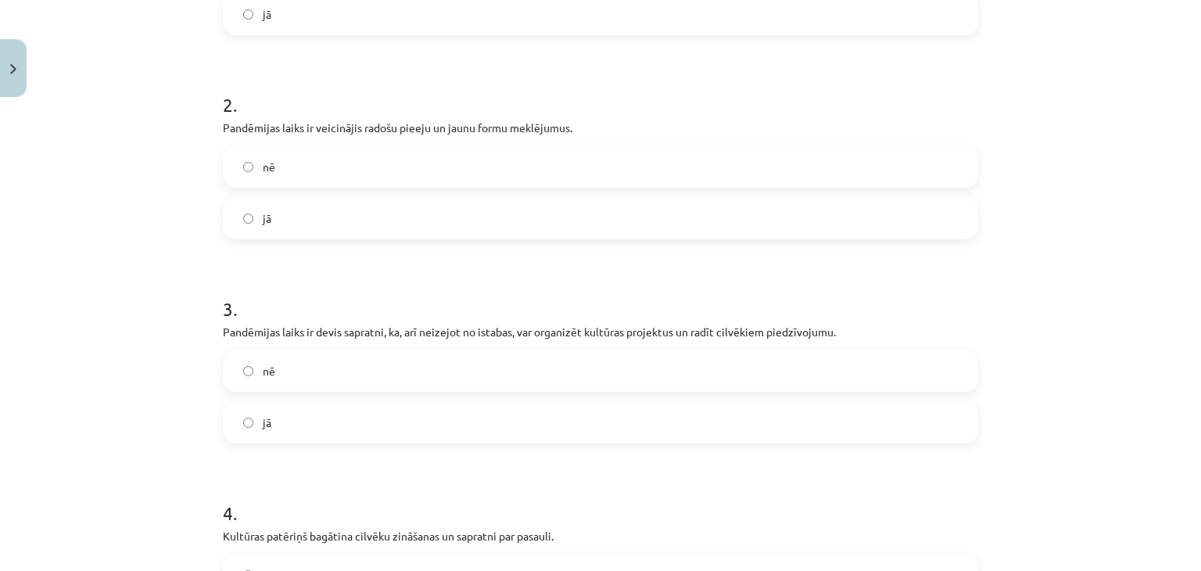
scroll to position [467, 0]
click at [608, 403] on label "jā" at bounding box center [600, 420] width 752 height 39
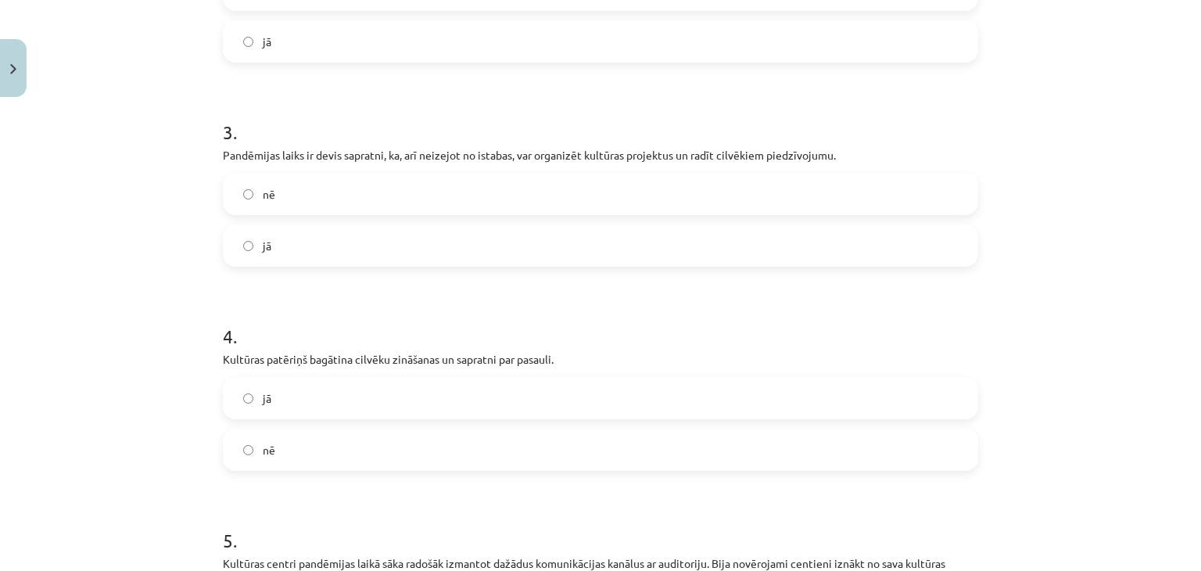
scroll to position [728, 0]
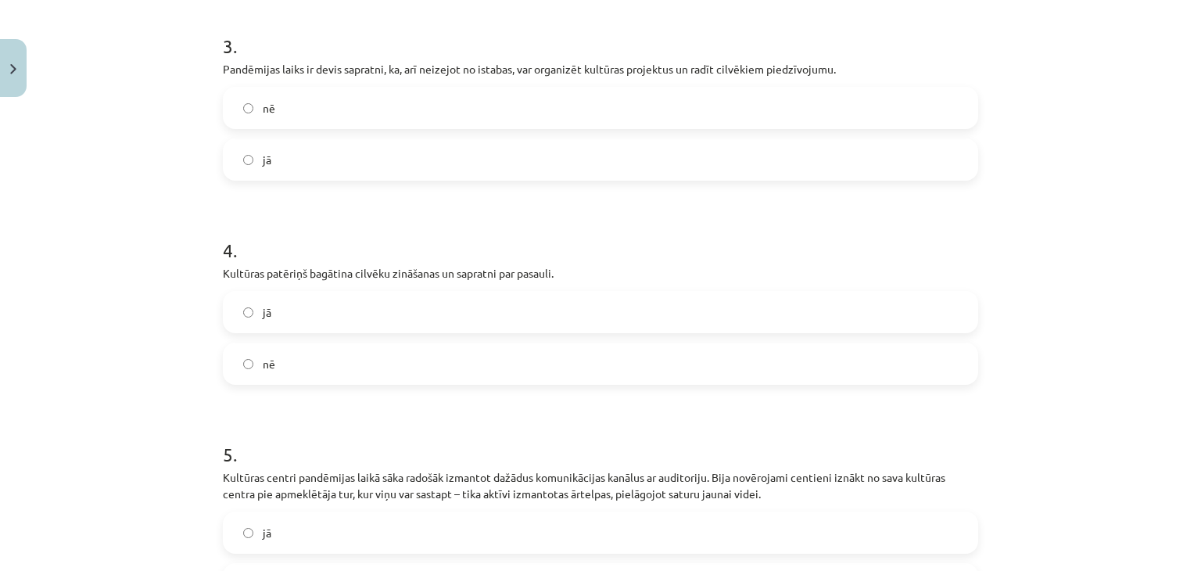
click at [433, 324] on label "jā" at bounding box center [600, 312] width 752 height 39
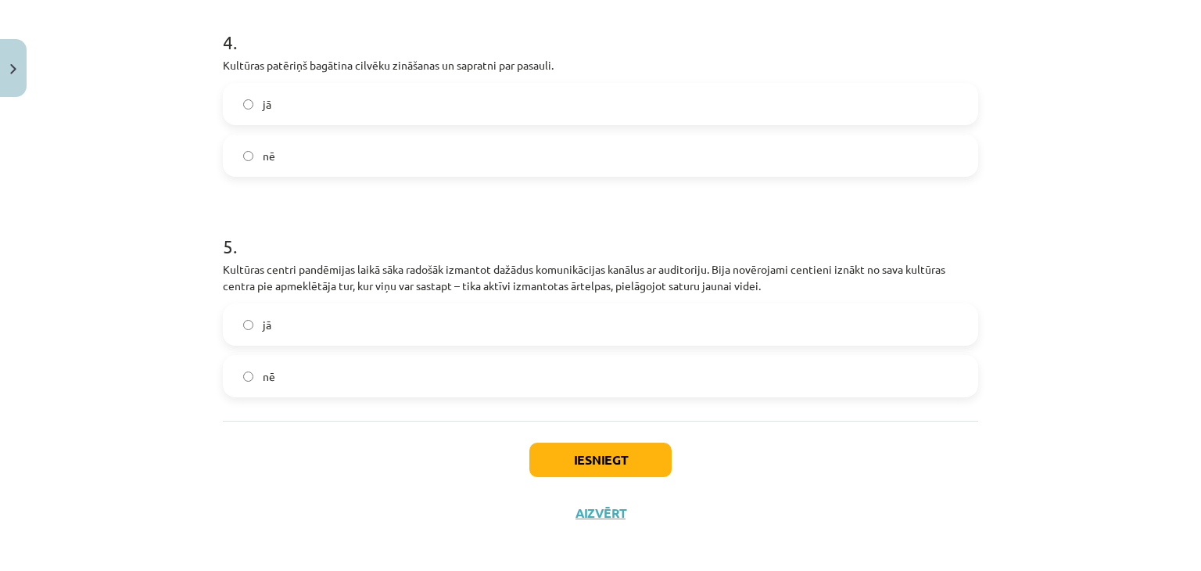
scroll to position [942, 0]
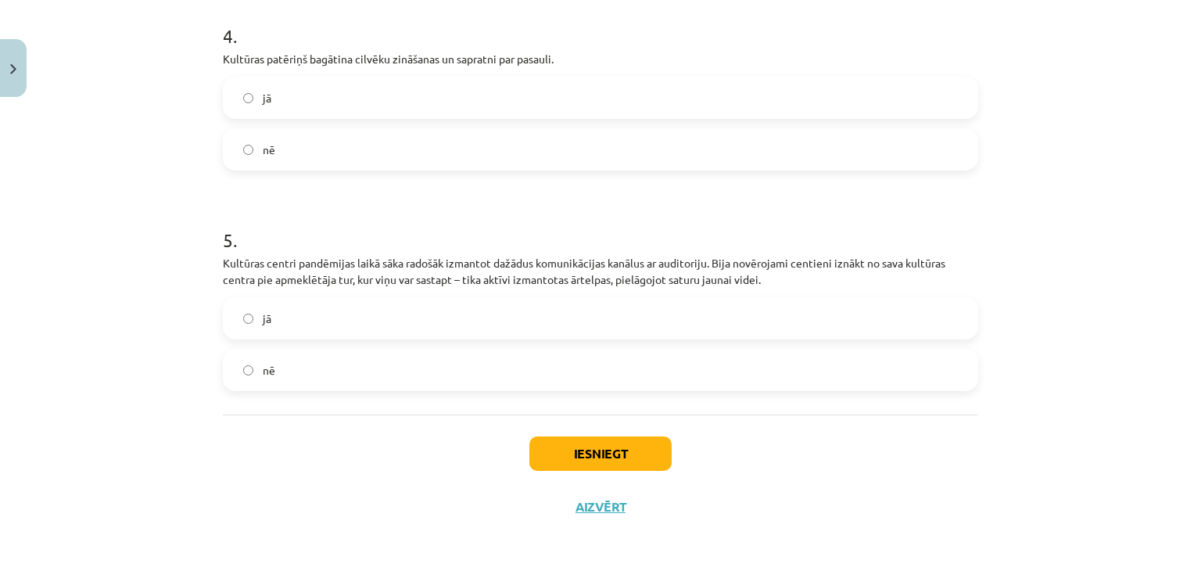
click at [426, 328] on label "jā" at bounding box center [600, 318] width 752 height 39
click at [541, 433] on div "Iesniegt Aizvērt" at bounding box center [601, 469] width 756 height 109
click at [532, 440] on button "Iesniegt" at bounding box center [600, 453] width 142 height 34
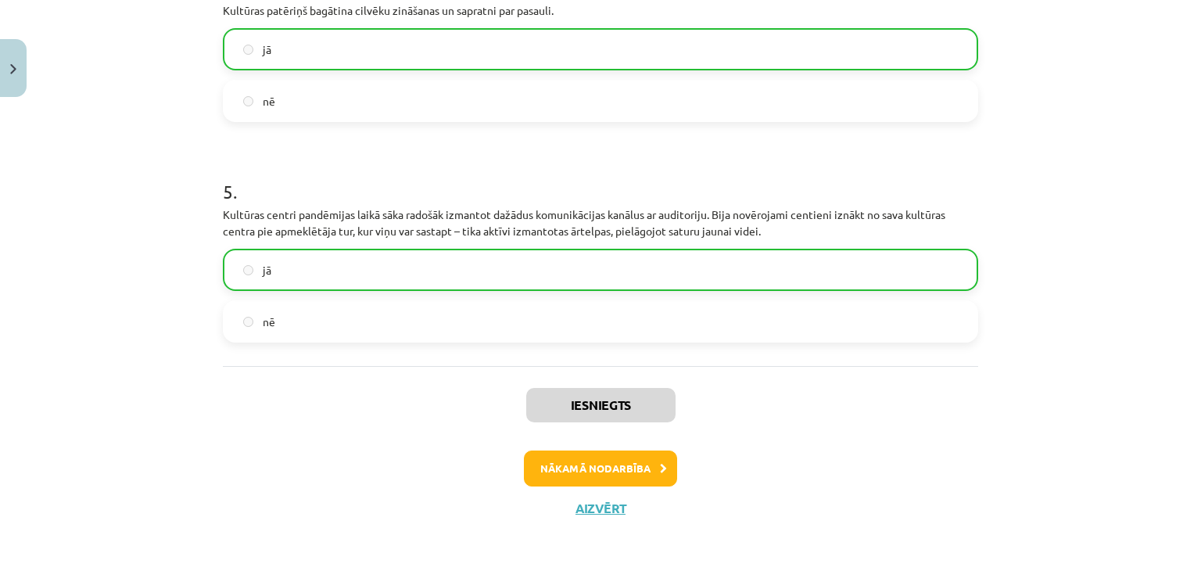
scroll to position [992, 0]
click at [583, 470] on button "Nākamā nodarbība" at bounding box center [600, 467] width 153 height 36
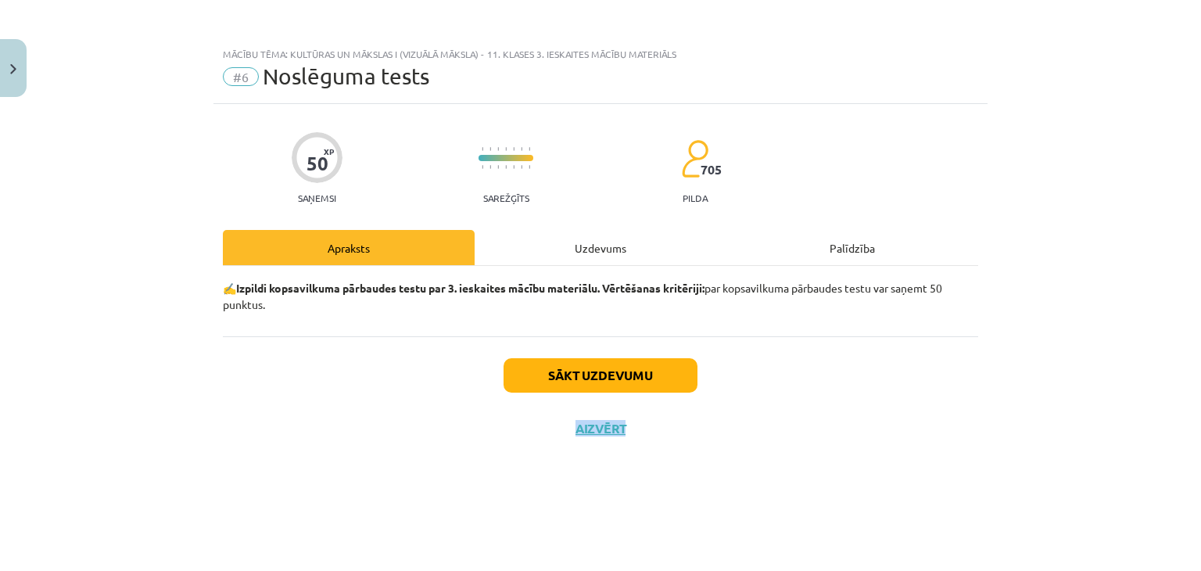
click at [583, 470] on div "50 XP Saņemsi Sarežģīts 705 pilda Apraksts Uzdevums Palīdzība ✍️ Izpildi kopsav…" at bounding box center [601, 318] width 774 height 428
click at [562, 391] on button "Sākt uzdevumu" at bounding box center [601, 375] width 194 height 34
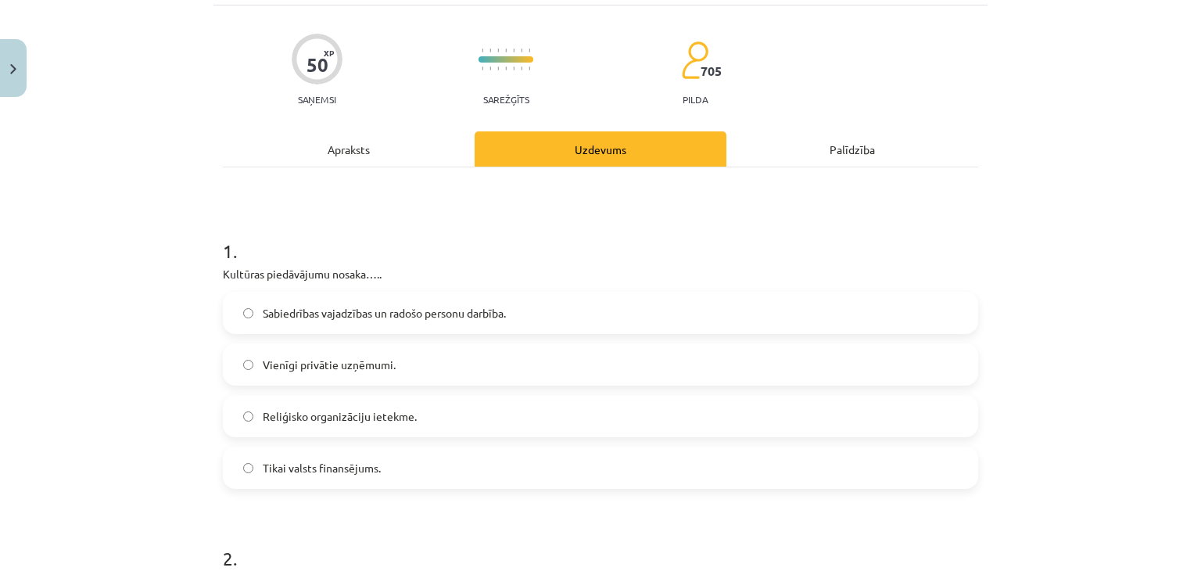
scroll to position [149, 0]
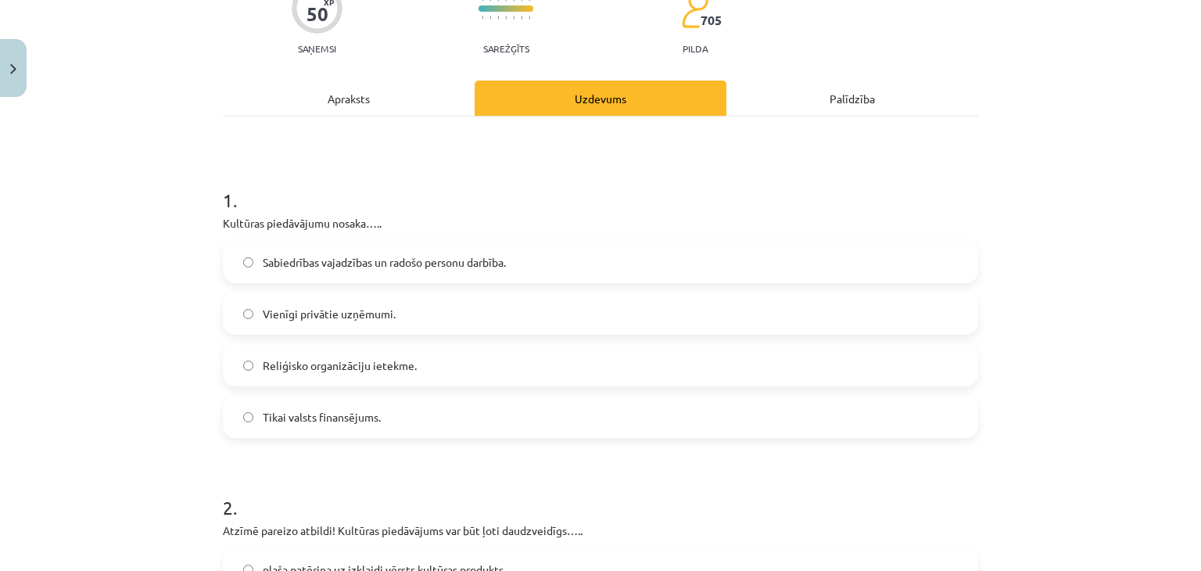
click at [411, 265] on span "Sabiedrības vajadzības un radošo personu darbība." at bounding box center [384, 262] width 243 height 16
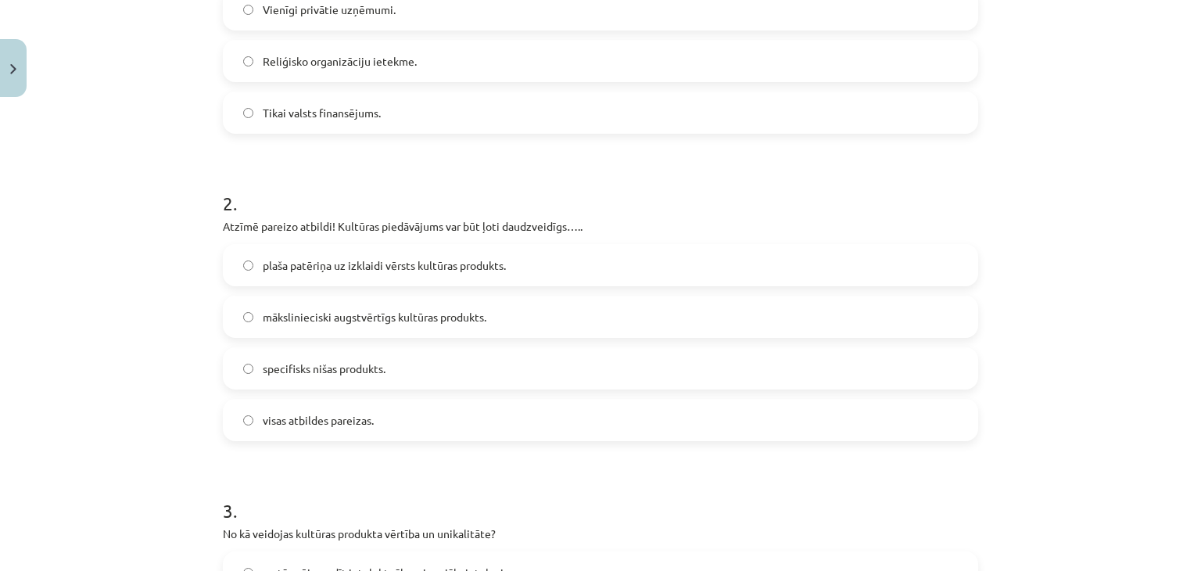
scroll to position [447, 0]
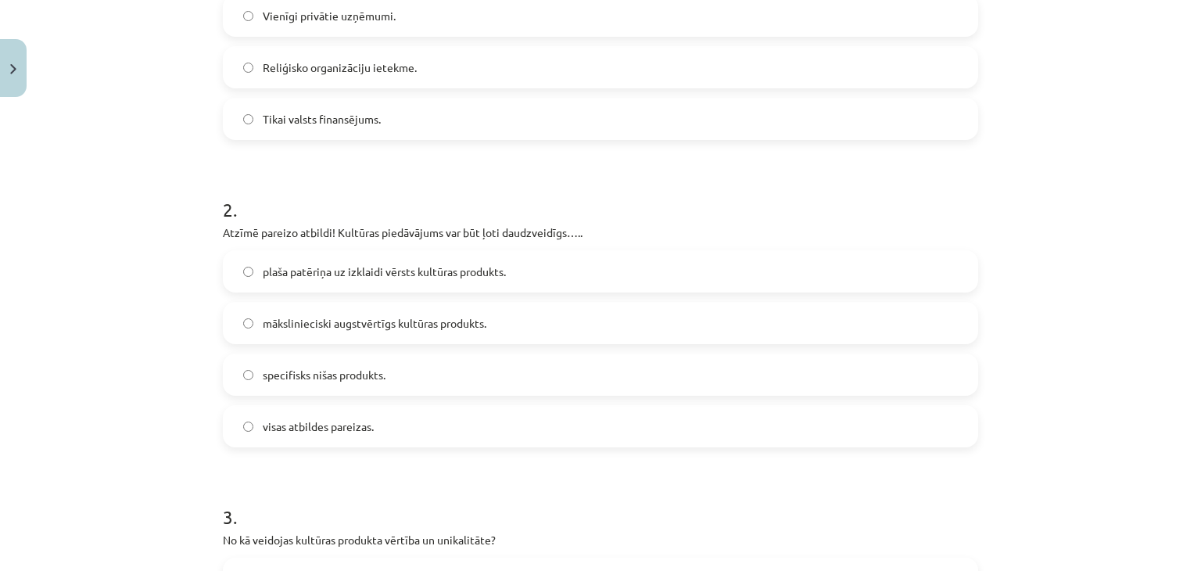
click at [436, 277] on span "plaša patēriņa uz izklaidi vērsts kultūras produkts." at bounding box center [384, 272] width 243 height 16
click at [372, 413] on label "visas atbildes pareizas." at bounding box center [600, 426] width 752 height 39
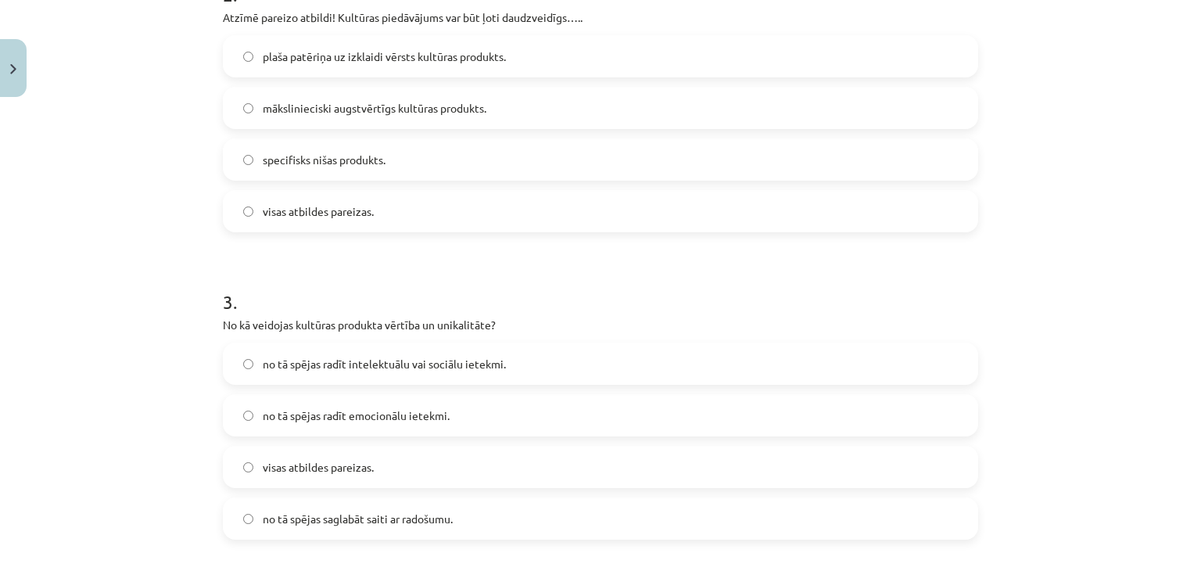
scroll to position [741, 0]
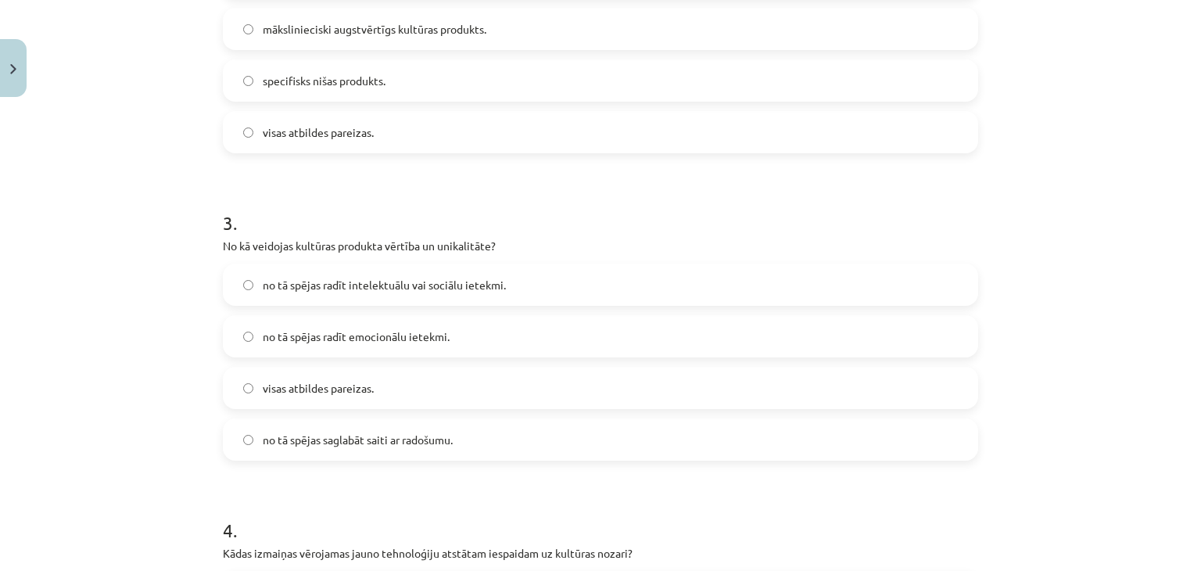
click at [419, 397] on label "visas atbildes pareizas." at bounding box center [600, 387] width 752 height 39
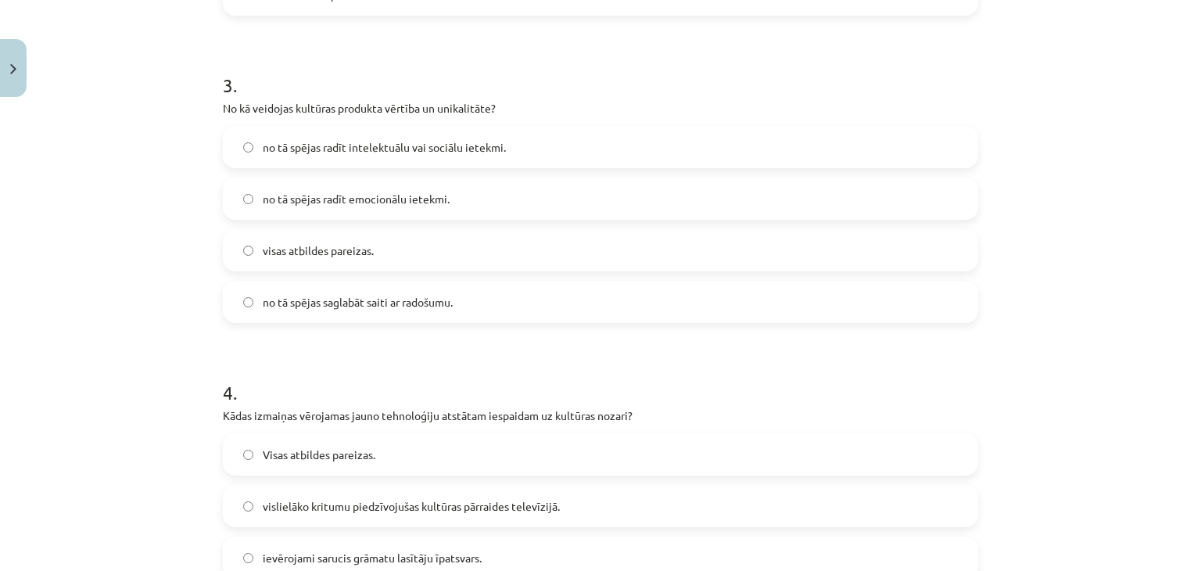
scroll to position [1065, 0]
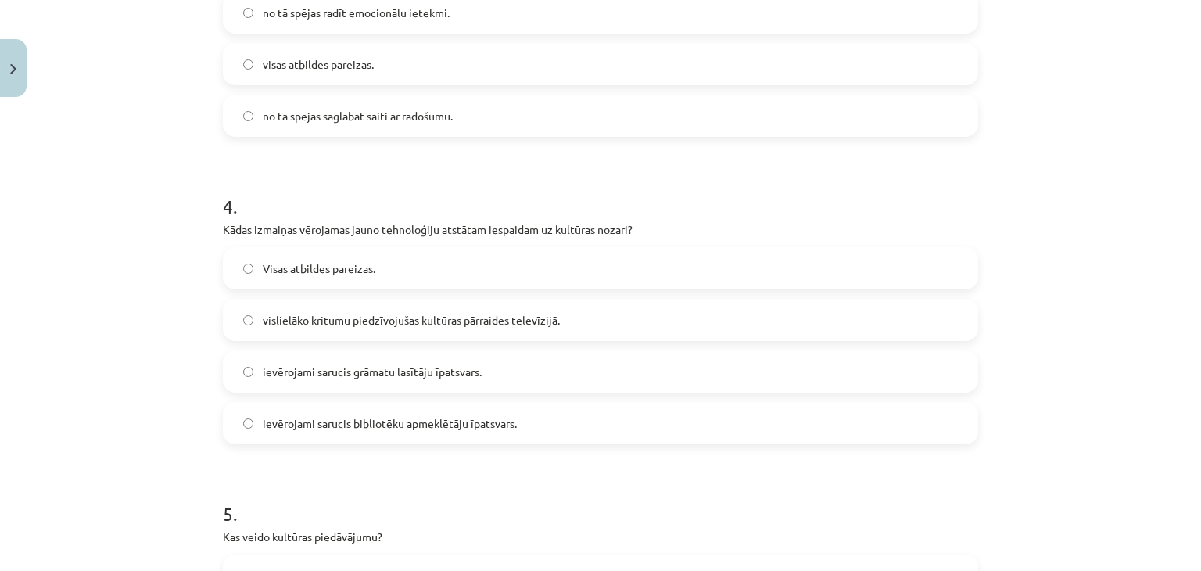
click at [409, 357] on label "ievērojami sarucis grāmatu lasītāju īpatsvars." at bounding box center [600, 371] width 752 height 39
click at [393, 418] on span "ievērojami sarucis bibliotēku apmeklētāju īpatsvars." at bounding box center [390, 423] width 254 height 16
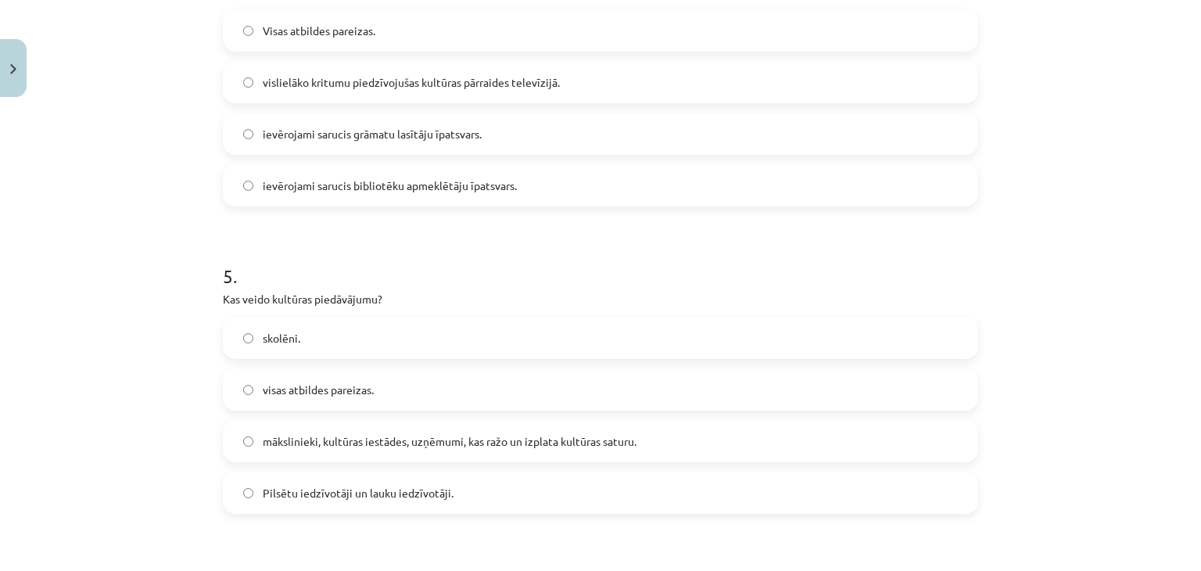
click at [541, 454] on label "mākslinieki, kultūras iestādes, uzņēmumi, kas ražo un izplata kultūras saturu." at bounding box center [600, 441] width 752 height 39
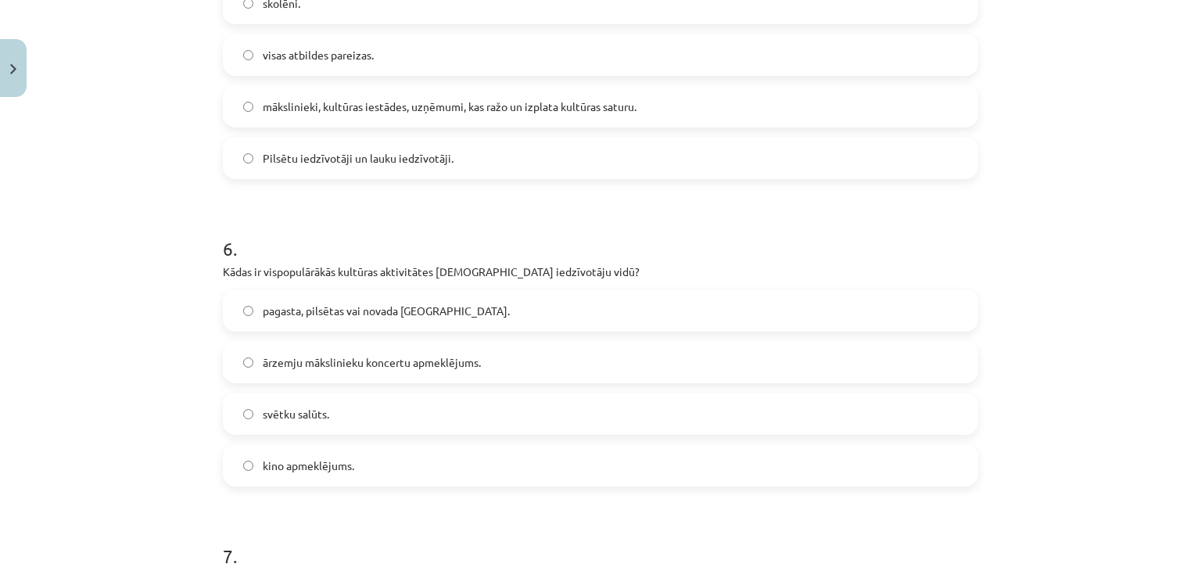
scroll to position [1635, 0]
click at [431, 304] on label "pagasta, pilsētas vai novada svētki." at bounding box center [600, 313] width 752 height 39
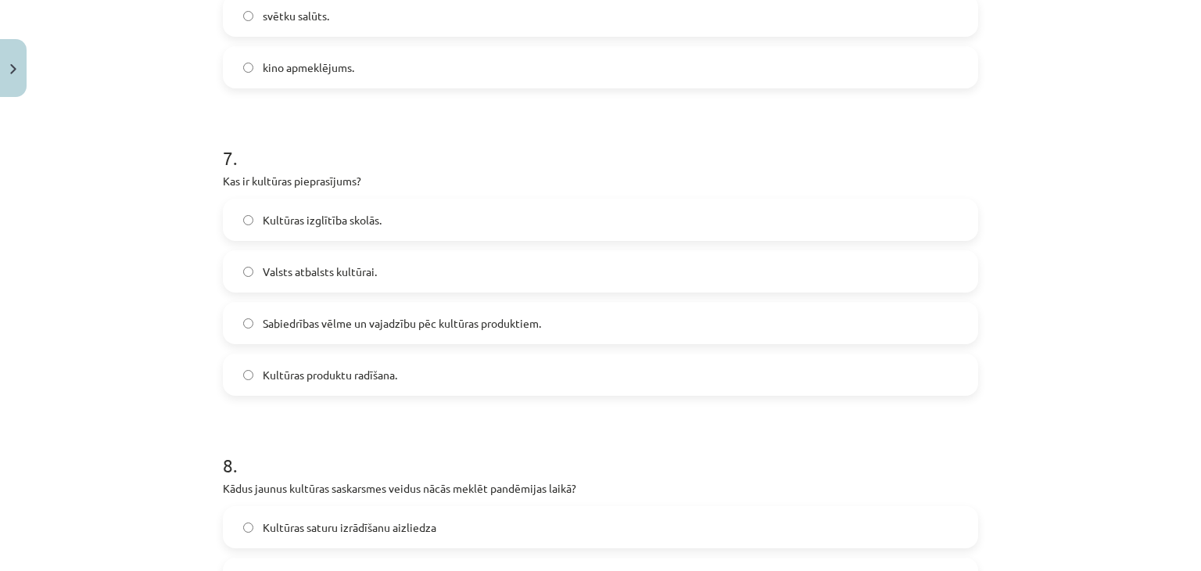
scroll to position [2030, 0]
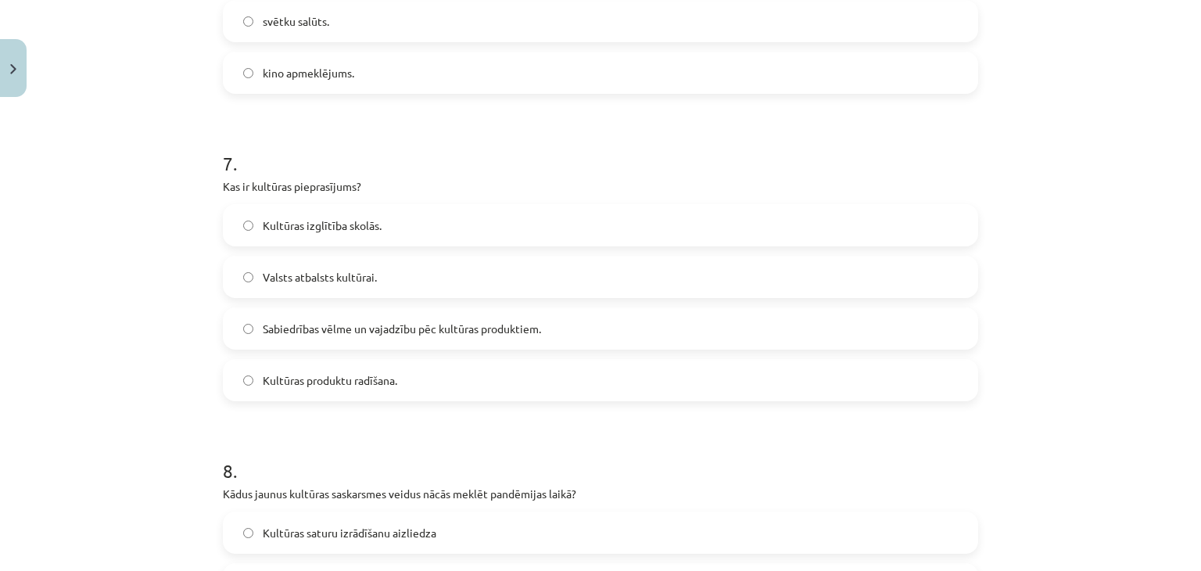
click at [400, 337] on label "Sabiedrības vēlme un vajadzību pēc kultūras produktiem." at bounding box center [600, 328] width 752 height 39
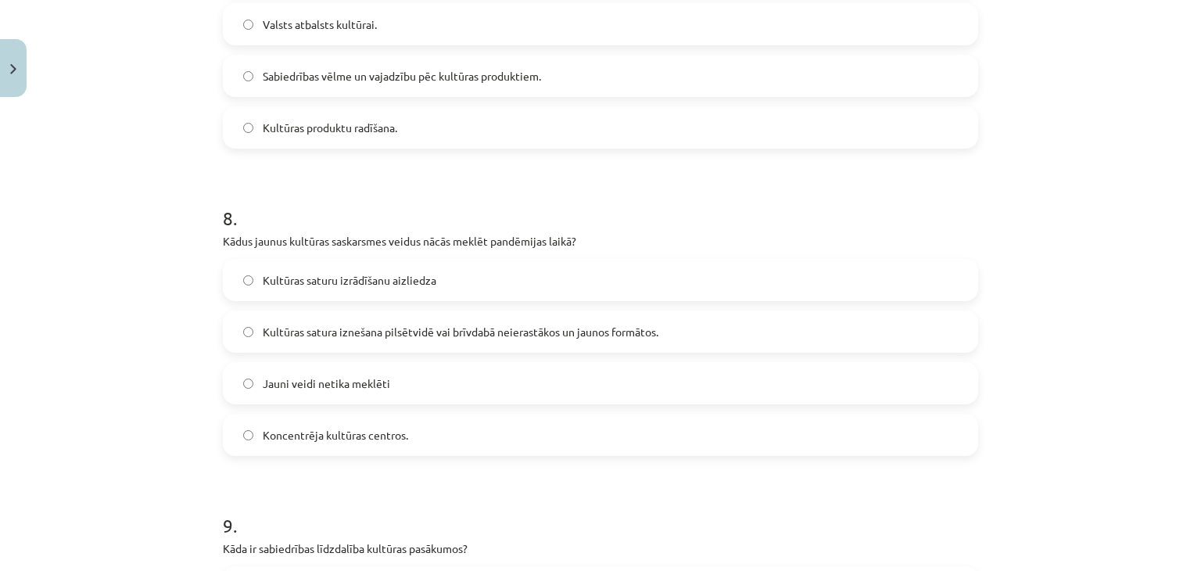
scroll to position [2284, 0]
click at [560, 339] on span "Kultūras satura iznešana pilsētvidē vai brīvdabā neierastākos un jaunos formāto…" at bounding box center [461, 331] width 396 height 16
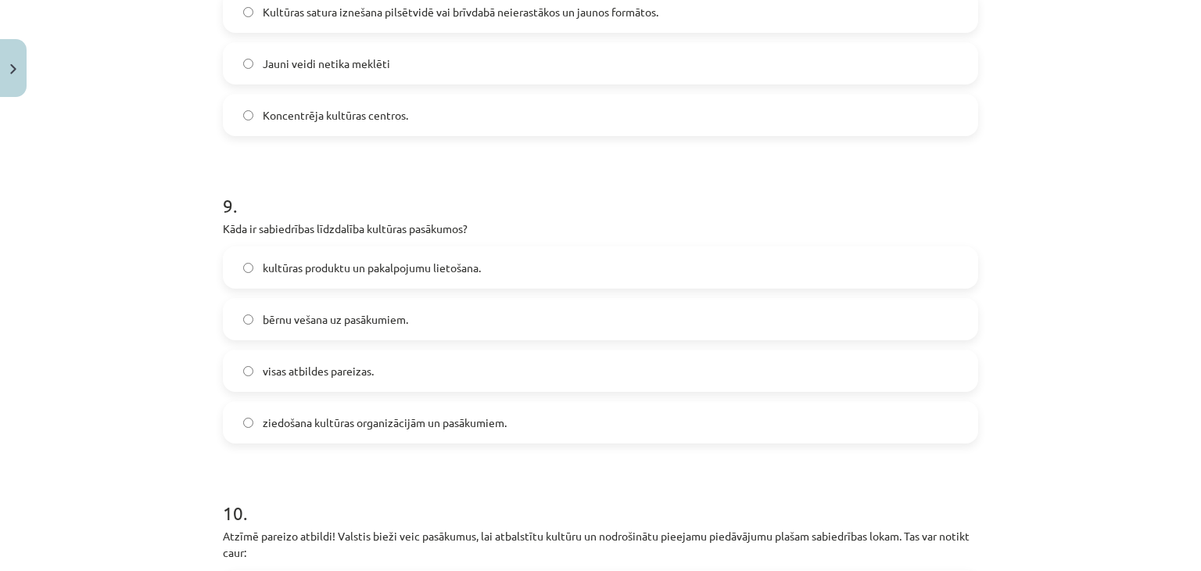
scroll to position [2599, 0]
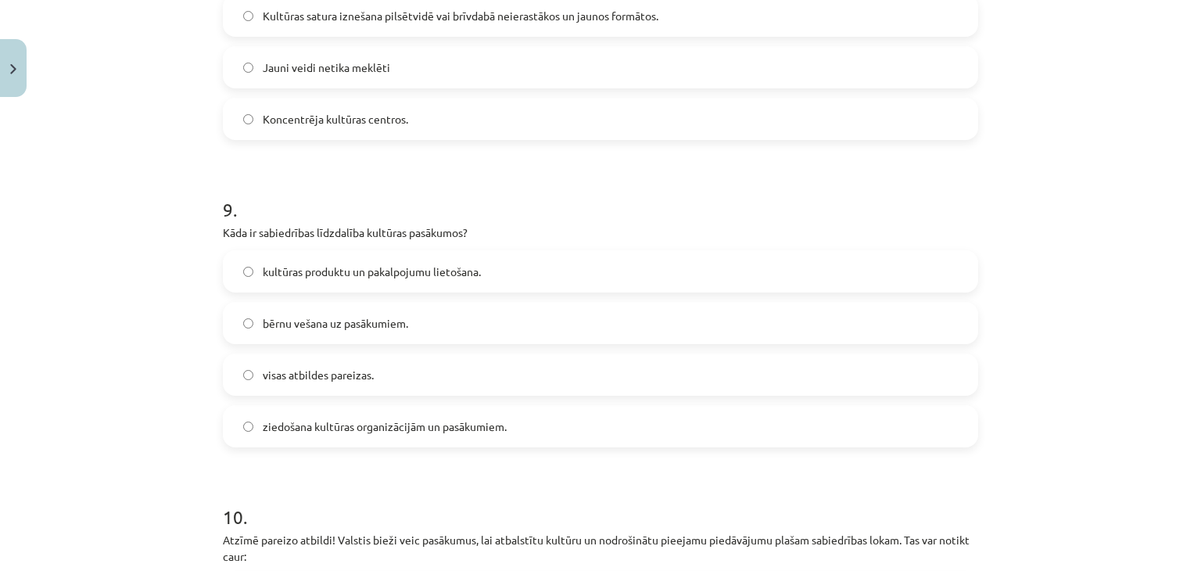
click at [432, 371] on label "visas atbildes pareizas." at bounding box center [600, 374] width 752 height 39
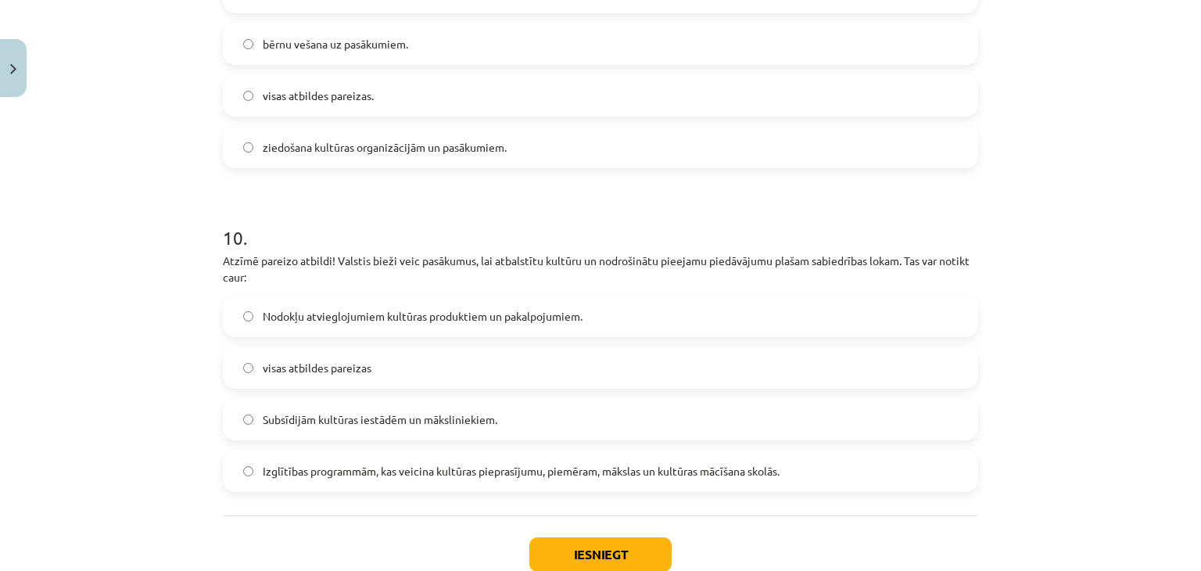
scroll to position [2880, 0]
click at [438, 357] on label "visas atbildes pareizas" at bounding box center [600, 365] width 752 height 39
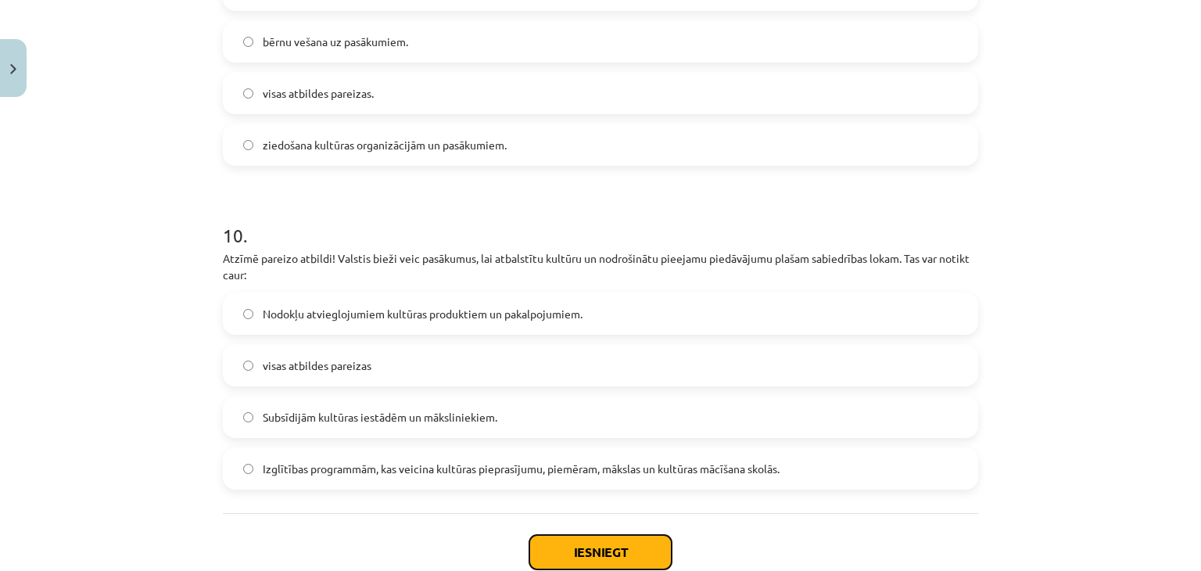
click at [615, 555] on button "Iesniegt" at bounding box center [600, 552] width 142 height 34
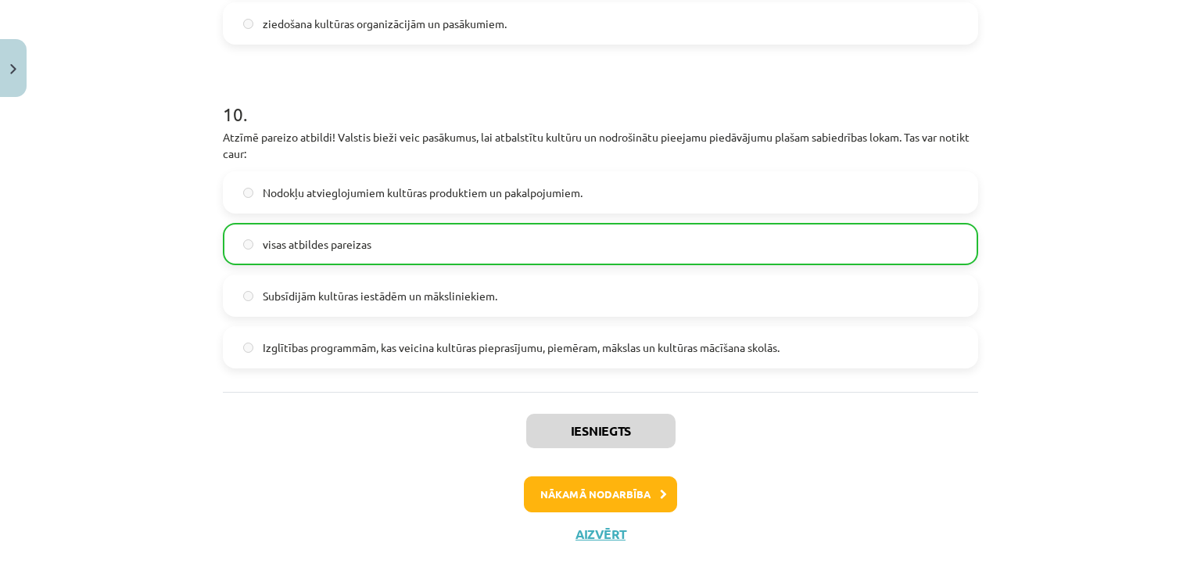
scroll to position [3029, 0]
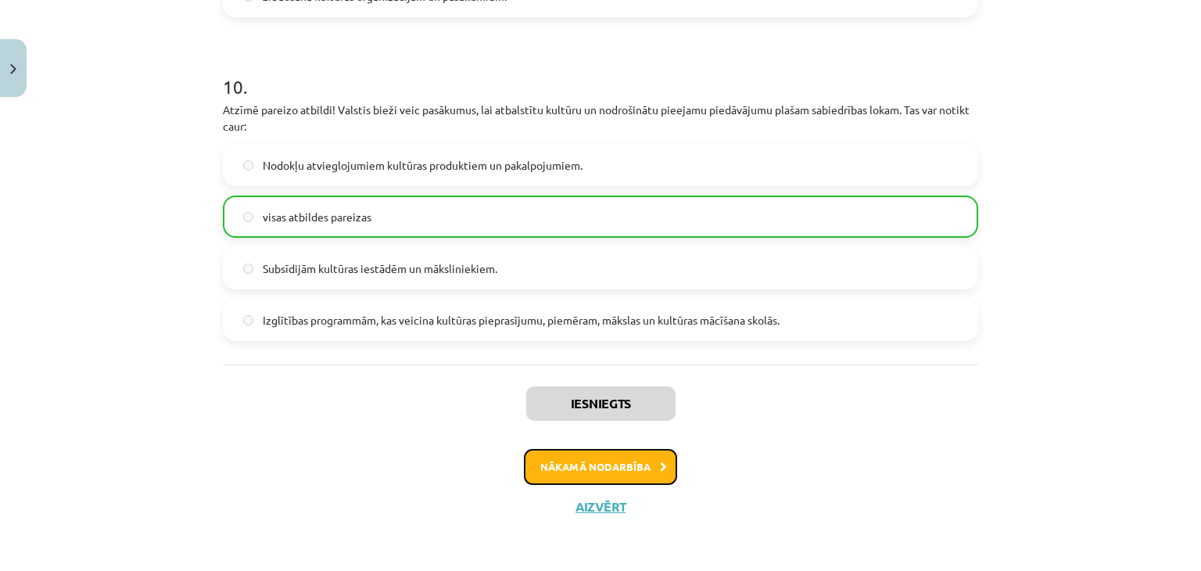
click at [583, 449] on button "Nākamā nodarbība" at bounding box center [600, 467] width 153 height 36
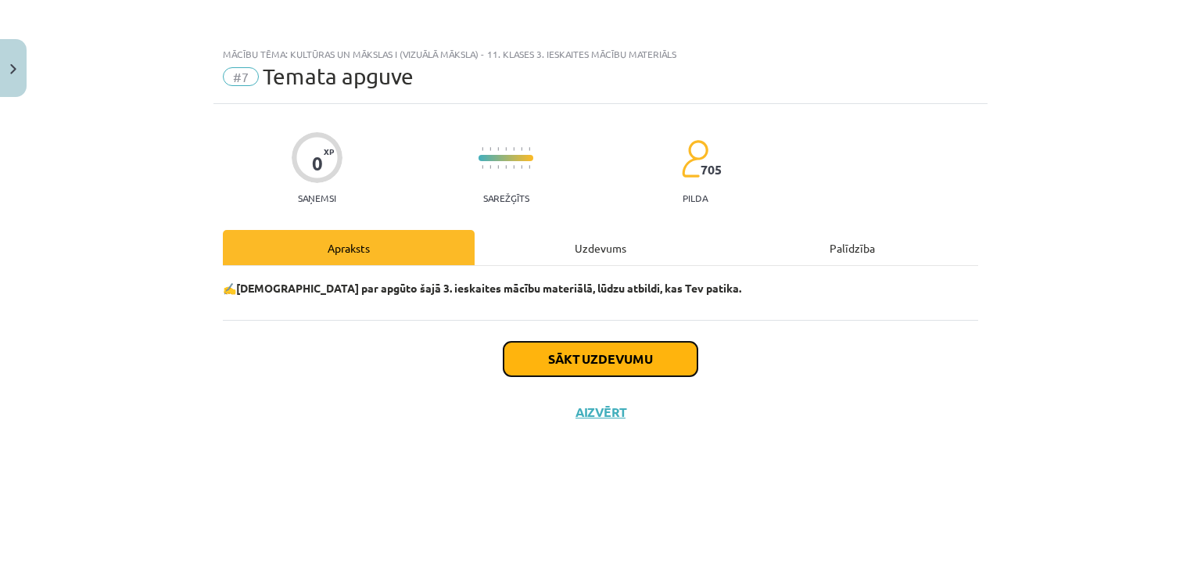
click at [602, 372] on button "Sākt uzdevumu" at bounding box center [601, 359] width 194 height 34
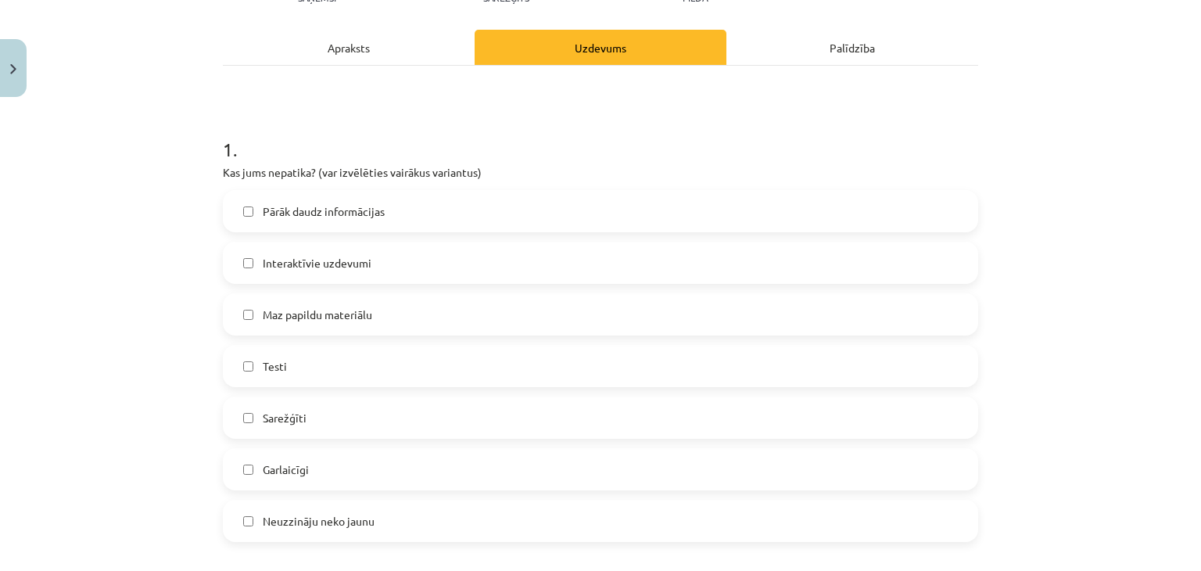
scroll to position [200, 0]
click at [322, 442] on div "Pārāk daudz informācijas Interaktīvie uzdevumi Maz papildu materiālu Testi Sare…" at bounding box center [601, 366] width 756 height 352
click at [361, 224] on label "Pārāk daudz informācijas" at bounding box center [600, 211] width 752 height 39
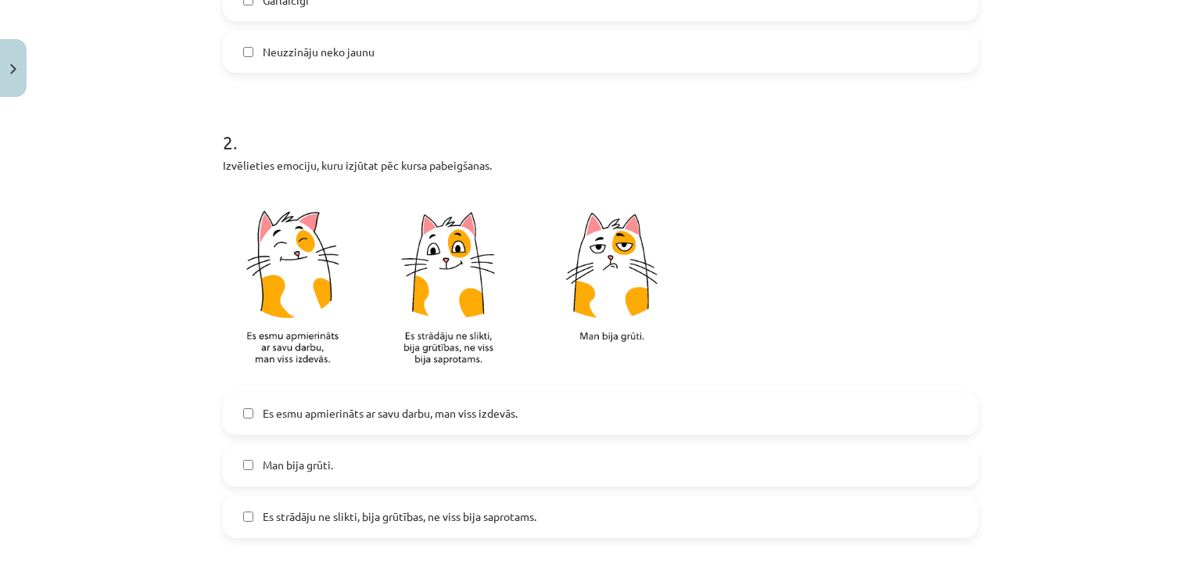
scroll to position [712, 0]
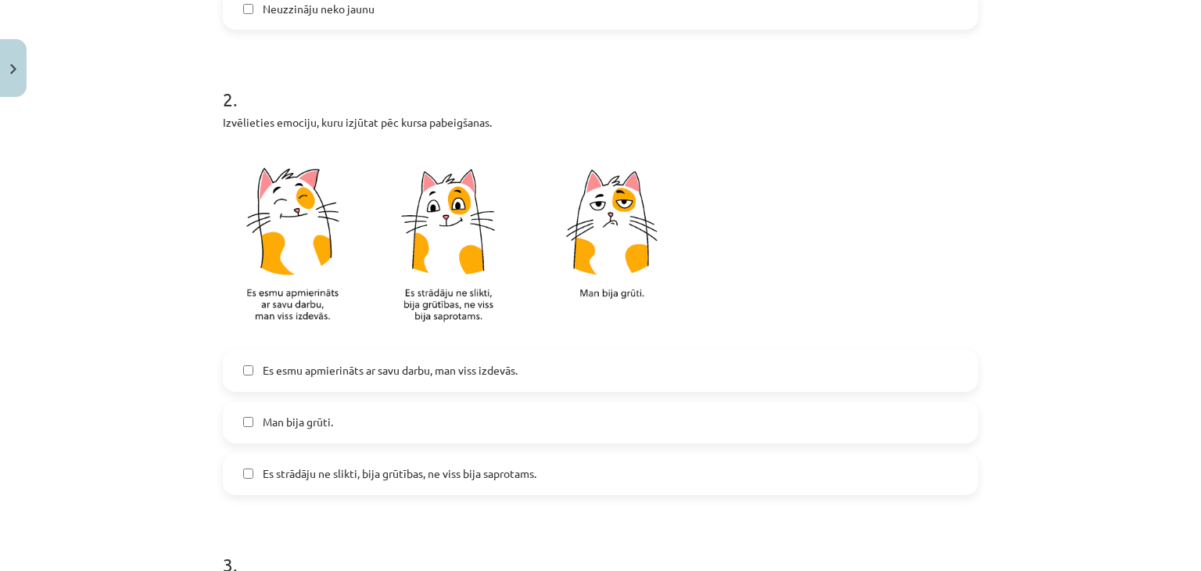
click at [385, 368] on span "Es esmu apmierināts ar savu darbu, man viss izdevās." at bounding box center [390, 370] width 255 height 16
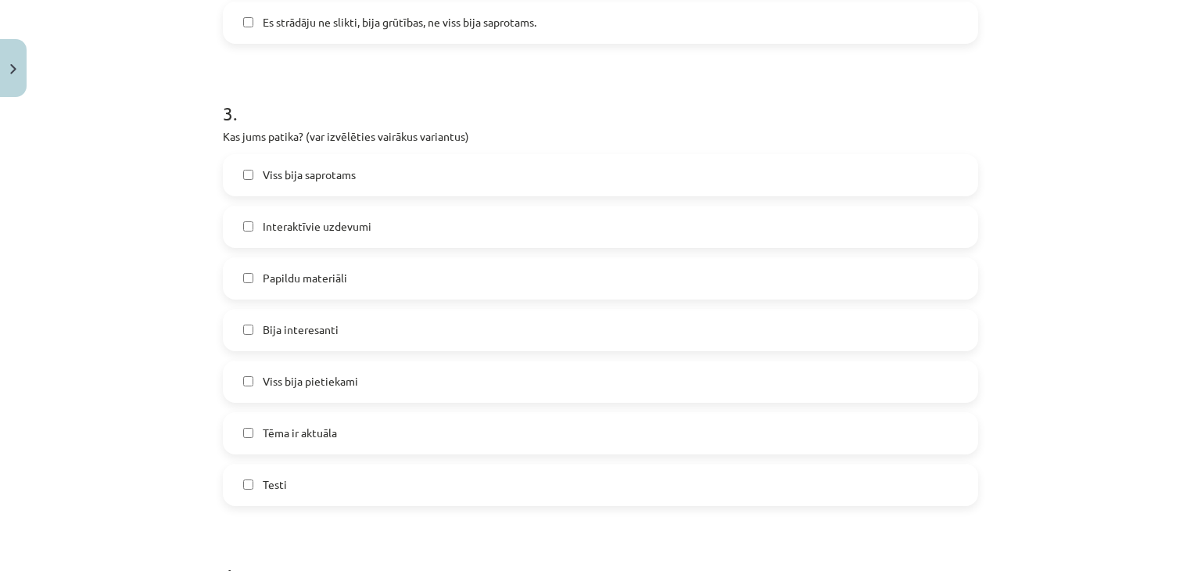
scroll to position [1163, 0]
click at [357, 184] on label "Viss bija saprotams" at bounding box center [600, 175] width 752 height 39
click at [298, 343] on label "Bija interesanti" at bounding box center [600, 330] width 752 height 39
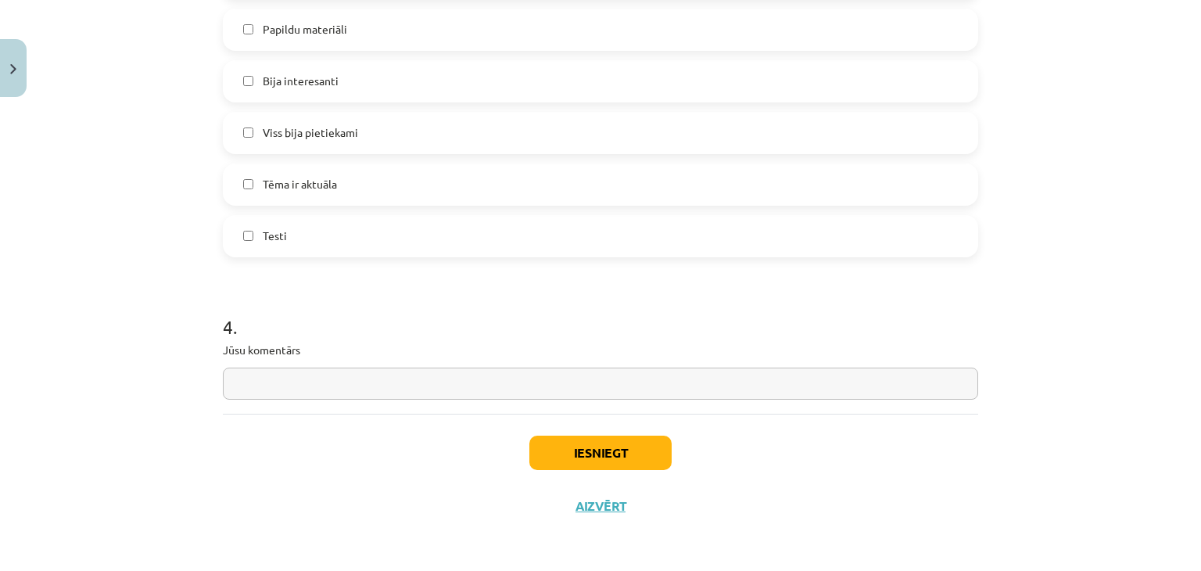
click at [361, 378] on input "text" at bounding box center [601, 384] width 756 height 32
click at [360, 385] on input "text" at bounding box center [601, 384] width 756 height 32
type input "*"
click at [348, 386] on input "**********" at bounding box center [601, 384] width 756 height 32
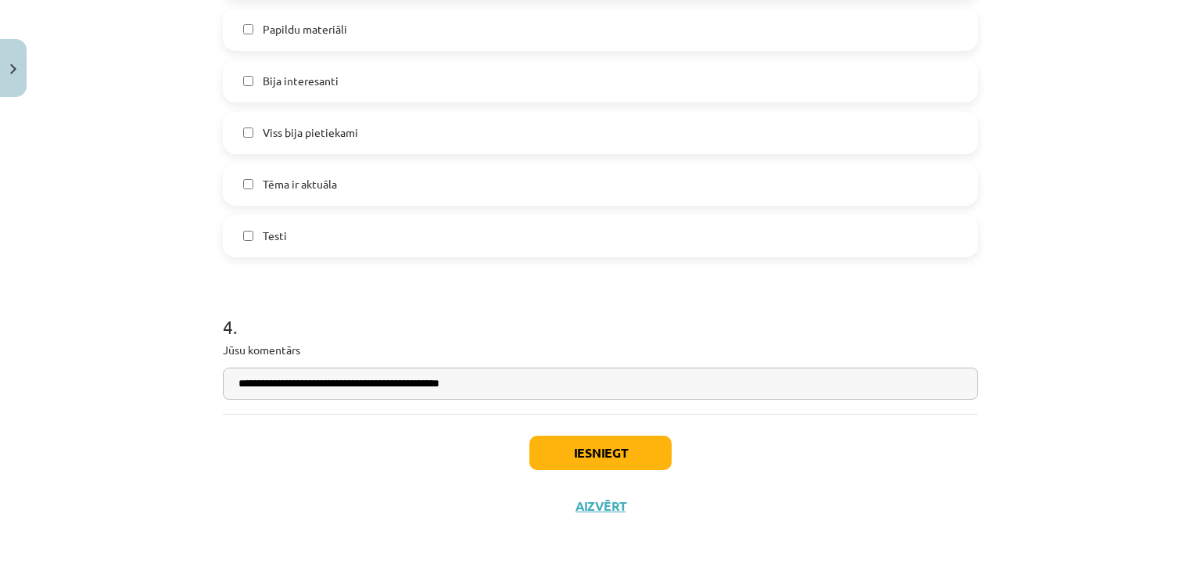
click at [529, 384] on input "**********" at bounding box center [601, 384] width 756 height 32
type input "**********"
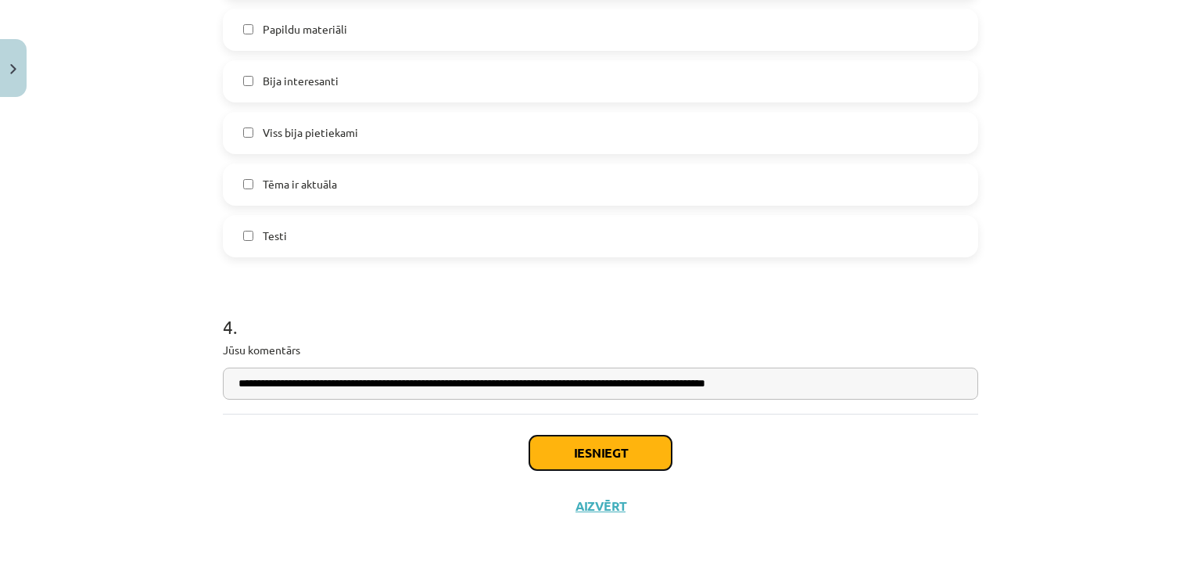
click at [651, 455] on button "Iesniegt" at bounding box center [600, 453] width 142 height 34
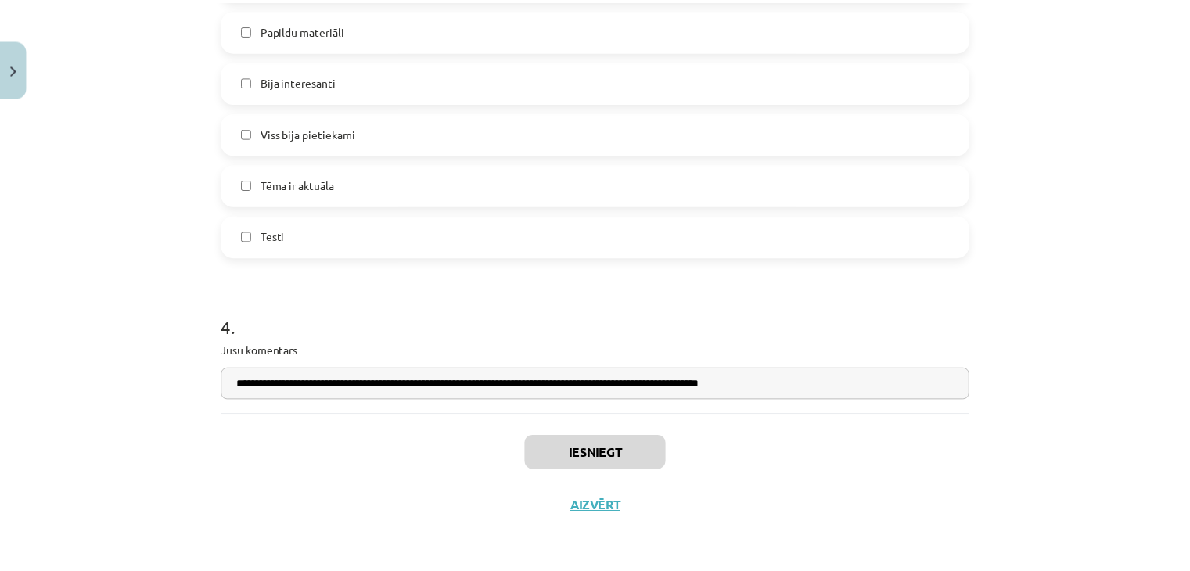
scroll to position [662, 0]
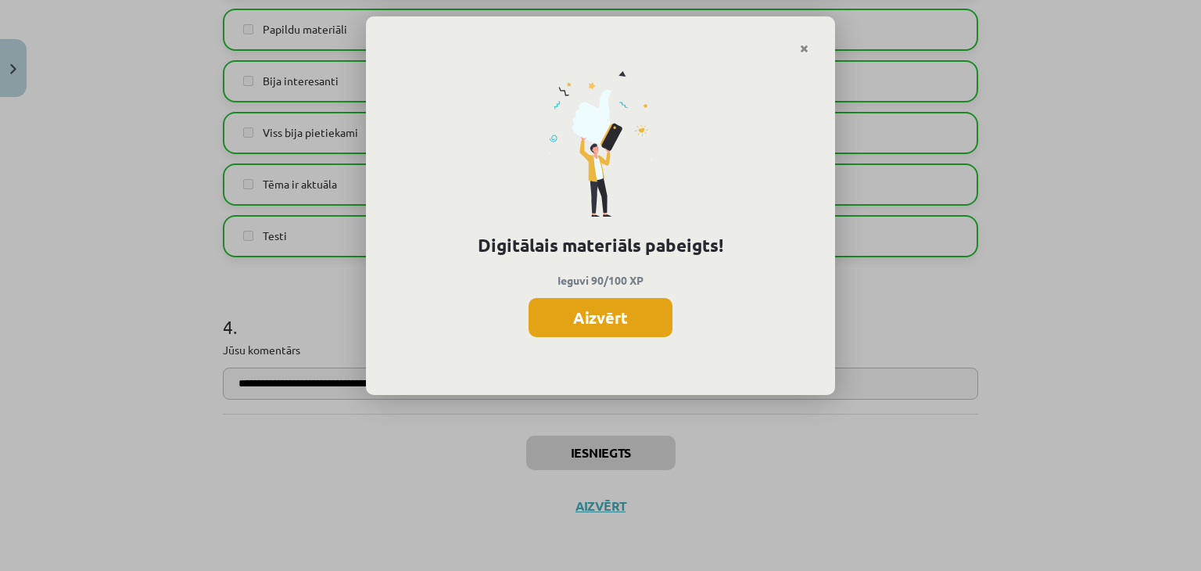
click at [585, 307] on button "Aizvērt" at bounding box center [601, 317] width 144 height 39
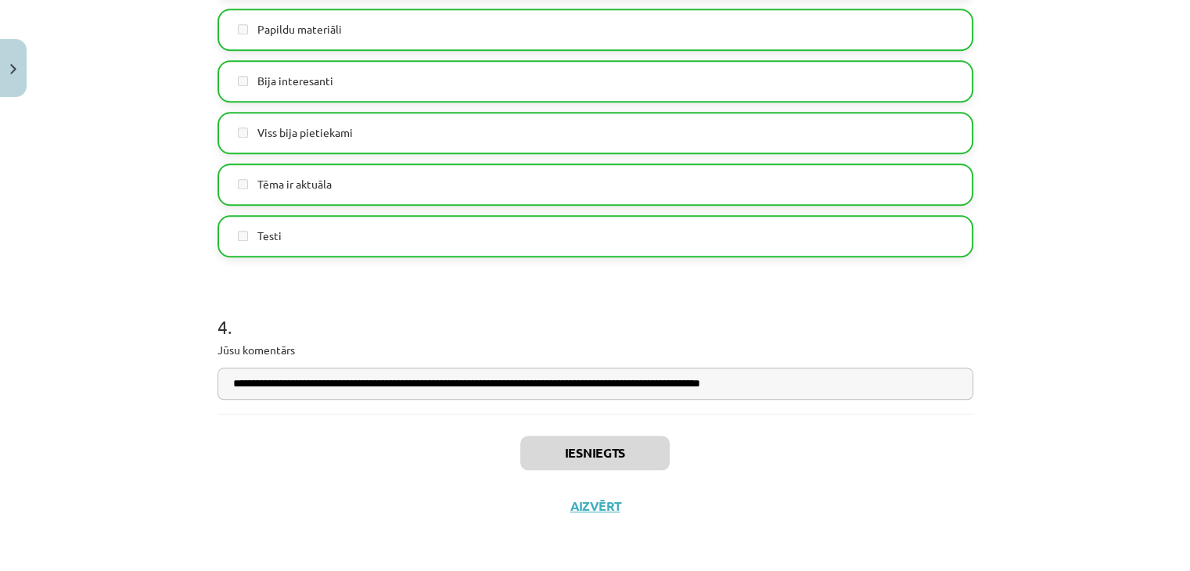
scroll to position [727, 0]
click at [596, 511] on button "Aizvērt" at bounding box center [594, 506] width 59 height 16
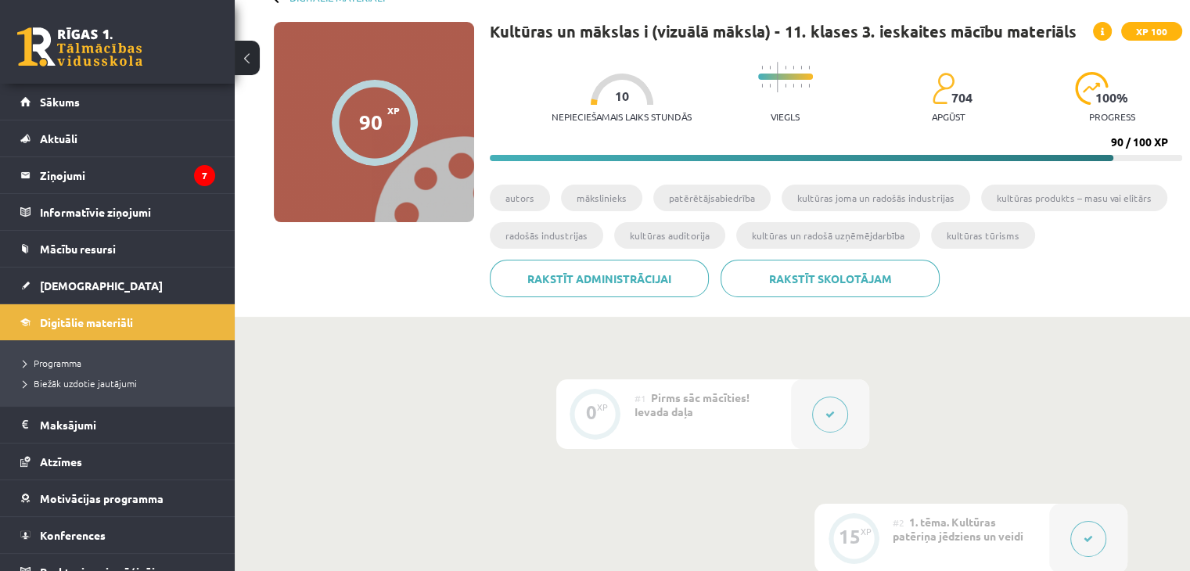
scroll to position [0, 0]
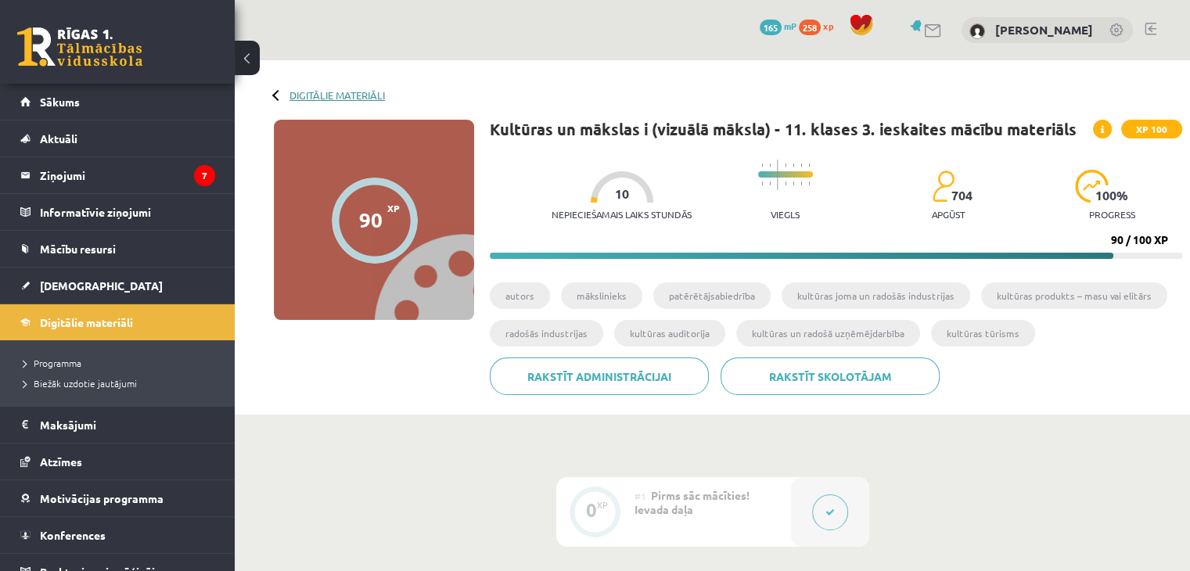
click at [338, 99] on link "Digitālie materiāli" at bounding box center [336, 95] width 95 height 12
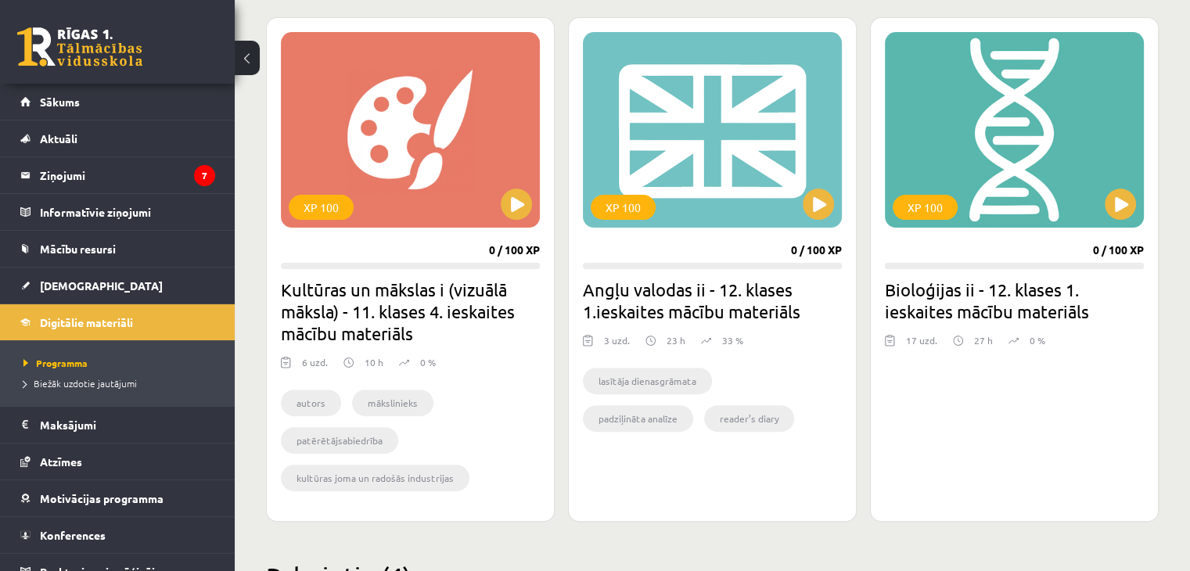
scroll to position [430, 0]
